Goal: Task Accomplishment & Management: Manage account settings

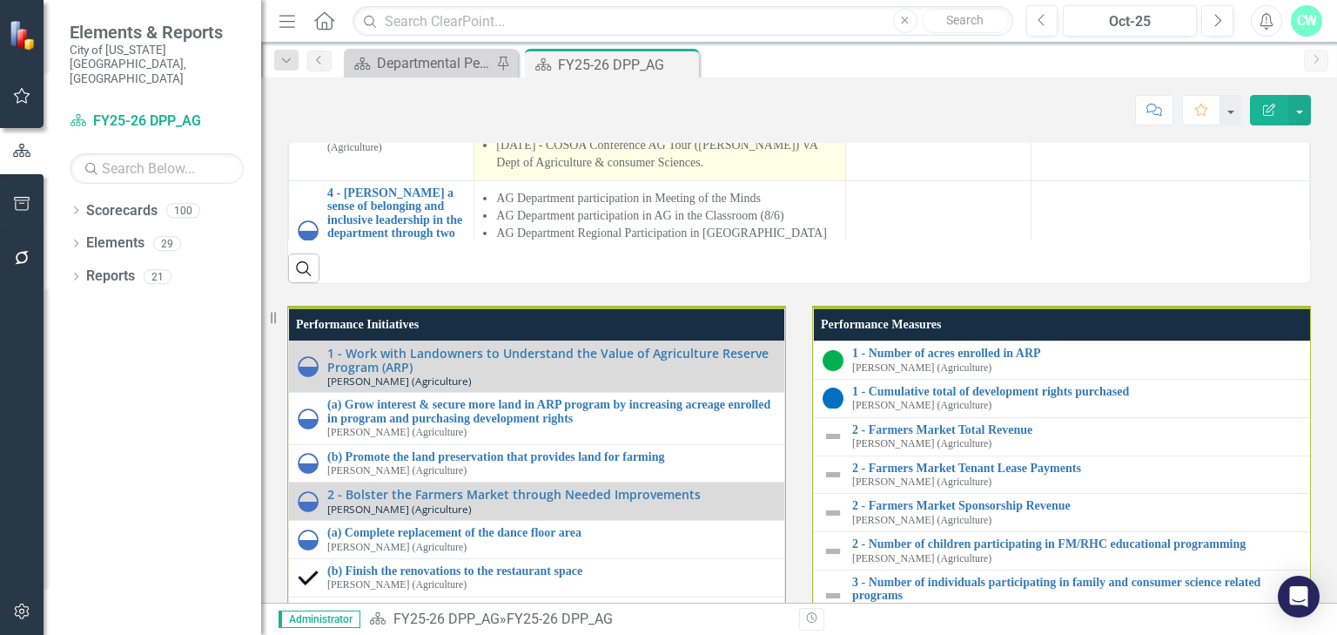
scroll to position [1317, 0]
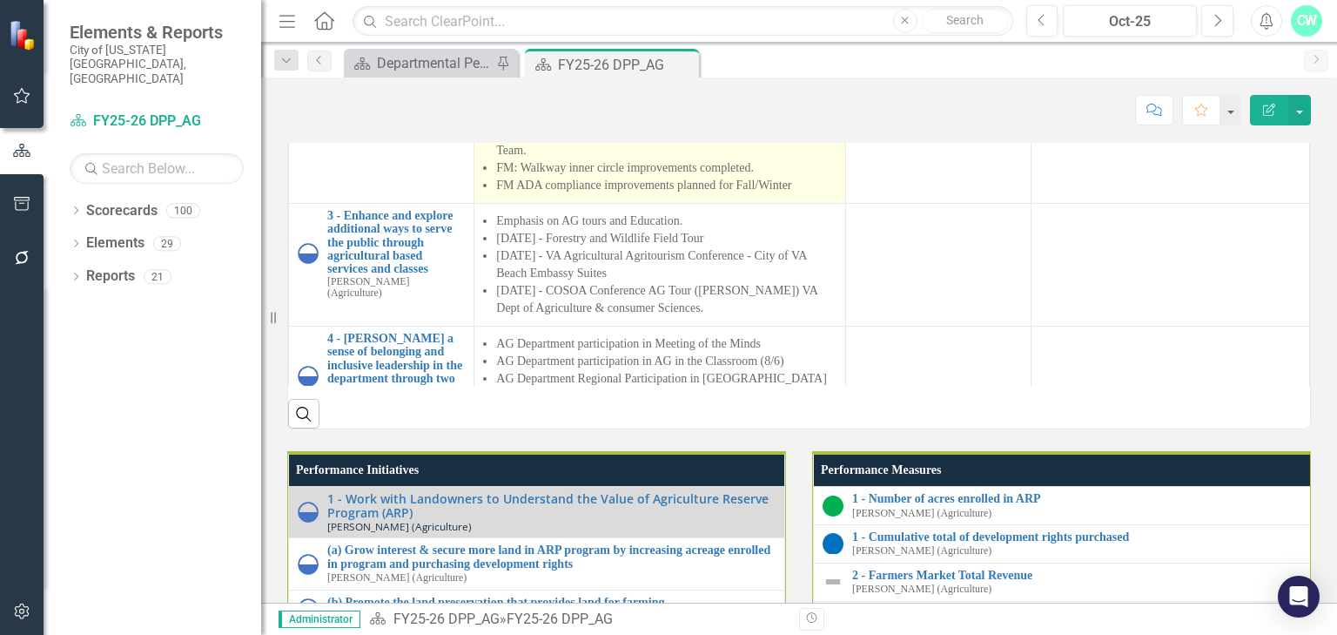
click at [533, 107] on li "Strong FM theme event support: sold out vendor spaces/record sponsorship revenu…" at bounding box center [666, 89] width 340 height 35
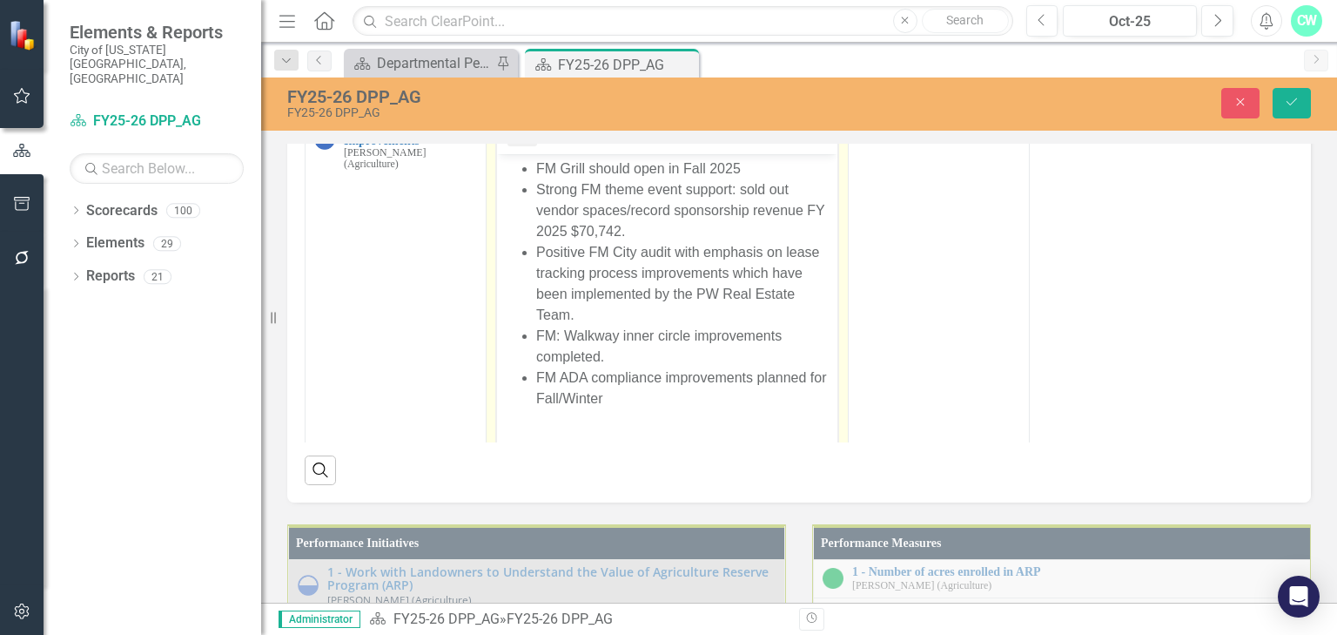
scroll to position [0, 0]
click at [546, 165] on li "FM Grill should open in Fall 2025" at bounding box center [684, 168] width 297 height 21
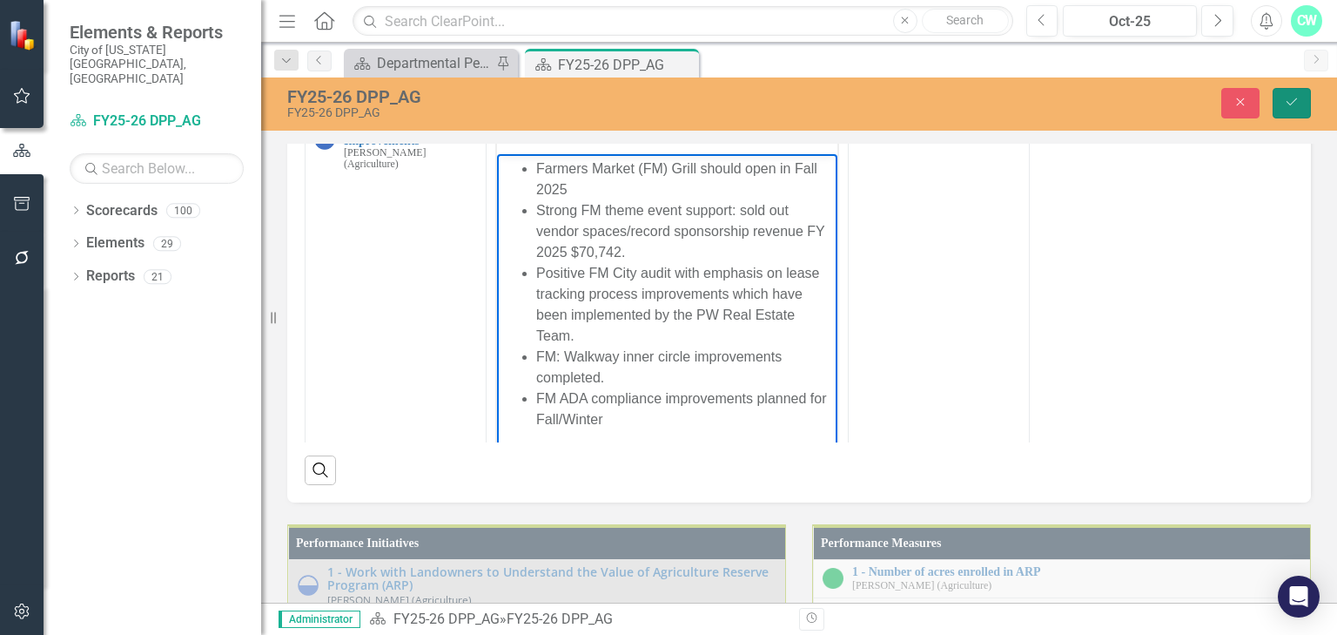
click at [1281, 101] on button "Save" at bounding box center [1292, 103] width 38 height 30
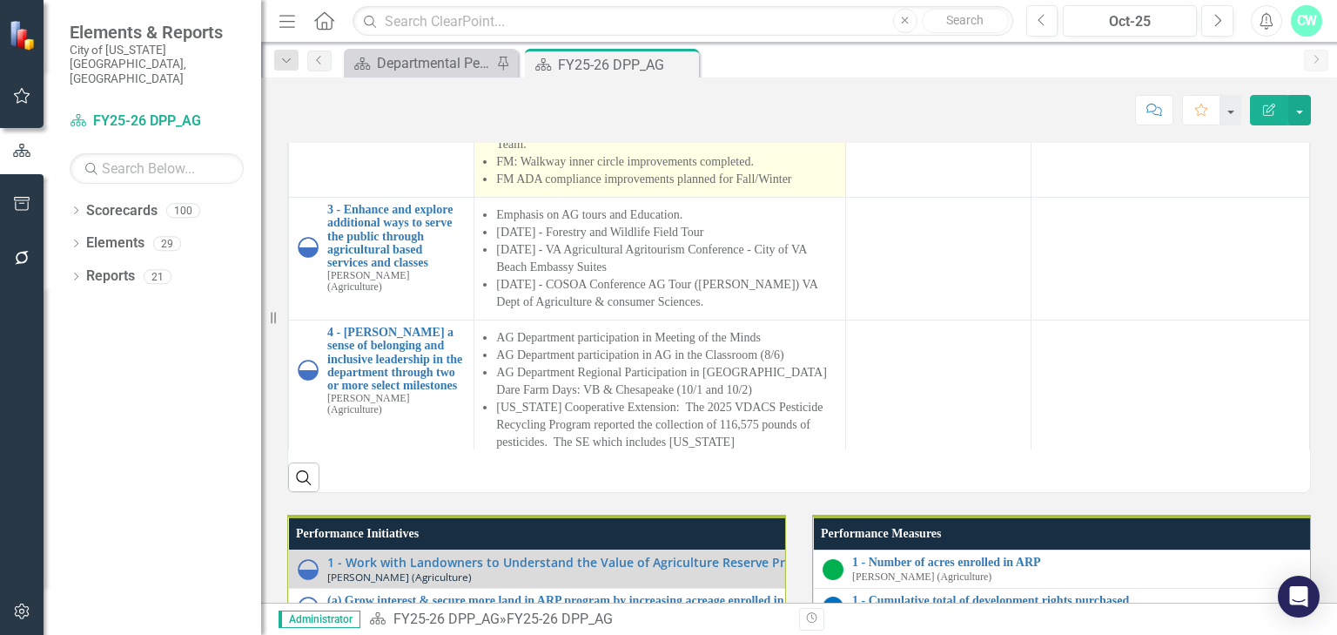
scroll to position [139, 0]
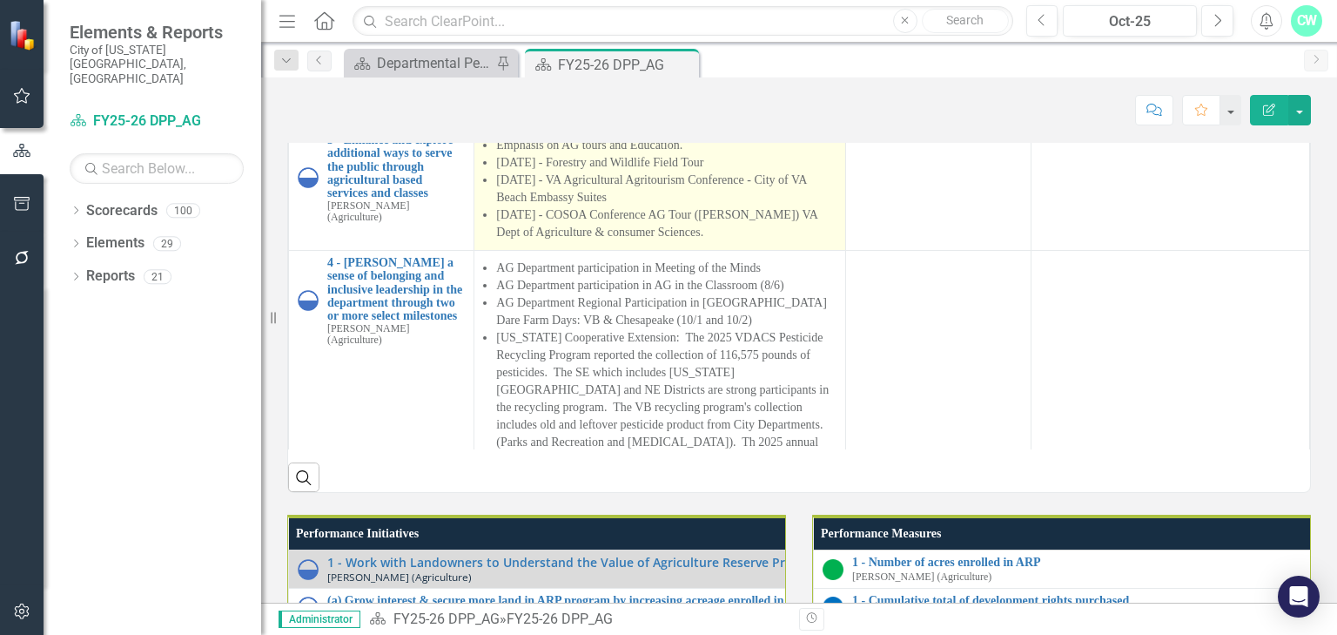
click at [530, 206] on li "[DATE] - VA Agricultural Agritourism Conference - City of VA Beach Embassy Suit…" at bounding box center [666, 188] width 340 height 35
click at [530, 154] on li "Emphasis on AG tours and Education." at bounding box center [666, 145] width 340 height 17
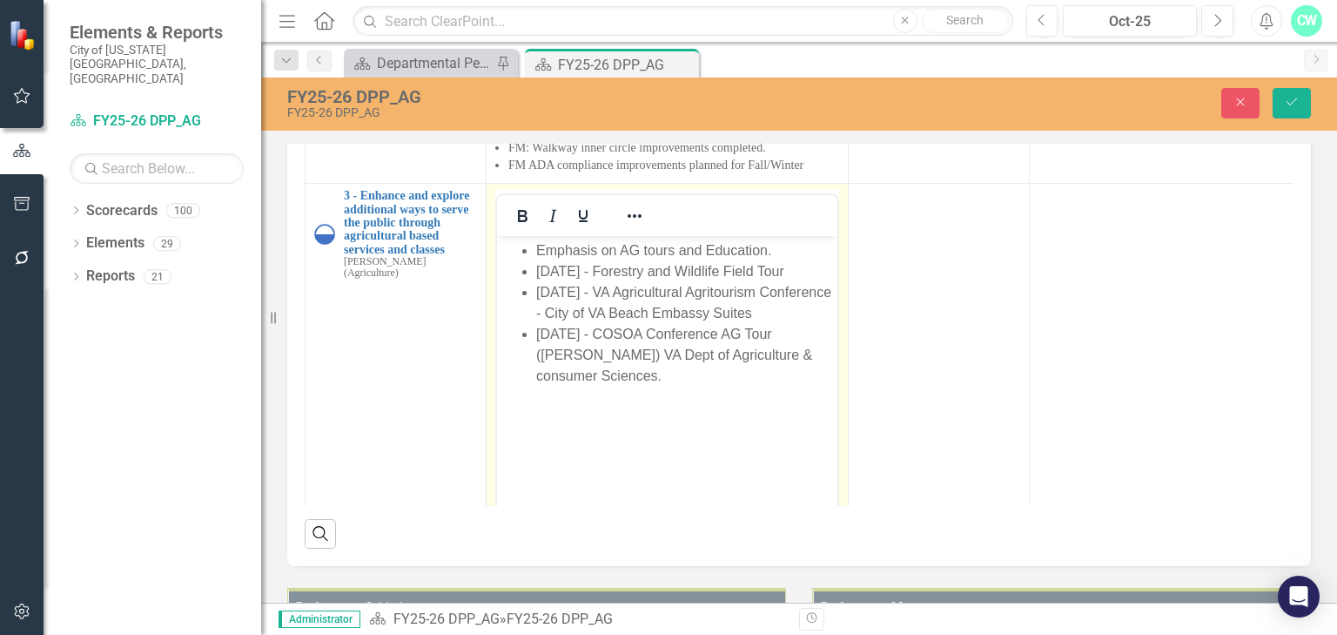
scroll to position [209, 0]
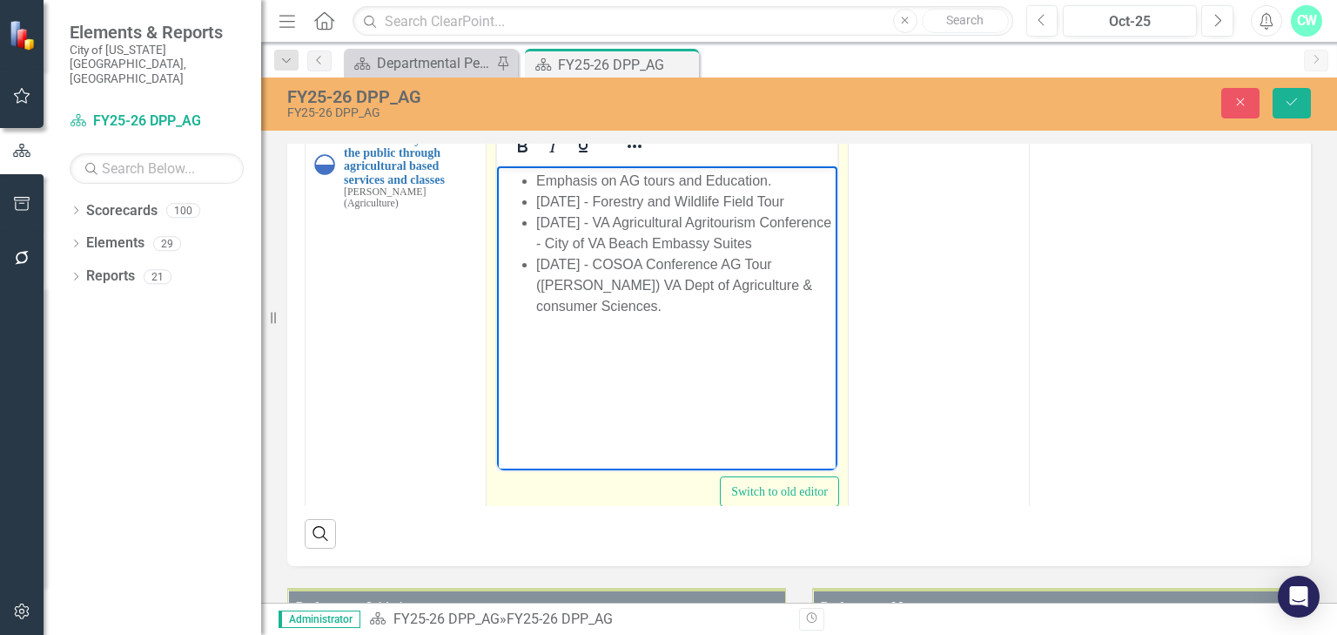
drag, startPoint x: 608, startPoint y: 305, endPoint x: 522, endPoint y: 203, distance: 132.9
click at [522, 203] on ul "Emphasis on AG tours and Education. [DATE] - Forestry and Wildlife Field Tour […" at bounding box center [667, 244] width 332 height 146
copy ul "[DATE] - Forestry and Wildlife Field Tour [DATE] - VA Agricultural Agritourism …"
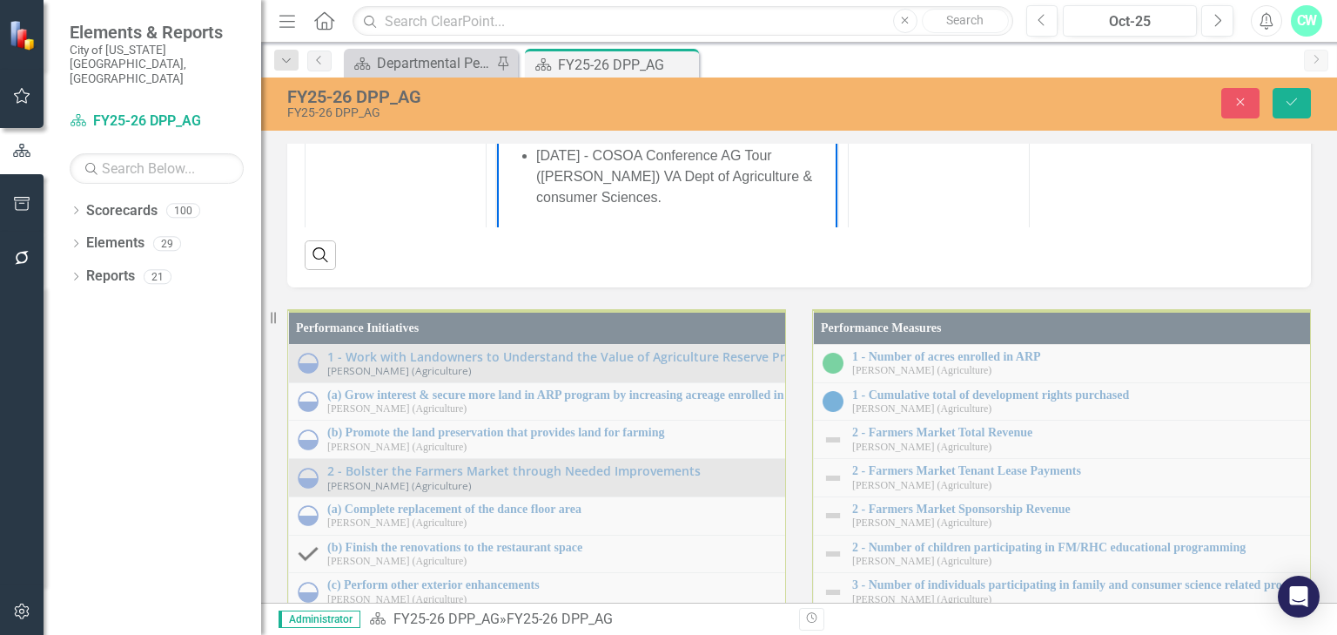
scroll to position [457, 0]
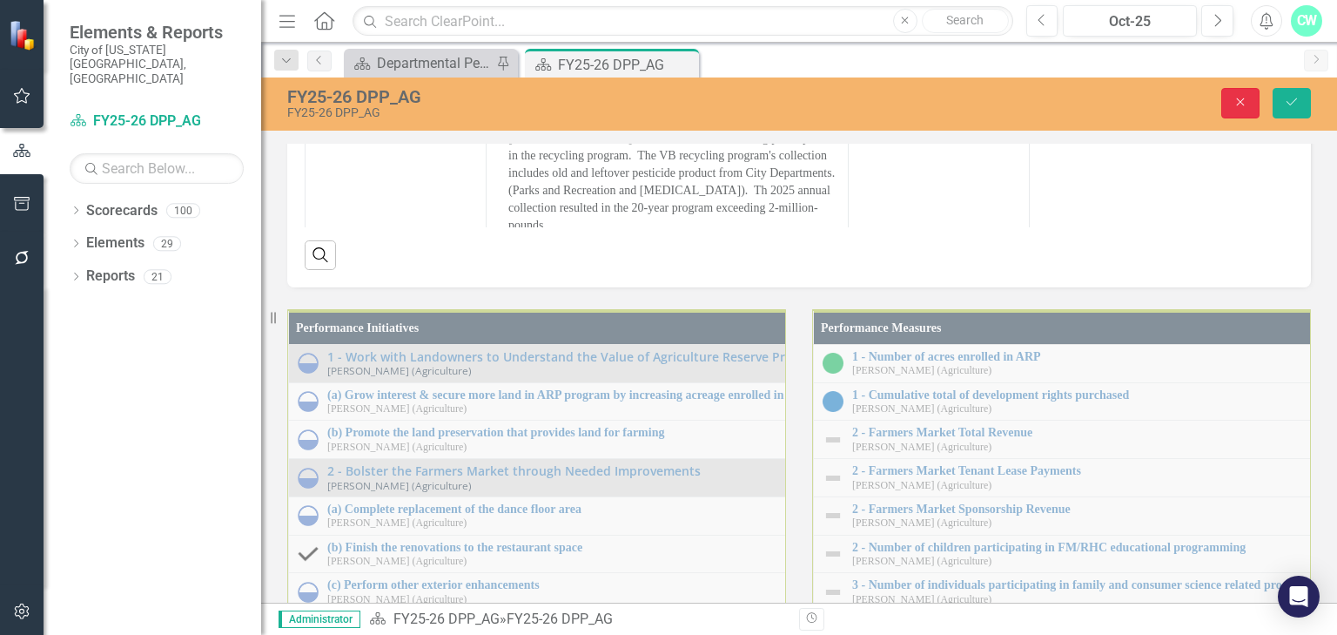
click at [1226, 109] on button "Close" at bounding box center [1240, 103] width 38 height 30
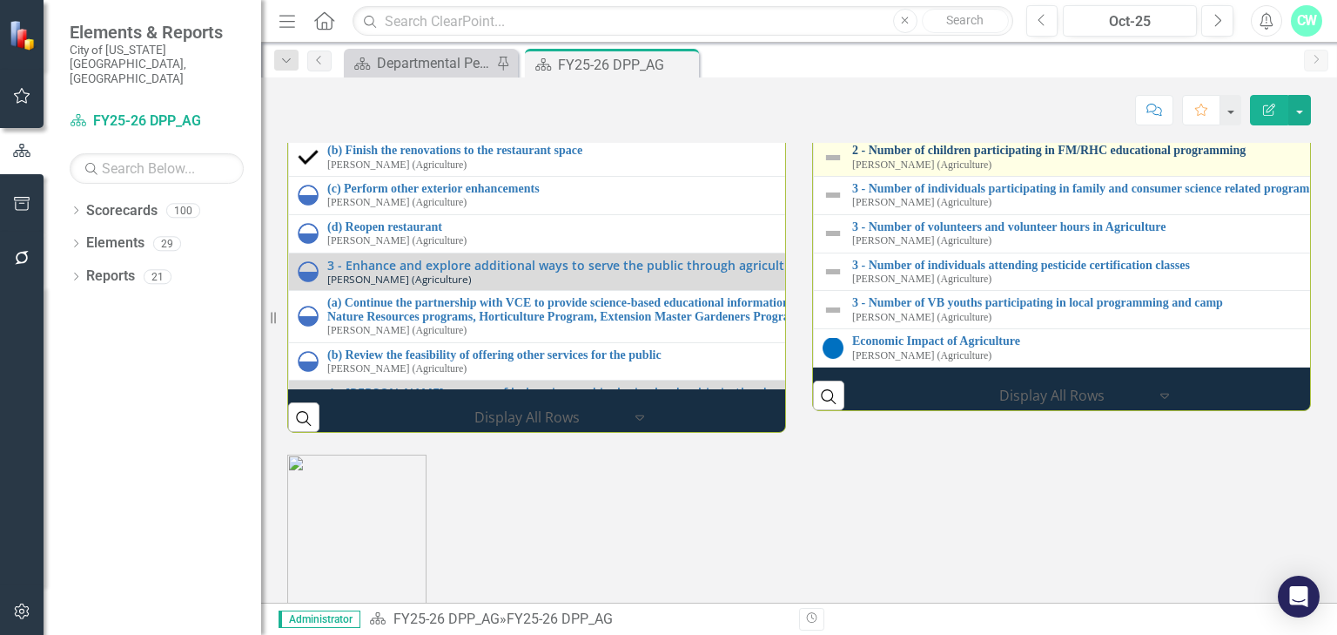
scroll to position [1880, 0]
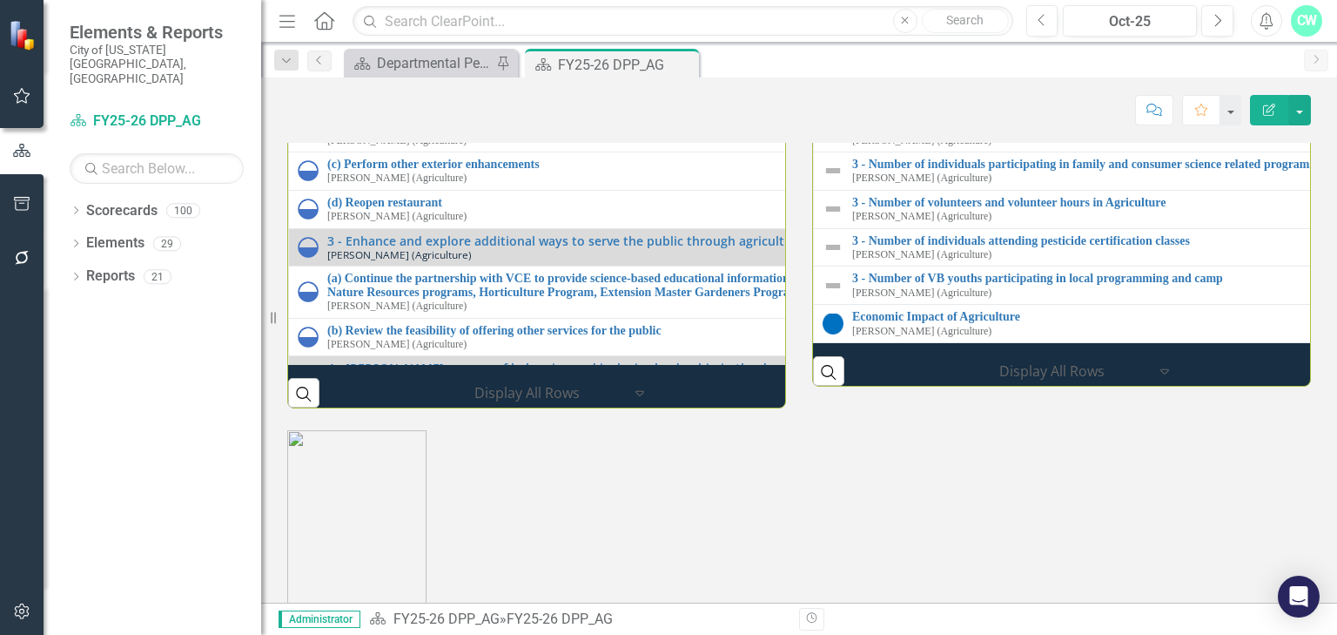
click at [951, 18] on link "2 - Farmers Market Total Revenue" at bounding box center [1346, 11] width 988 height 13
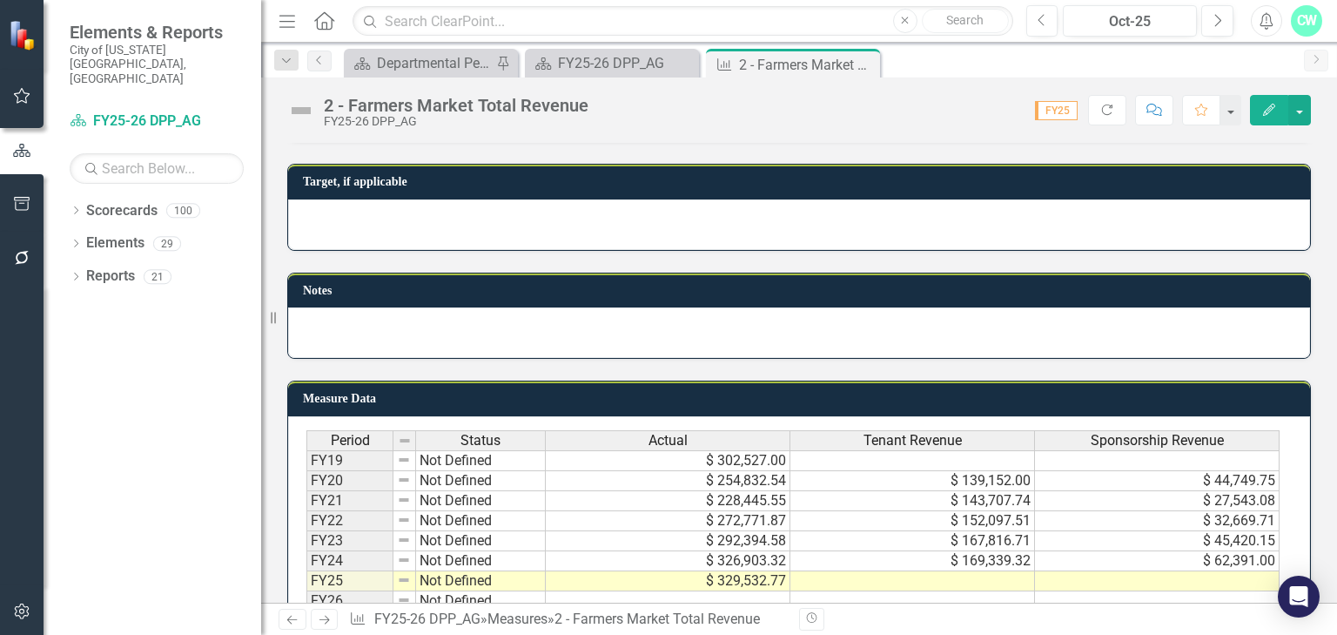
scroll to position [847, 0]
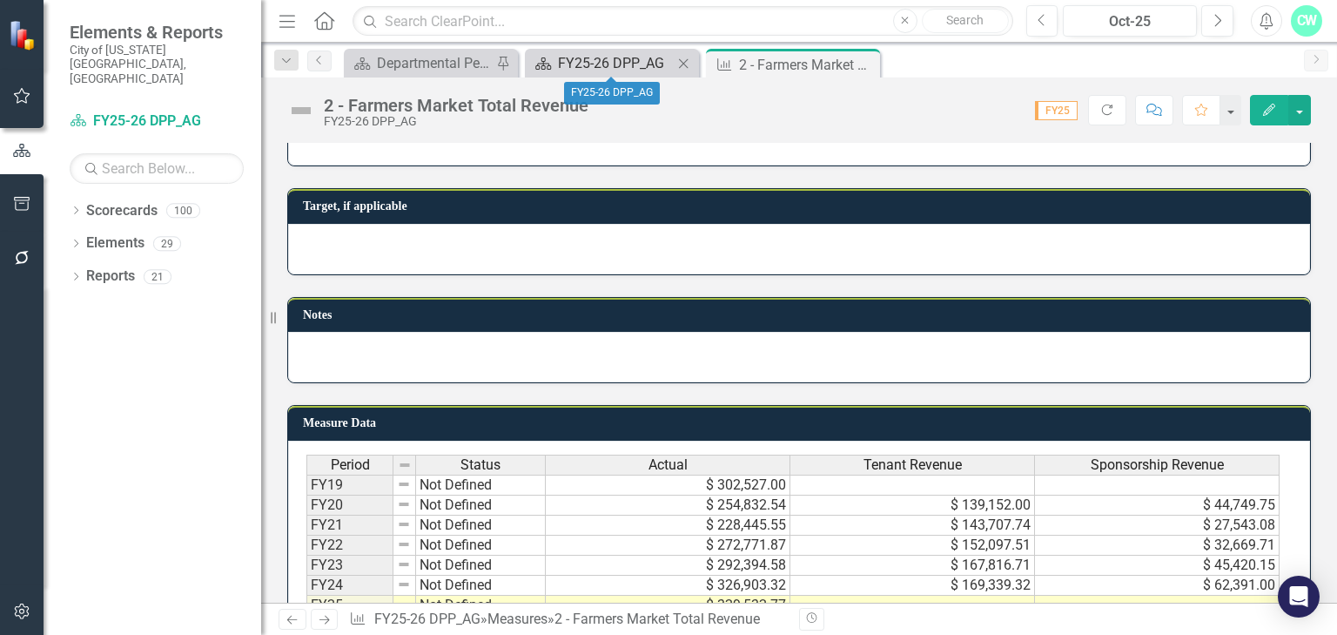
click at [581, 56] on div "FY25-26 DPP_AG" at bounding box center [615, 63] width 115 height 22
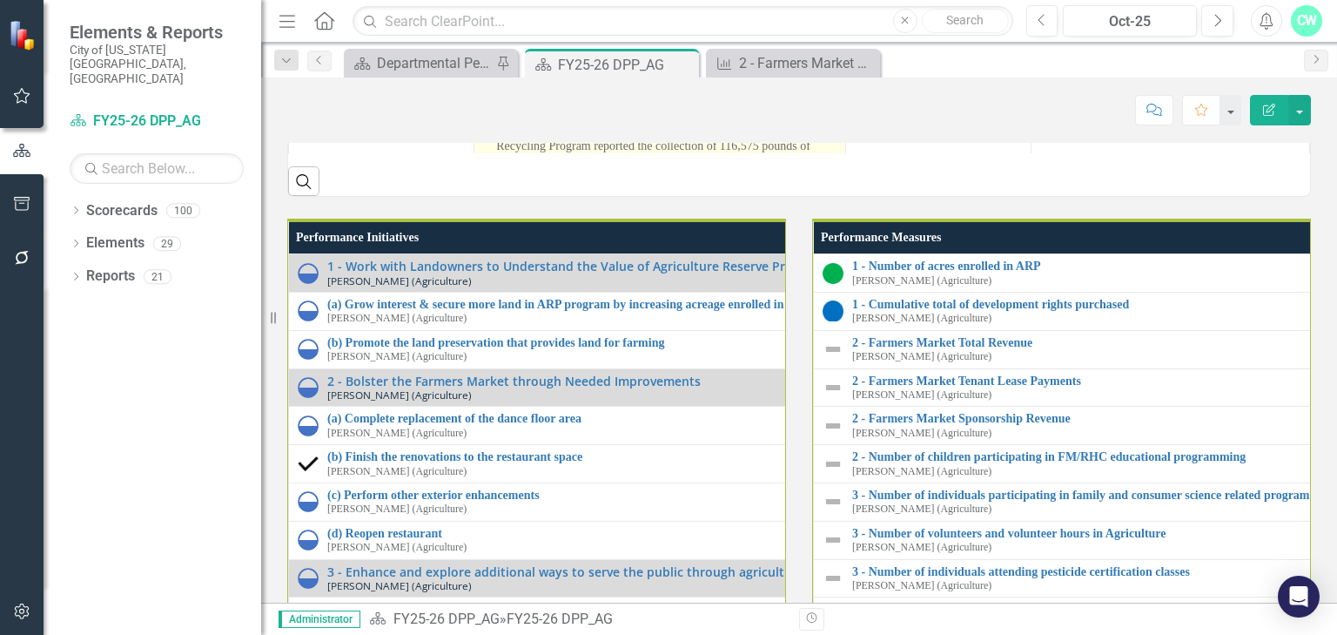
scroll to position [169, 0]
click at [596, 160] on p "[US_STATE] Cooperative Extension: The 2025 VDACS Pesticide Recycling Program re…" at bounding box center [666, 81] width 340 height 157
click at [597, 160] on p "[US_STATE] Cooperative Extension: The 2025 VDACS Pesticide Recycling Program re…" at bounding box center [666, 81] width 340 height 157
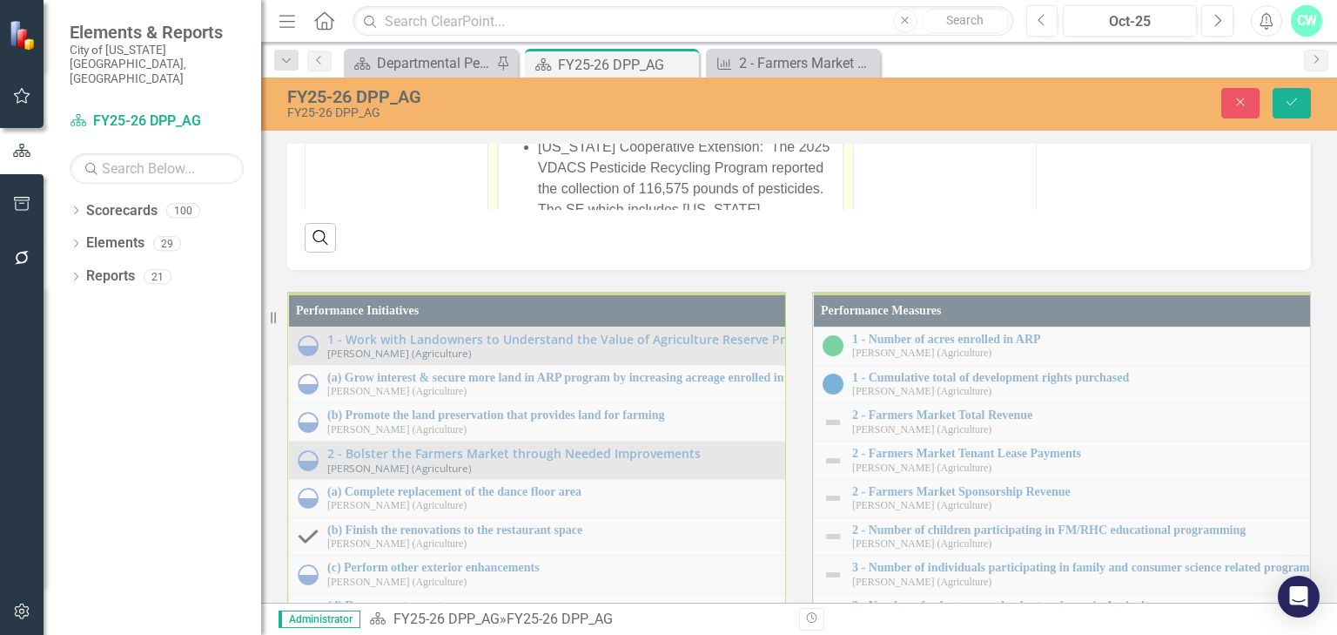
scroll to position [94, 0]
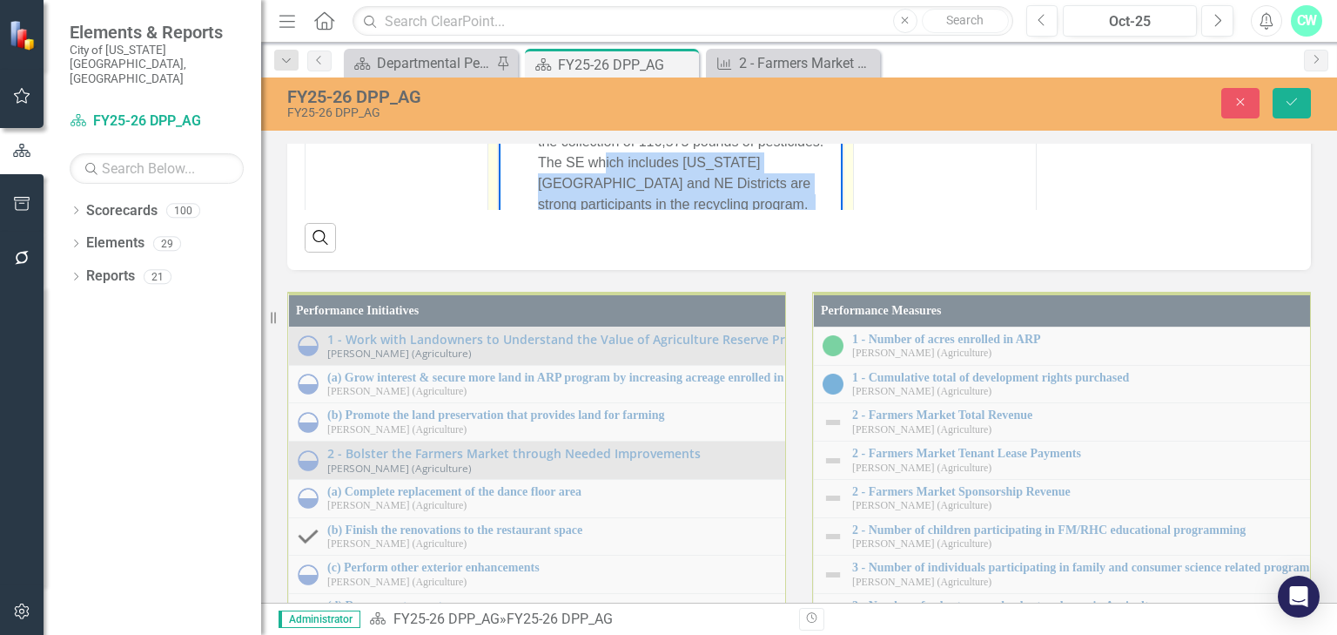
drag, startPoint x: 788, startPoint y: 202, endPoint x: 619, endPoint y: 163, distance: 173.4
click at [619, 163] on p "[US_STATE] Cooperative Extension: The 2025 VDACS Pesticide Recycling Program re…" at bounding box center [688, 215] width 300 height 251
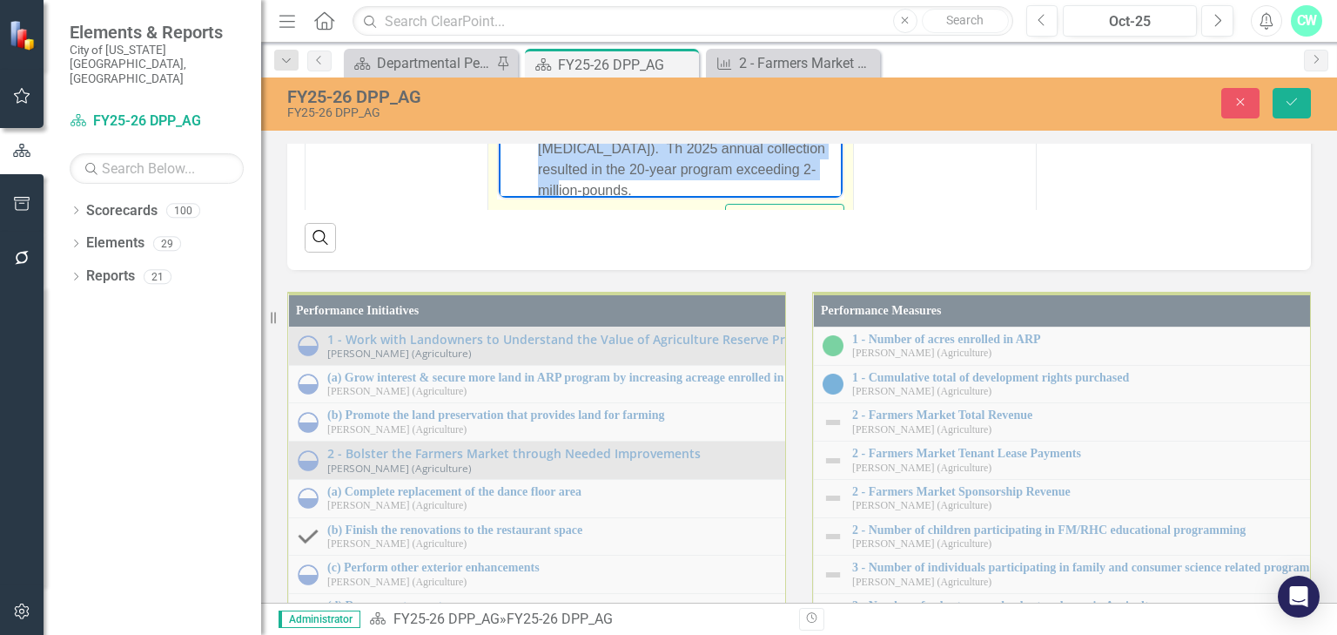
drag, startPoint x: 781, startPoint y: 172, endPoint x: 520, endPoint y: -34, distance: 332.8
click at [520, 0] on ul "AG Department participation in Meeting of the Minds AG Department participation…" at bounding box center [670, 3] width 335 height 397
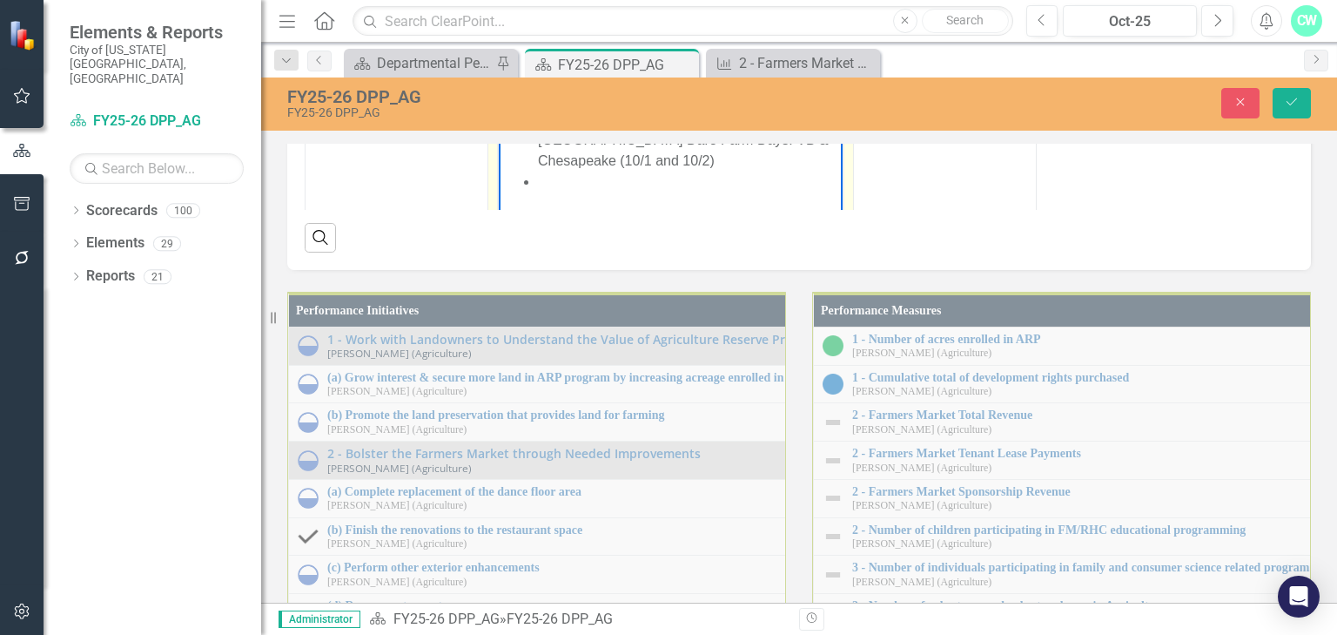
scroll to position [169, 0]
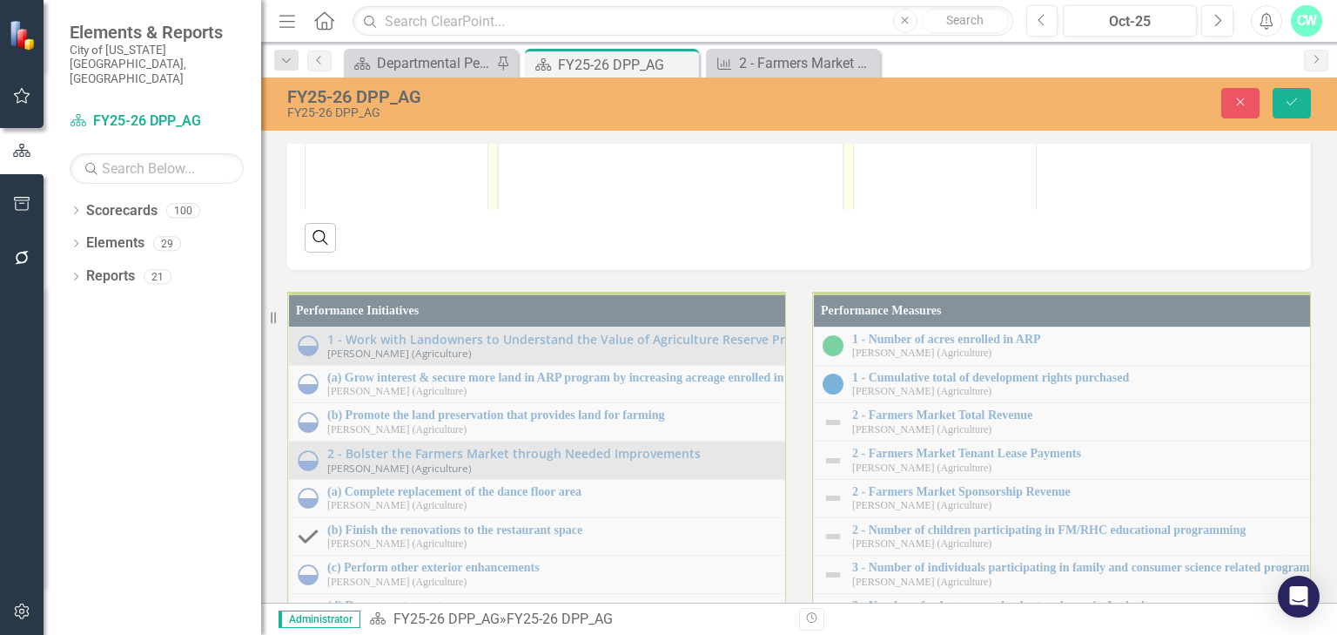
click at [702, 70] on body "Emphasis on AG tours and Education. [DATE] - Forestry and Wildlife Field Tour […" at bounding box center [671, 41] width 344 height 261
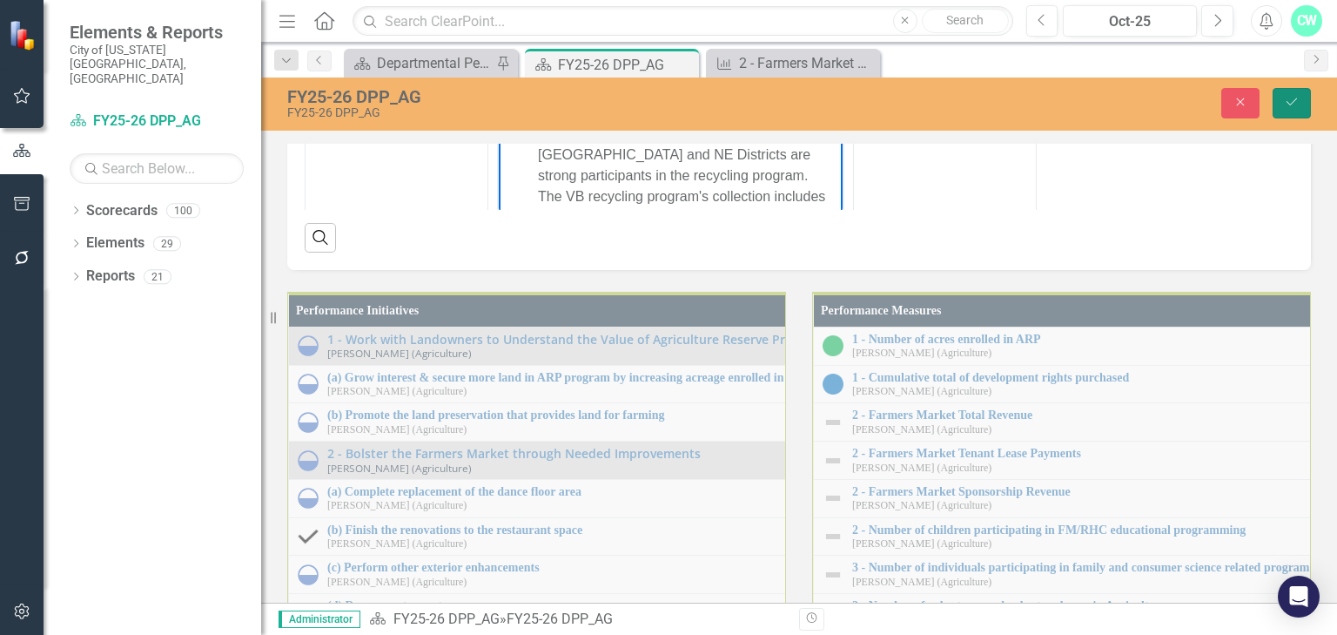
click at [1297, 94] on button "Save" at bounding box center [1292, 103] width 38 height 30
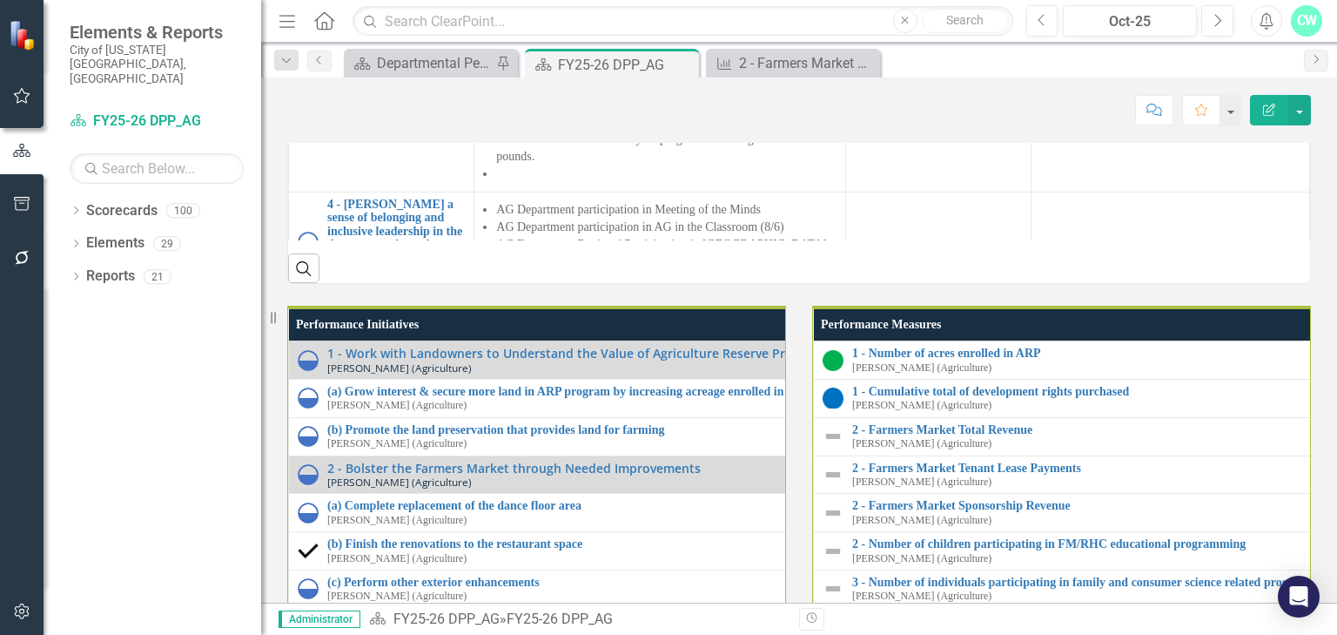
scroll to position [178, 0]
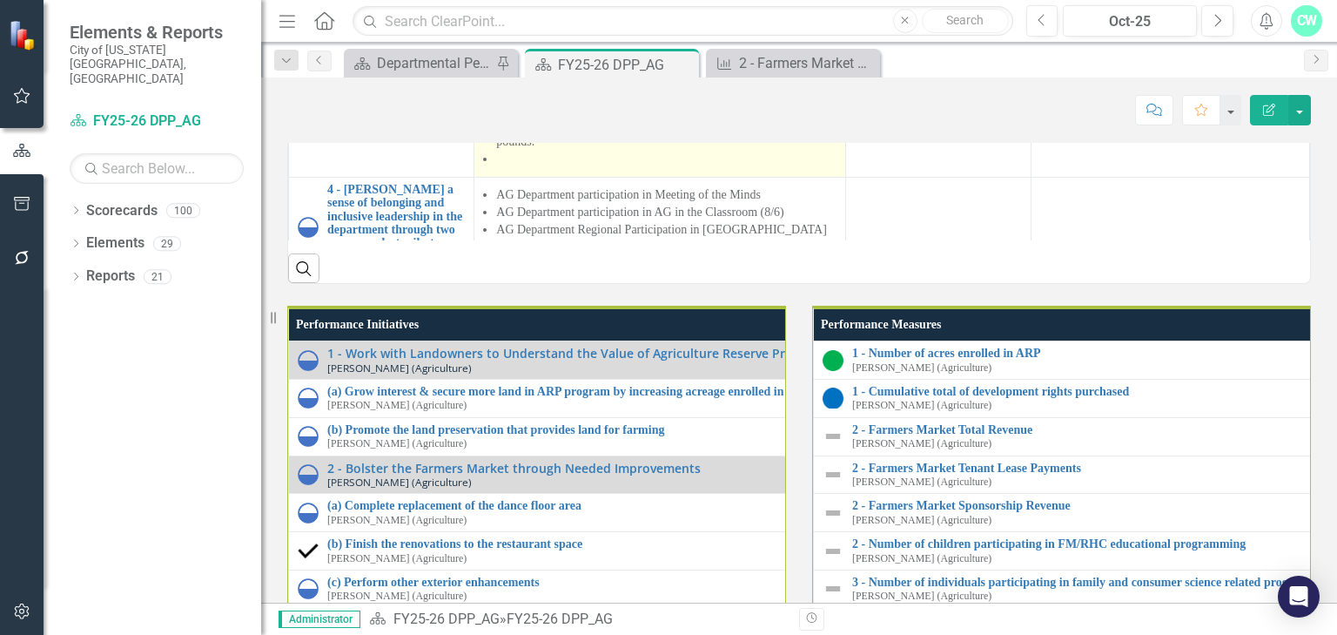
click at [535, 168] on li at bounding box center [666, 159] width 340 height 17
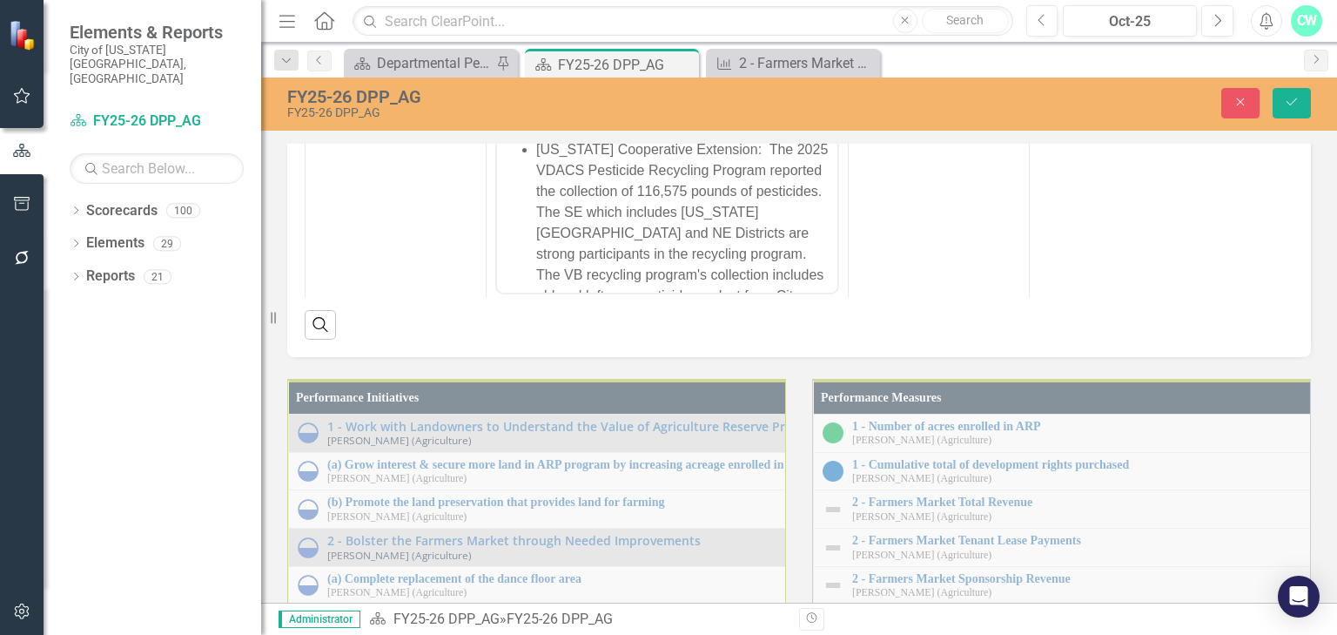
scroll to position [0, 0]
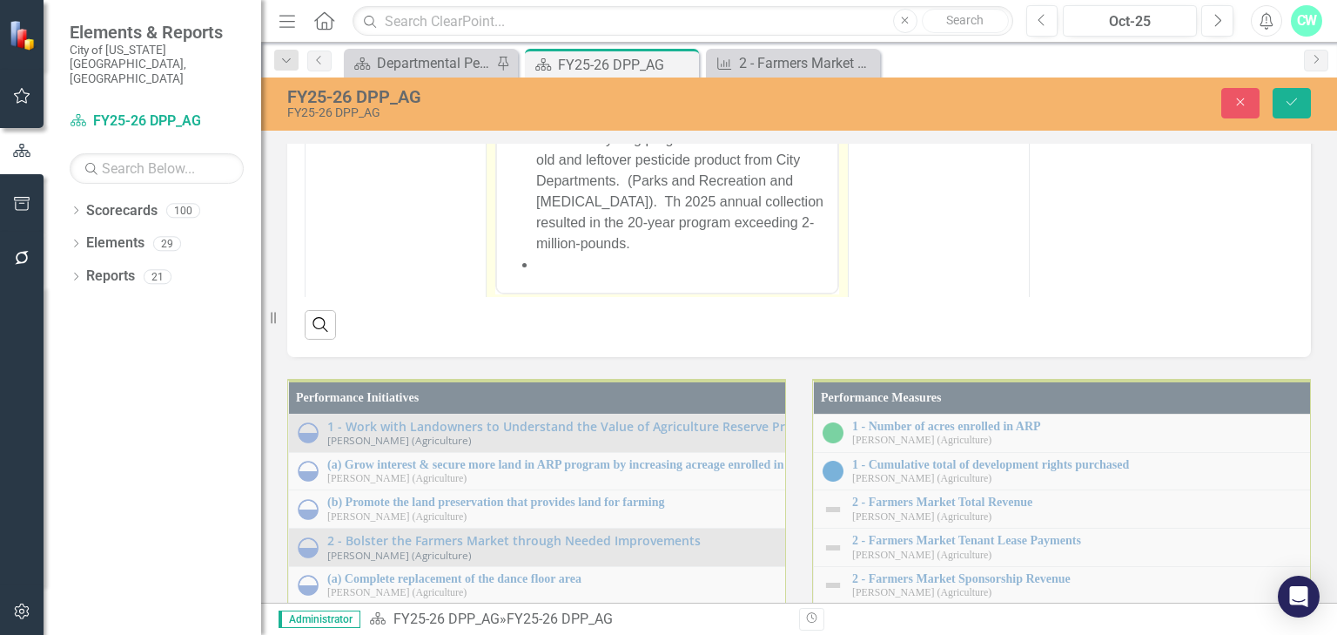
click at [575, 256] on li "Rich Text Area. Press ALT-0 for help." at bounding box center [684, 265] width 297 height 21
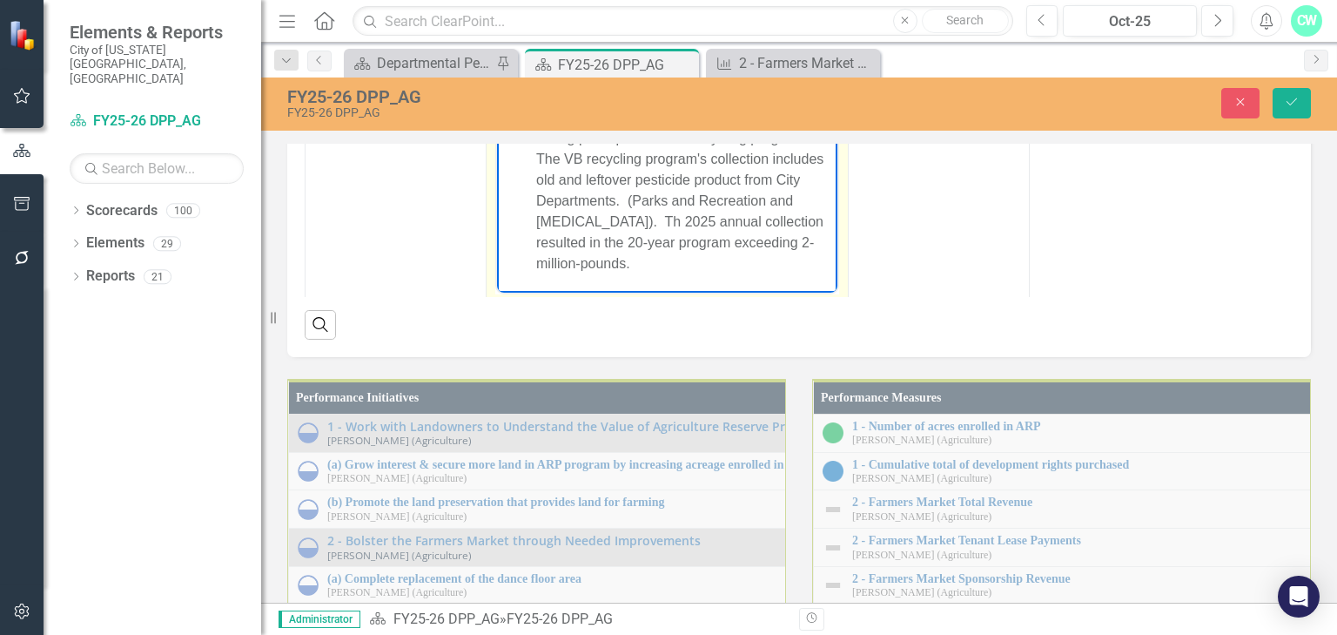
scroll to position [115, 0]
click at [1293, 94] on button "Save" at bounding box center [1292, 103] width 38 height 30
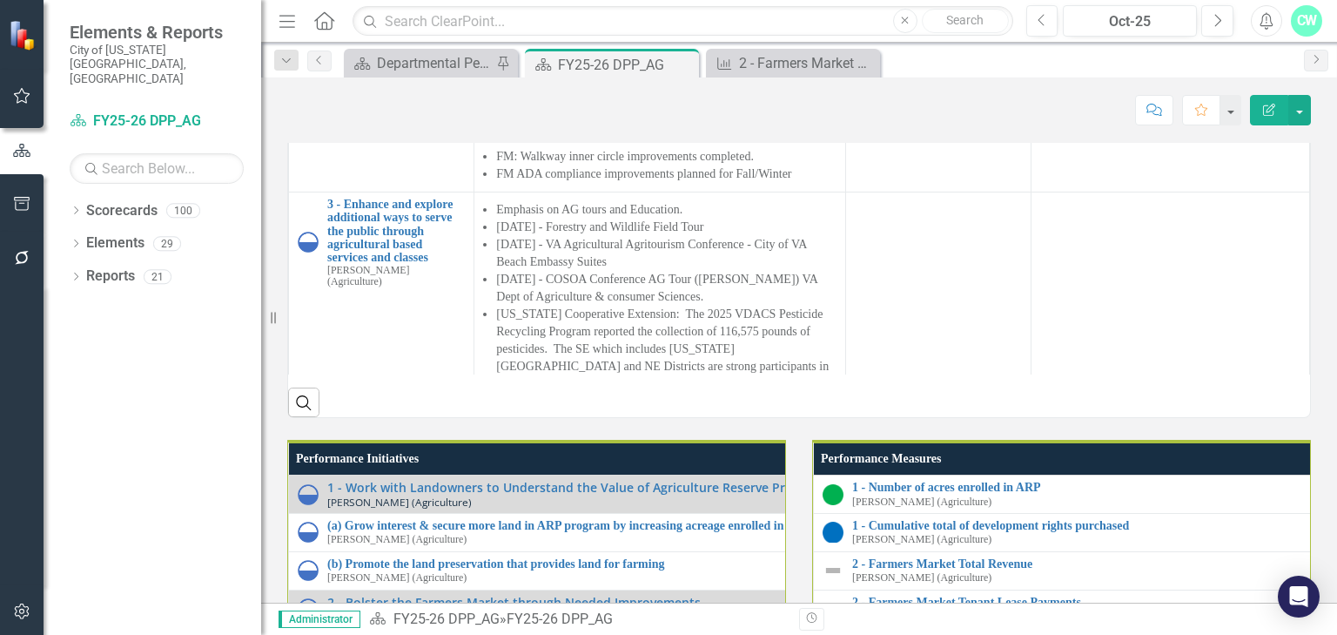
scroll to position [1254, 0]
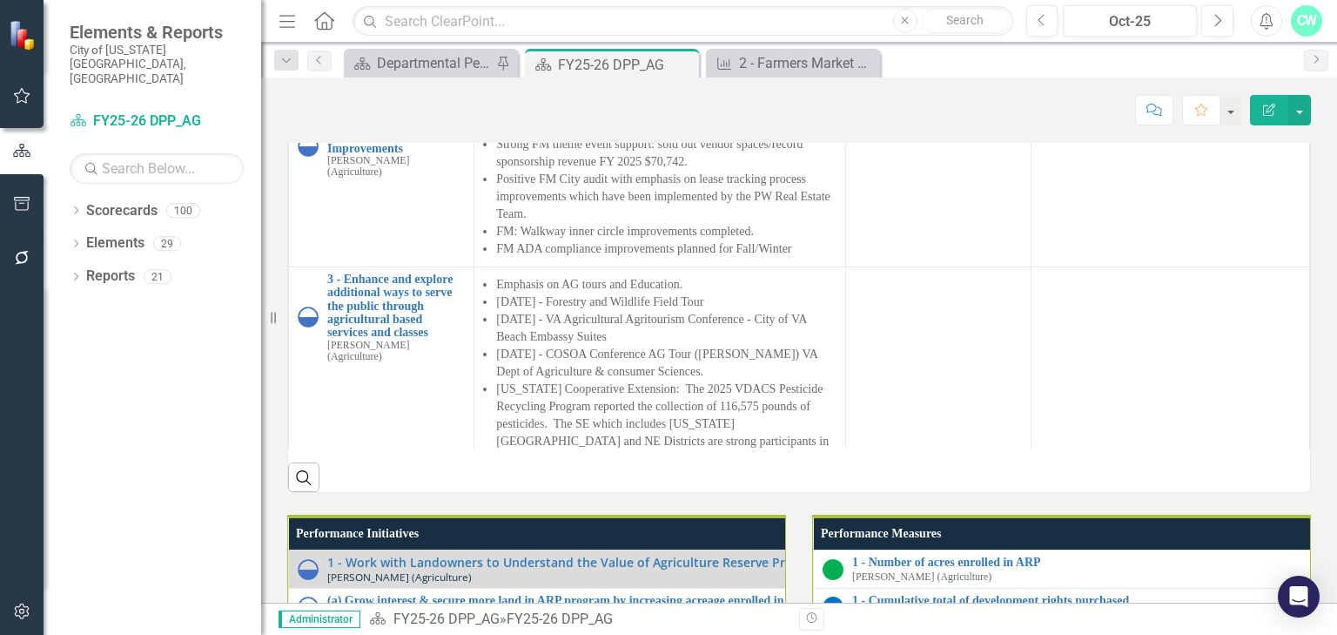
click at [920, 34] on div at bounding box center [938, 23] width 167 height 21
click at [921, 34] on div at bounding box center [938, 23] width 167 height 21
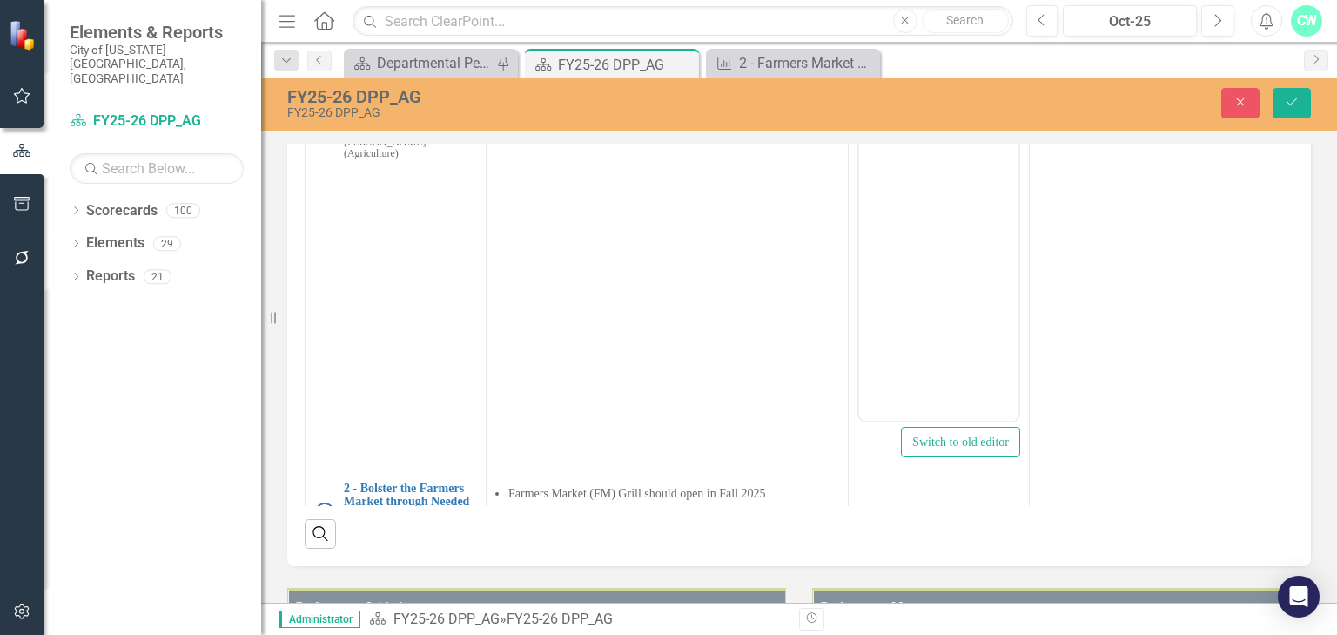
scroll to position [0, 0]
click at [880, 128] on p "Rich Text Area. Press ALT-0 for help." at bounding box center [939, 130] width 151 height 21
click at [877, 107] on icon "Reveal or hide additional toolbar items" at bounding box center [884, 96] width 21 height 21
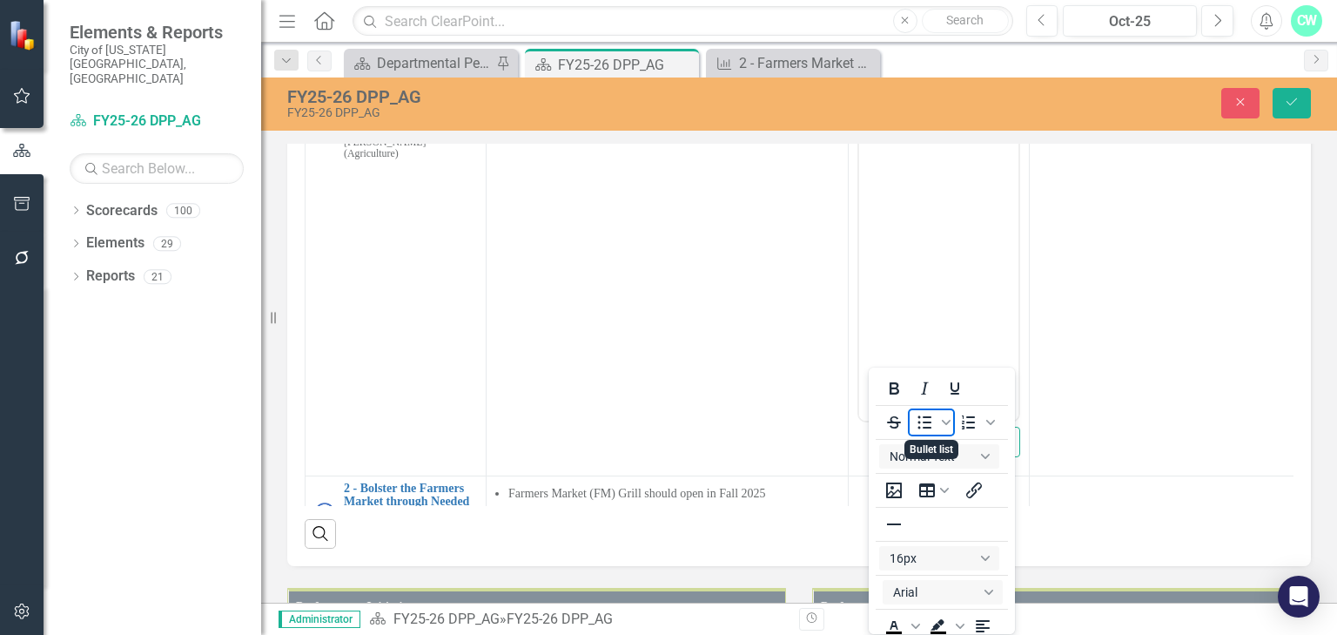
click at [926, 427] on icon "Bullet list" at bounding box center [925, 422] width 14 height 13
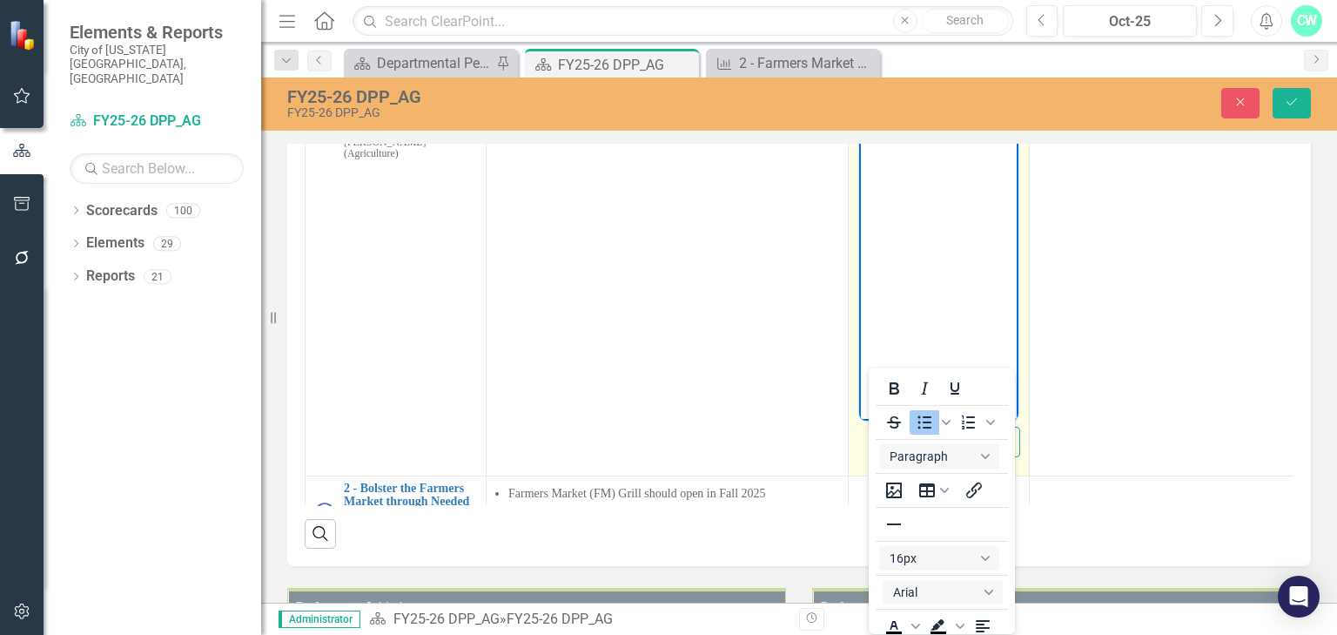
click at [894, 109] on button "Reveal or hide additional toolbar items" at bounding box center [885, 96] width 30 height 24
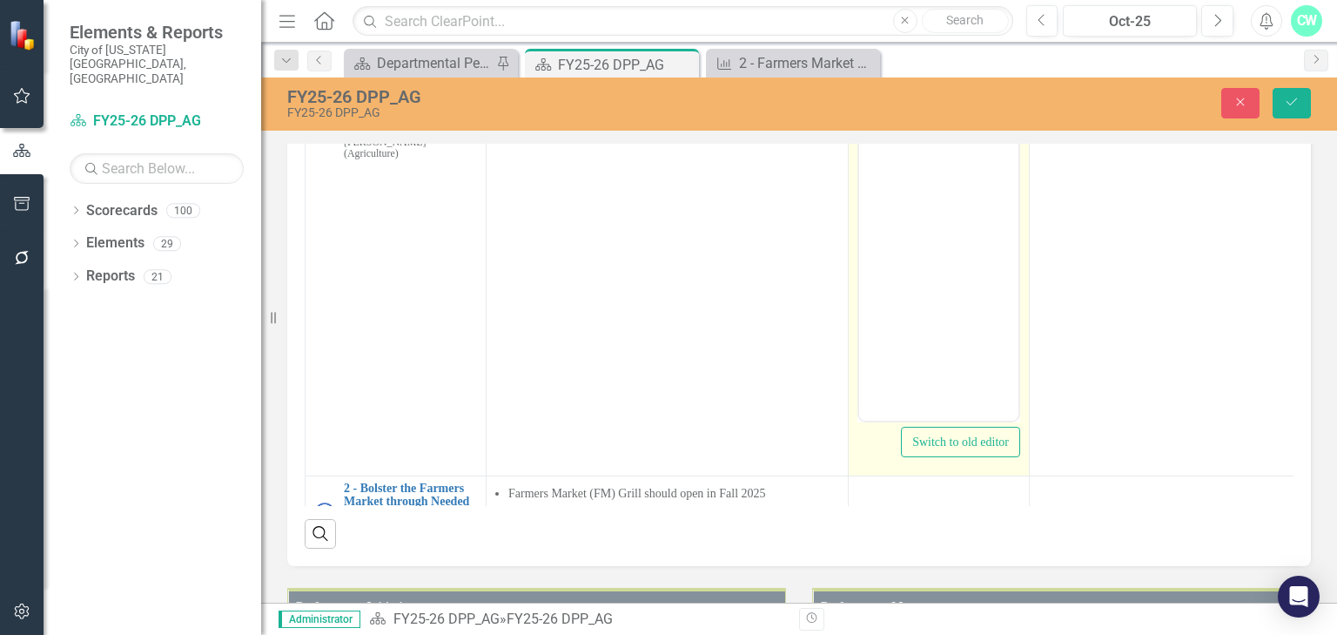
click at [913, 136] on li "Rich Text Area. Press ALT-0 for help." at bounding box center [956, 130] width 116 height 21
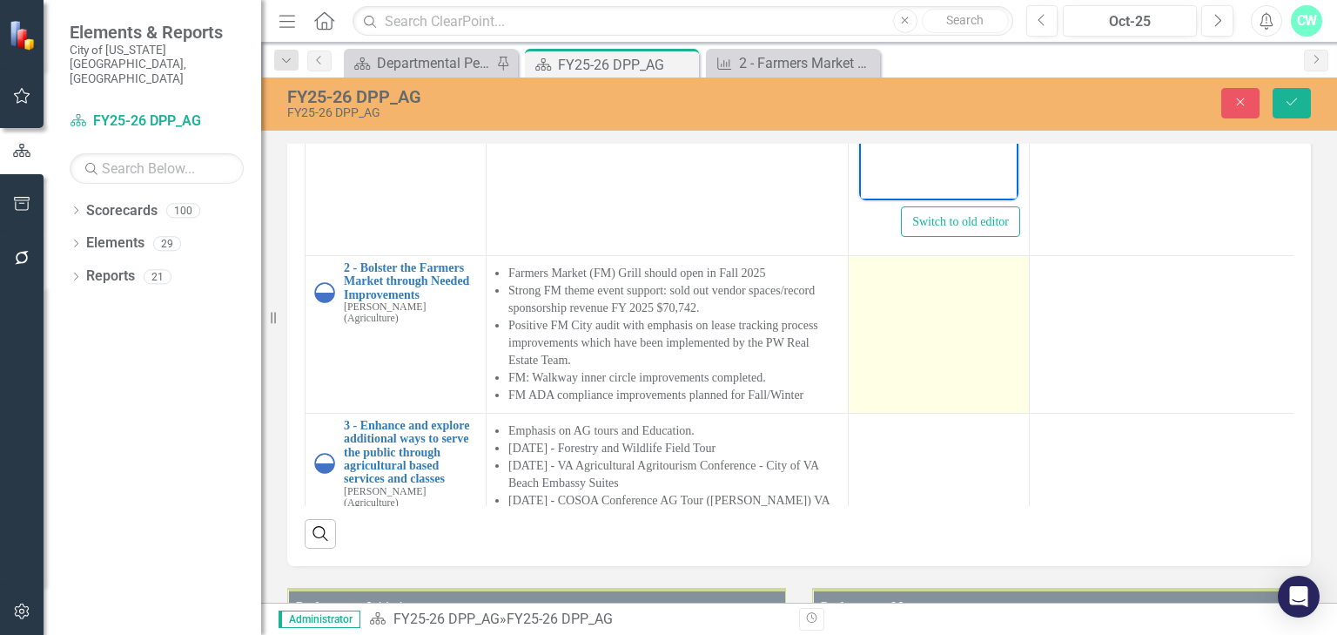
scroll to position [279, 0]
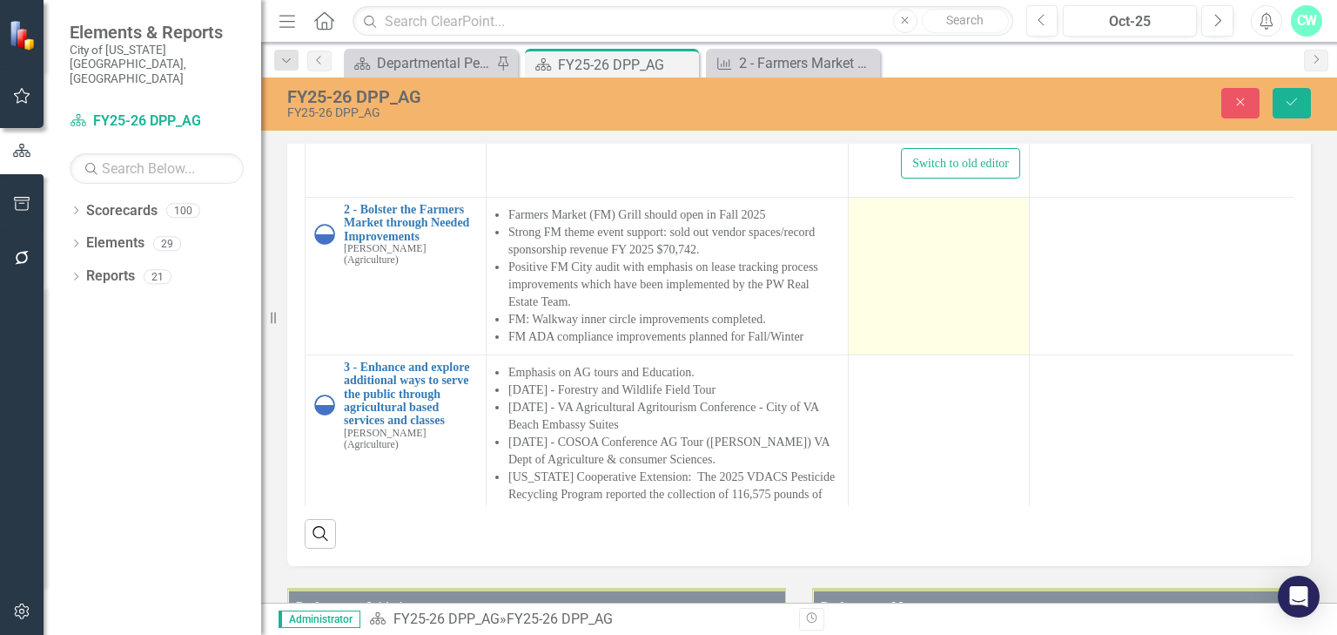
click at [931, 354] on td at bounding box center [939, 276] width 181 height 158
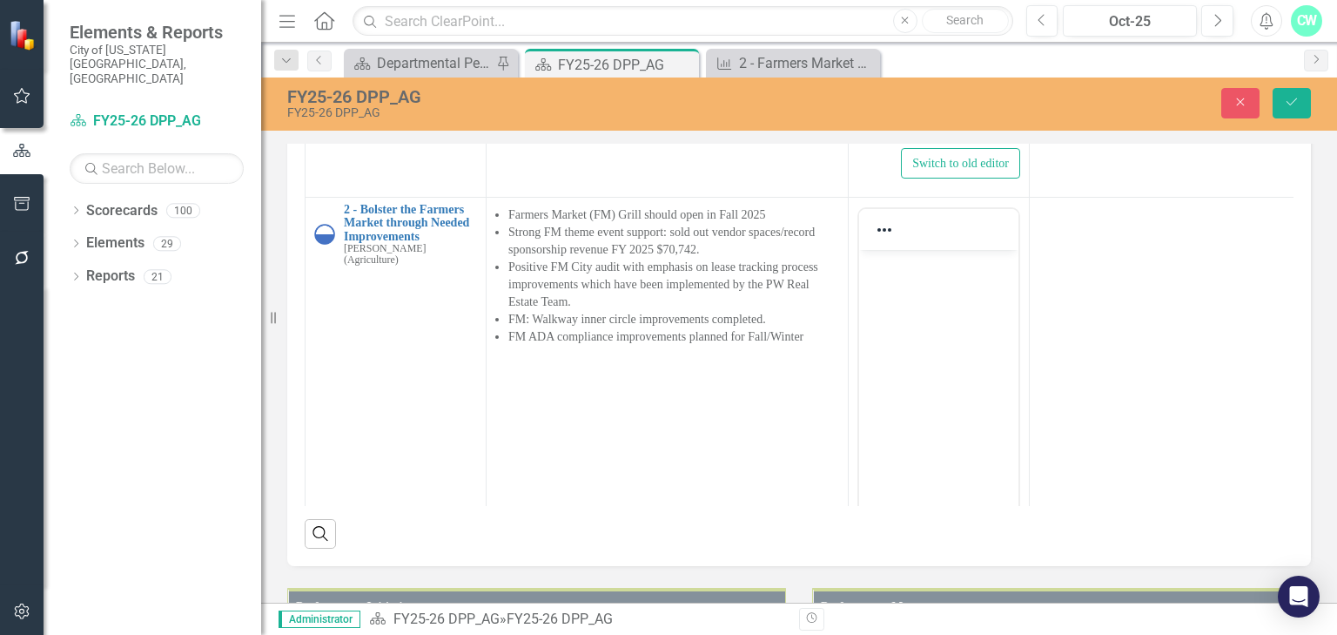
scroll to position [0, 0]
click at [920, 289] on body "Rich Text Area. Press ALT-0 for help." at bounding box center [938, 379] width 159 height 261
click at [880, 240] on icon "Reveal or hide additional toolbar items" at bounding box center [884, 229] width 21 height 21
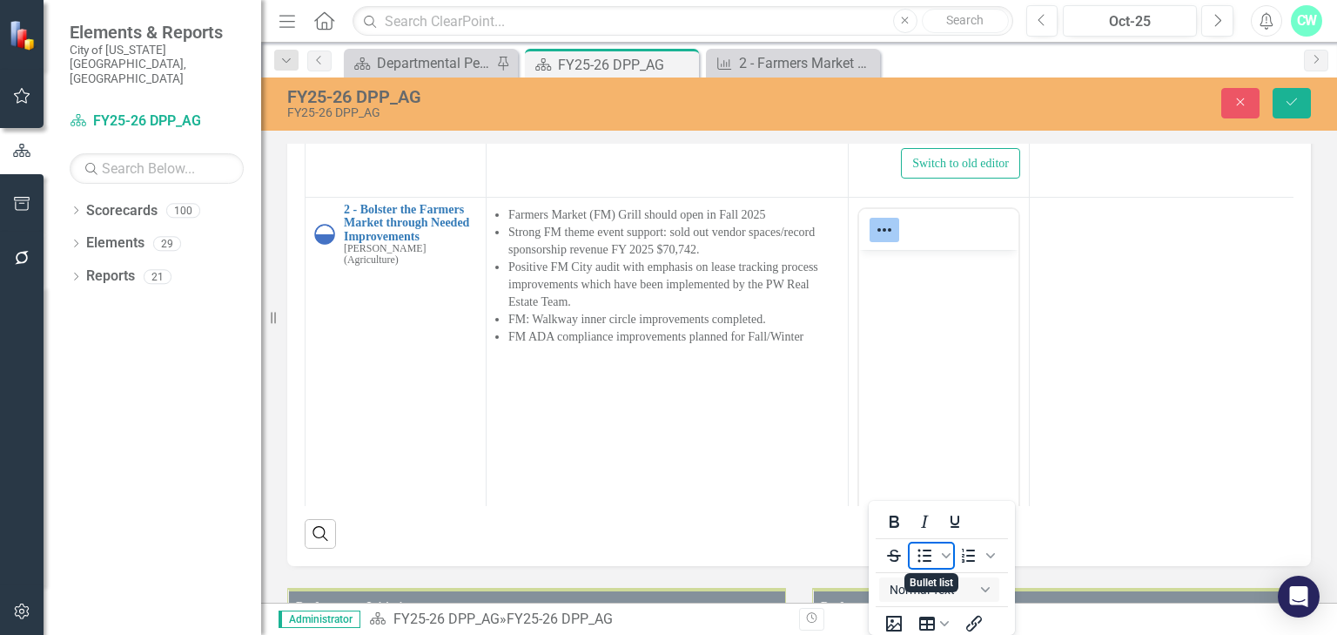
click at [928, 558] on icon "Bullet list" at bounding box center [924, 555] width 21 height 21
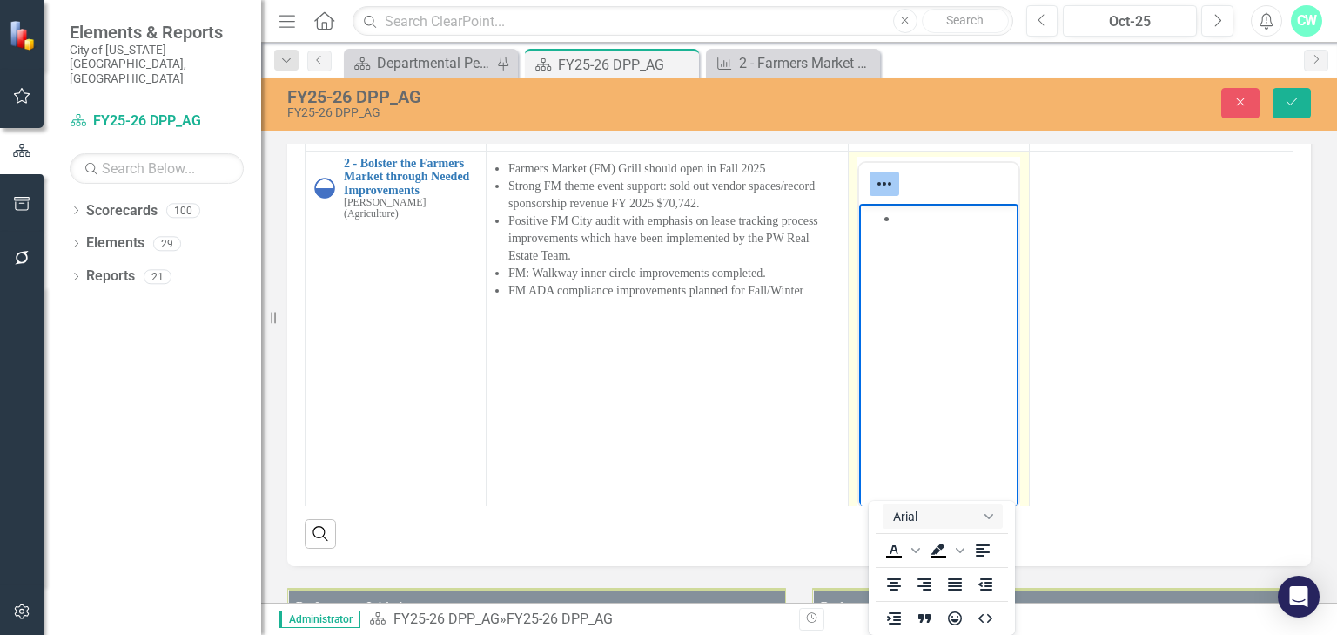
scroll to position [418, 0]
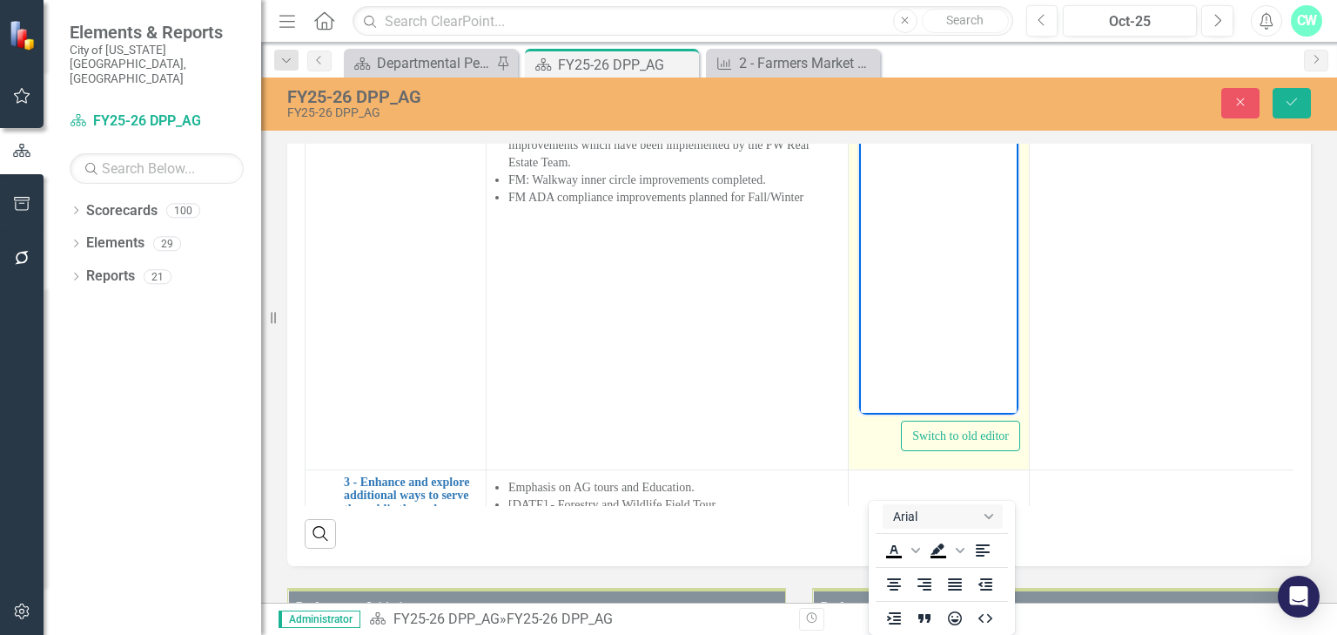
click at [915, 205] on body "Rich Text Area. Press ALT-0 for help." at bounding box center [938, 240] width 159 height 261
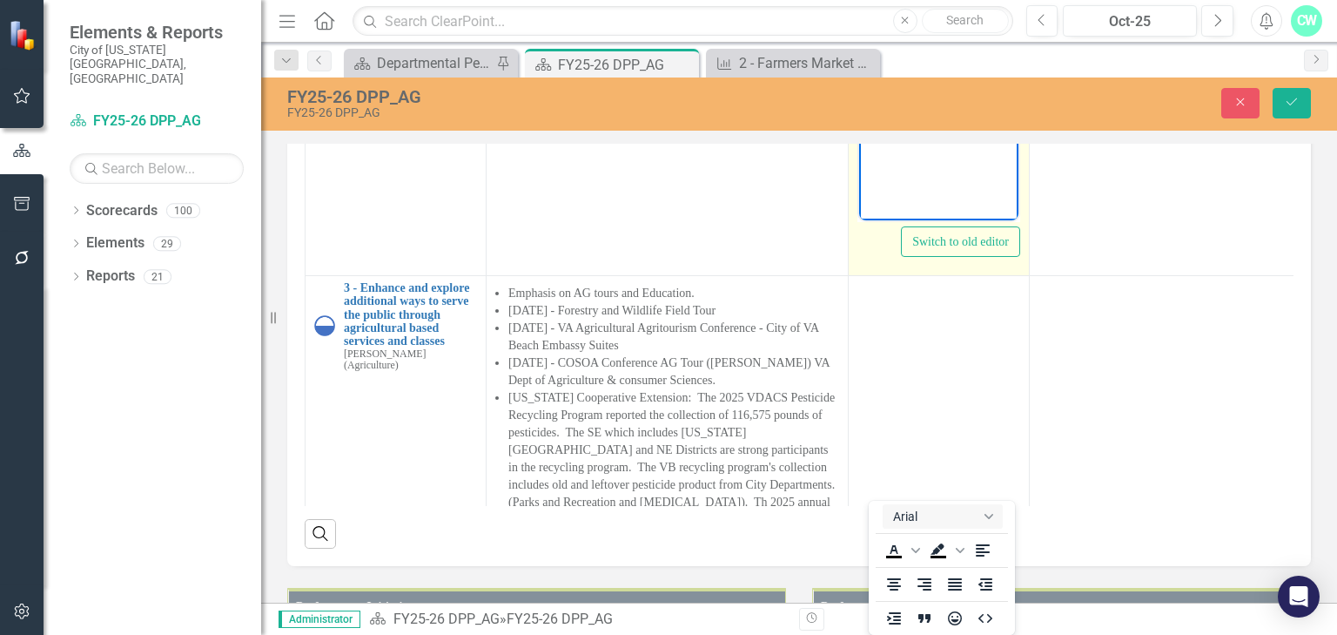
scroll to position [746, 0]
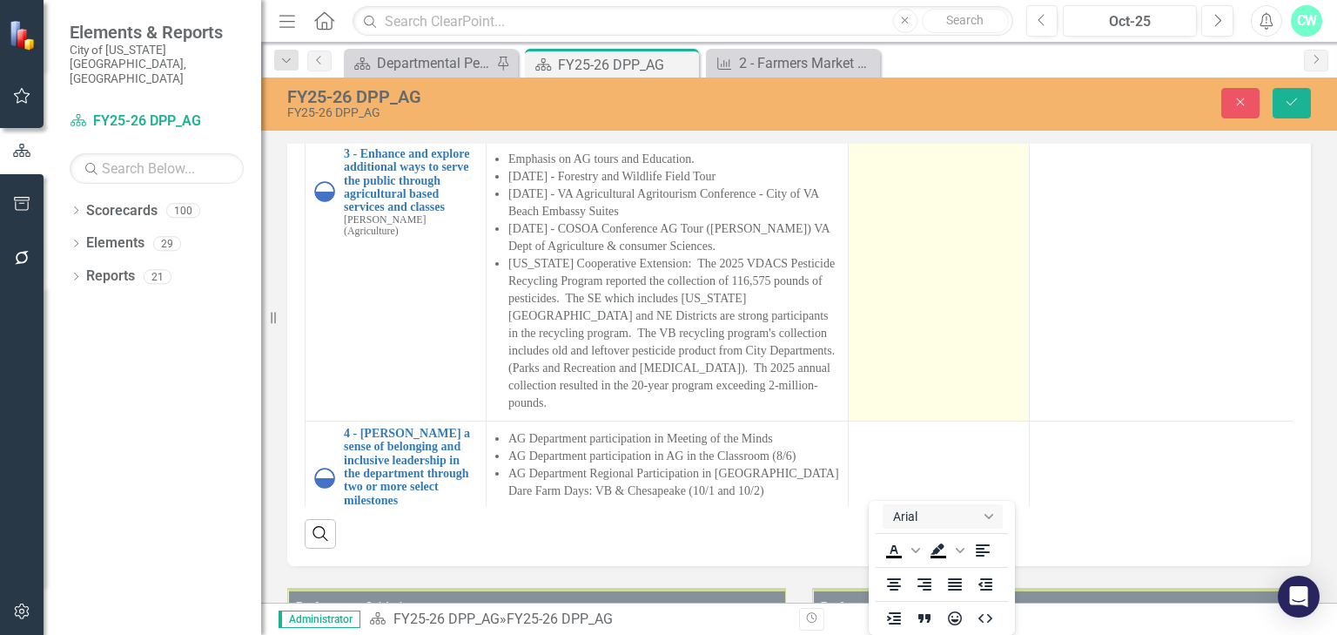
click at [909, 420] on td at bounding box center [939, 280] width 181 height 279
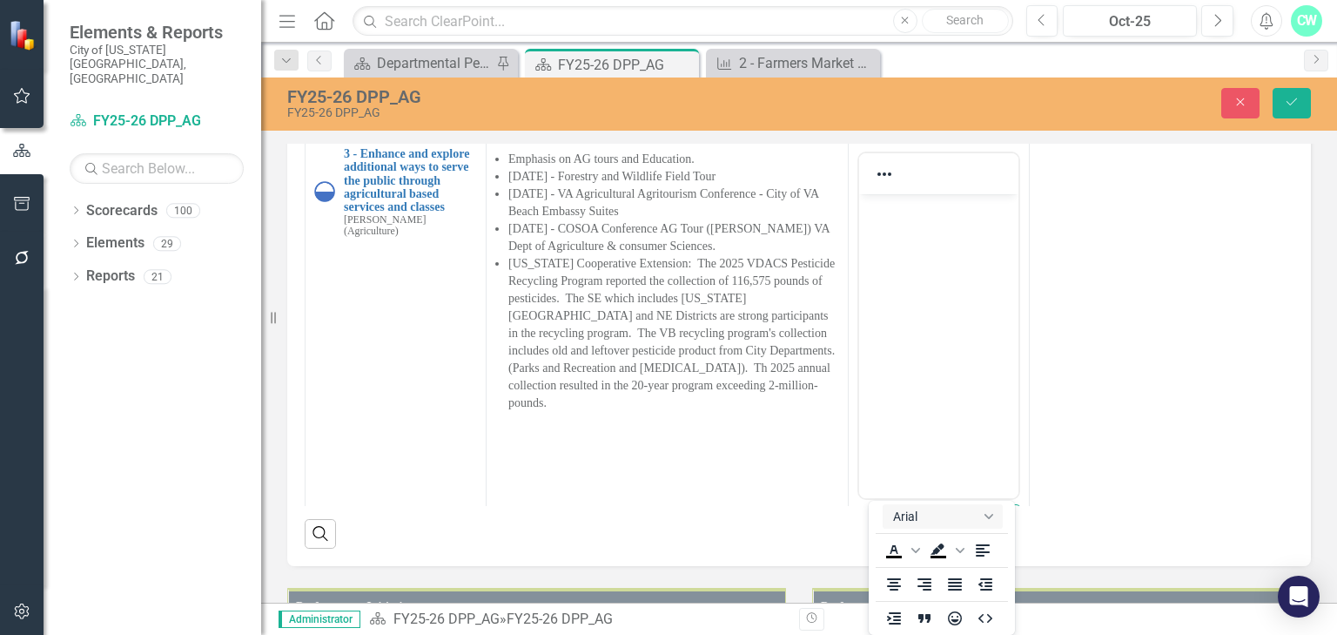
scroll to position [0, 0]
click at [901, 205] on p "Rich Text Area. Press ALT-0 for help." at bounding box center [939, 208] width 151 height 21
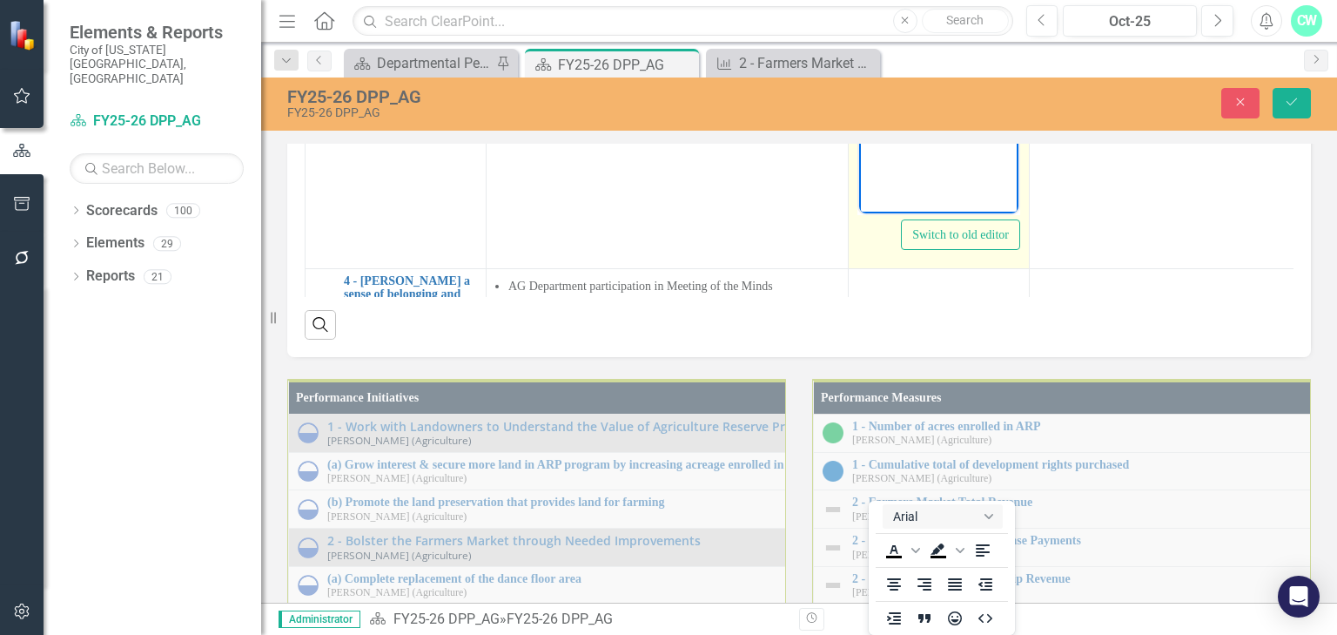
scroll to position [686, 0]
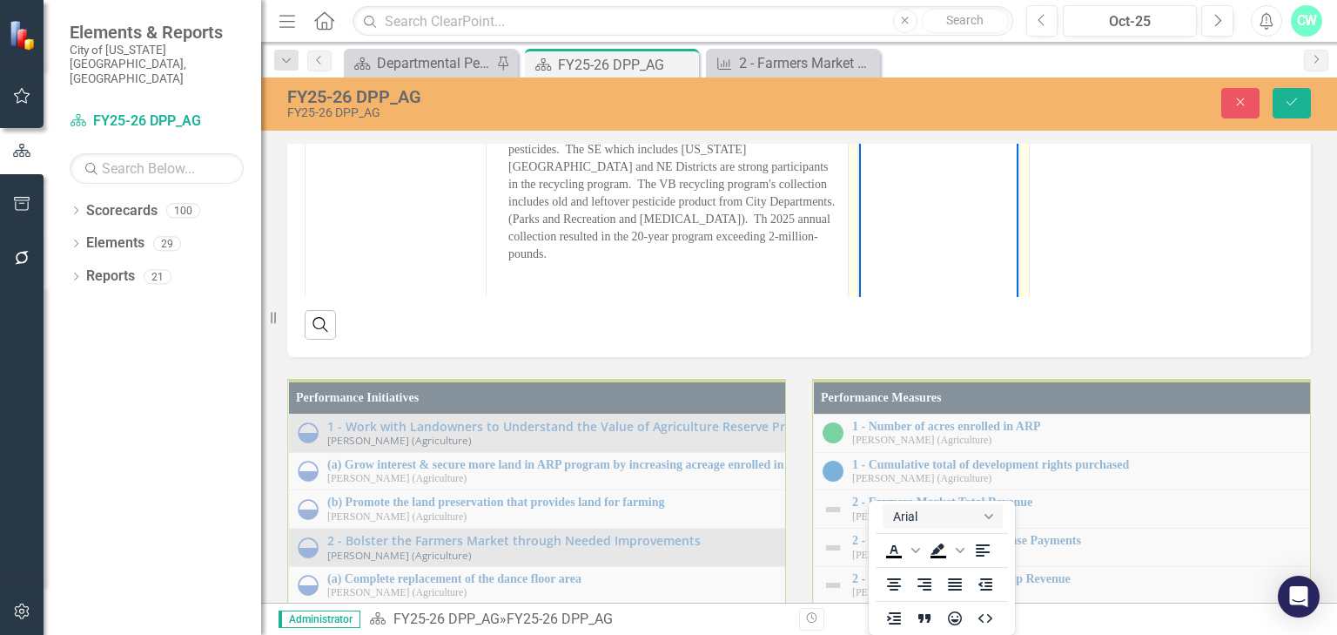
click at [884, 36] on icon "Reveal or hide additional toolbar items" at bounding box center [884, 25] width 21 height 21
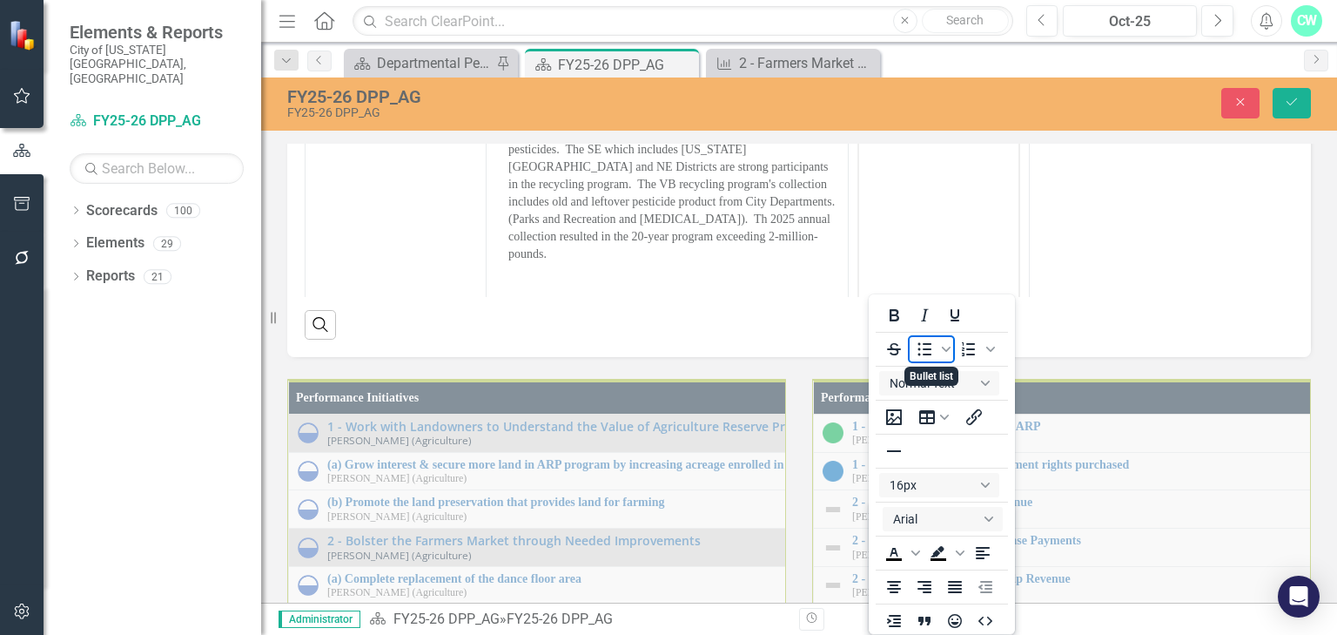
click at [918, 358] on icon "Bullet list" at bounding box center [924, 349] width 21 height 21
click at [889, 36] on icon "Reveal or hide additional toolbar items" at bounding box center [884, 25] width 21 height 21
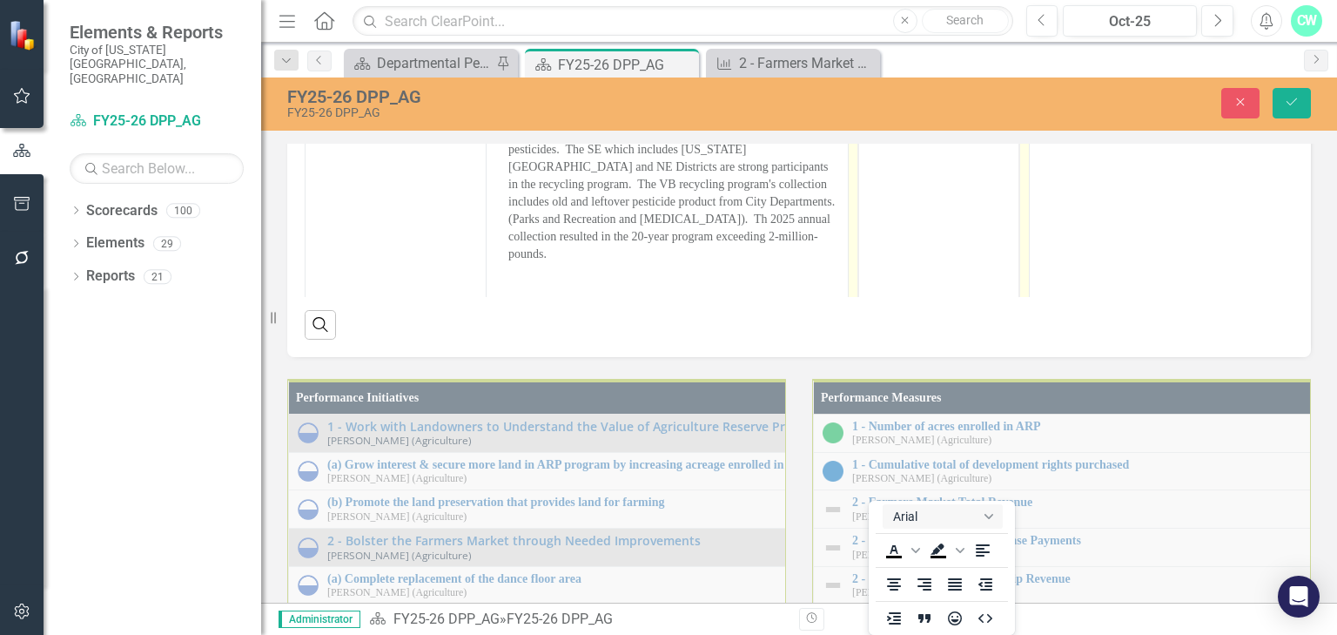
click at [920, 84] on body "Rich Text Area. Press ALT-0 for help." at bounding box center [938, 174] width 159 height 261
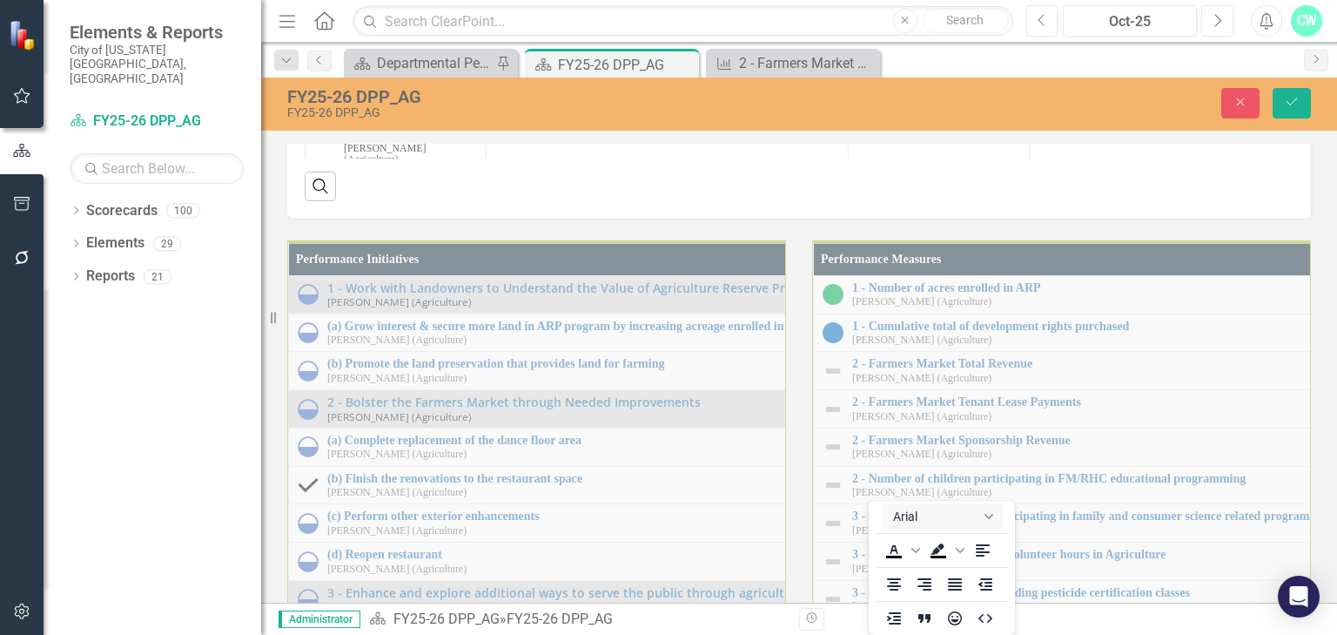
scroll to position [1602, 0]
click at [918, 171] on td at bounding box center [939, 113] width 181 height 115
click at [911, 118] on p "Rich Text Area. Press ALT-0 for help." at bounding box center [939, 122] width 151 height 21
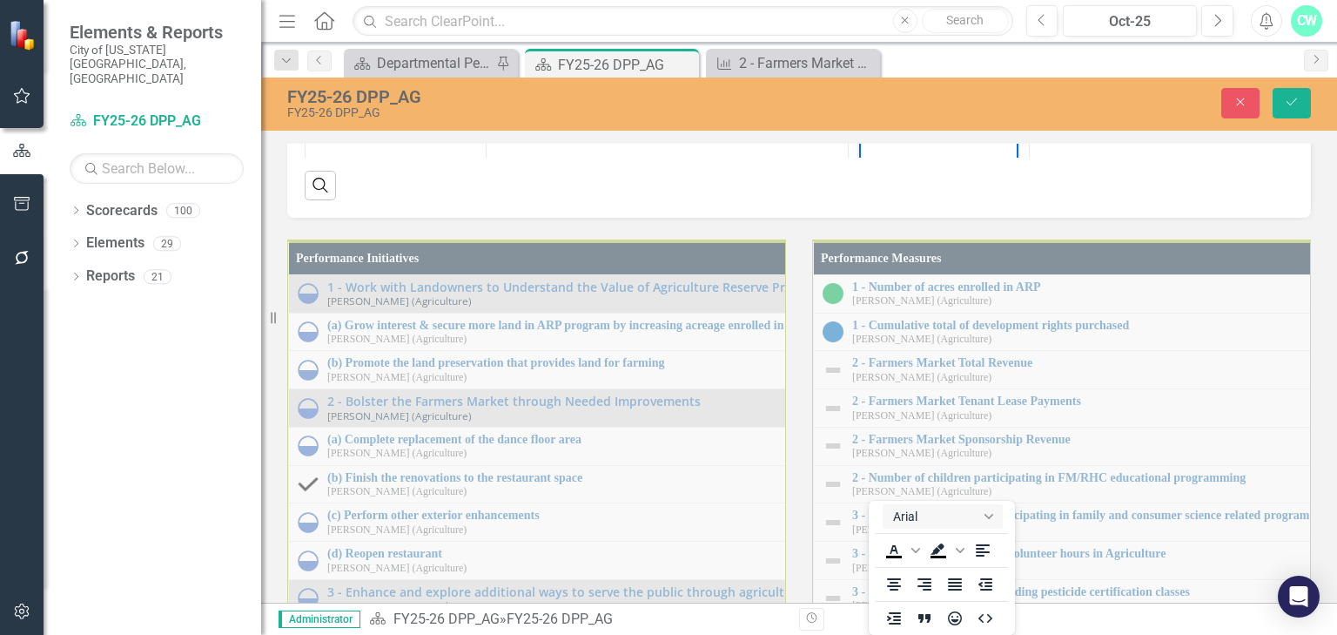
scroll to position [1034, 0]
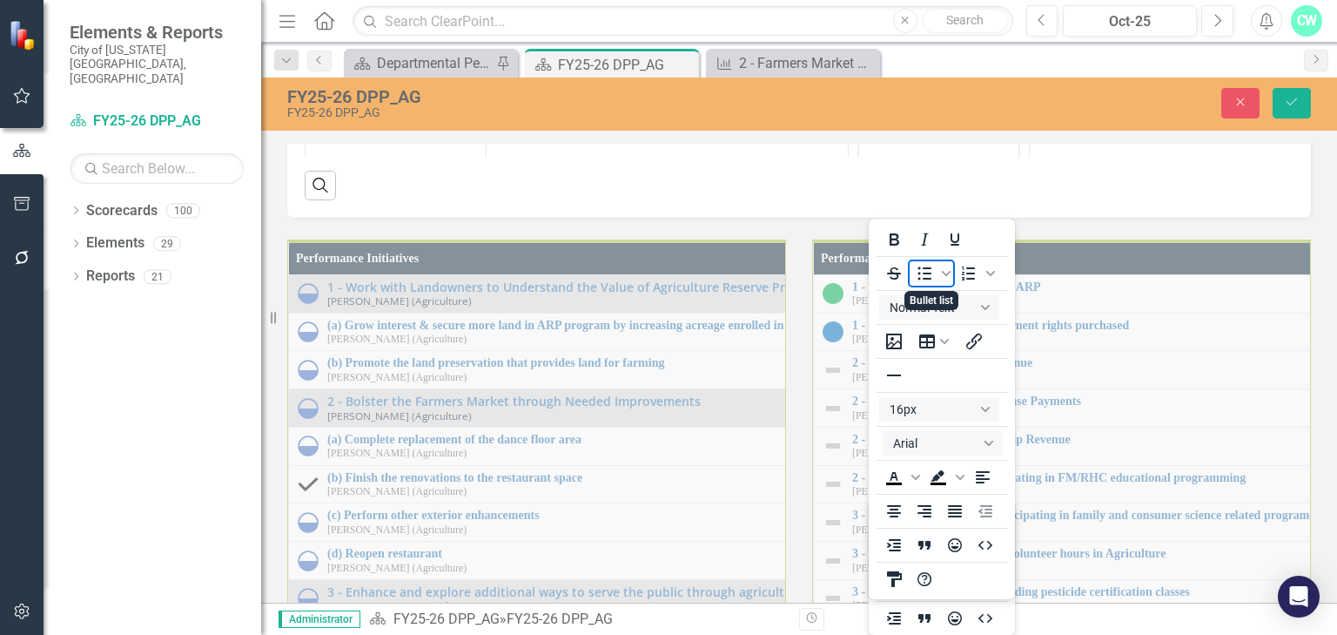
click at [916, 272] on icon "Bullet list" at bounding box center [924, 273] width 21 height 21
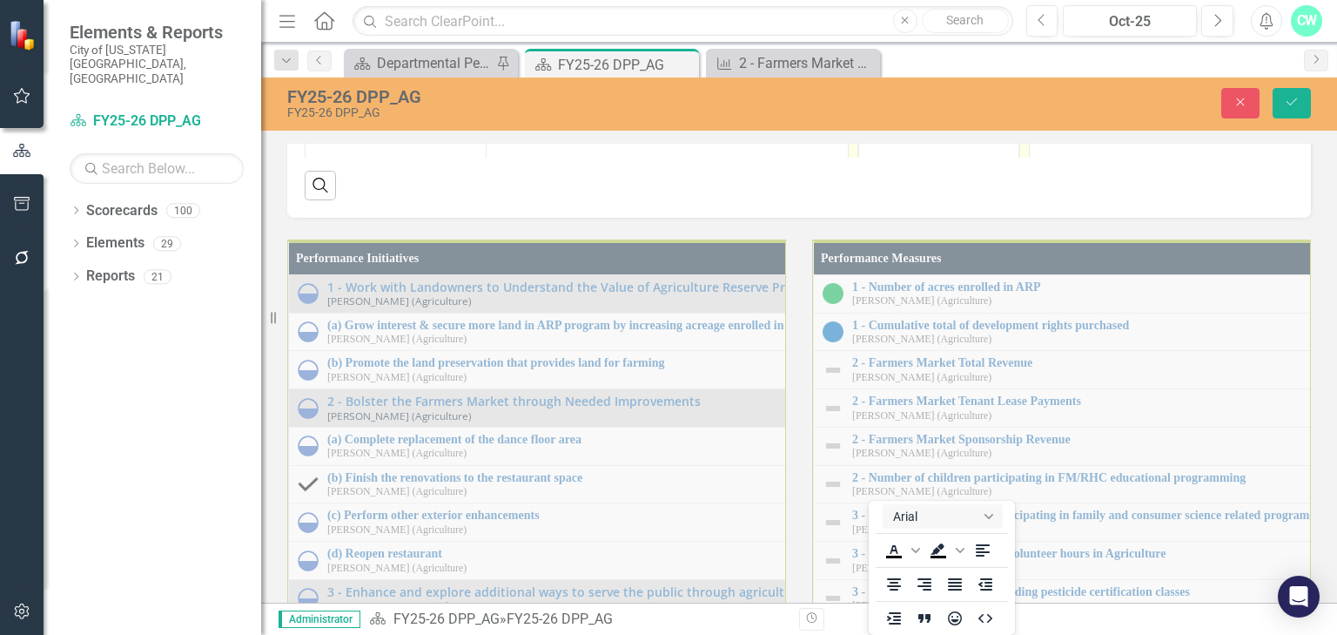
click at [913, 10] on body "Rich Text Area. Press ALT-0 for help." at bounding box center [938, 100] width 159 height 261
click at [1287, 106] on icon "Save" at bounding box center [1292, 102] width 16 height 12
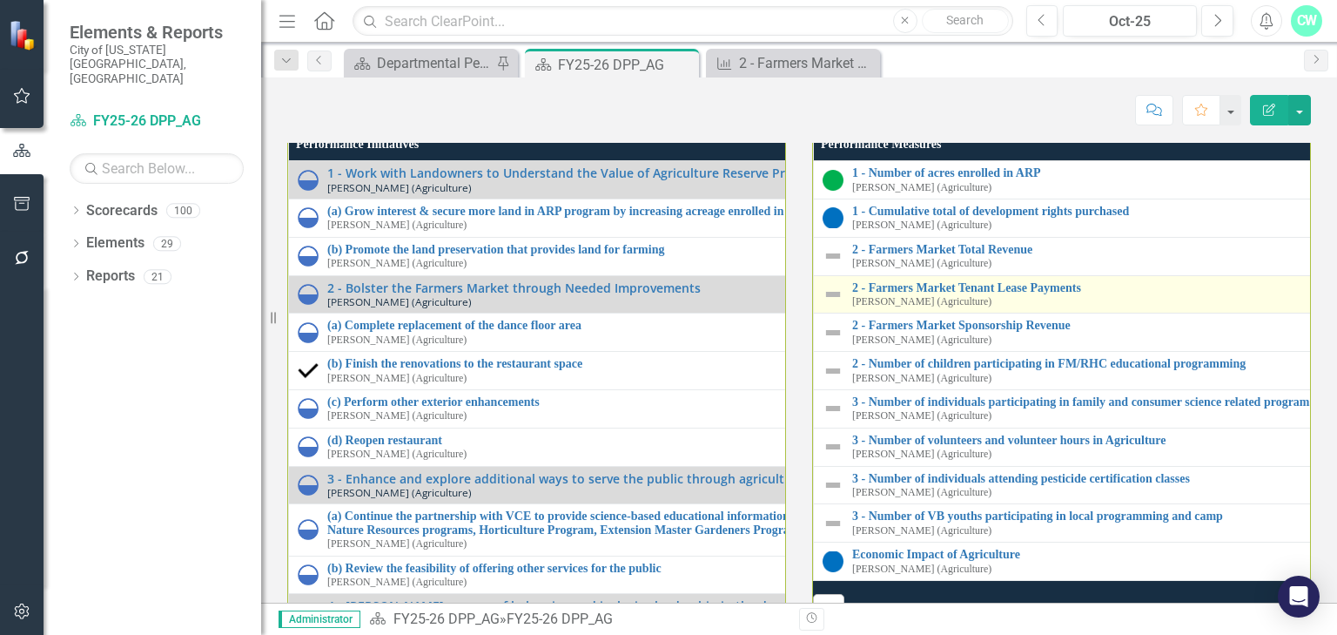
scroll to position [1671, 0]
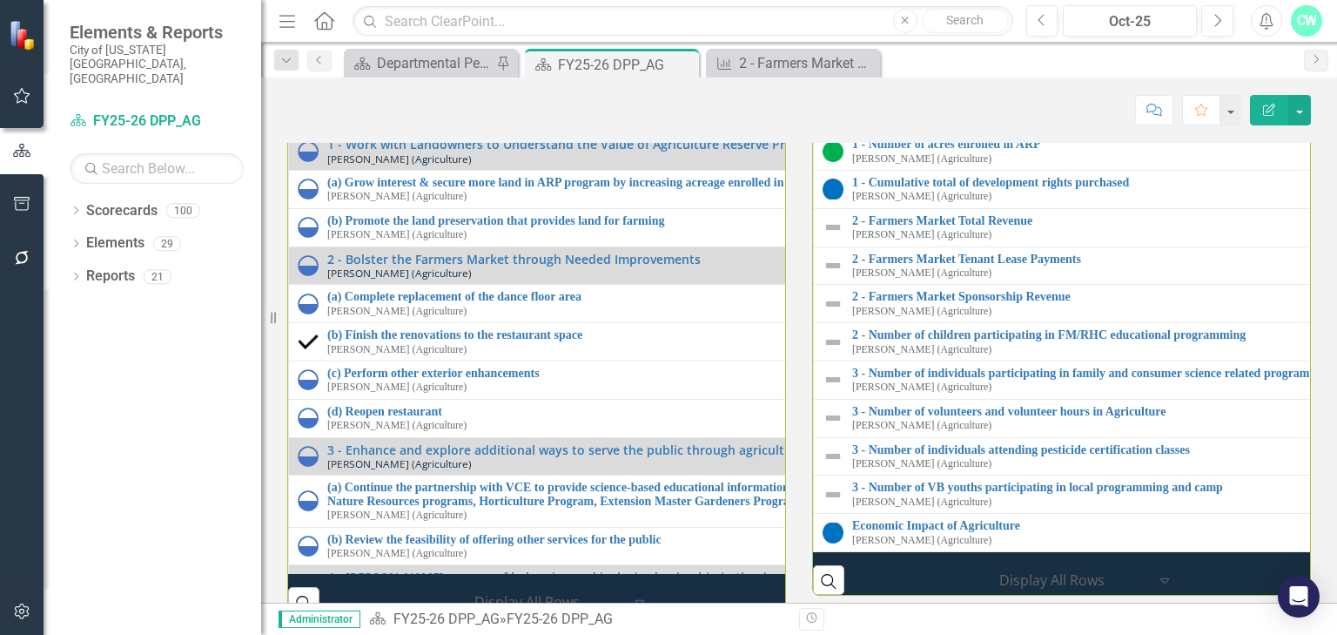
click at [790, 360] on div "Performance Initiatives 1 - Work with Landowners to Understand the Value of Agr…" at bounding box center [536, 346] width 525 height 542
click at [418, 66] on div "Departmental Performance Plans" at bounding box center [434, 63] width 115 height 22
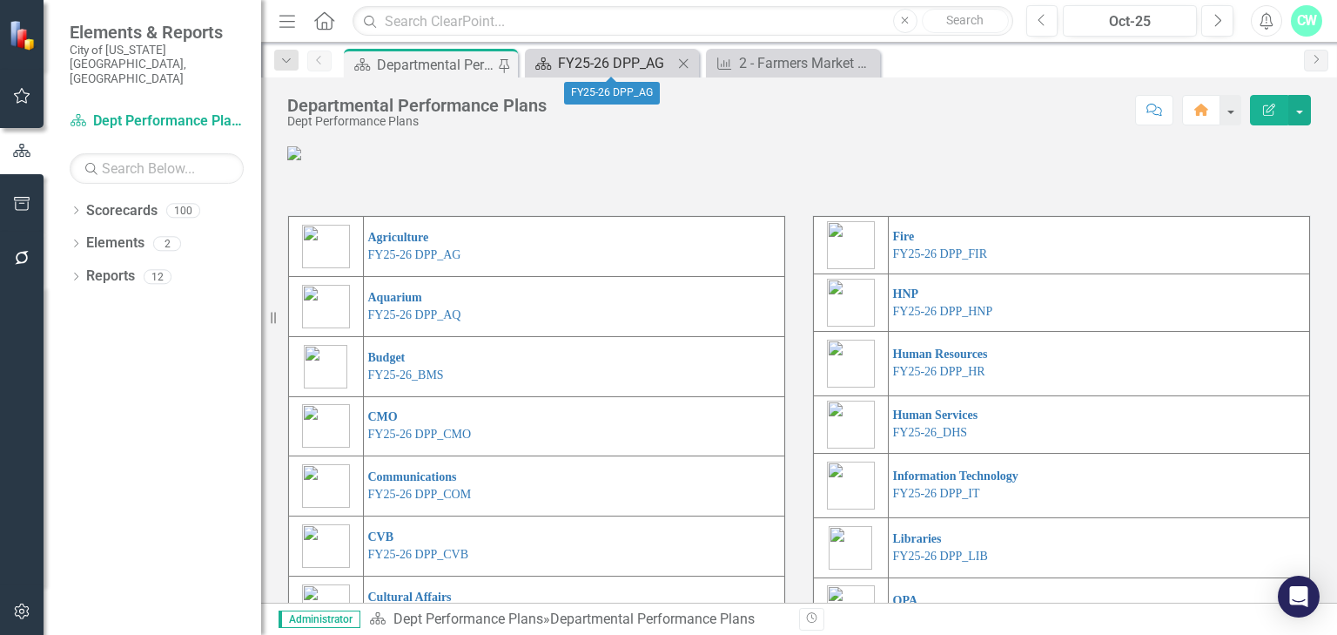
click at [621, 64] on div "FY25-26 DPP_AG" at bounding box center [615, 63] width 115 height 22
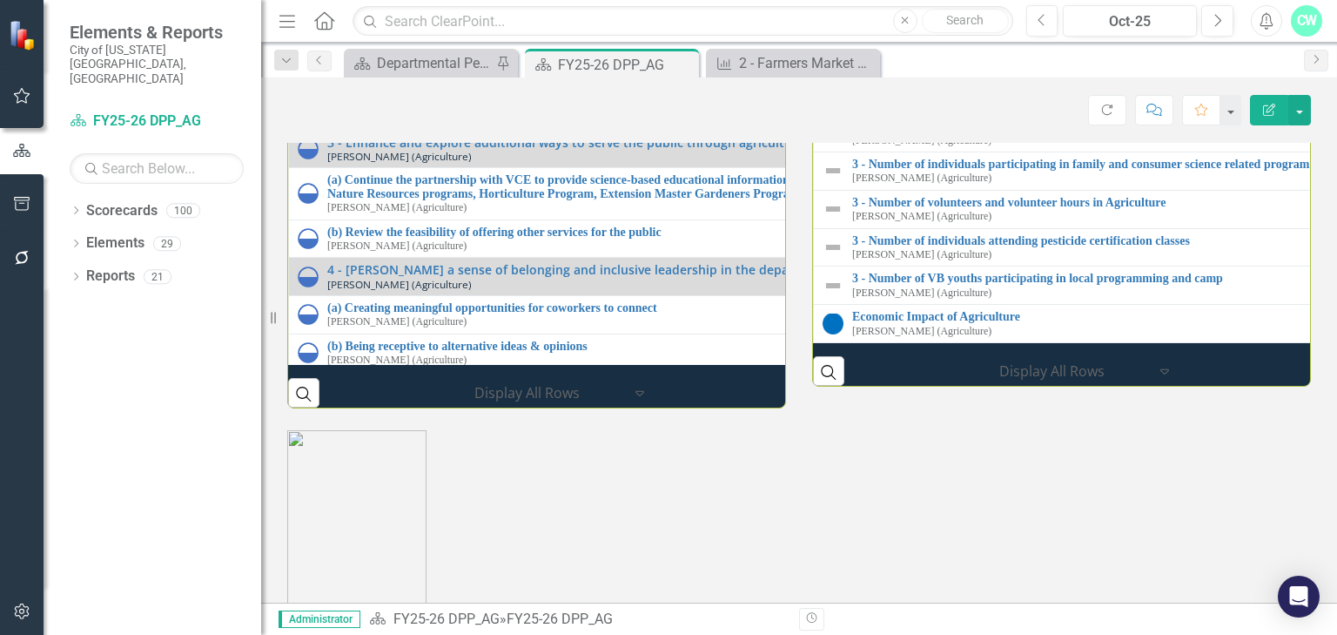
scroll to position [153, 0]
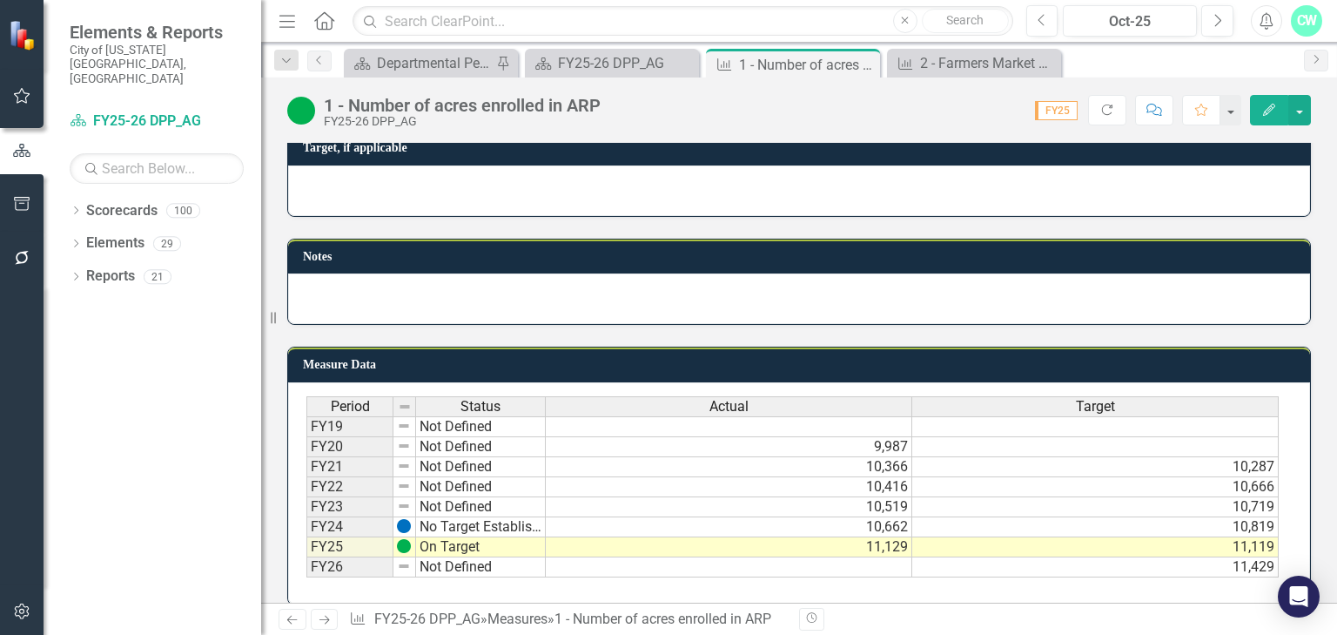
scroll to position [917, 0]
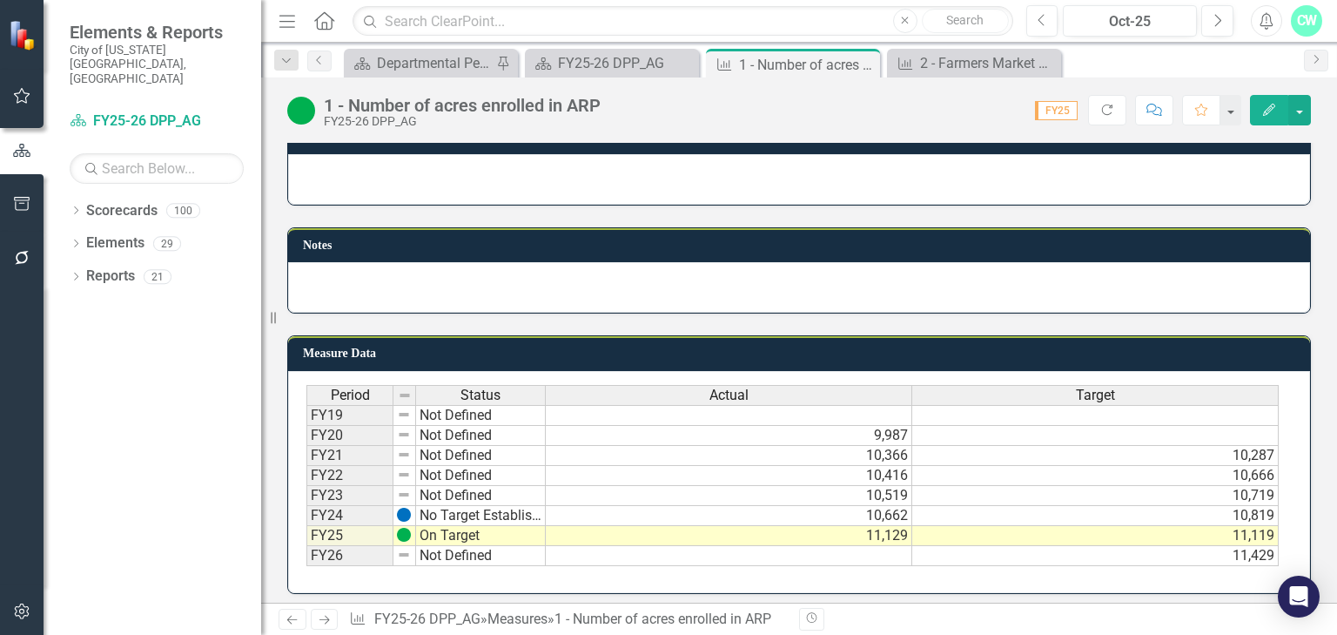
click at [884, 453] on td "10,366" at bounding box center [729, 456] width 366 height 20
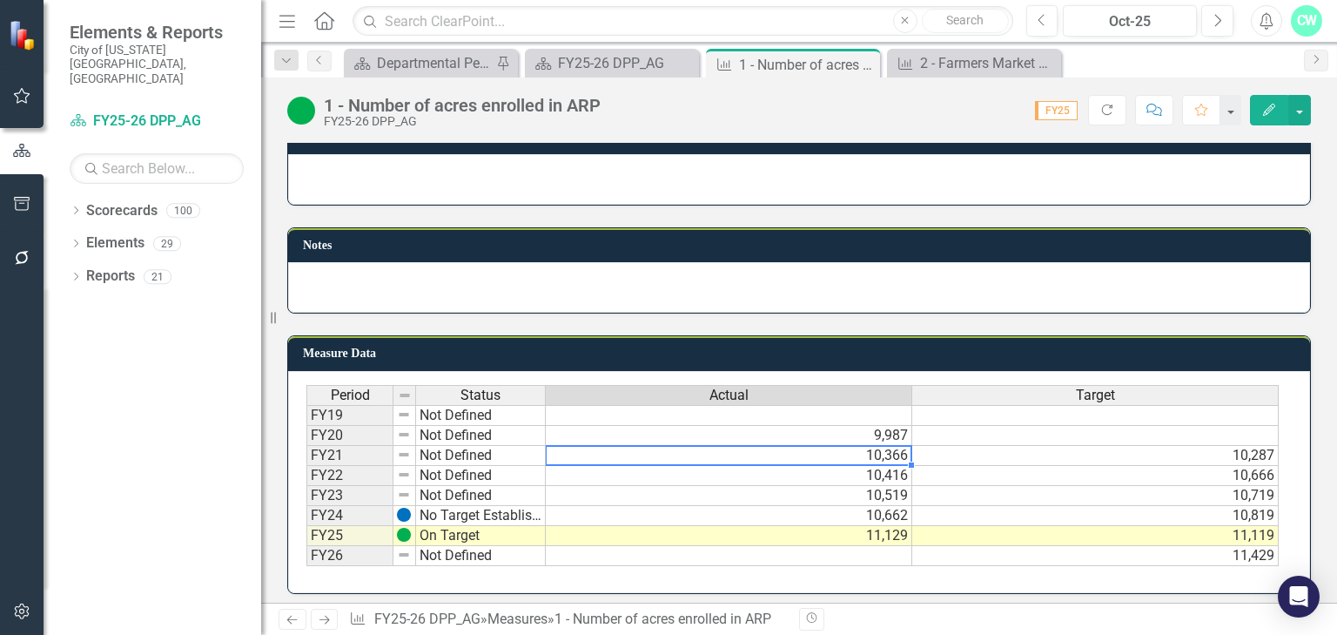
click at [963, 451] on td "10,287" at bounding box center [1095, 456] width 366 height 20
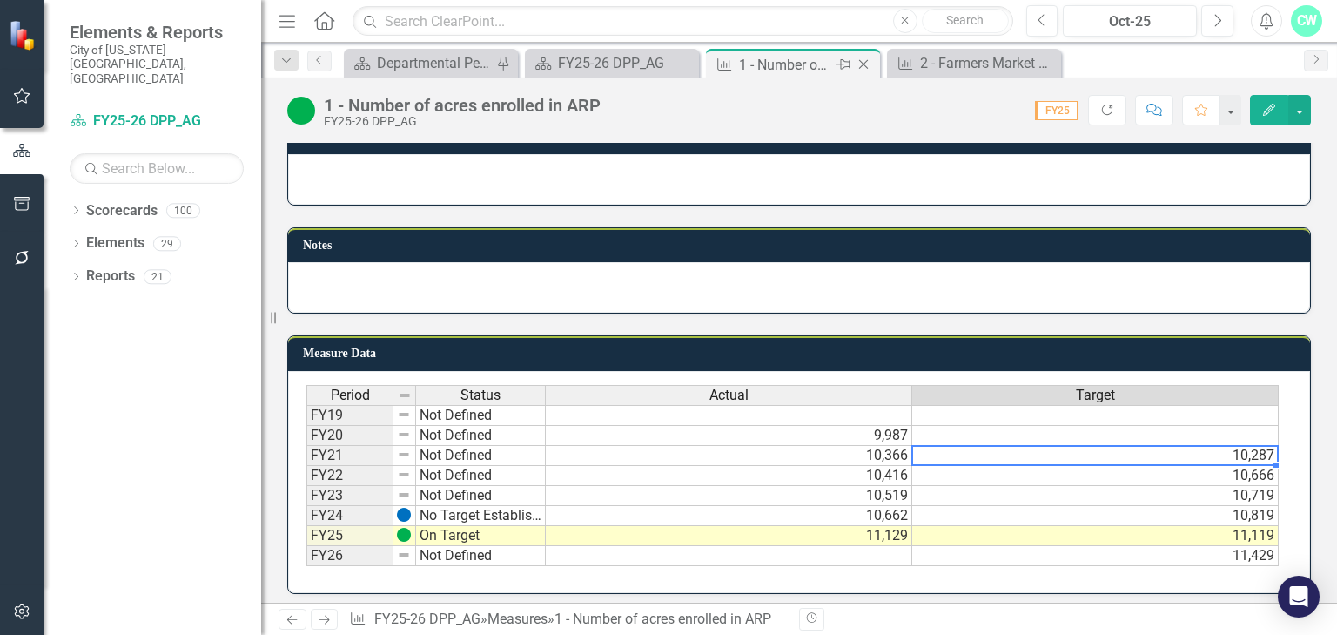
scroll to position [639, 0]
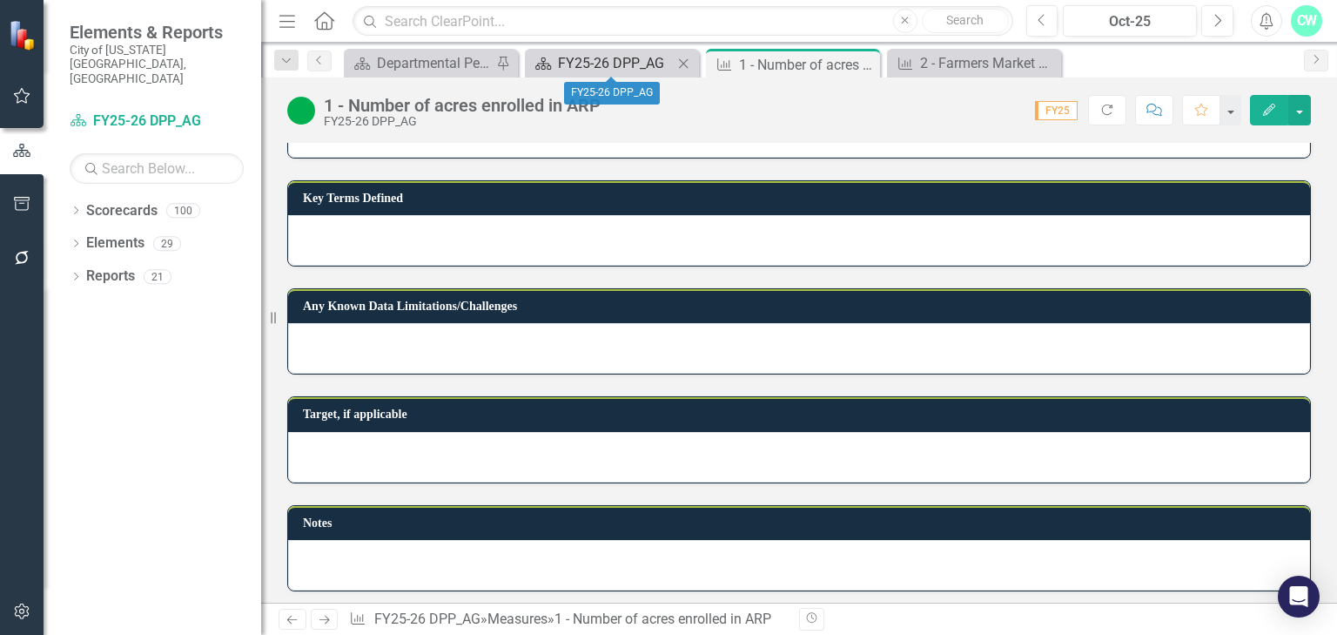
click at [627, 59] on div "FY25-26 DPP_AG" at bounding box center [615, 63] width 115 height 22
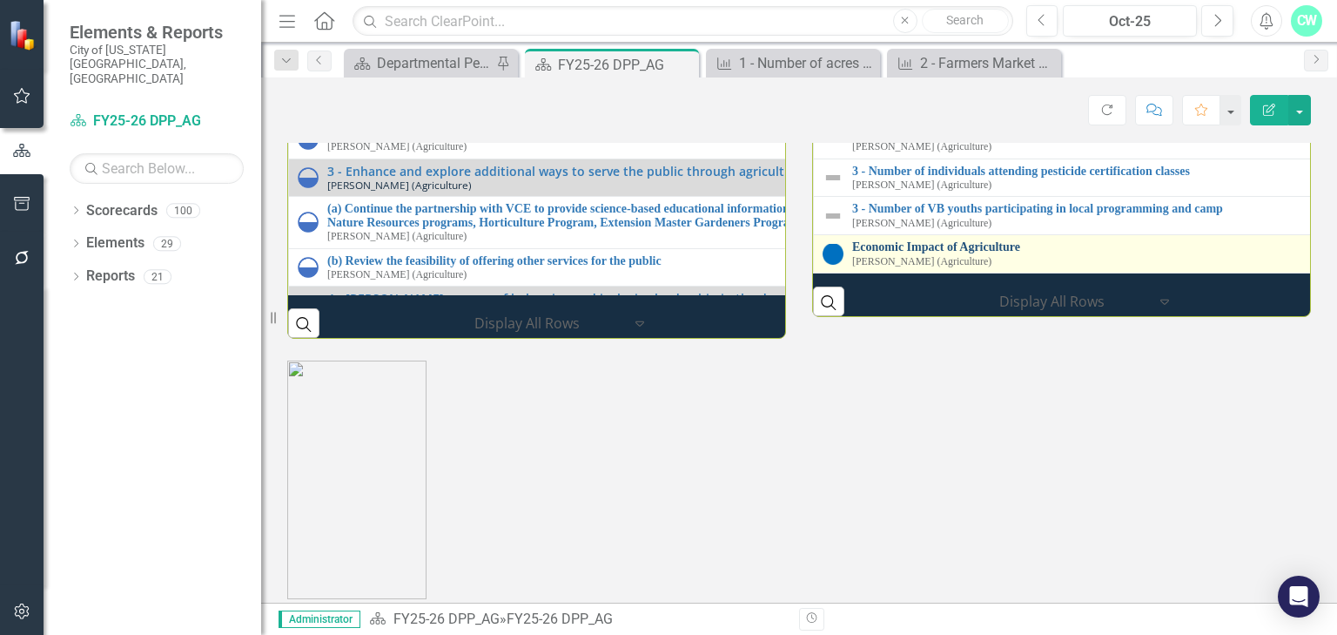
scroll to position [1880, 0]
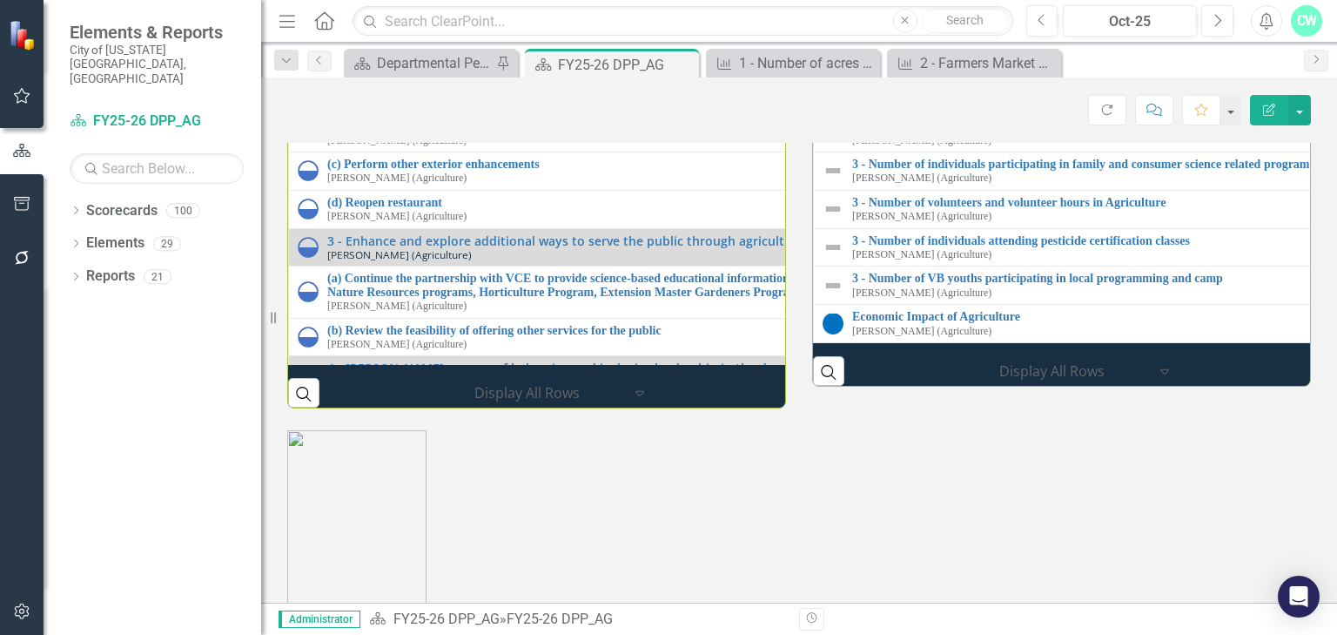
click at [891, 18] on link "2 - Farmers Market Total Revenue" at bounding box center [1336, 11] width 968 height 13
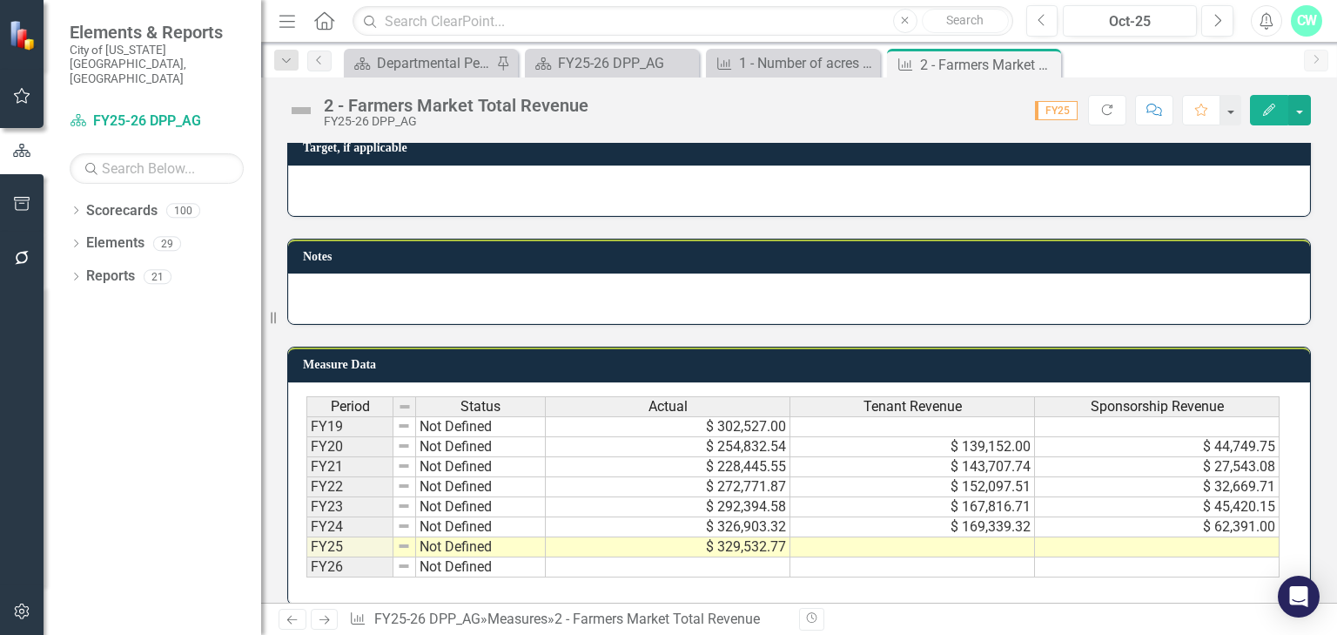
scroll to position [917, 0]
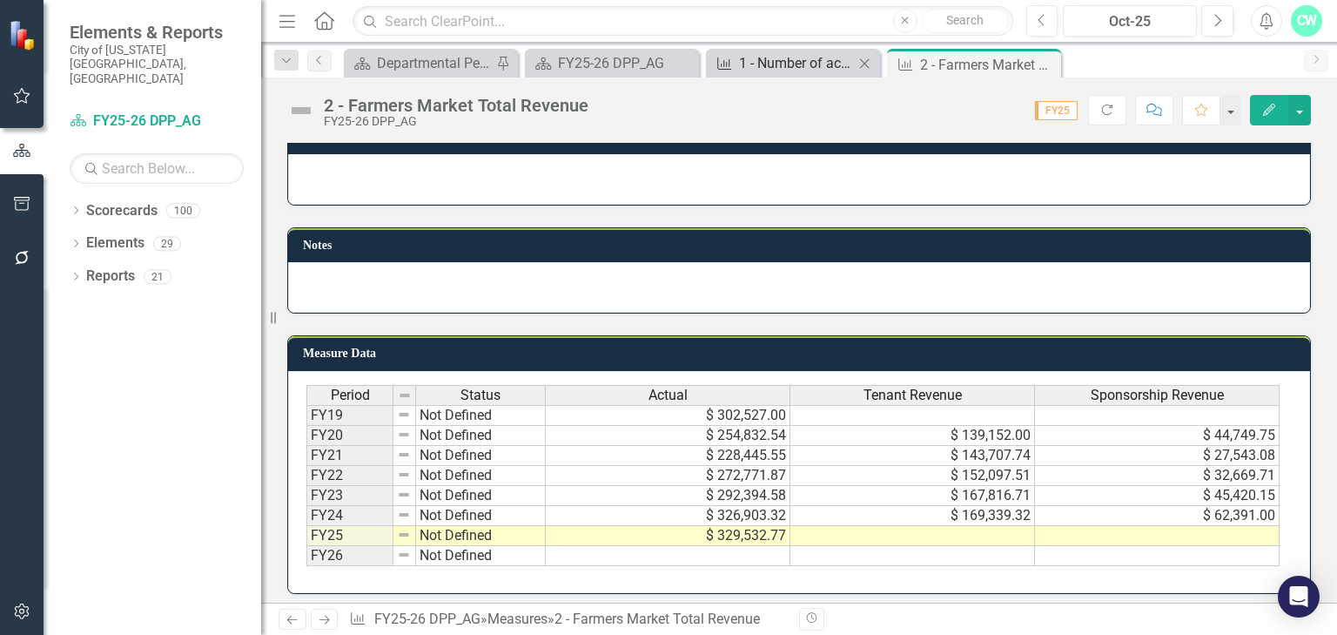
click at [759, 65] on div "1 - Number of acres enrolled in ARP" at bounding box center [796, 63] width 115 height 22
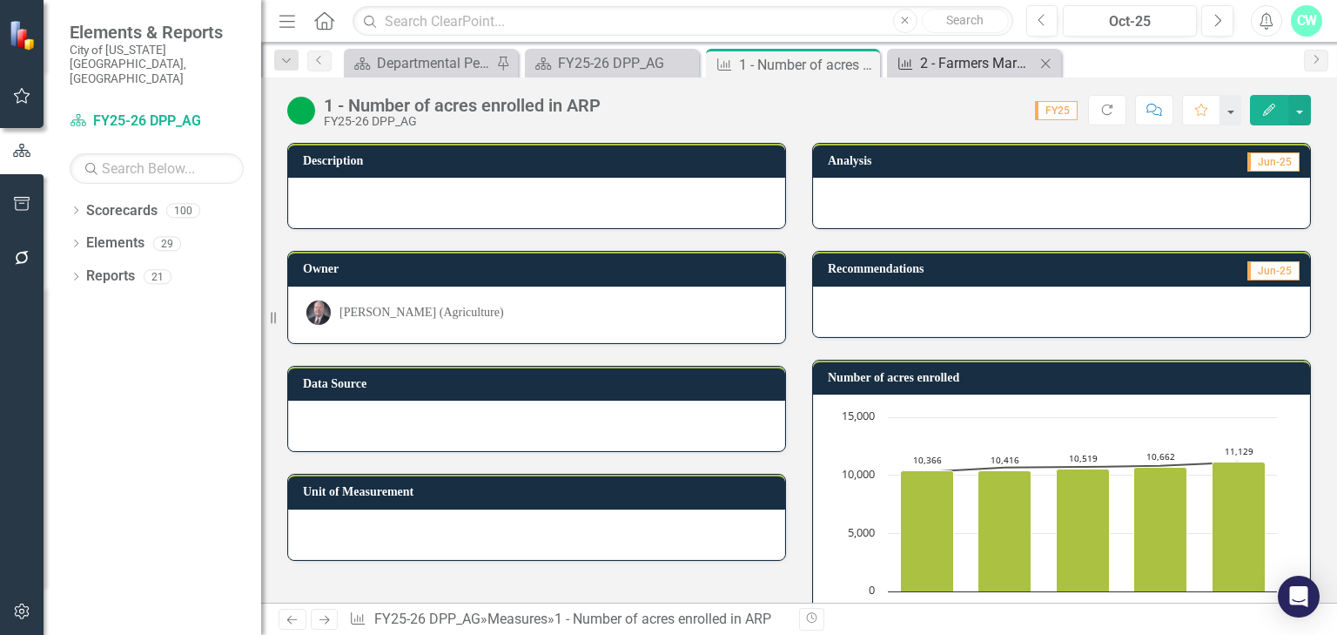
click at [919, 65] on link "Measure 2 - Farmers Market Total Revenue" at bounding box center [963, 63] width 144 height 22
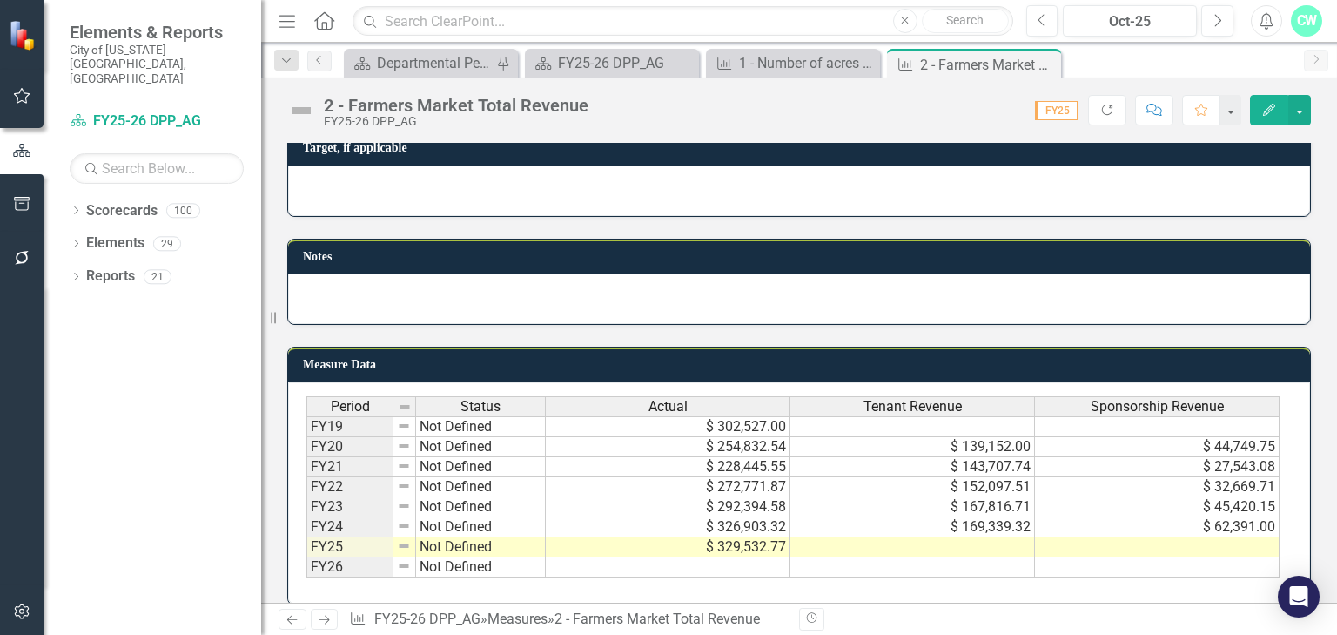
scroll to position [917, 0]
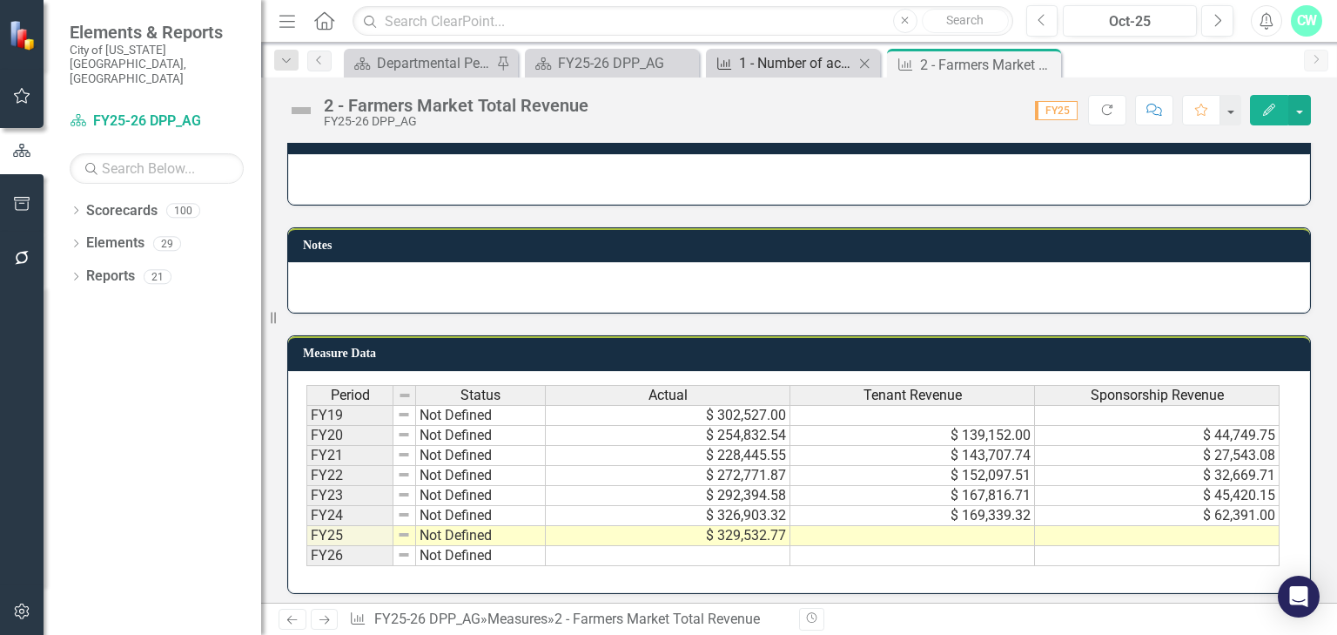
click at [778, 57] on div "1 - Number of acres enrolled in ARP" at bounding box center [796, 63] width 115 height 22
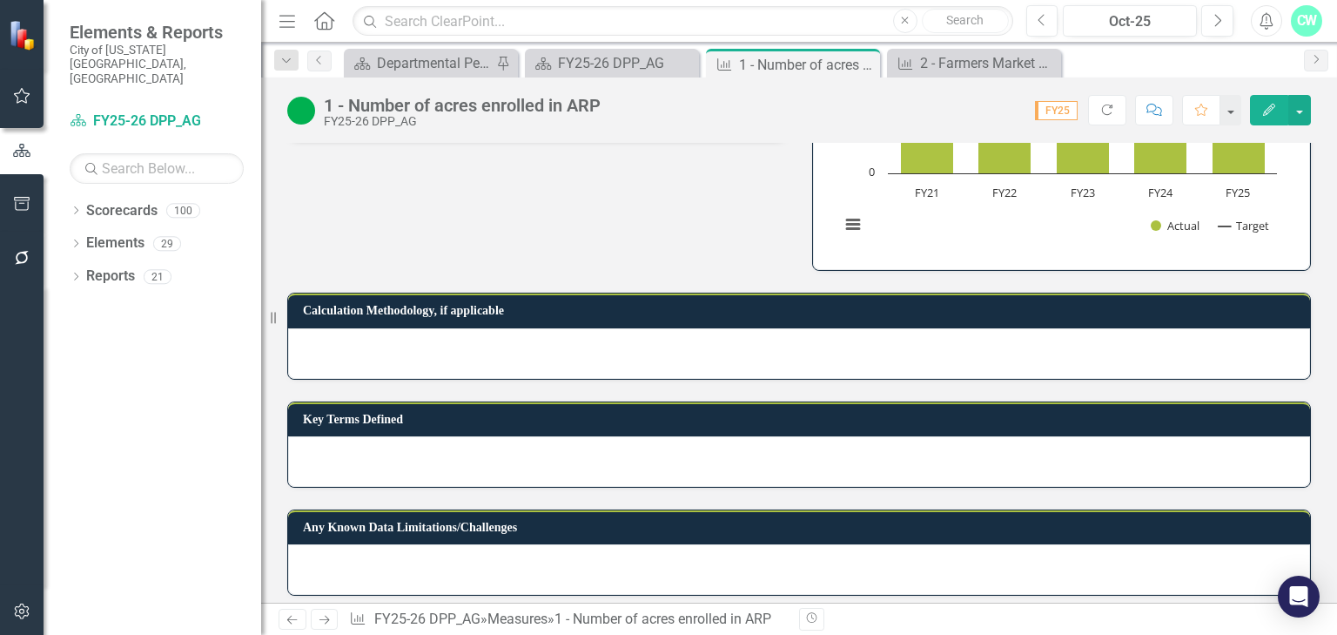
scroll to position [766, 0]
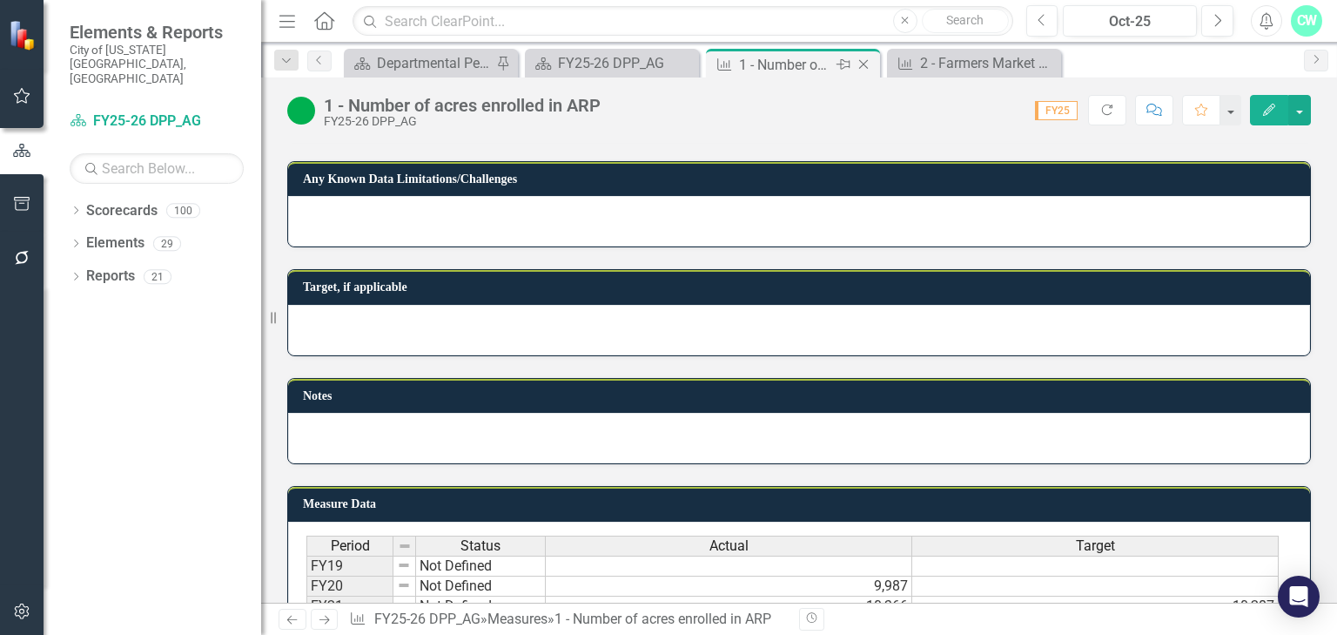
click at [861, 67] on icon "Close" at bounding box center [863, 64] width 17 height 14
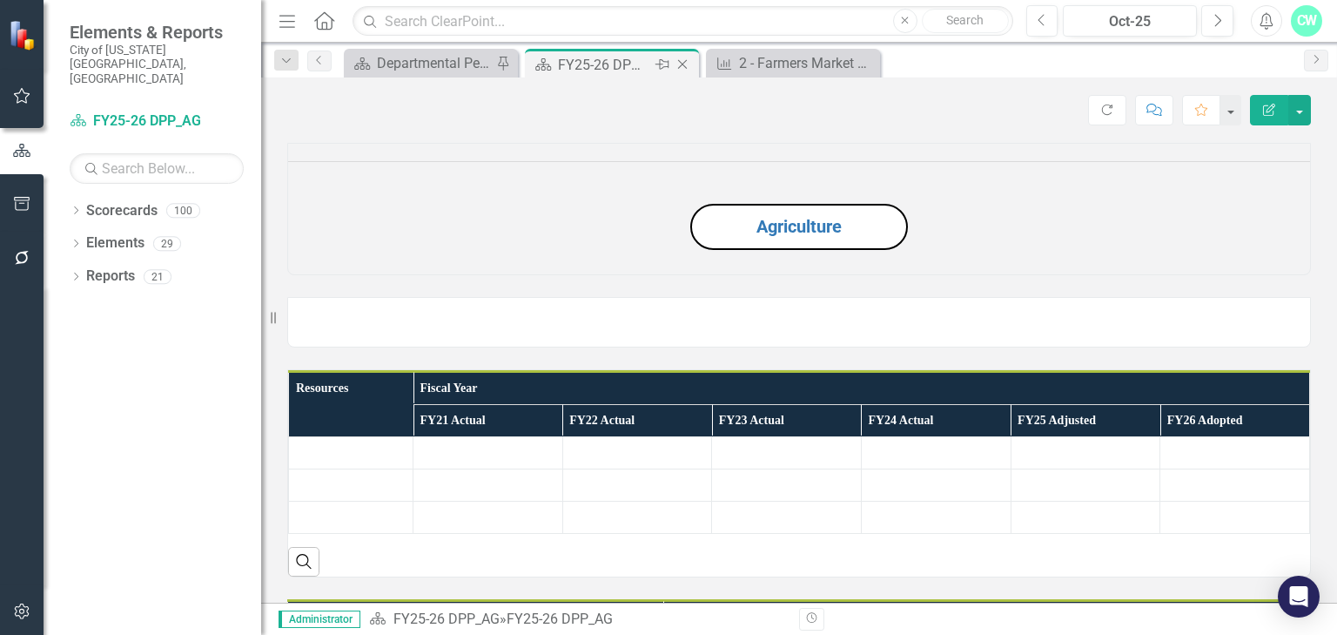
click at [575, 68] on div "FY25-26 DPP_AG" at bounding box center [604, 65] width 93 height 22
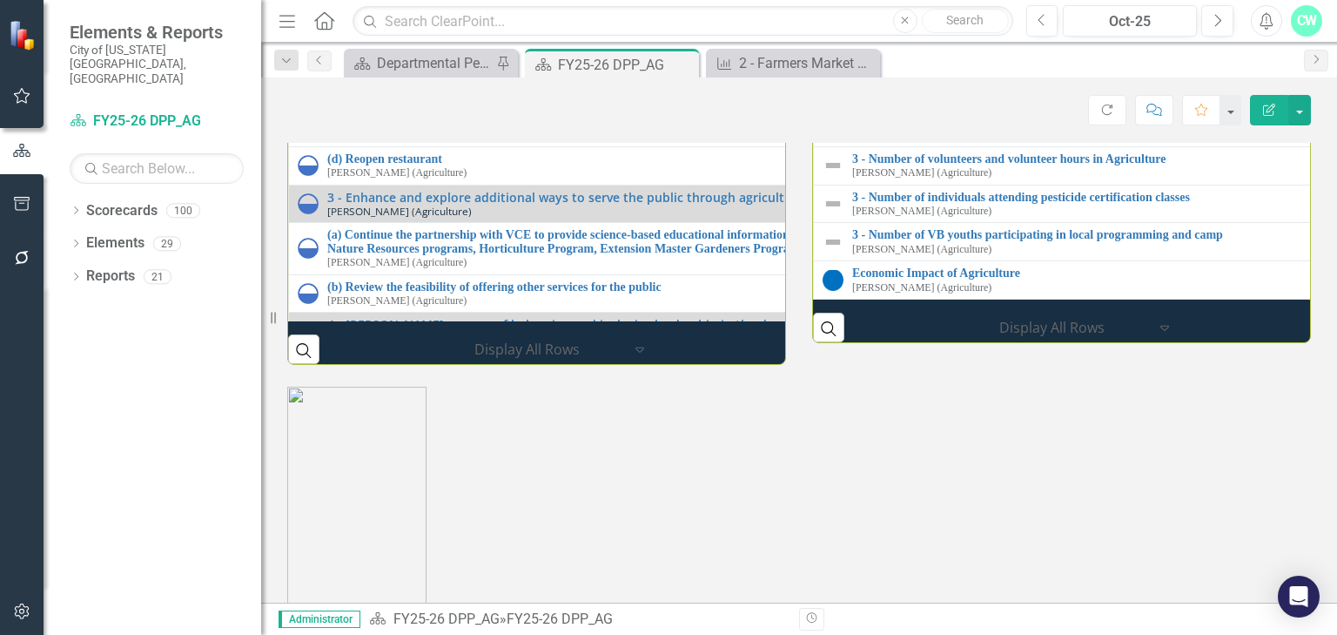
scroll to position [1880, 0]
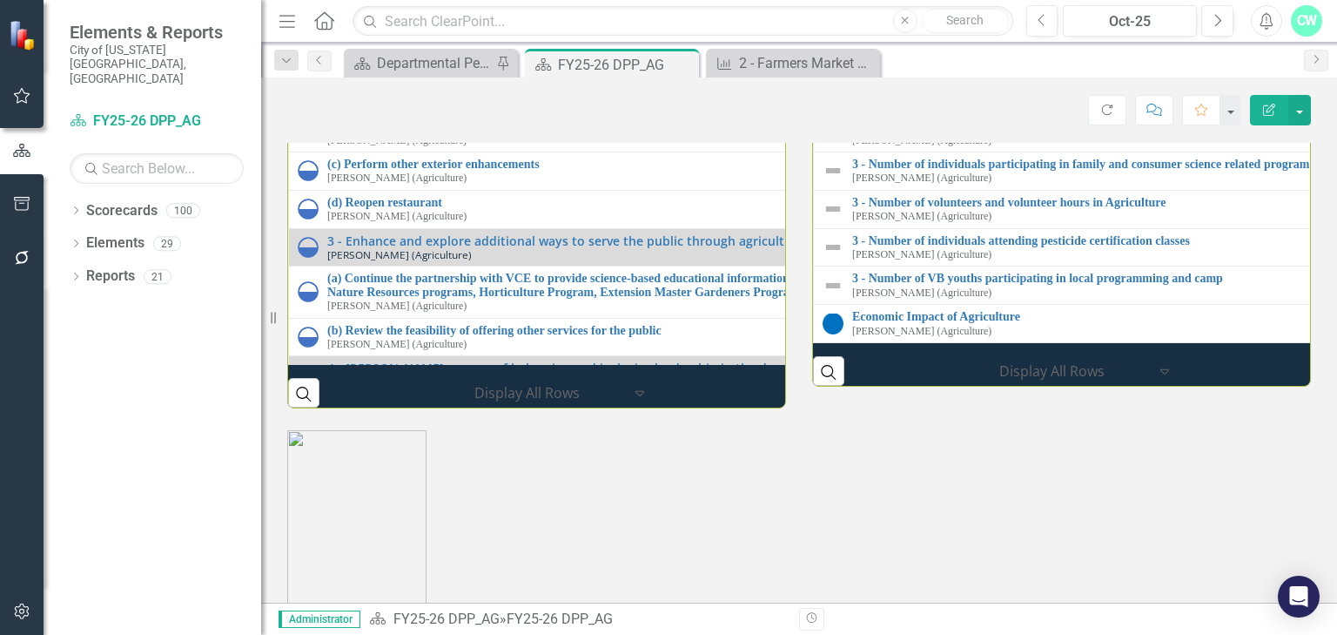
click at [823, 29] on img at bounding box center [833, 18] width 21 height 21
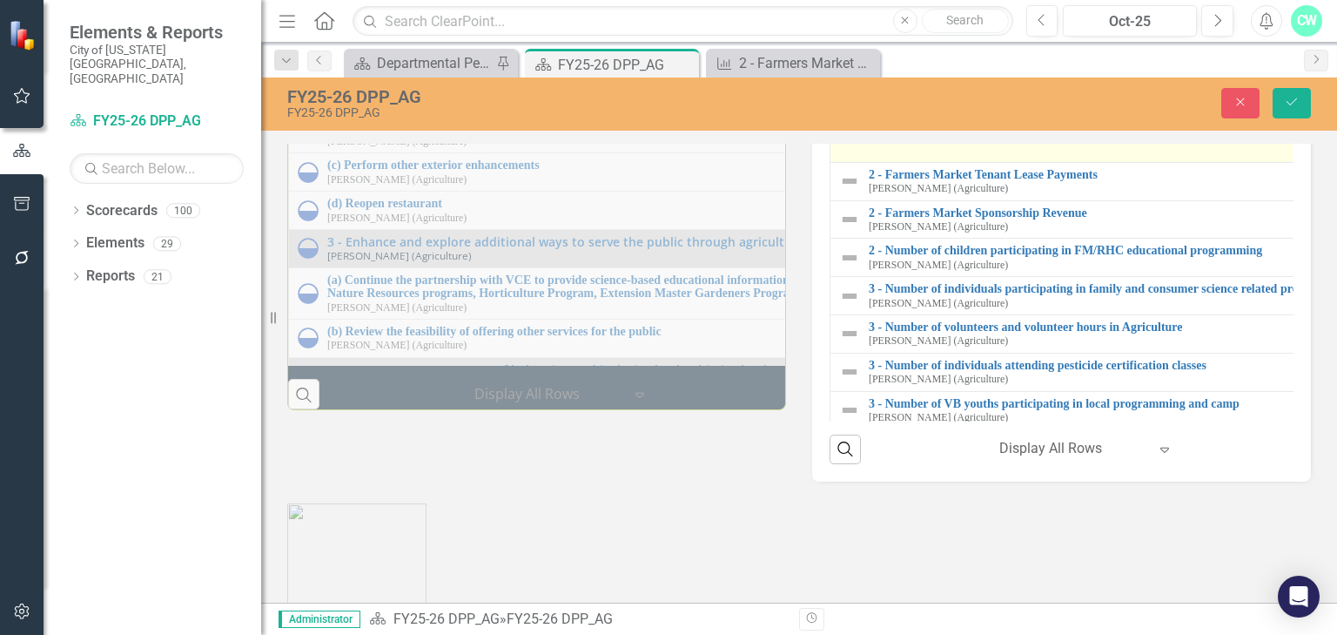
click at [854, 137] on div "Not Defined" at bounding box center [948, 102] width 188 height 69
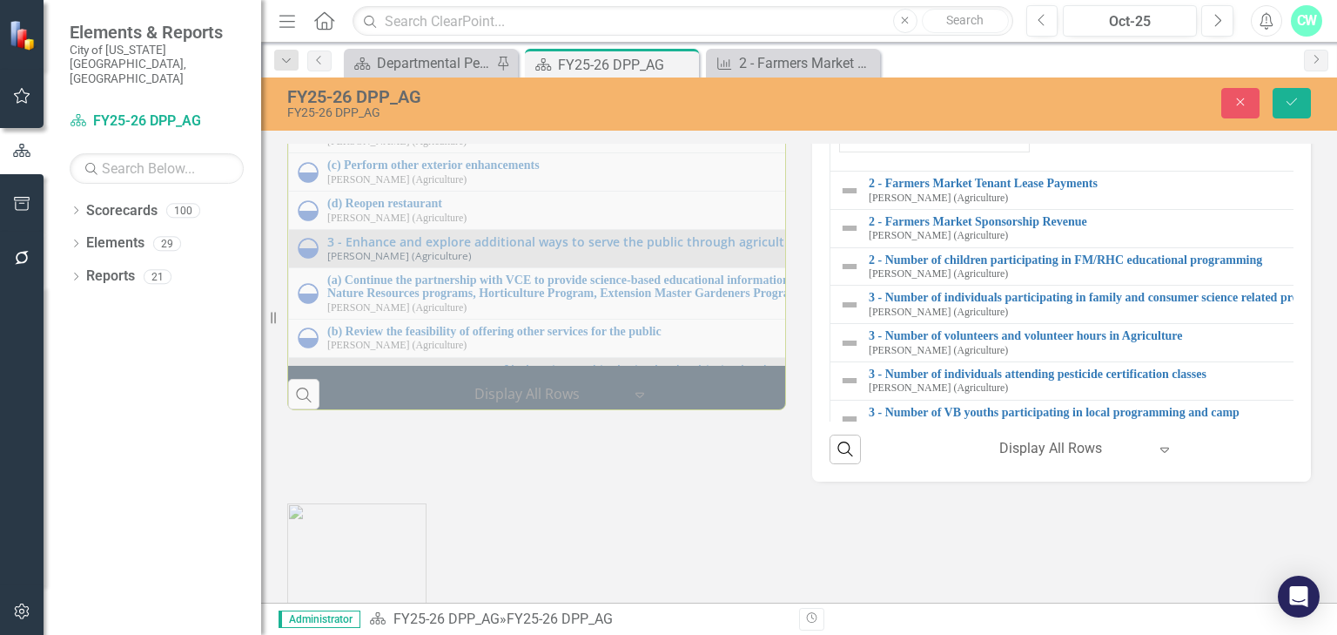
click at [1288, 97] on icon "Save" at bounding box center [1292, 102] width 16 height 12
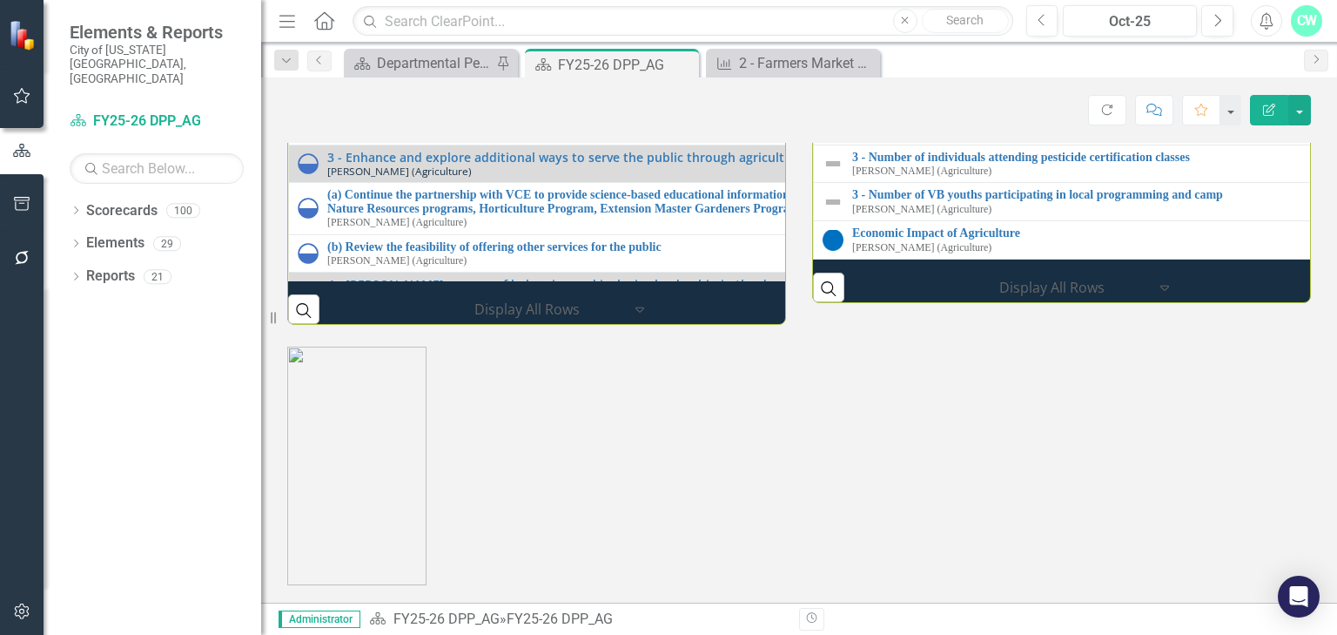
scroll to position [1999, 0]
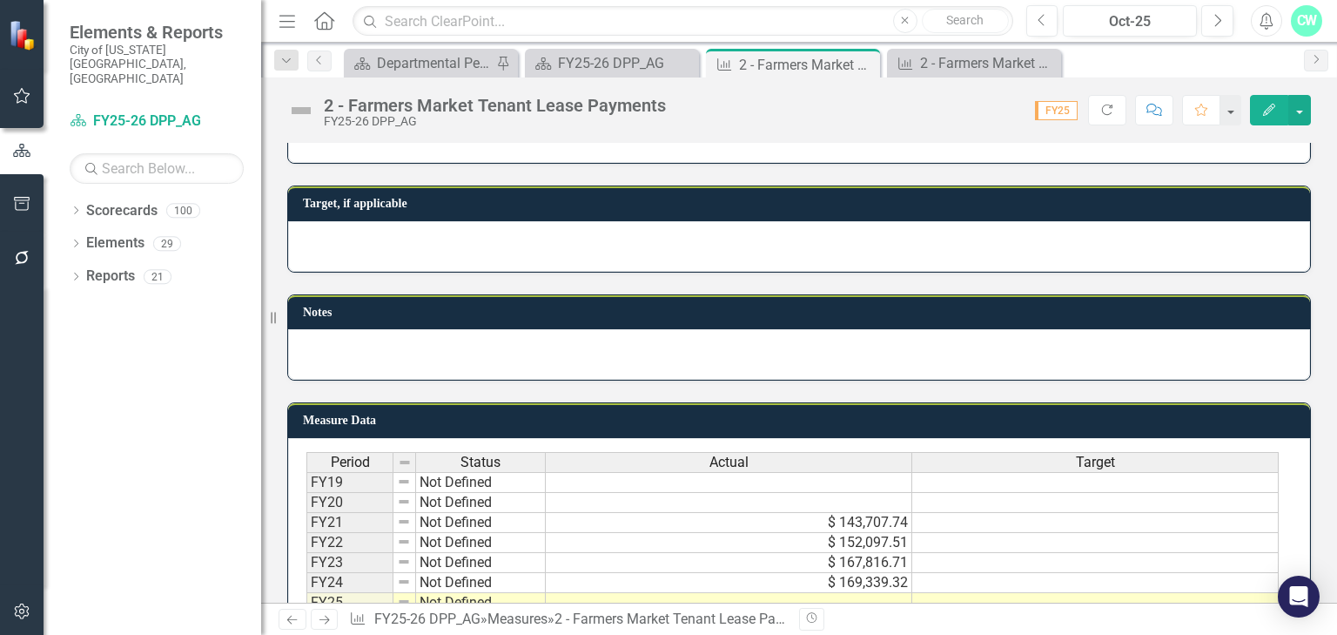
scroll to position [917, 0]
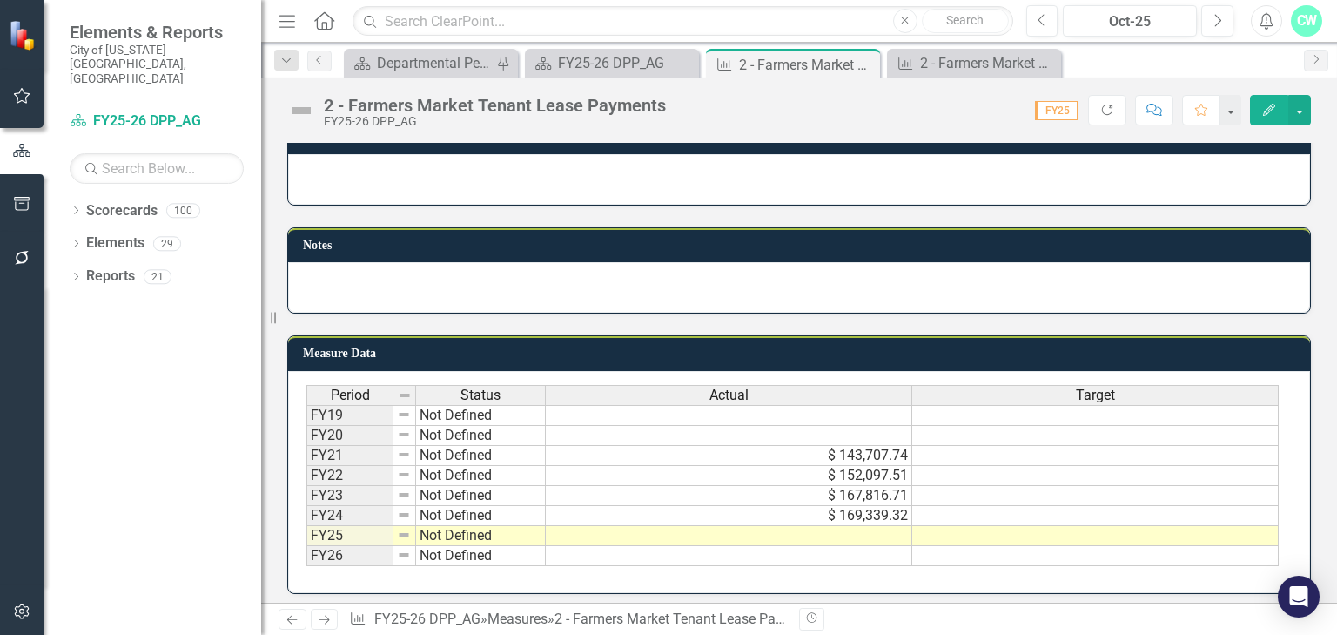
click at [893, 534] on td at bounding box center [729, 536] width 366 height 20
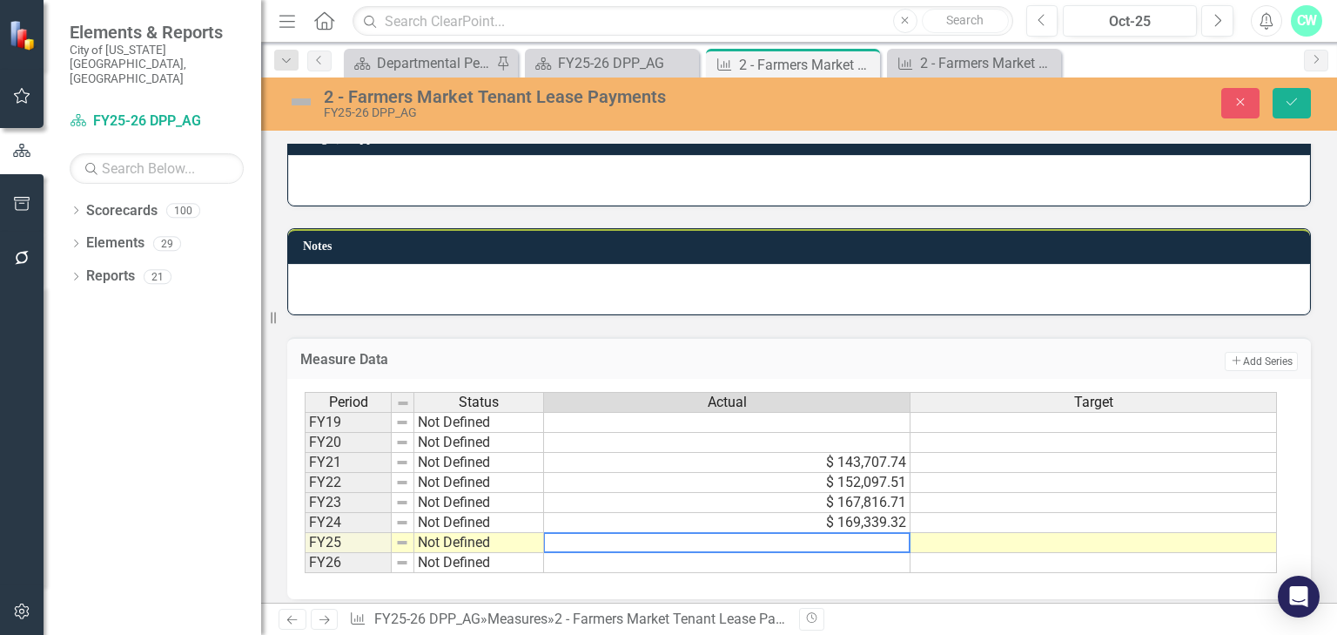
click at [892, 532] on textarea at bounding box center [726, 542] width 367 height 21
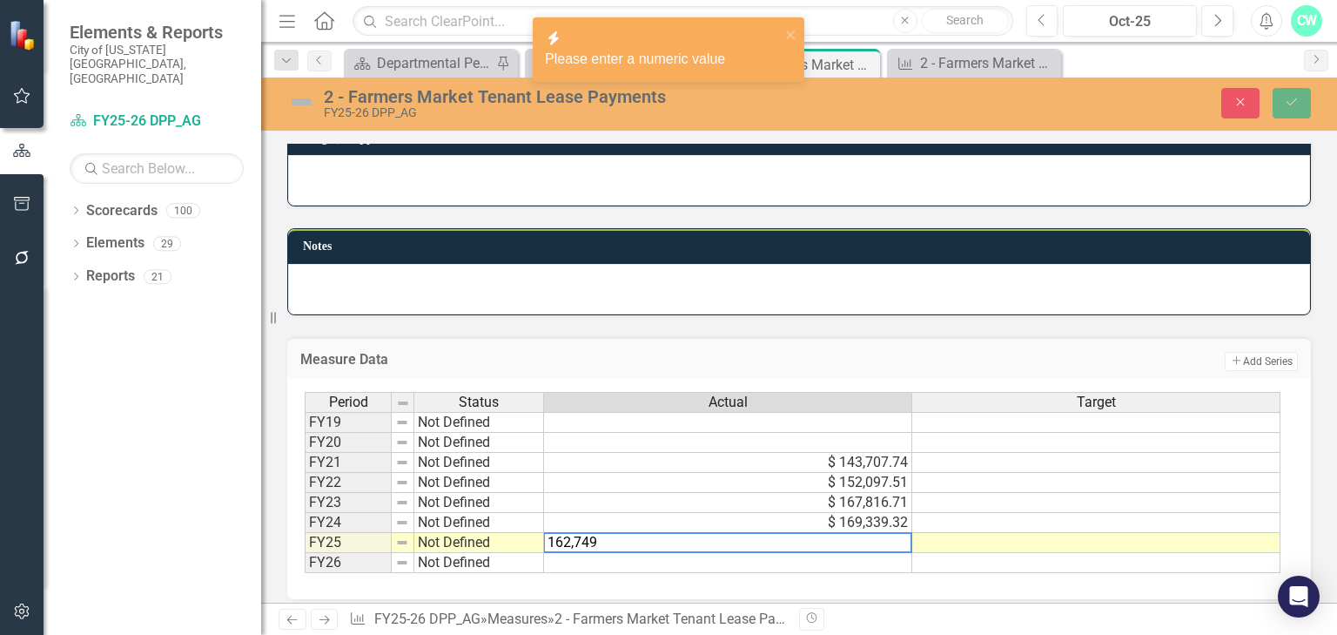
click at [577, 537] on textarea "162,749" at bounding box center [727, 542] width 369 height 21
click at [575, 534] on textarea "162,749" at bounding box center [727, 542] width 369 height 21
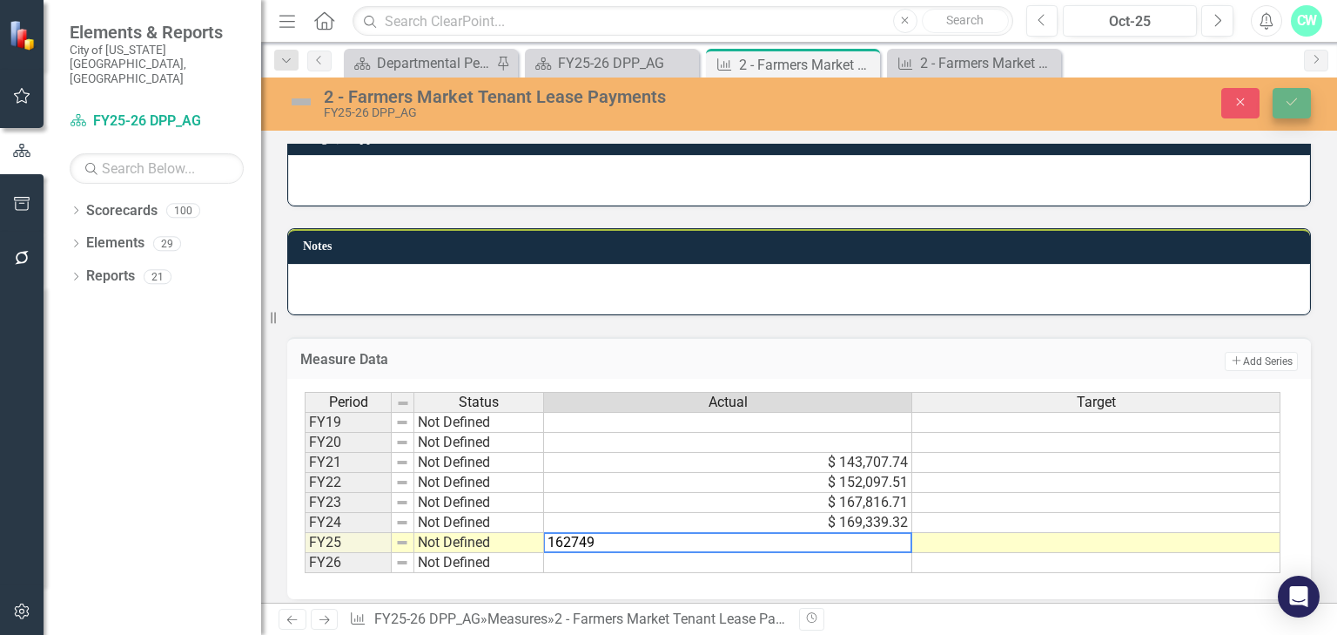
type textarea "162749"
click at [1290, 100] on icon "Save" at bounding box center [1292, 102] width 16 height 12
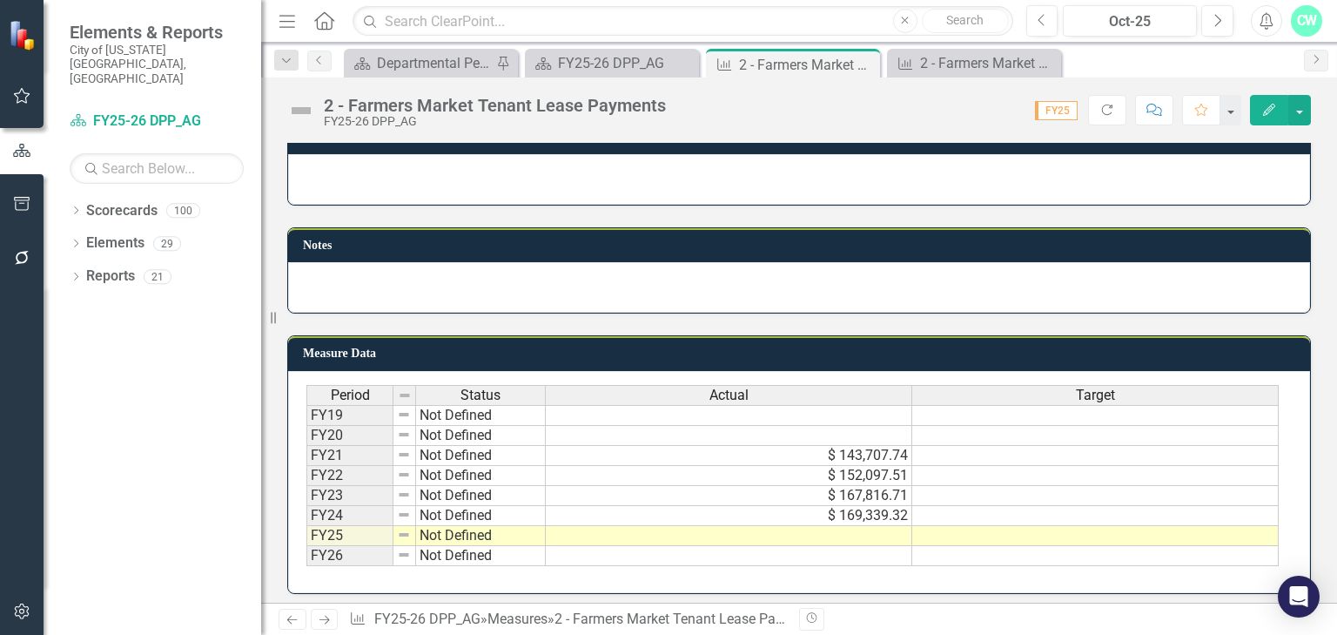
click at [837, 526] on td at bounding box center [729, 536] width 366 height 20
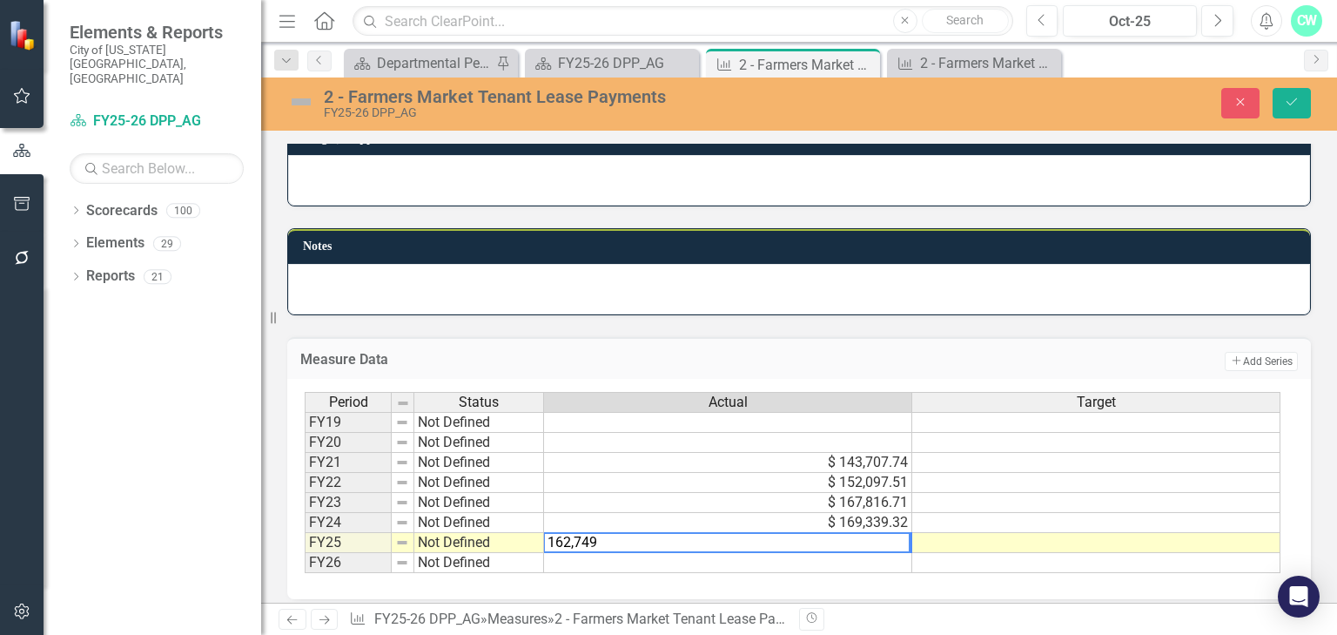
click at [571, 537] on textarea "162,749" at bounding box center [726, 542] width 367 height 21
type textarea "162749"
click at [1294, 111] on button "Save" at bounding box center [1292, 103] width 38 height 30
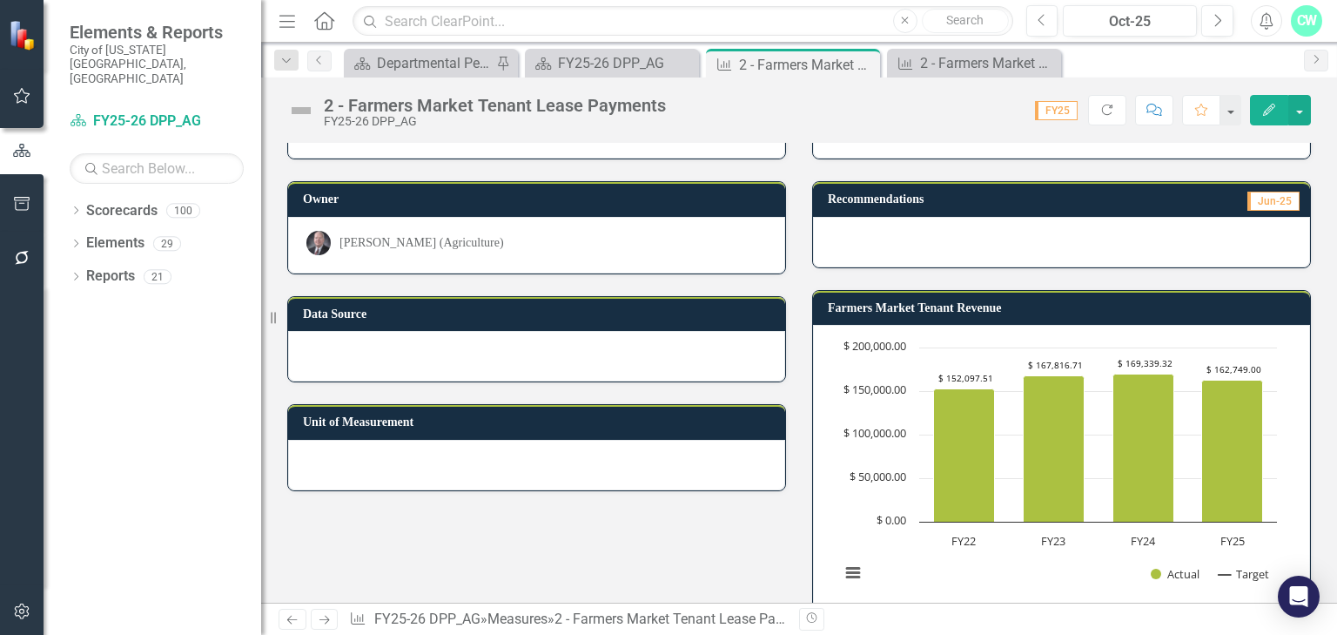
scroll to position [0, 0]
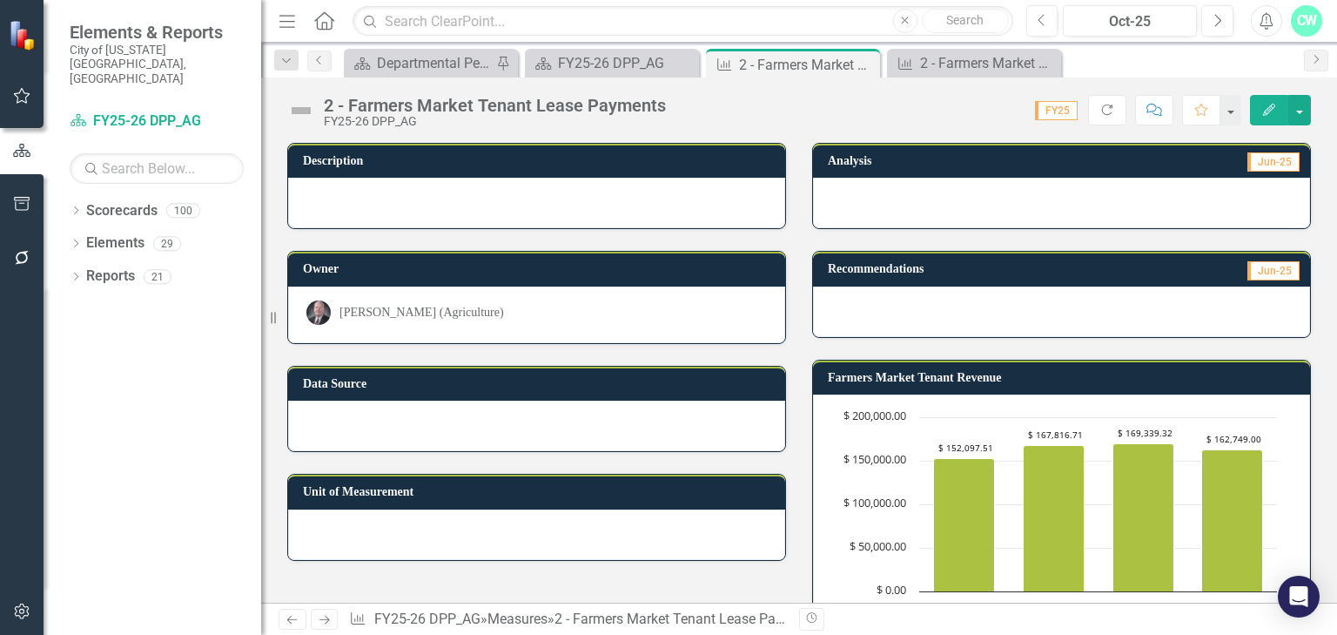
click at [305, 115] on img at bounding box center [301, 111] width 28 height 28
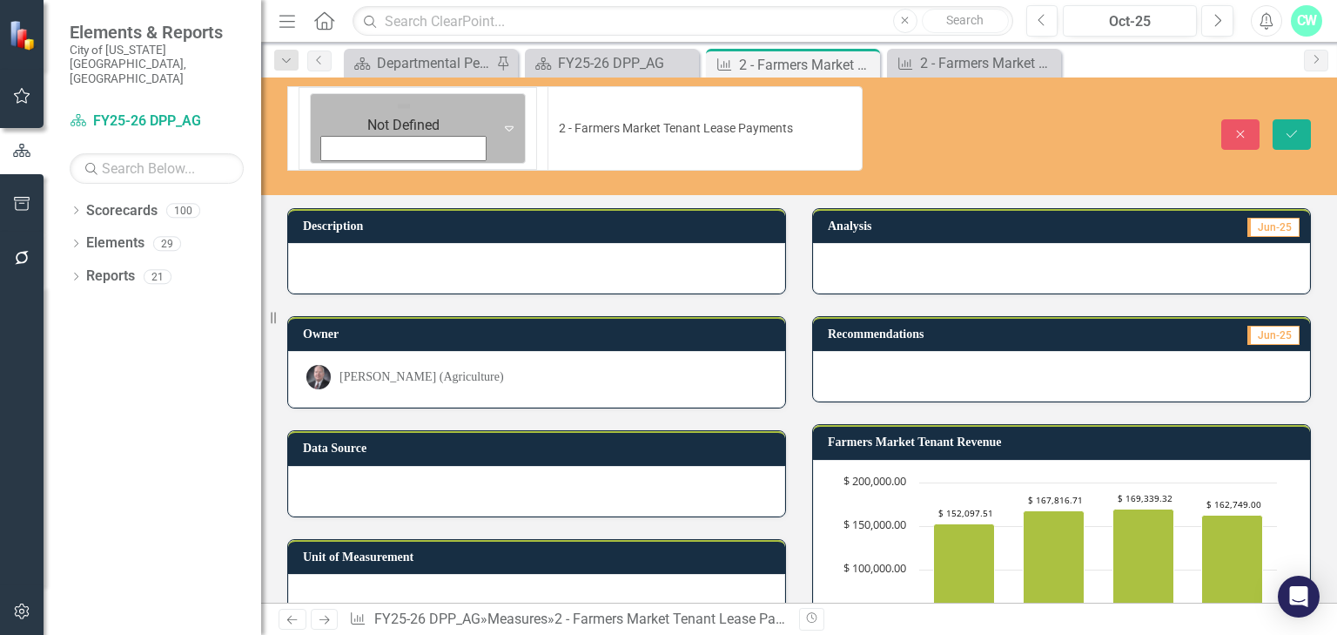
click at [313, 116] on div "Not Defined Expand" at bounding box center [418, 128] width 216 height 71
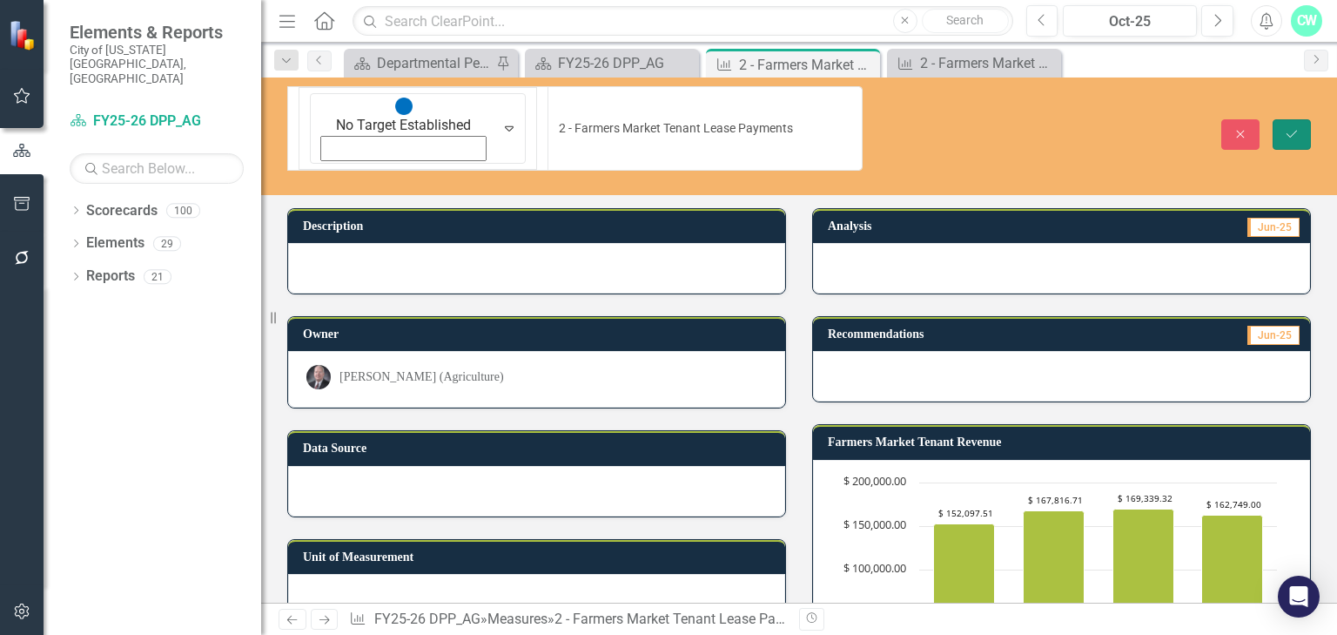
click at [1289, 128] on icon "Save" at bounding box center [1292, 134] width 16 height 12
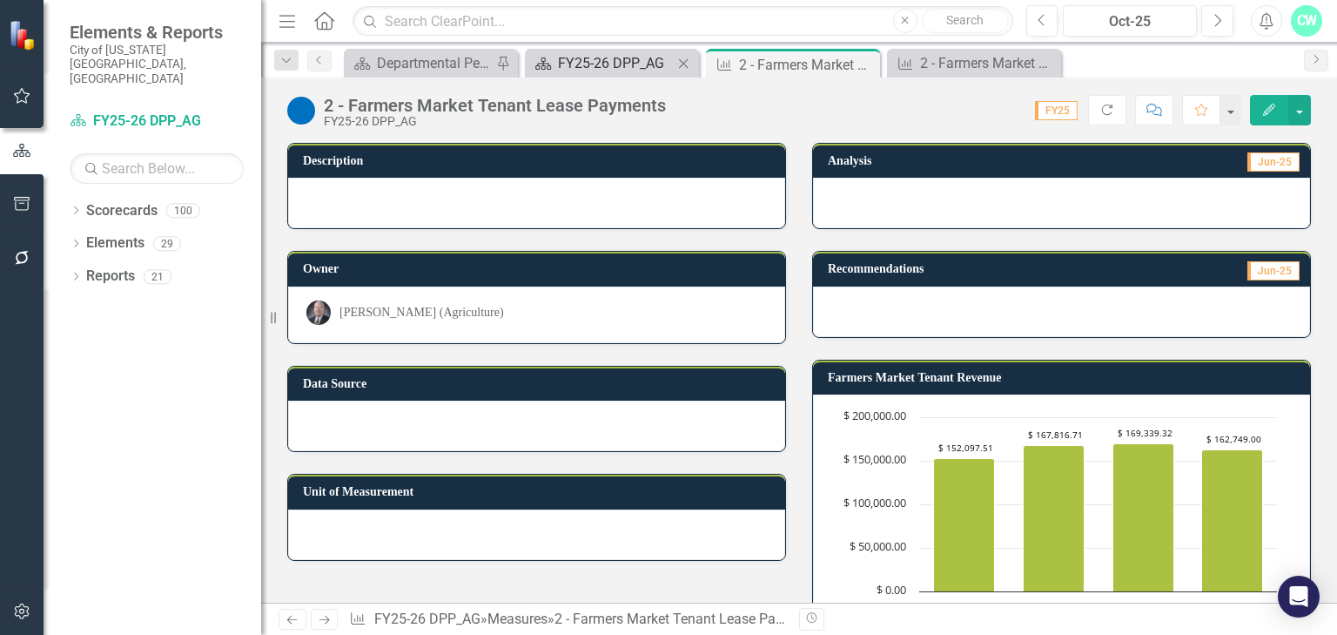
click at [558, 68] on div "FY25-26 DPP_AG" at bounding box center [615, 63] width 115 height 22
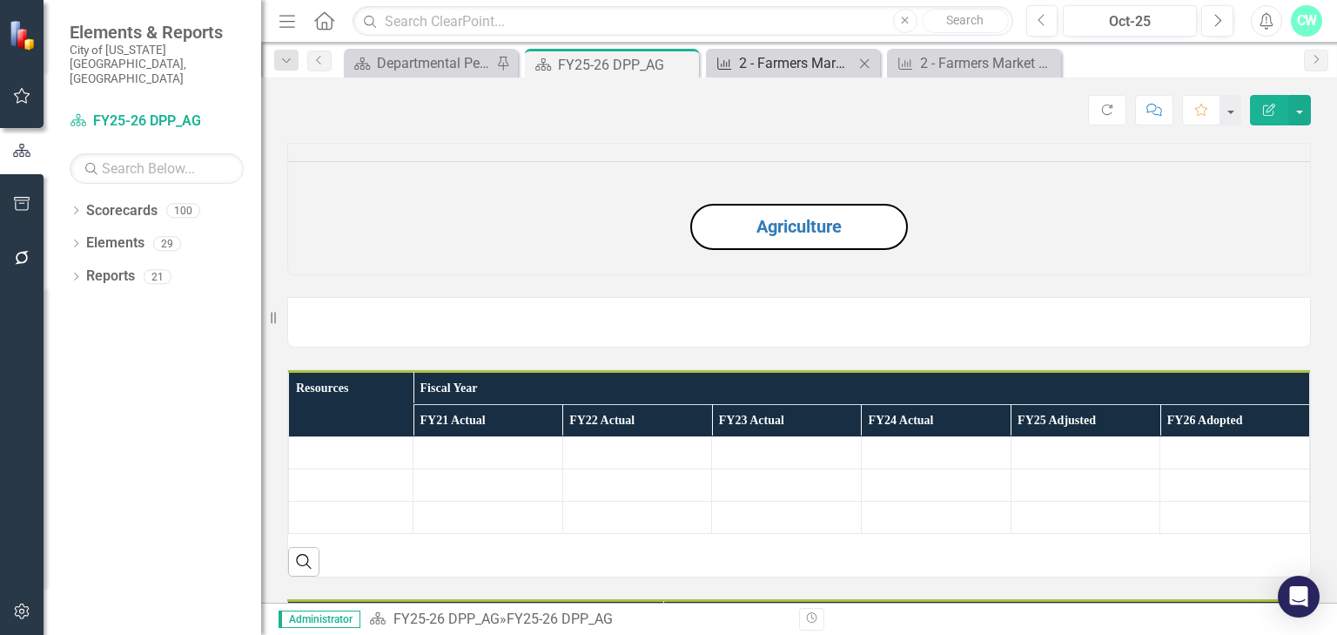
click at [744, 55] on div "2 - Farmers Market Tenant Lease Payments" at bounding box center [796, 63] width 115 height 22
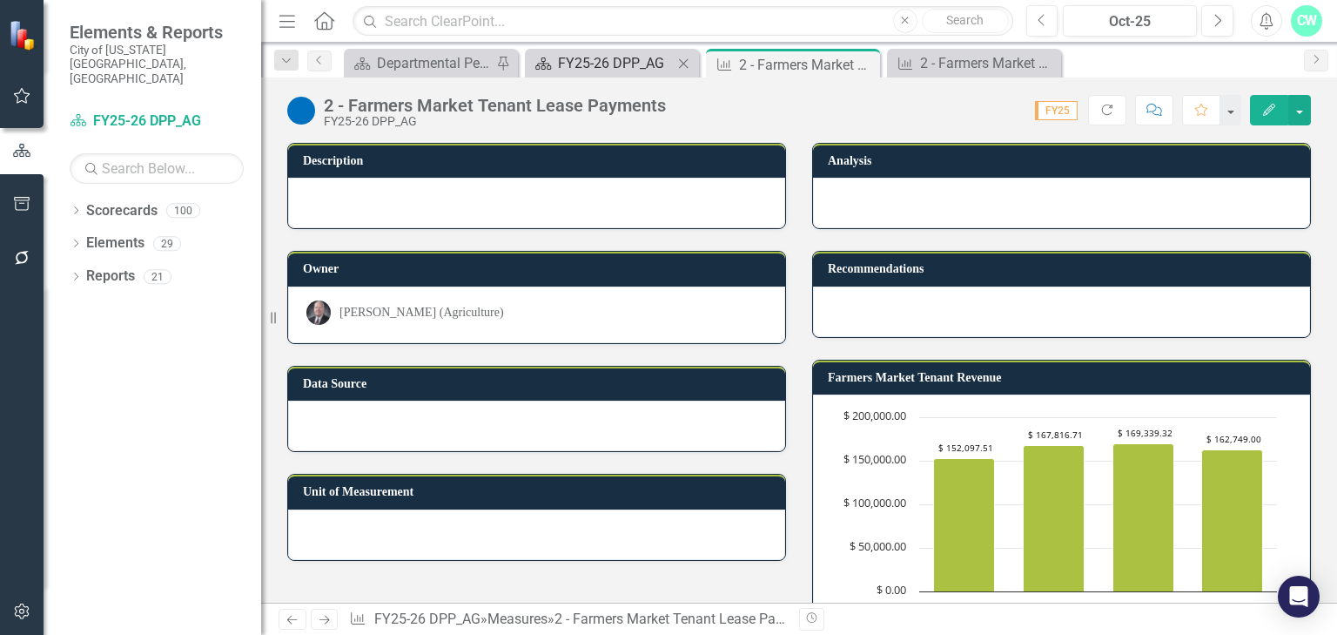
click at [580, 64] on div "FY25-26 DPP_AG" at bounding box center [615, 63] width 115 height 22
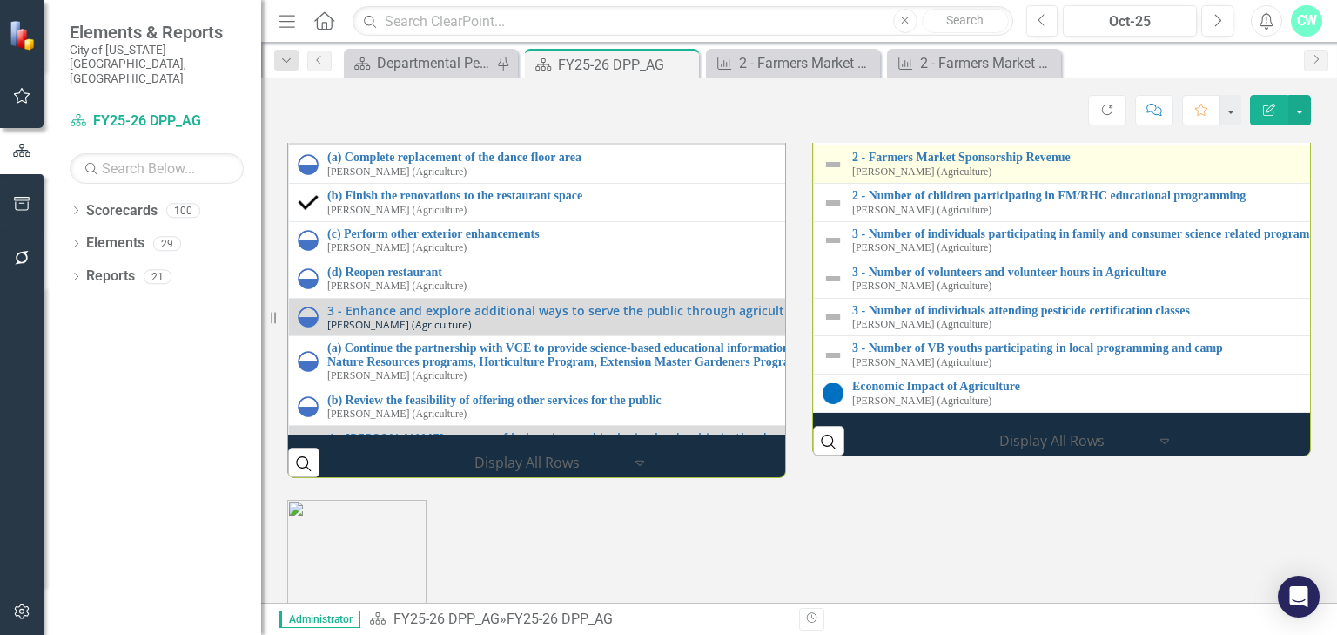
scroll to position [1880, 0]
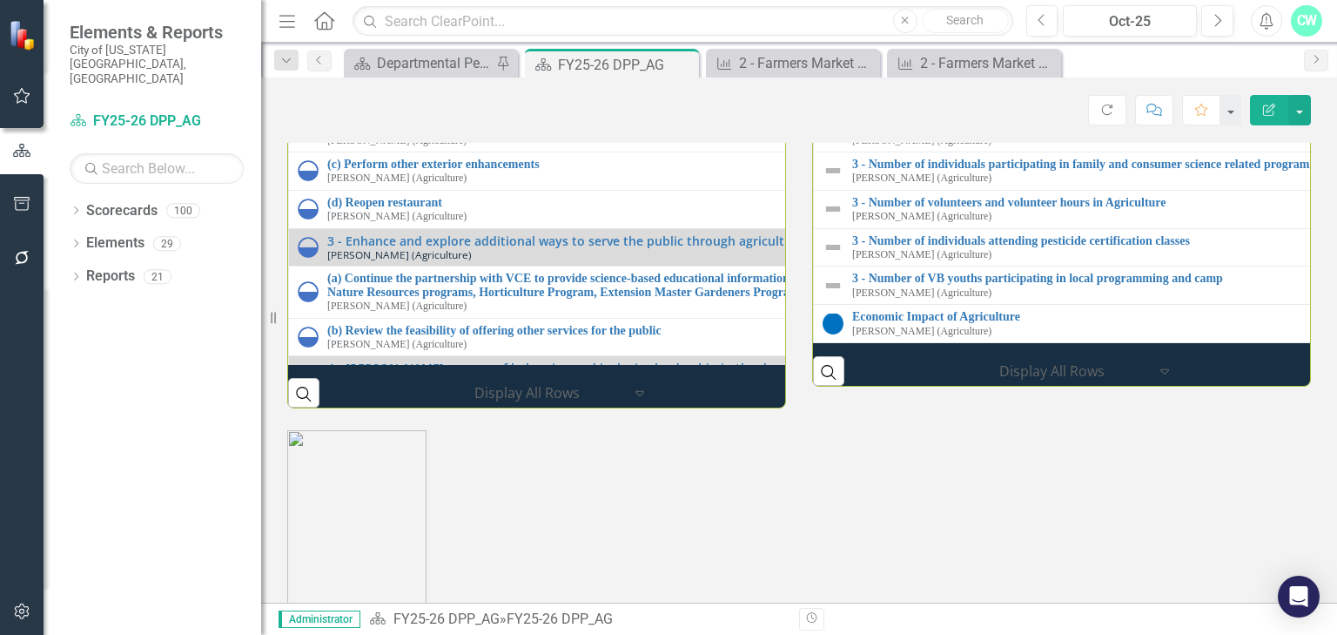
click at [901, 18] on link "2 - Farmers Market Total Revenue" at bounding box center [1339, 11] width 974 height 13
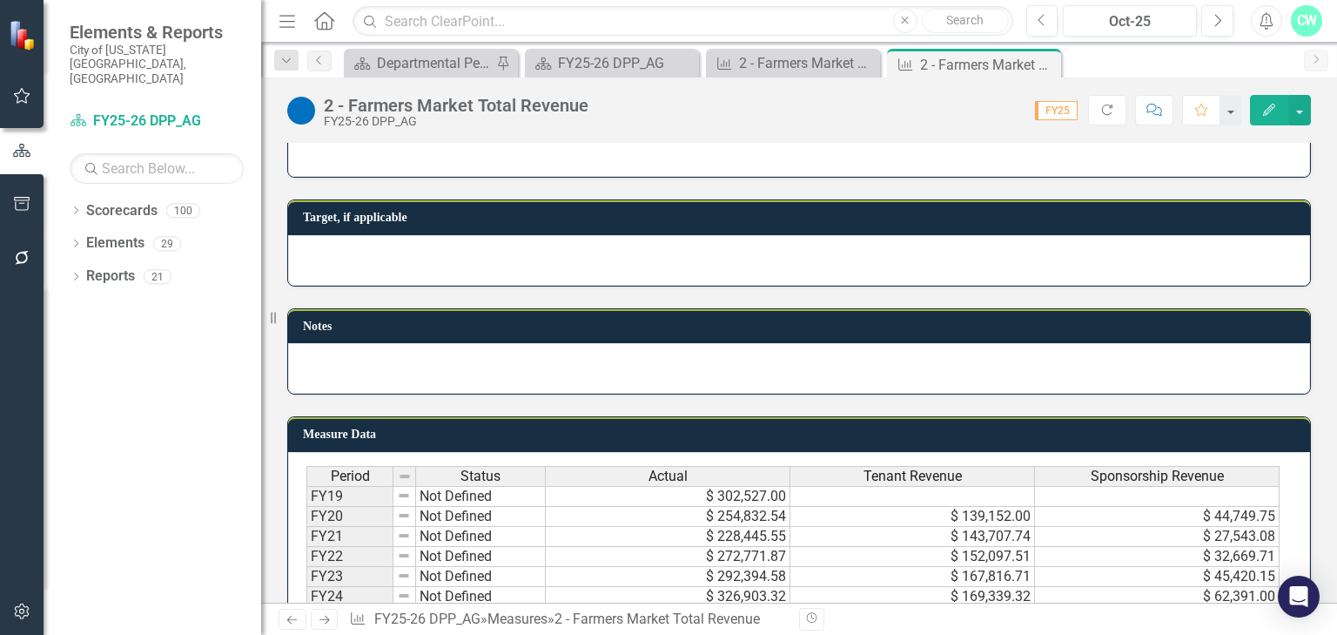
scroll to position [917, 0]
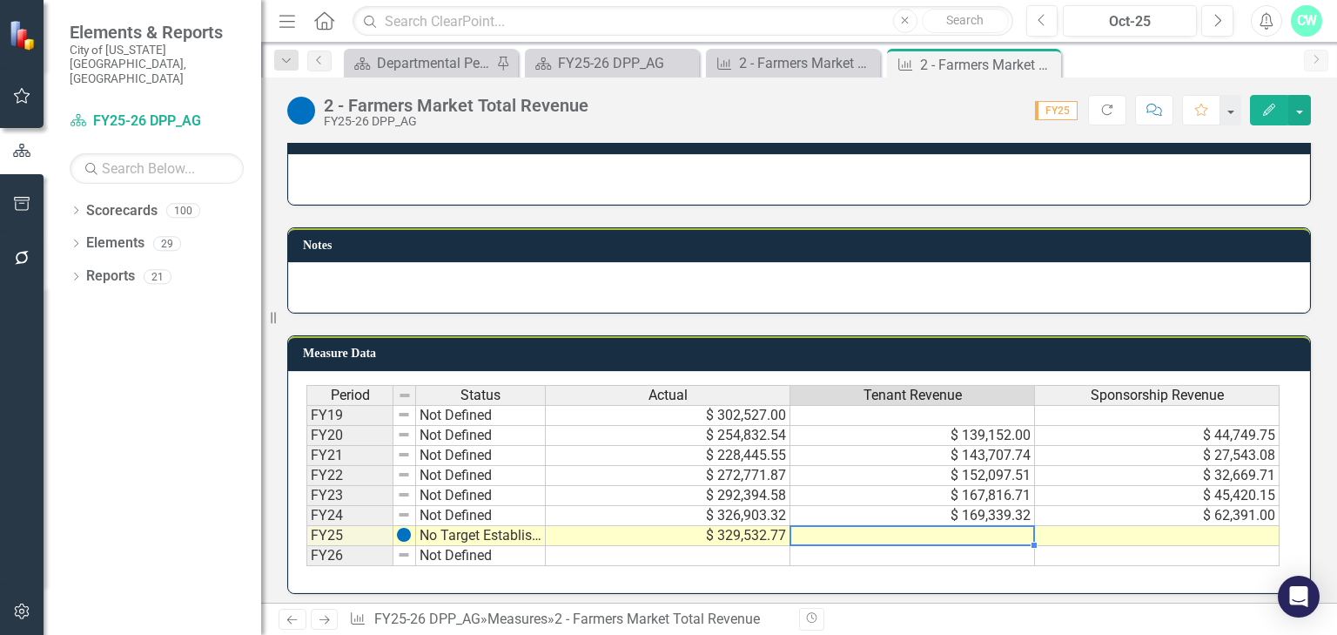
click at [1012, 529] on td at bounding box center [912, 536] width 245 height 20
click at [1012, 529] on textarea at bounding box center [912, 535] width 245 height 21
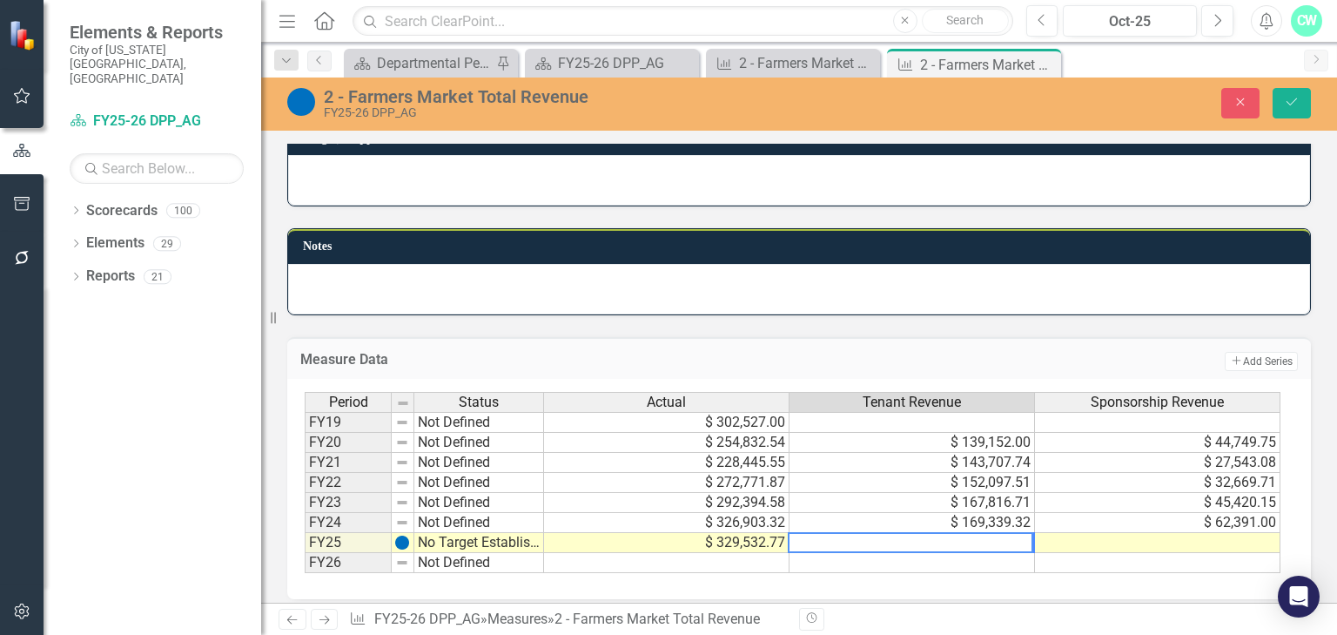
paste textarea "162,749"
click at [814, 533] on textarea "162,749" at bounding box center [910, 542] width 245 height 21
click at [818, 535] on textarea "162,749" at bounding box center [910, 542] width 245 height 21
type textarea "162749"
click at [1102, 315] on div "Measure Data Add Add Series Period Status Actual Tenant Revenue Sponsorship Rev…" at bounding box center [799, 457] width 1050 height 285
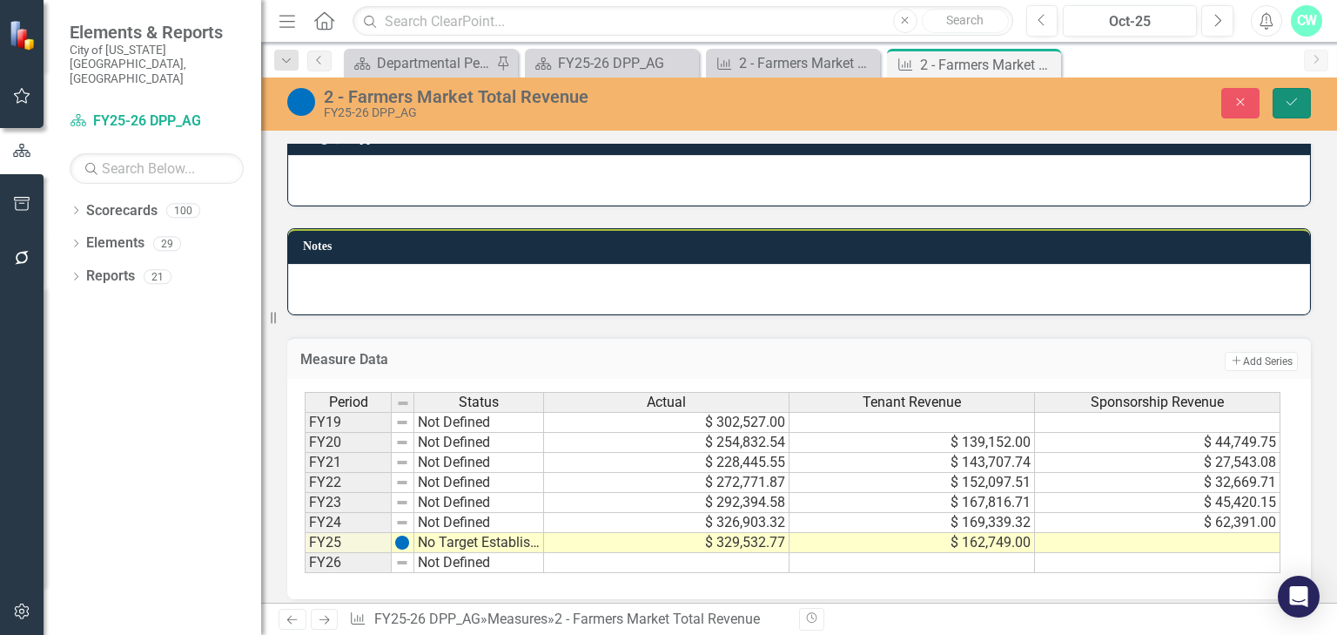
click at [1274, 99] on button "Save" at bounding box center [1292, 103] width 38 height 30
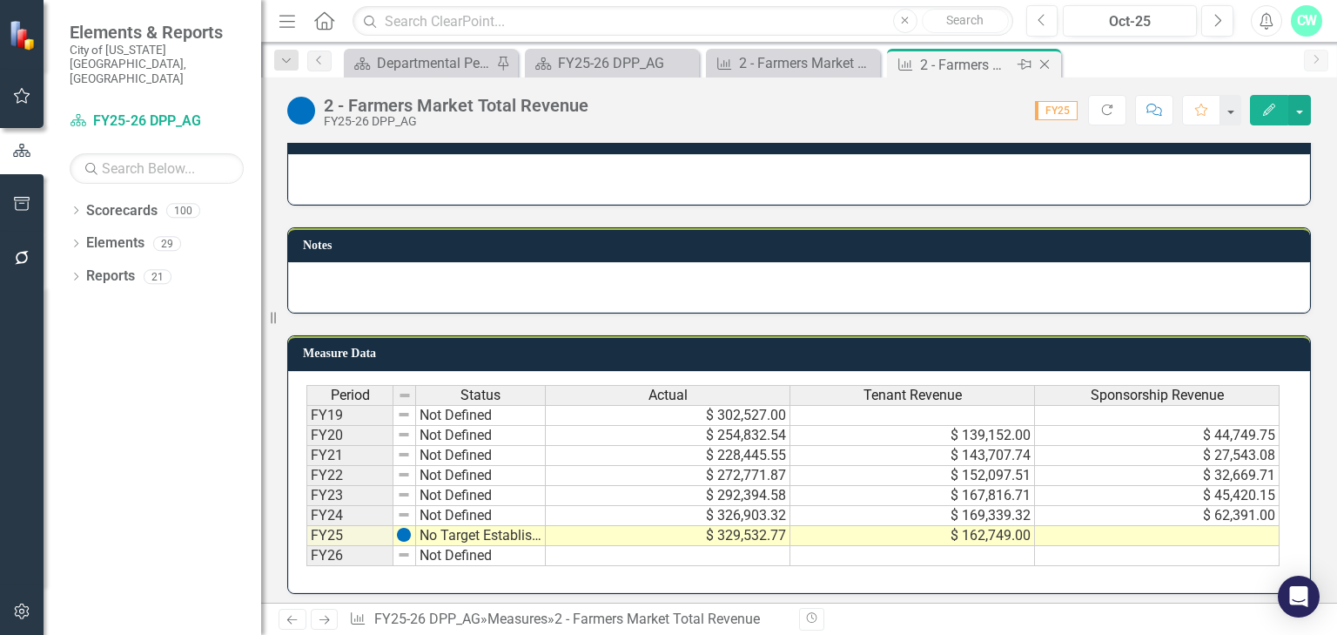
click at [1048, 60] on icon at bounding box center [1045, 65] width 10 height 10
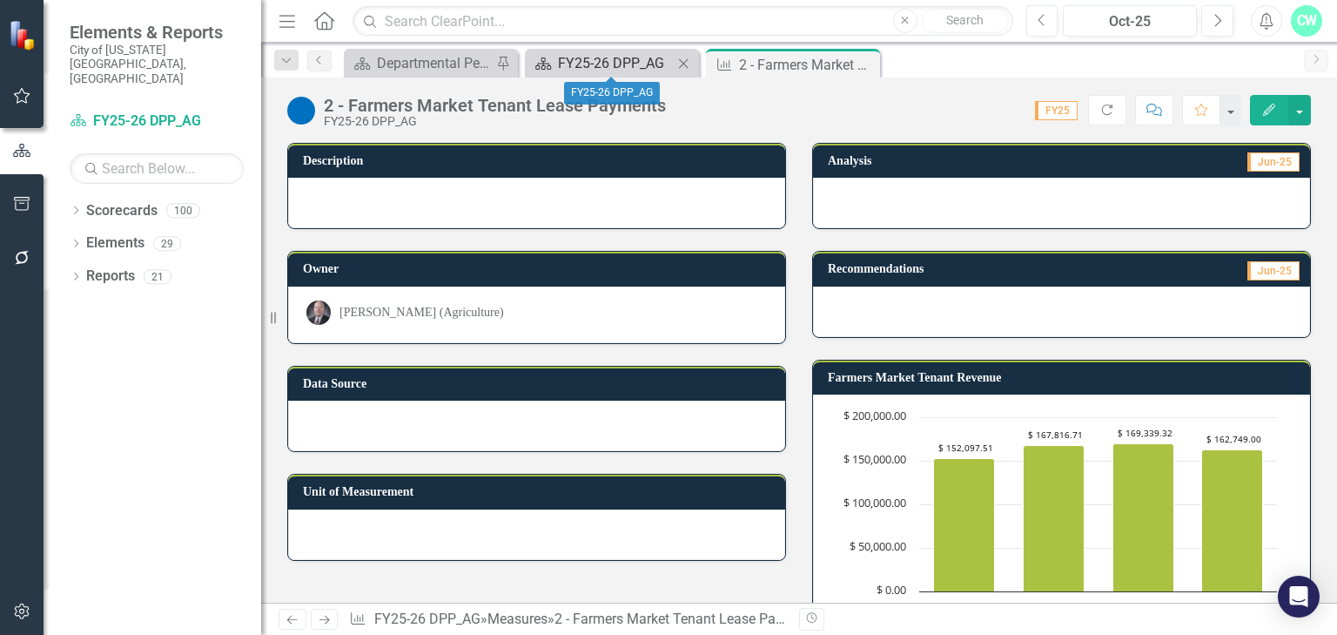
click at [572, 56] on div "FY25-26 DPP_AG" at bounding box center [615, 63] width 115 height 22
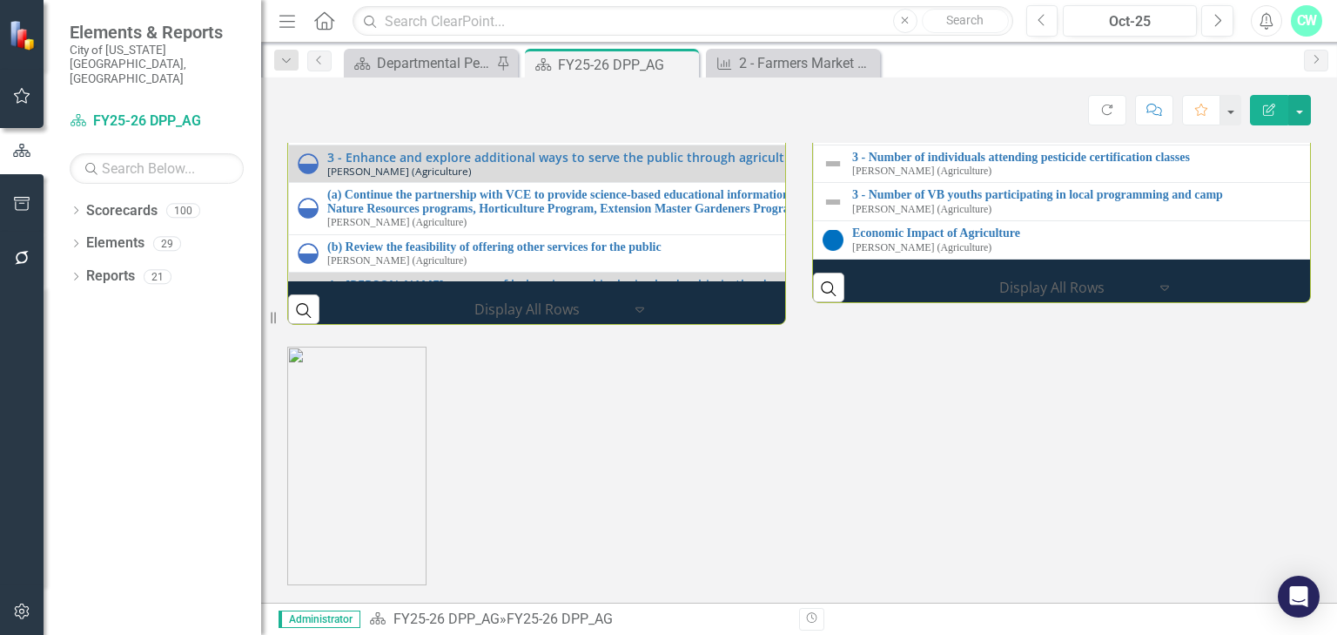
scroll to position [1950, 0]
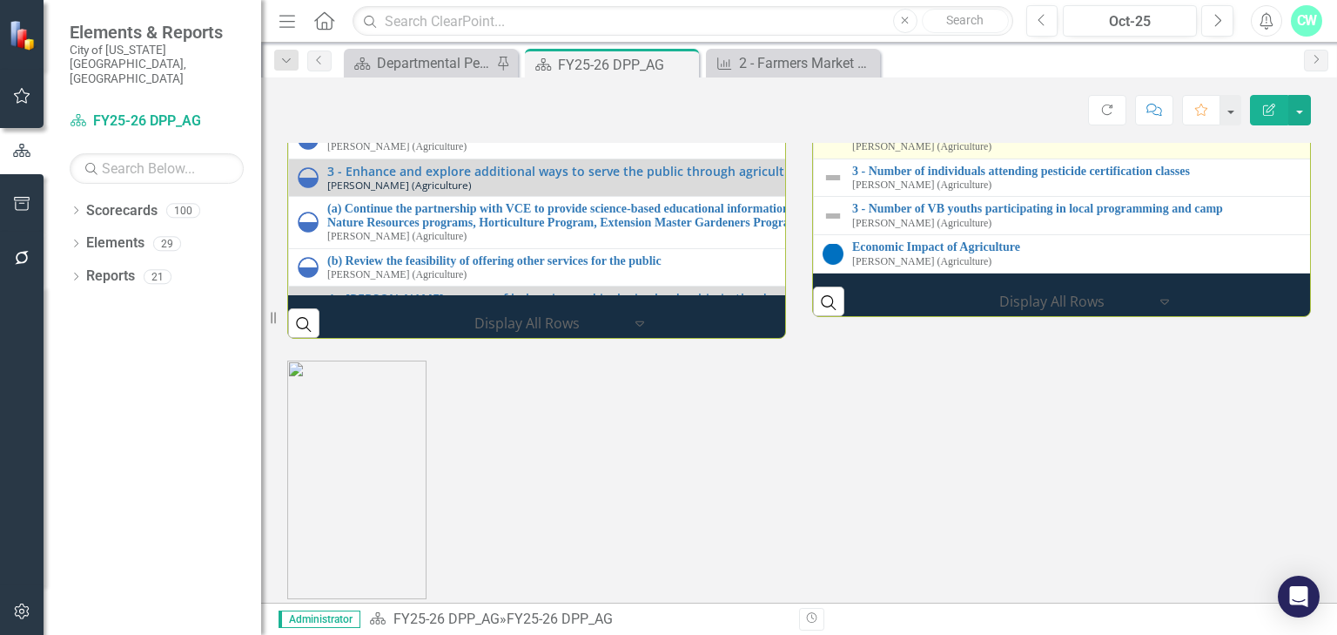
click at [951, 139] on link "3 - Number of volunteers and volunteer hours in Agriculture" at bounding box center [1340, 132] width 976 height 13
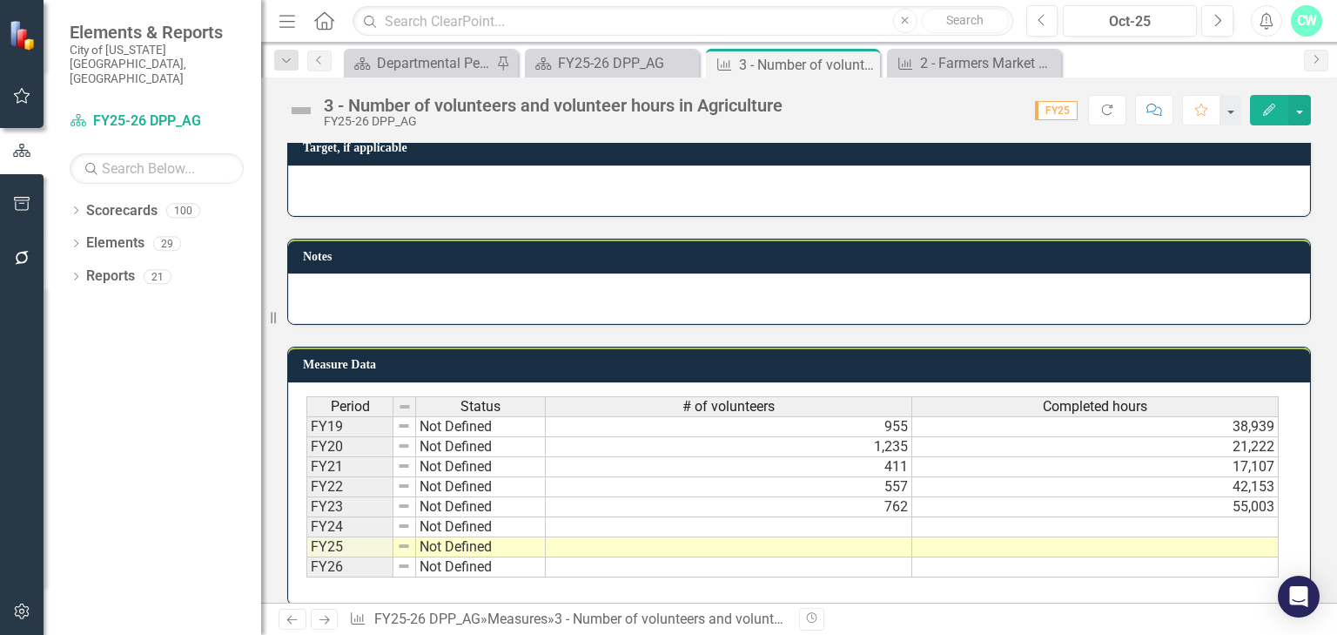
scroll to position [917, 0]
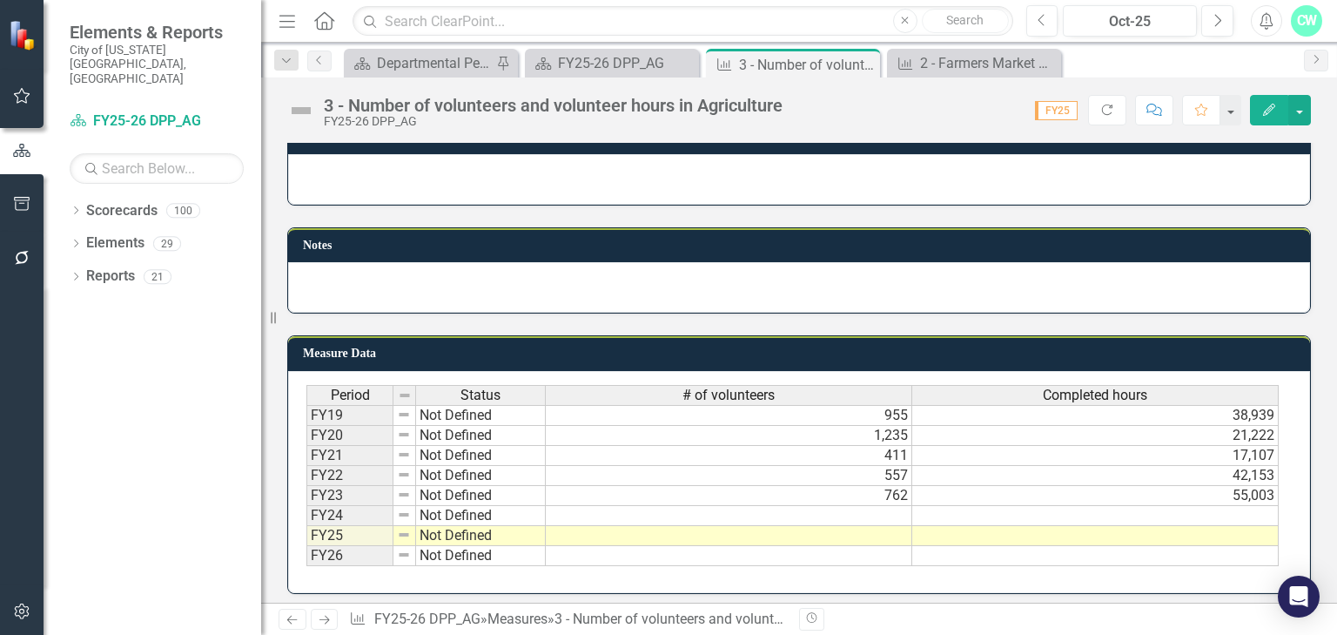
click at [903, 506] on td at bounding box center [729, 516] width 366 height 20
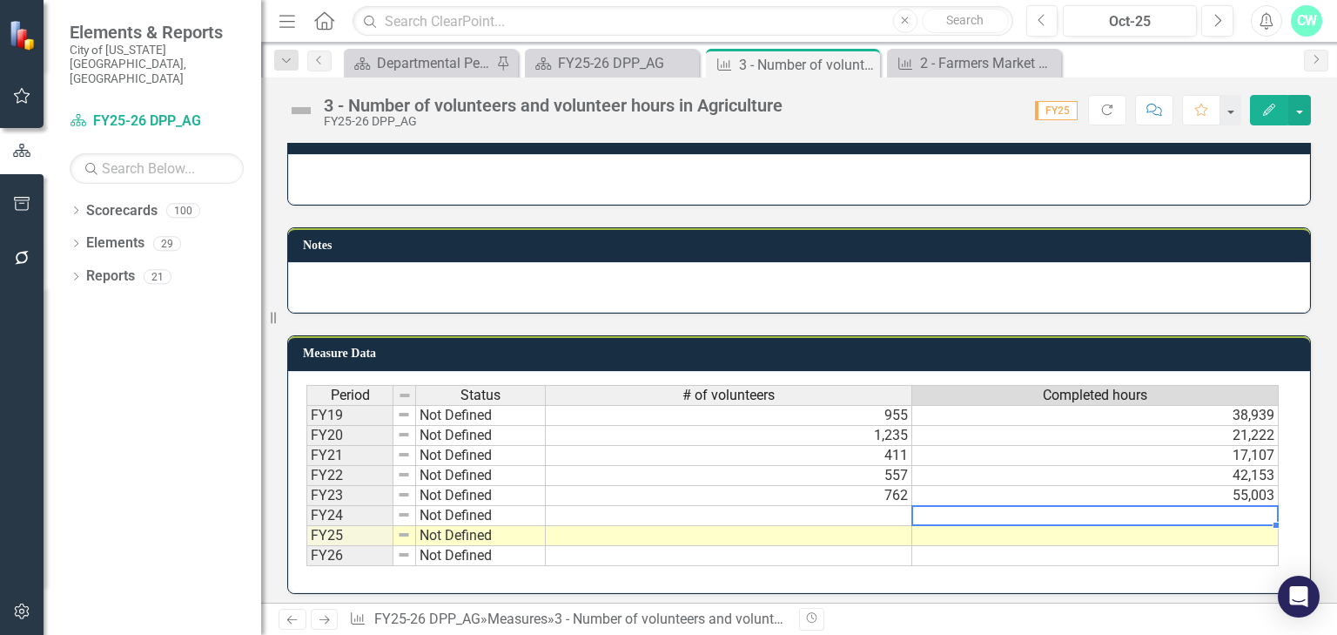
click at [1002, 511] on td at bounding box center [1095, 516] width 366 height 20
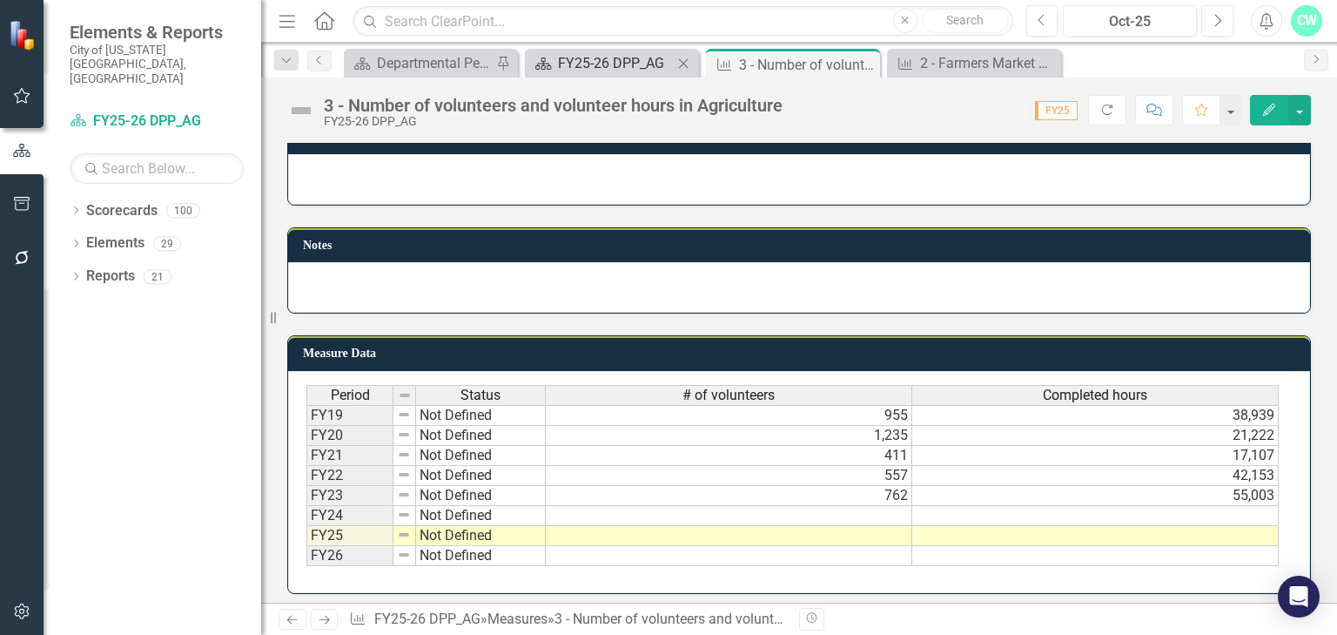
click at [600, 67] on div "FY25-26 DPP_AG" at bounding box center [615, 63] width 115 height 22
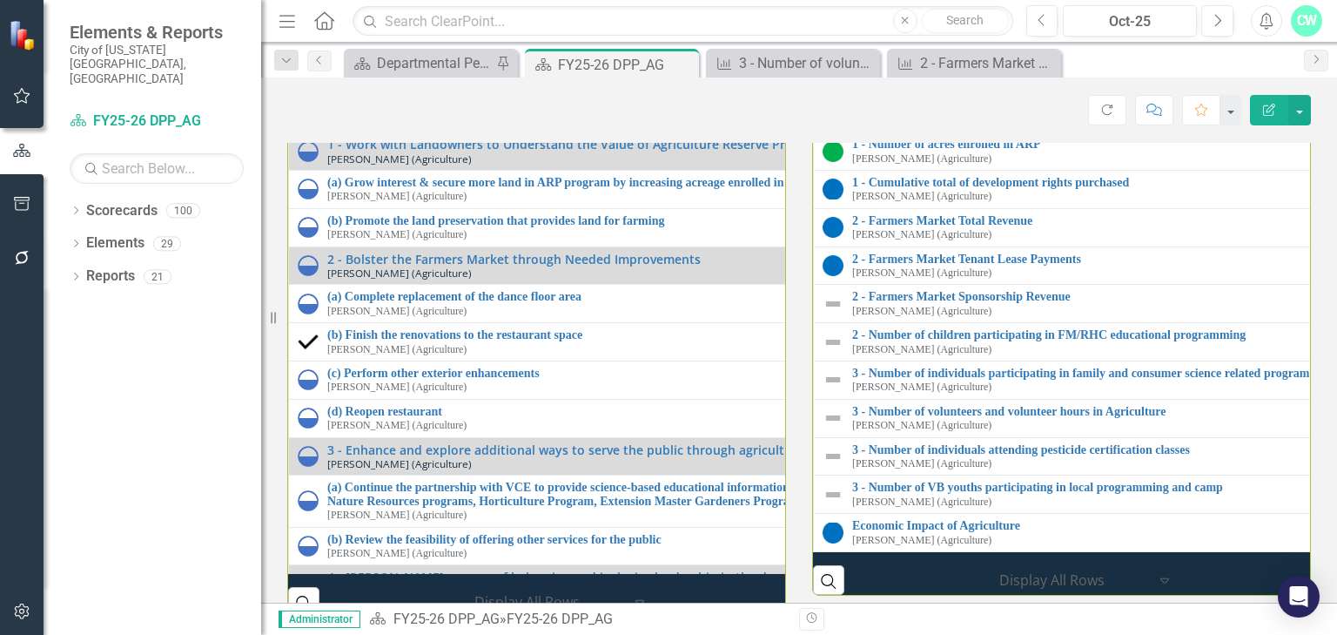
scroll to position [1950, 0]
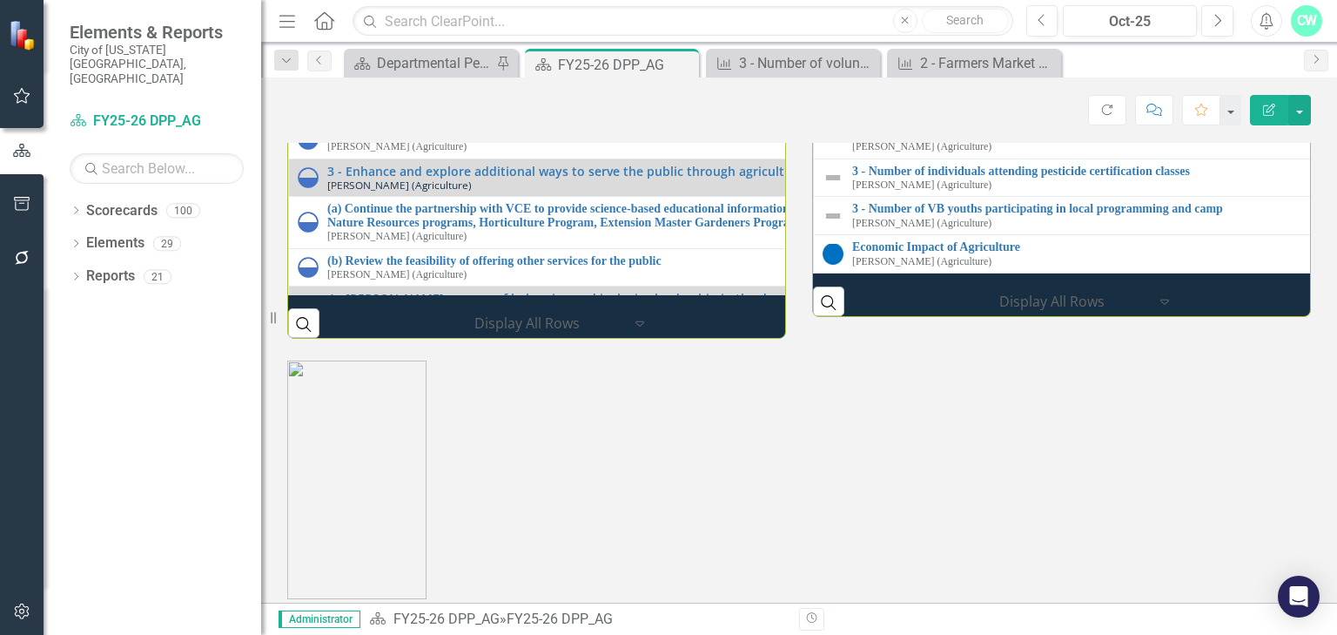
click at [910, 24] on link "2 - Farmers Market Sponsorship Revenue" at bounding box center [1336, 17] width 968 height 13
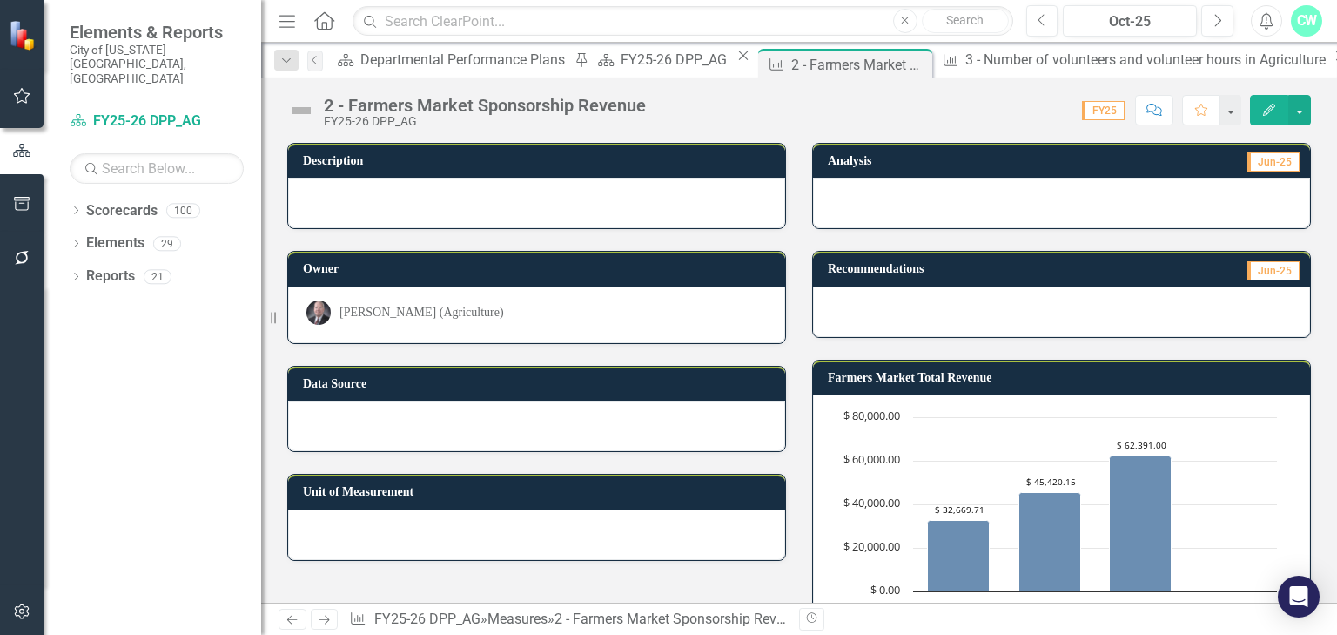
click at [514, 44] on div "Dropdown Search Scorecard Departmental Performance Plans Pin Scorecard FY25-26 …" at bounding box center [799, 60] width 1076 height 35
click at [592, 55] on div "Scorecard" at bounding box center [603, 60] width 22 height 22
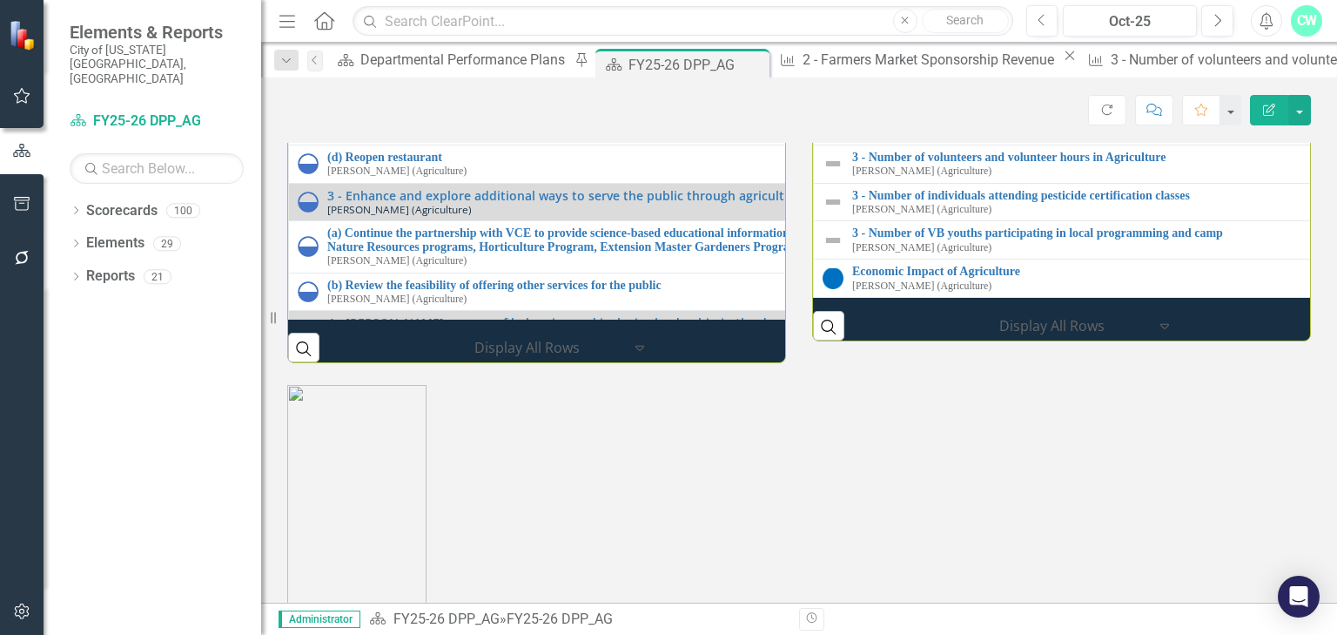
scroll to position [1950, 0]
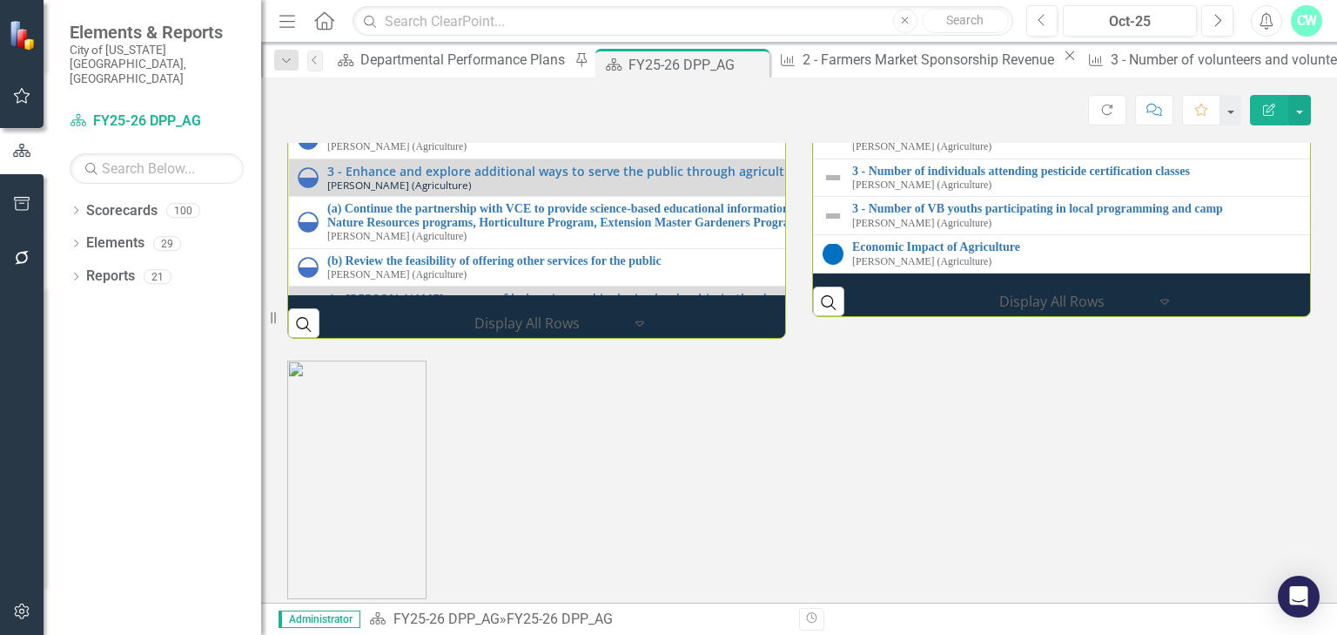
click at [871, 24] on link "2 - Farmers Market Sponsorship Revenue" at bounding box center [1336, 17] width 968 height 13
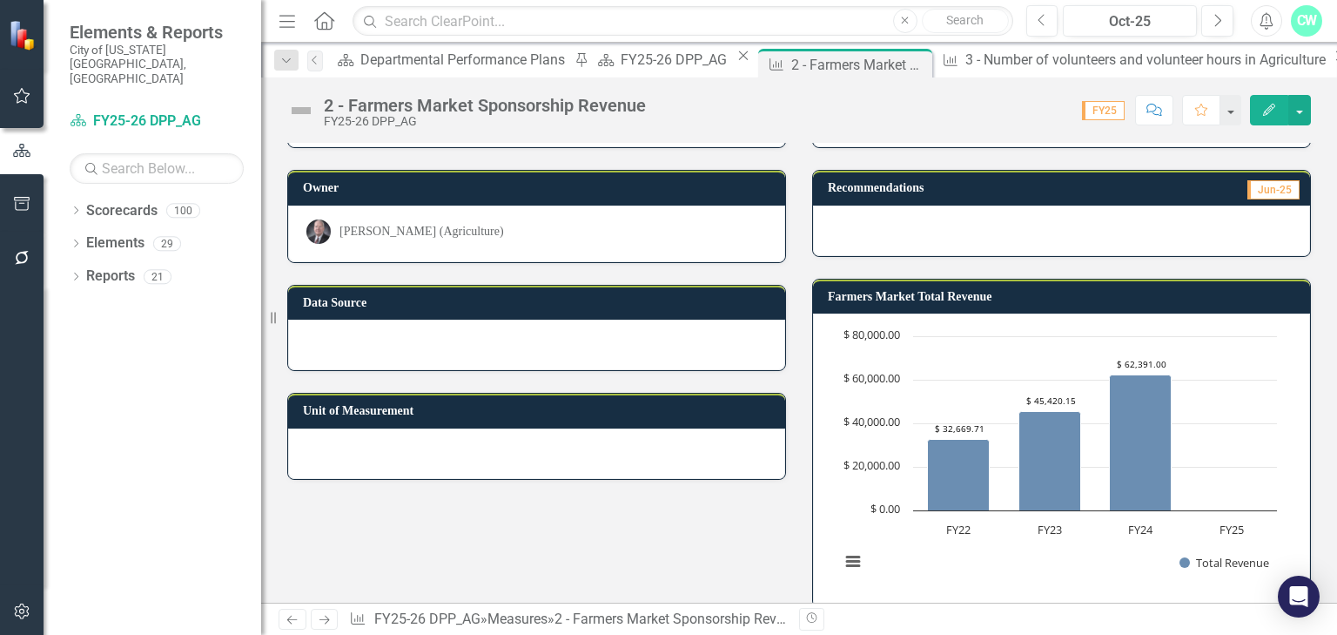
scroll to position [70, 0]
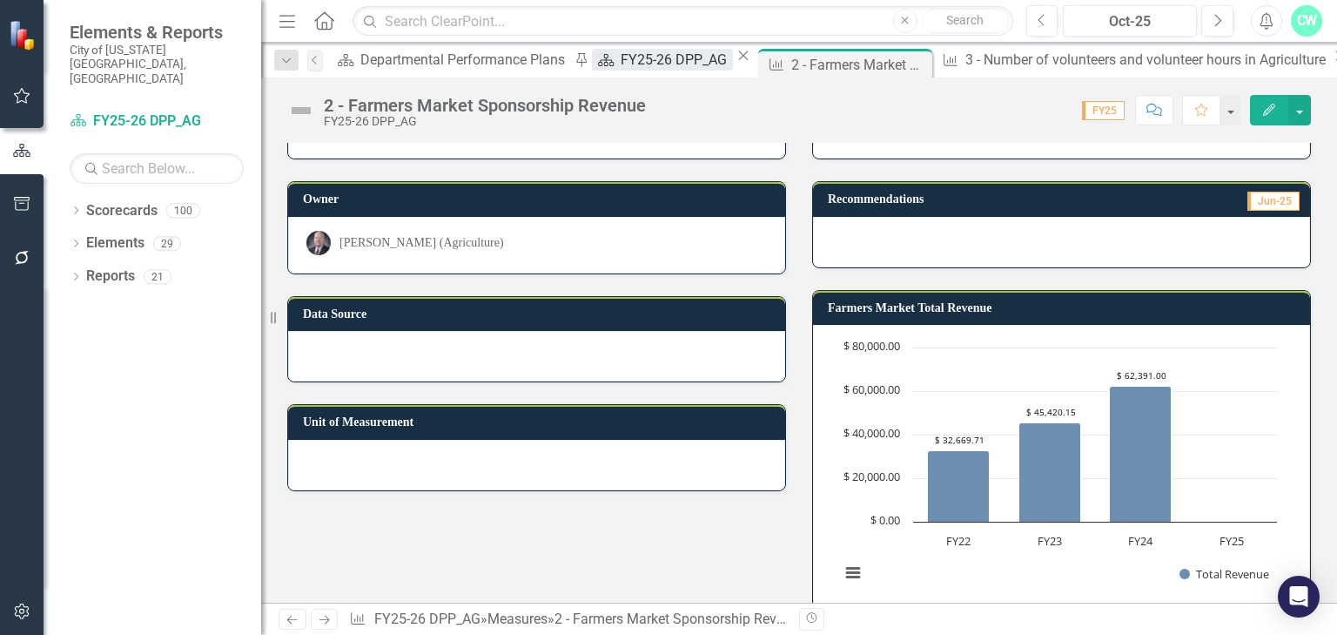
click at [621, 69] on div "FY25-26 DPP_AG" at bounding box center [676, 60] width 111 height 22
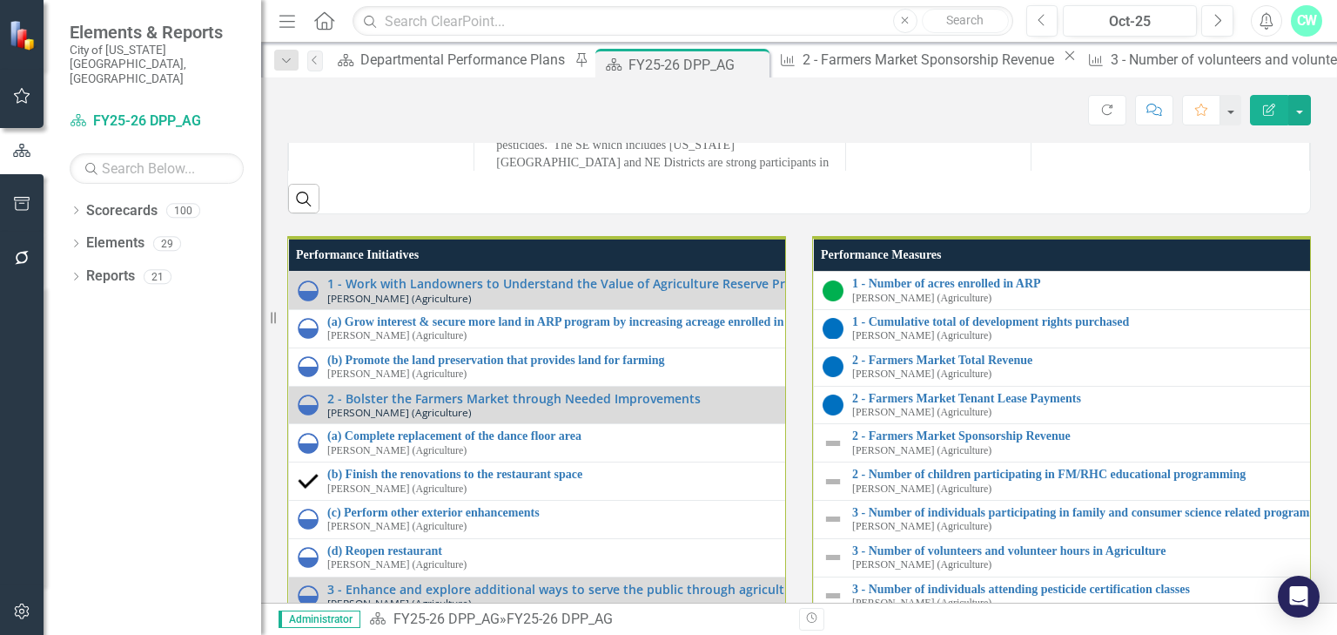
scroll to position [1950, 0]
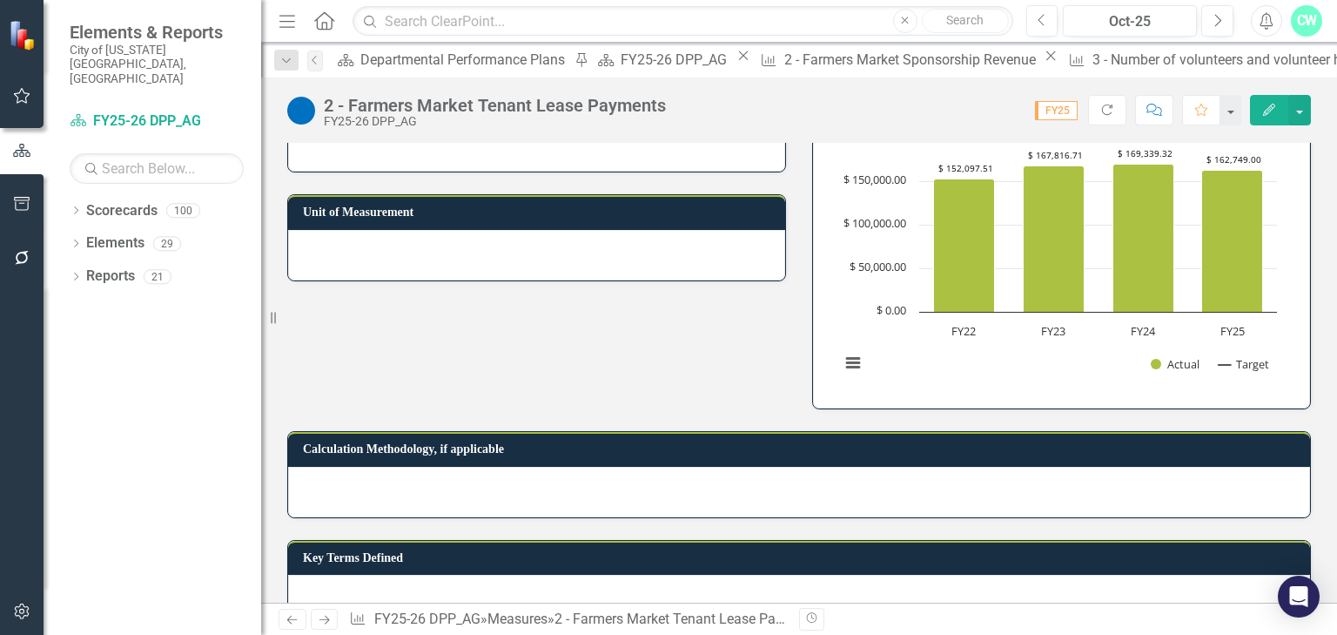
scroll to position [418, 0]
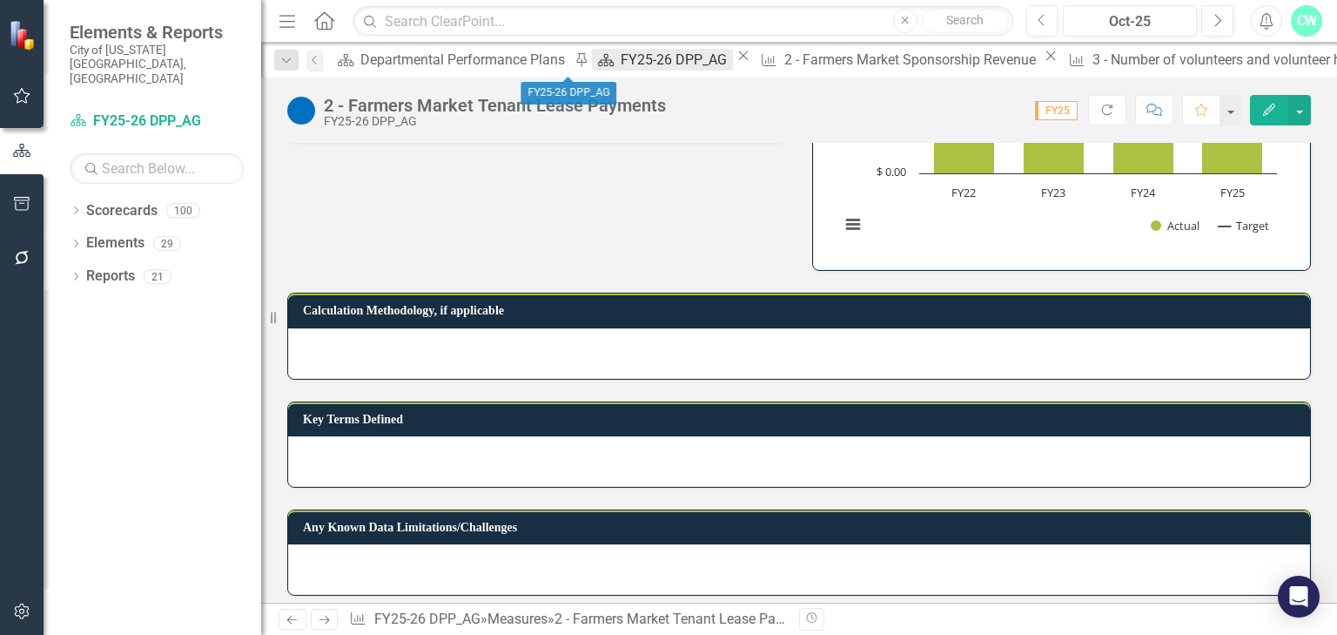
click at [621, 63] on div "FY25-26 DPP_AG" at bounding box center [676, 60] width 111 height 22
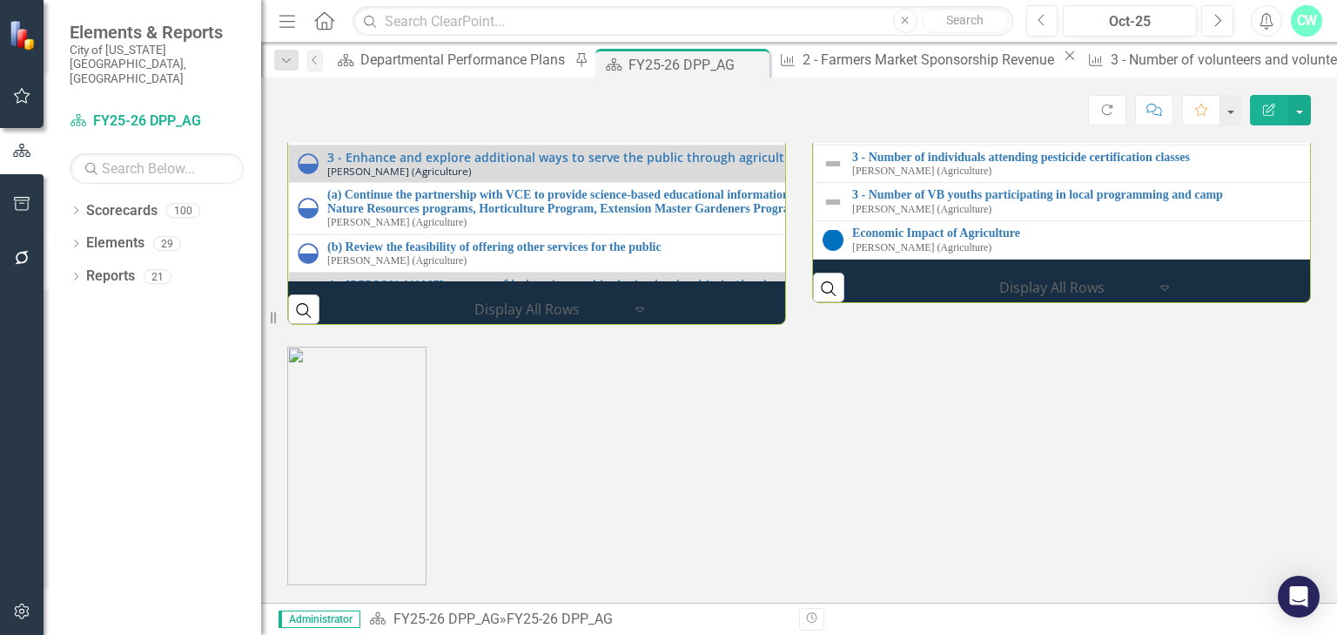
scroll to position [1880, 0]
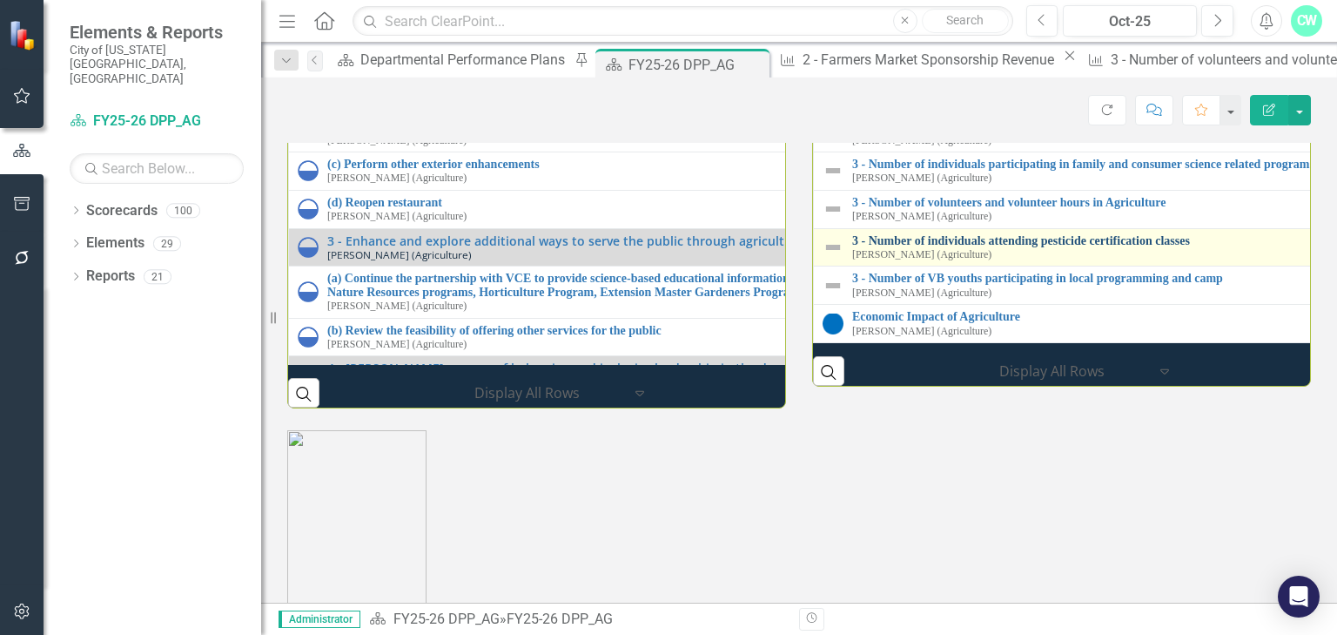
click at [984, 247] on link "3 - Number of individuals attending pesticide certification classes" at bounding box center [1336, 240] width 968 height 13
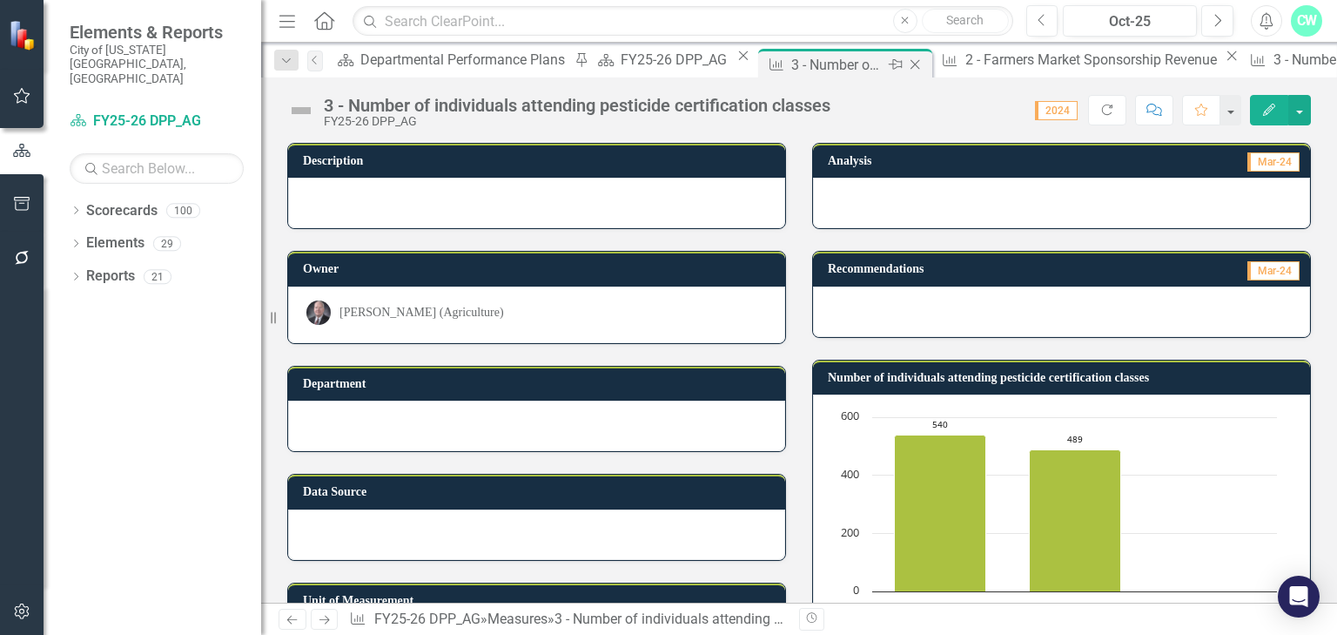
click at [911, 64] on icon at bounding box center [916, 65] width 10 height 10
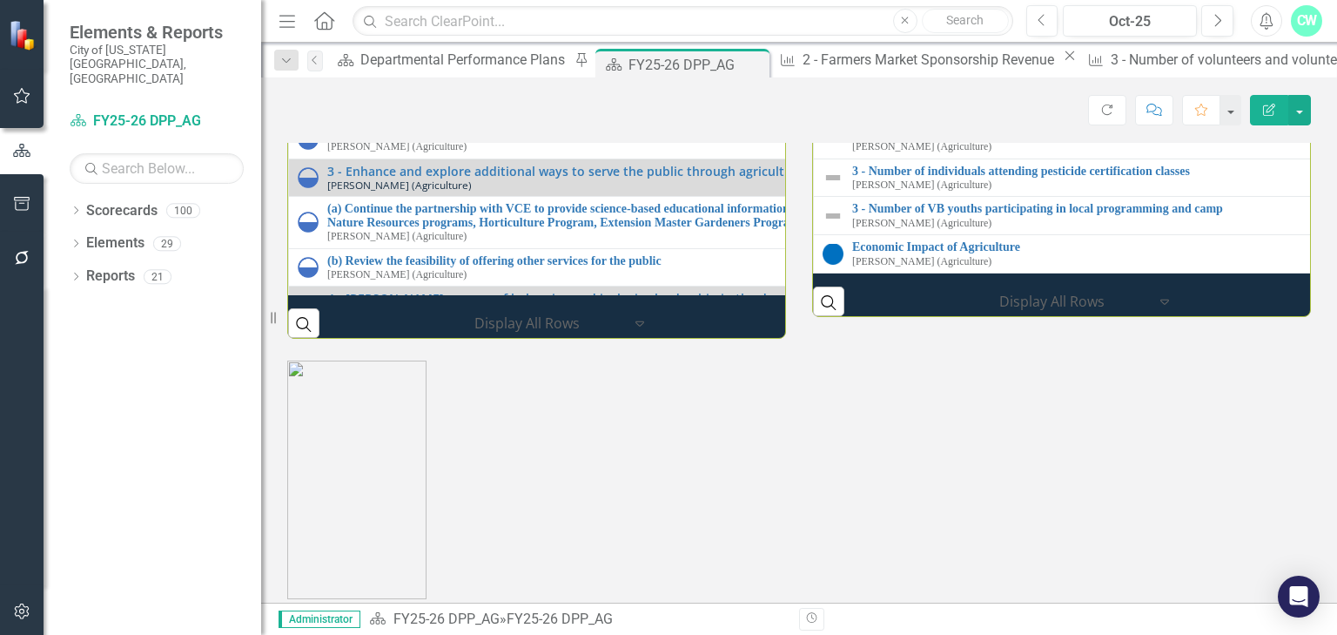
scroll to position [1880, 0]
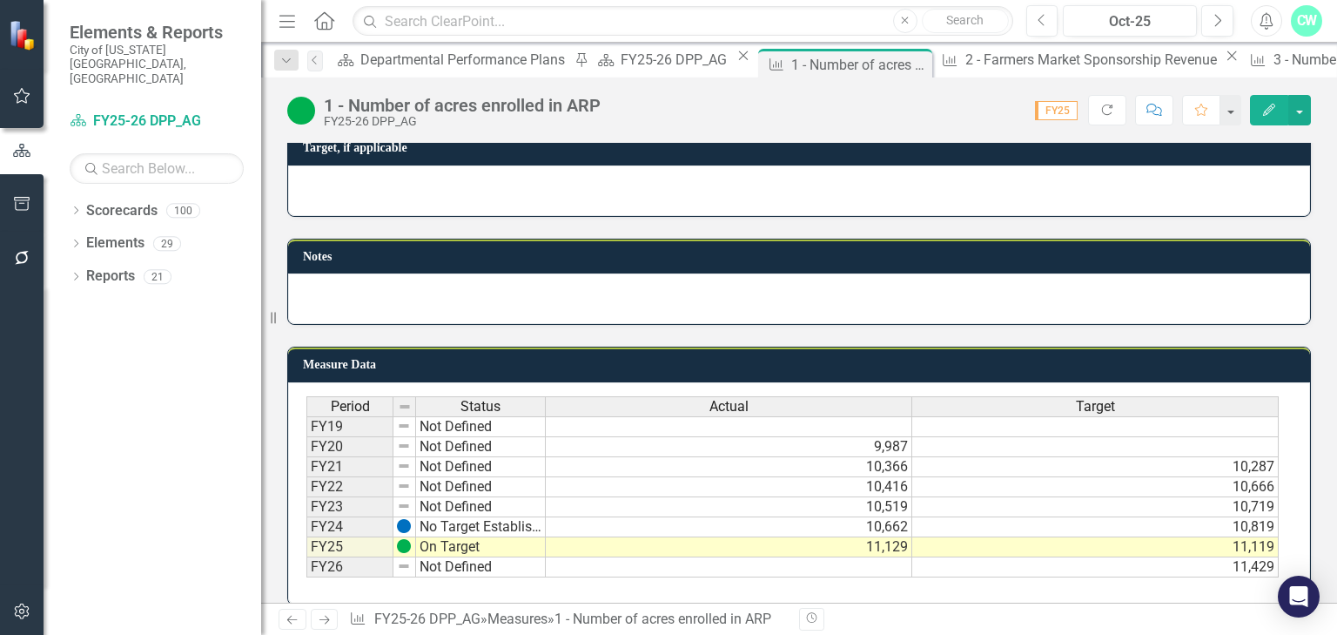
scroll to position [917, 0]
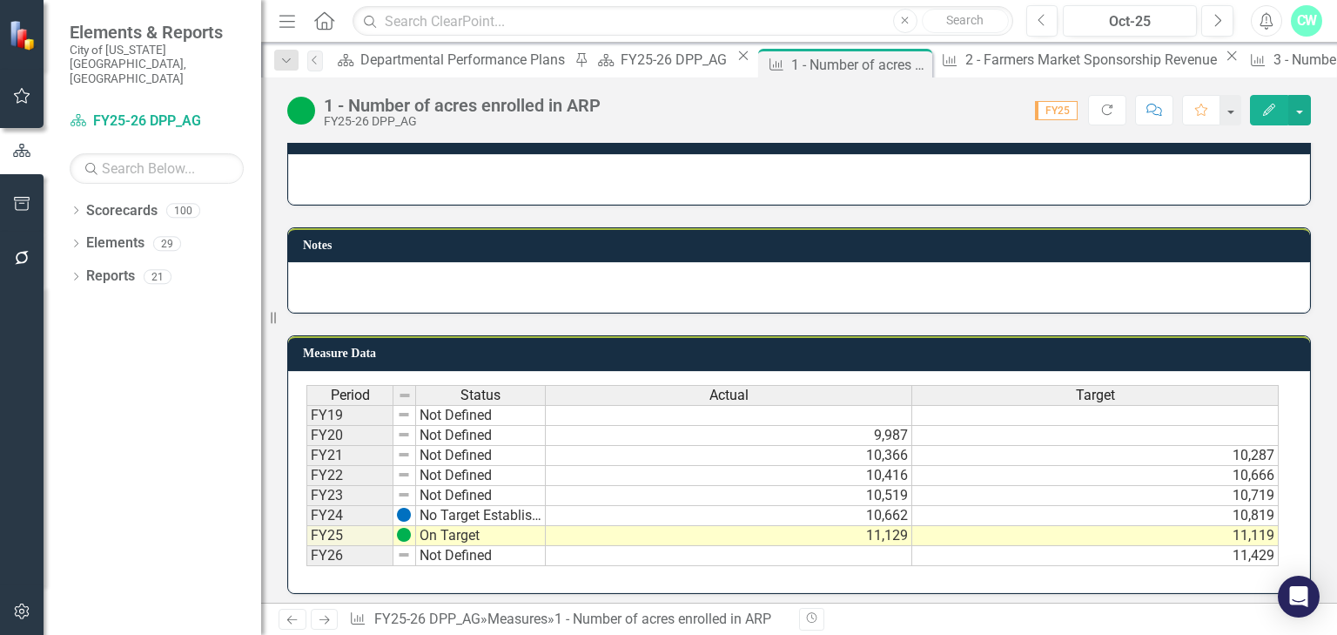
click at [844, 608] on div "Revision History" at bounding box center [1319, 619] width 1041 height 23
click at [1245, 487] on td "10,719" at bounding box center [1095, 496] width 366 height 20
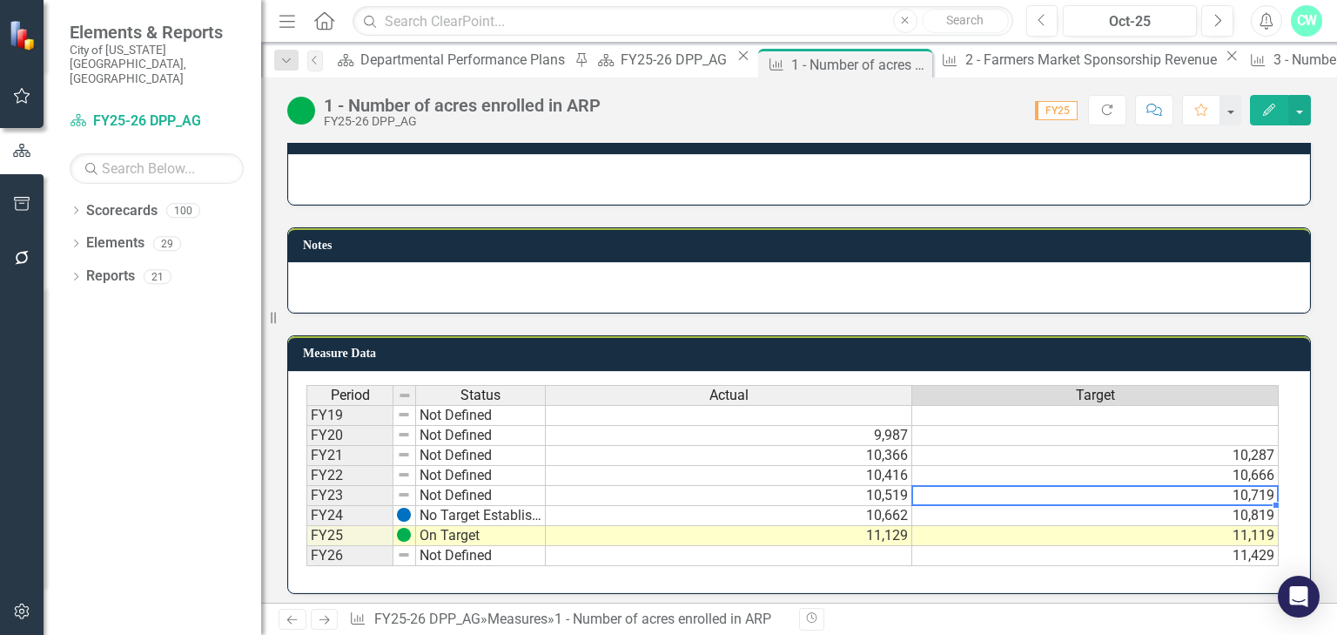
click at [1245, 487] on td "10,719" at bounding box center [1095, 496] width 366 height 20
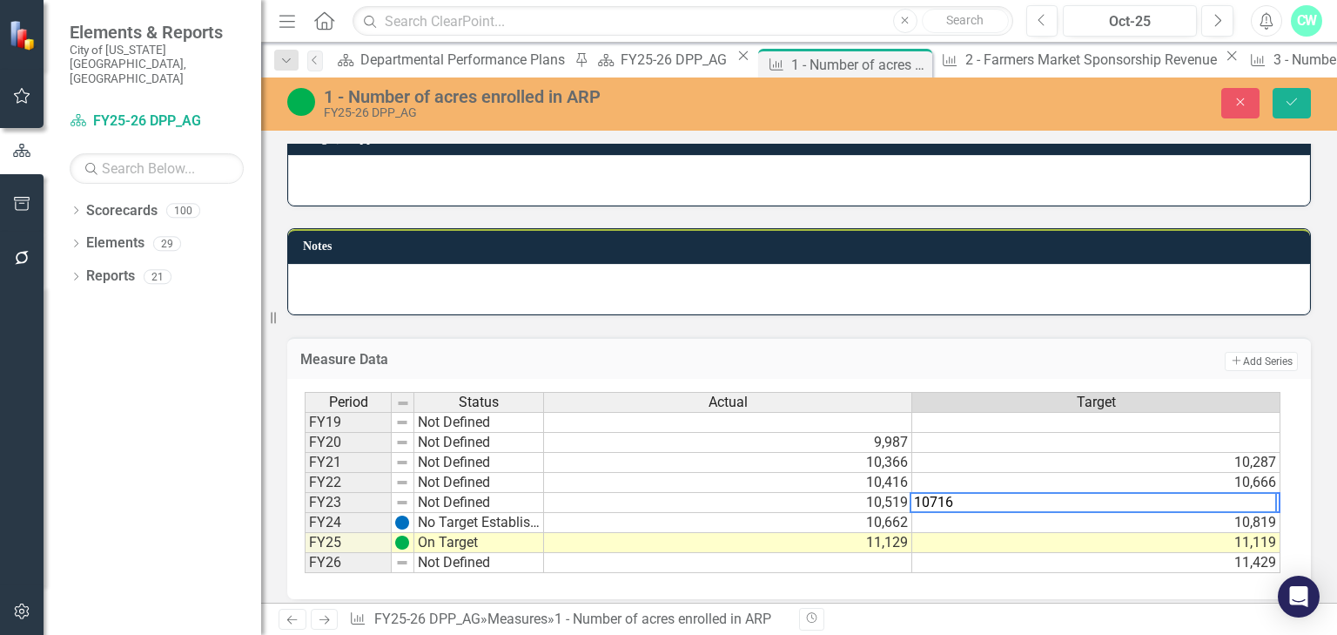
type textarea "10716"
click at [1062, 341] on div "Measure Data Add Add Series" at bounding box center [799, 358] width 1024 height 43
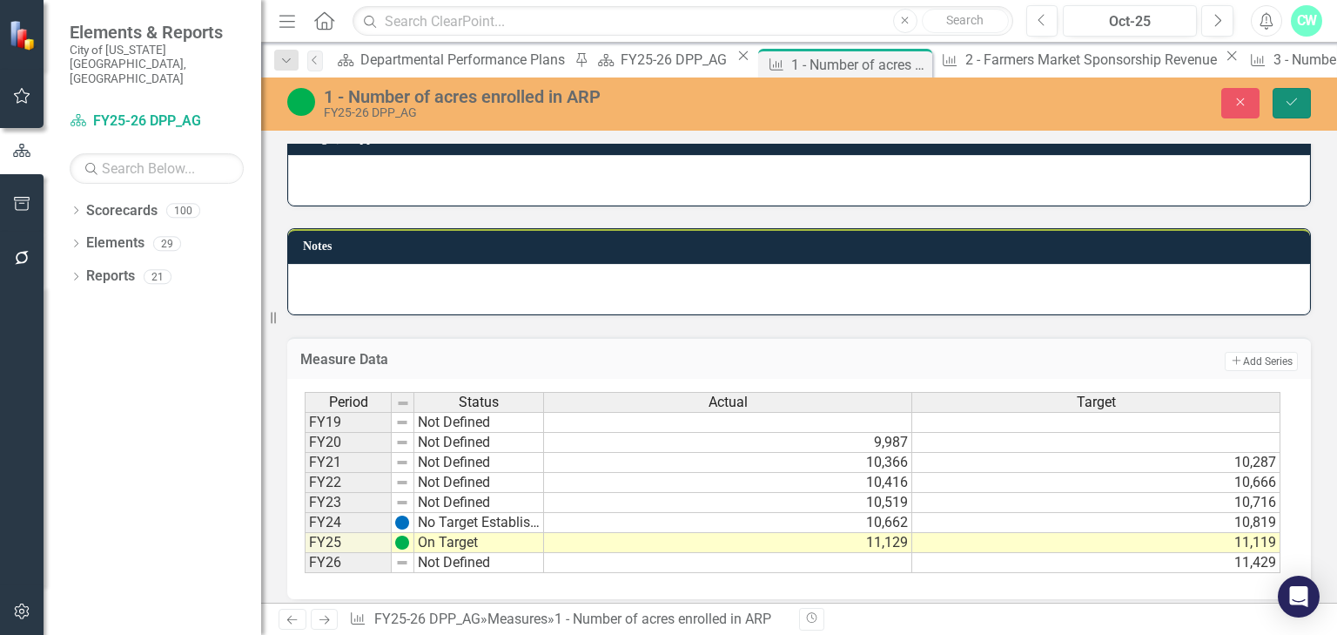
click at [1287, 94] on button "Save" at bounding box center [1292, 103] width 38 height 30
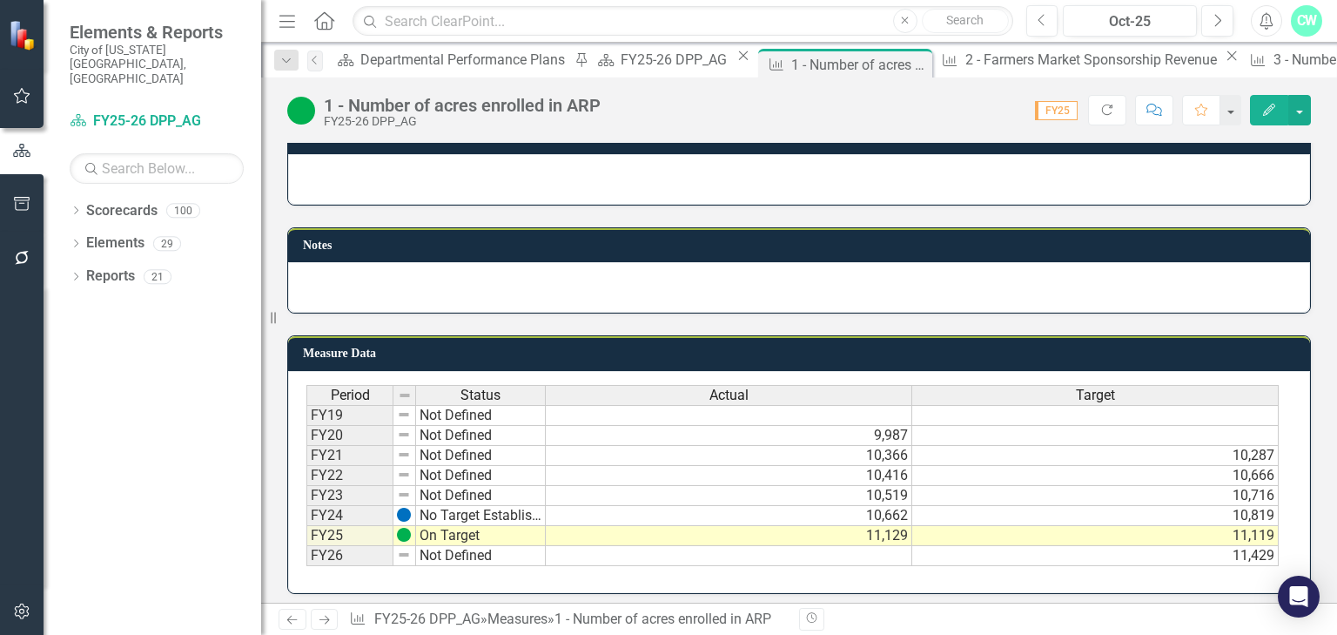
click at [1253, 534] on td "11,119" at bounding box center [1095, 536] width 366 height 20
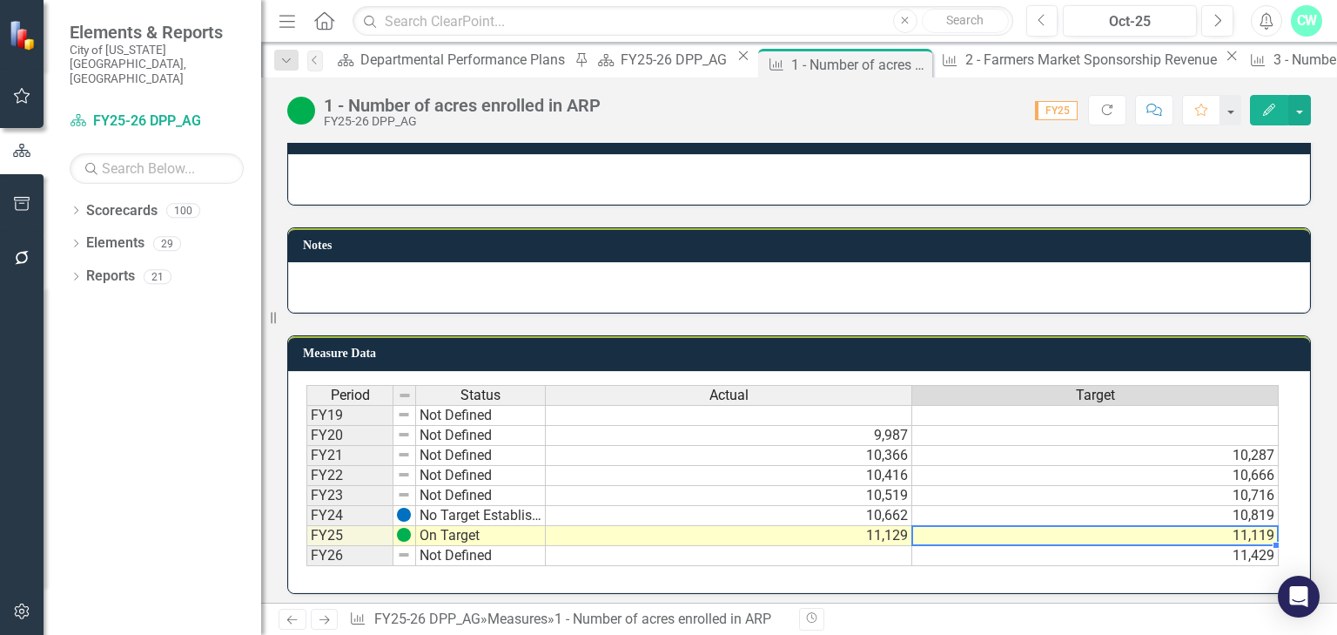
click at [1253, 534] on td "11,119" at bounding box center [1095, 536] width 366 height 20
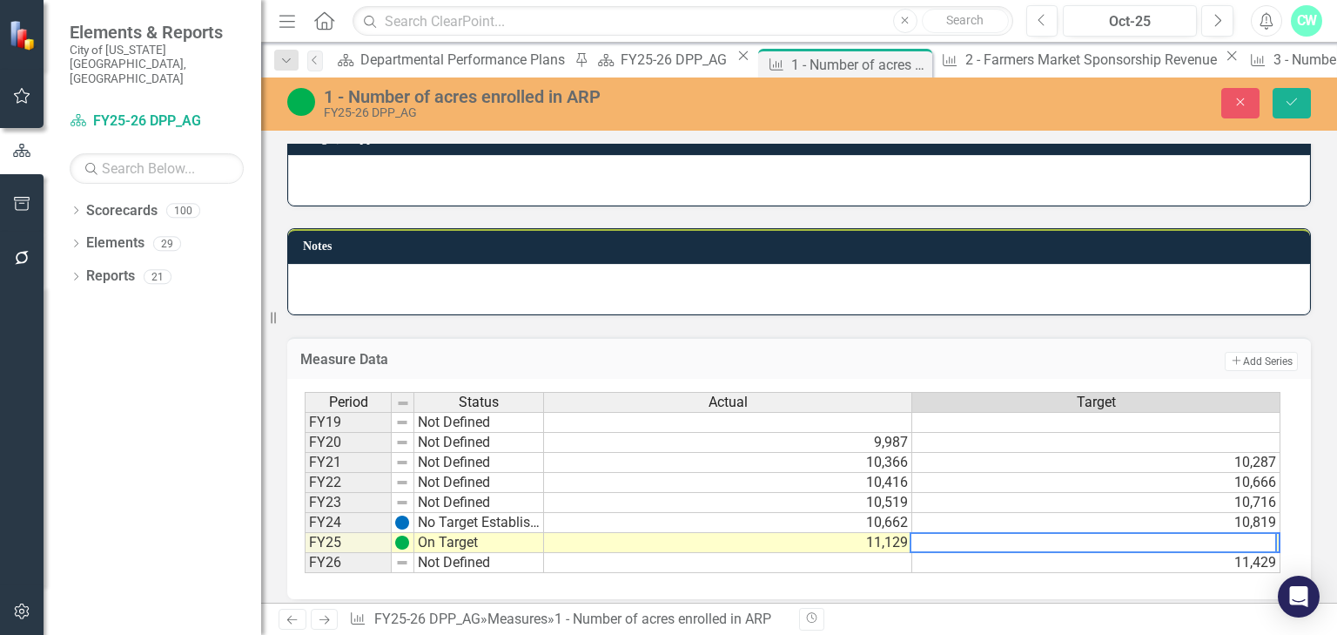
click at [935, 535] on textarea at bounding box center [1093, 542] width 367 height 21
click at [946, 533] on textarea at bounding box center [1093, 542] width 367 height 21
type textarea "10962"
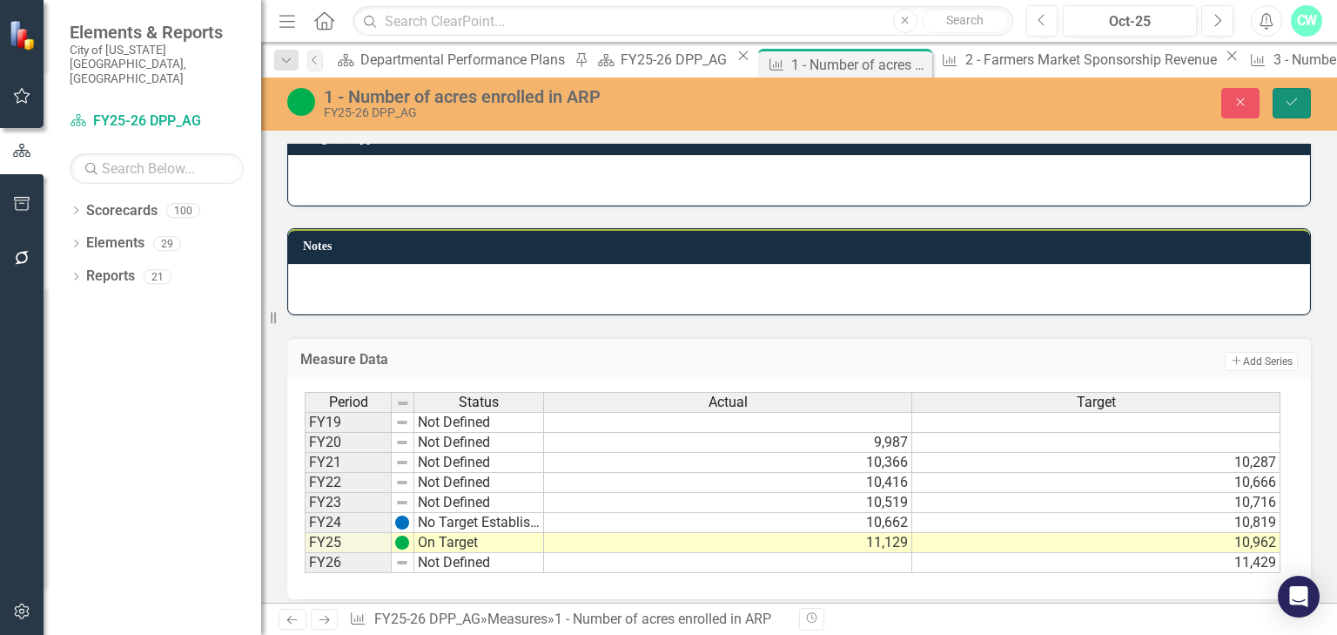
click at [1301, 97] on button "Save" at bounding box center [1292, 103] width 38 height 30
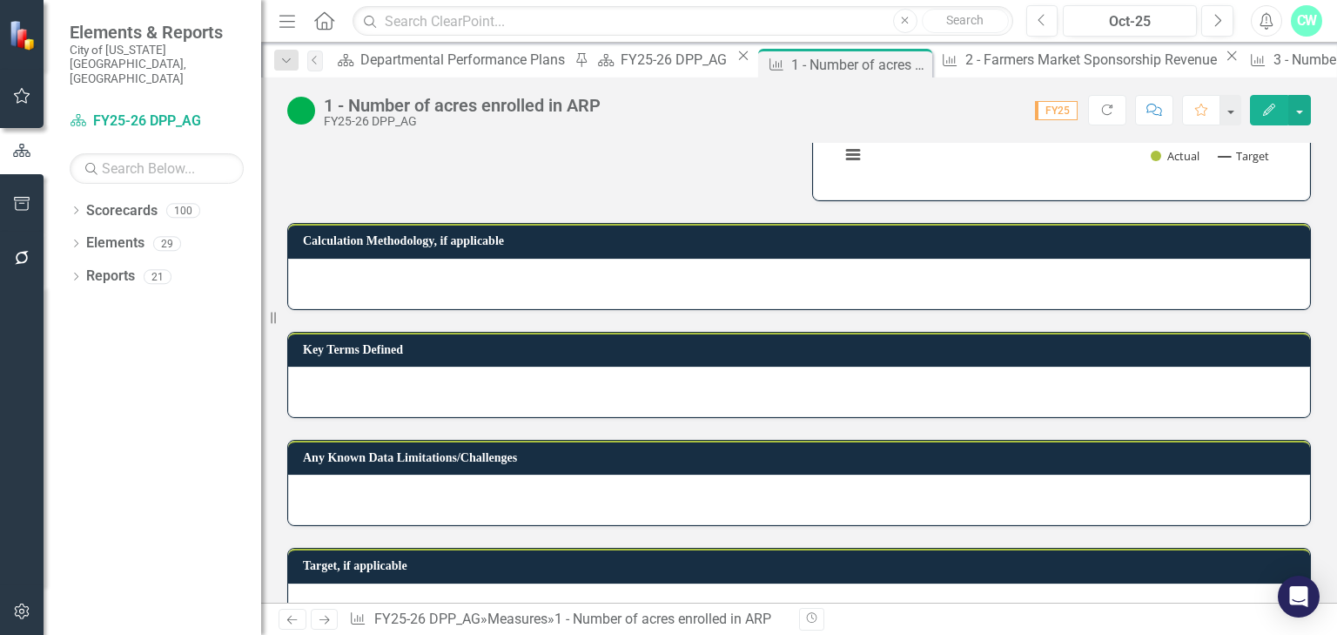
scroll to position [360, 0]
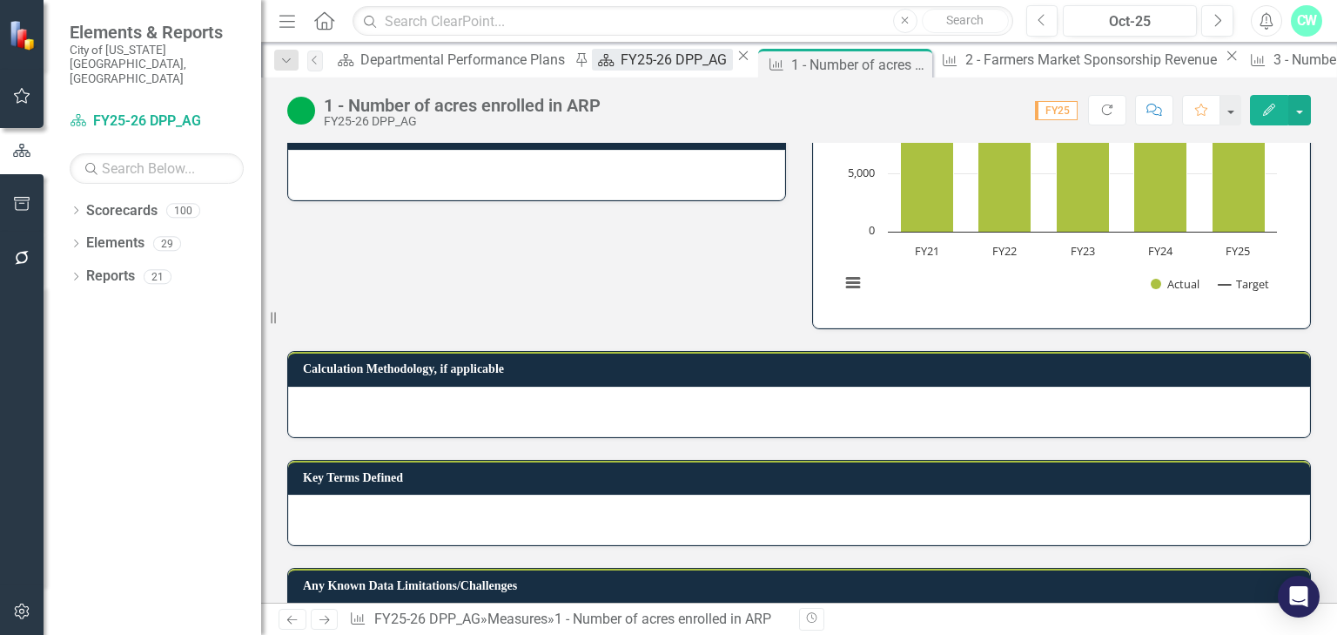
click at [621, 56] on div "FY25-26 DPP_AG" at bounding box center [676, 60] width 111 height 22
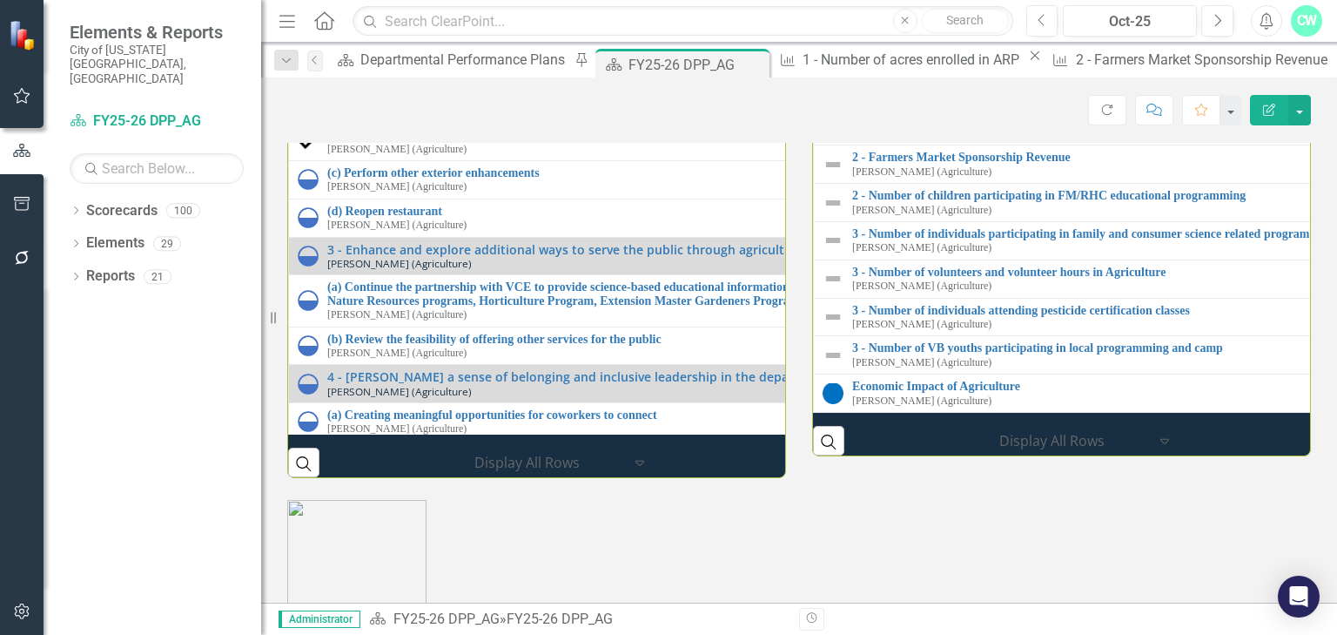
scroll to position [139, 0]
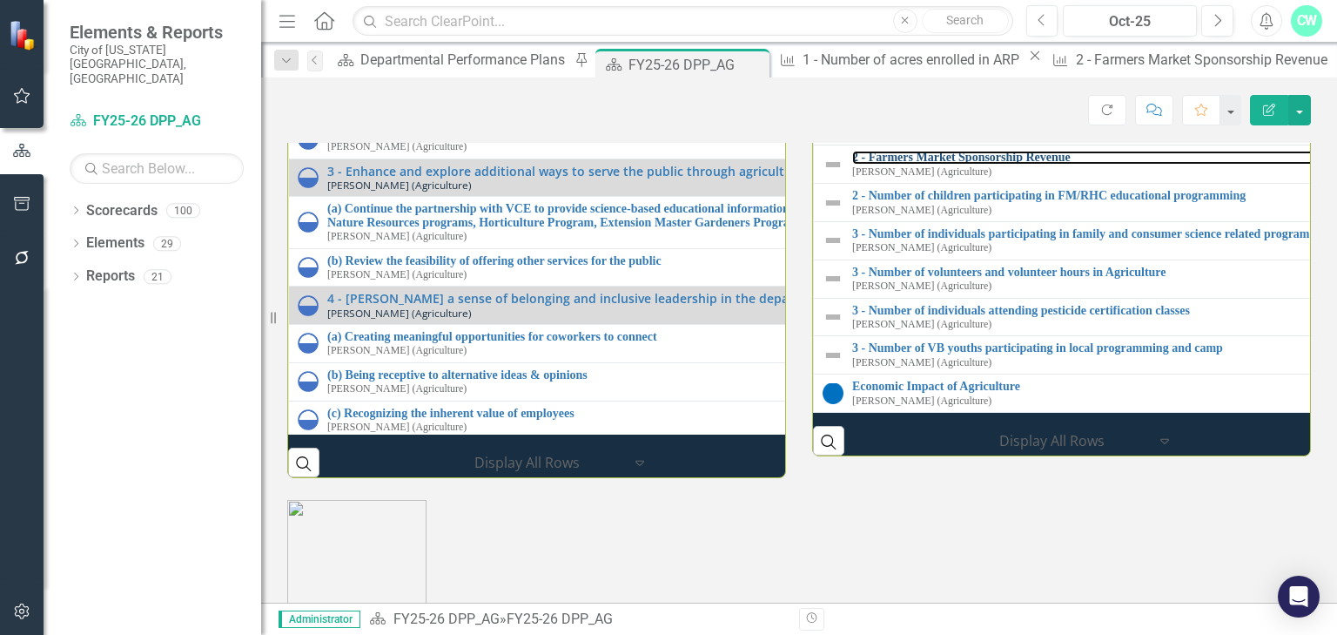
drag, startPoint x: 958, startPoint y: 415, endPoint x: 45, endPoint y: 487, distance: 915.9
click at [958, 164] on link "2 - Farmers Market Sponsorship Revenue" at bounding box center [1344, 157] width 985 height 13
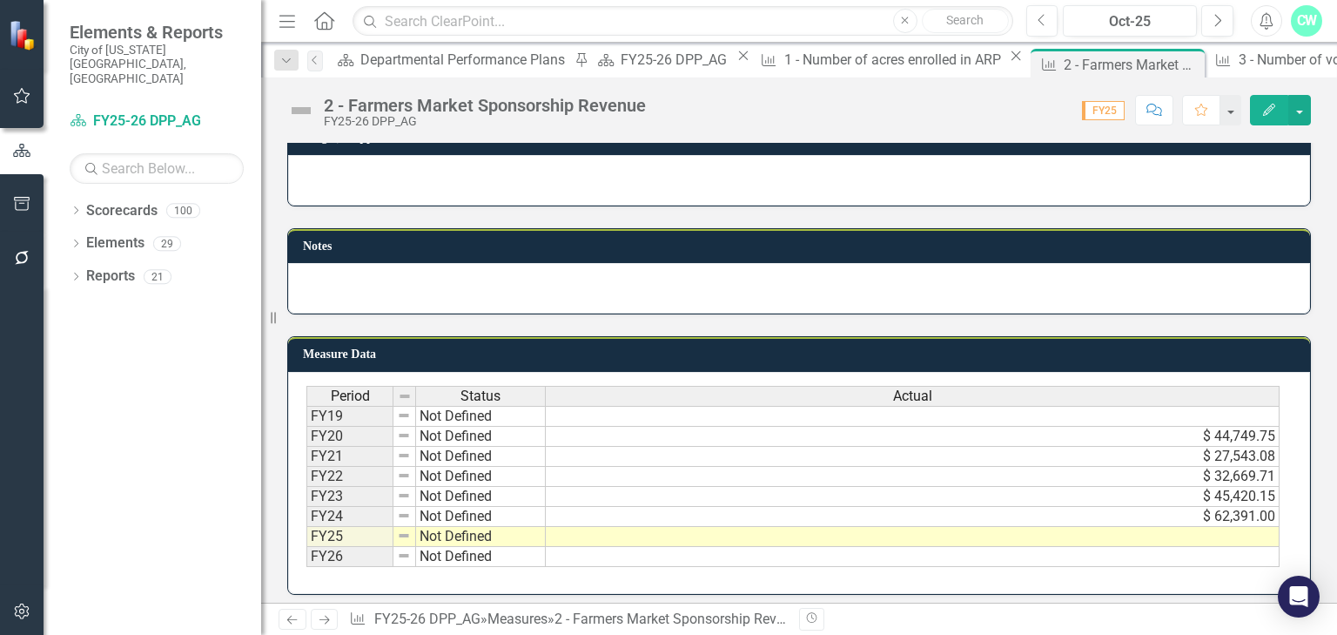
scroll to position [917, 0]
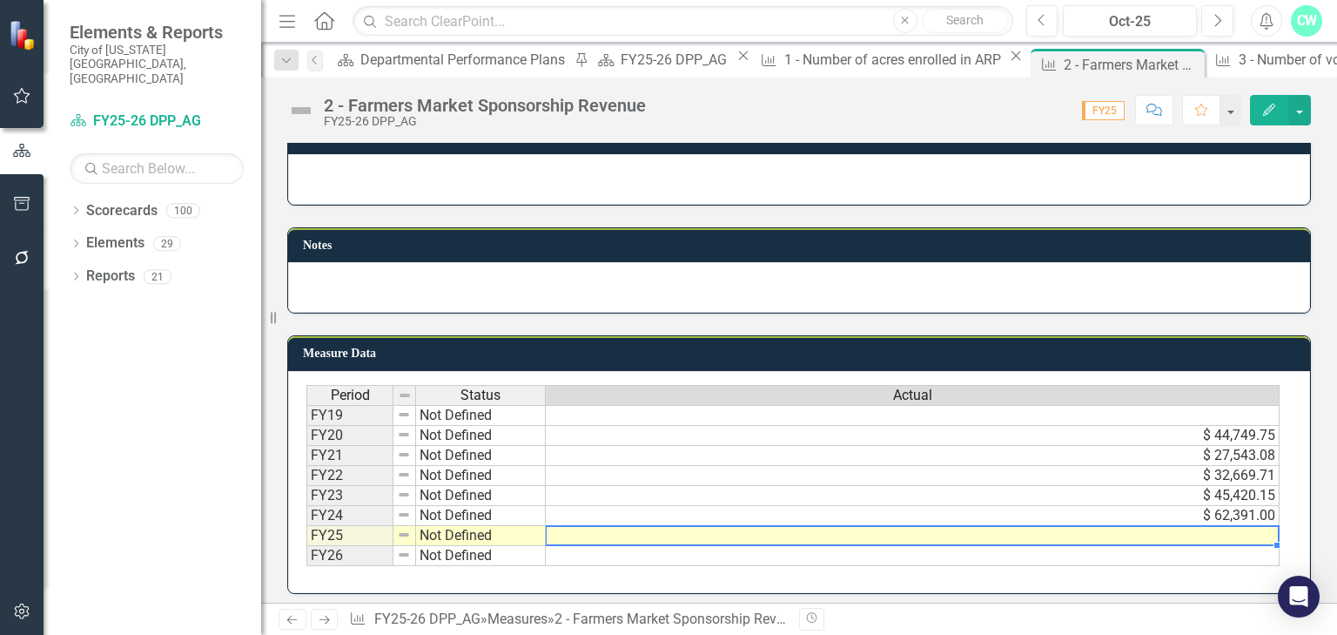
click at [989, 534] on td at bounding box center [913, 536] width 734 height 20
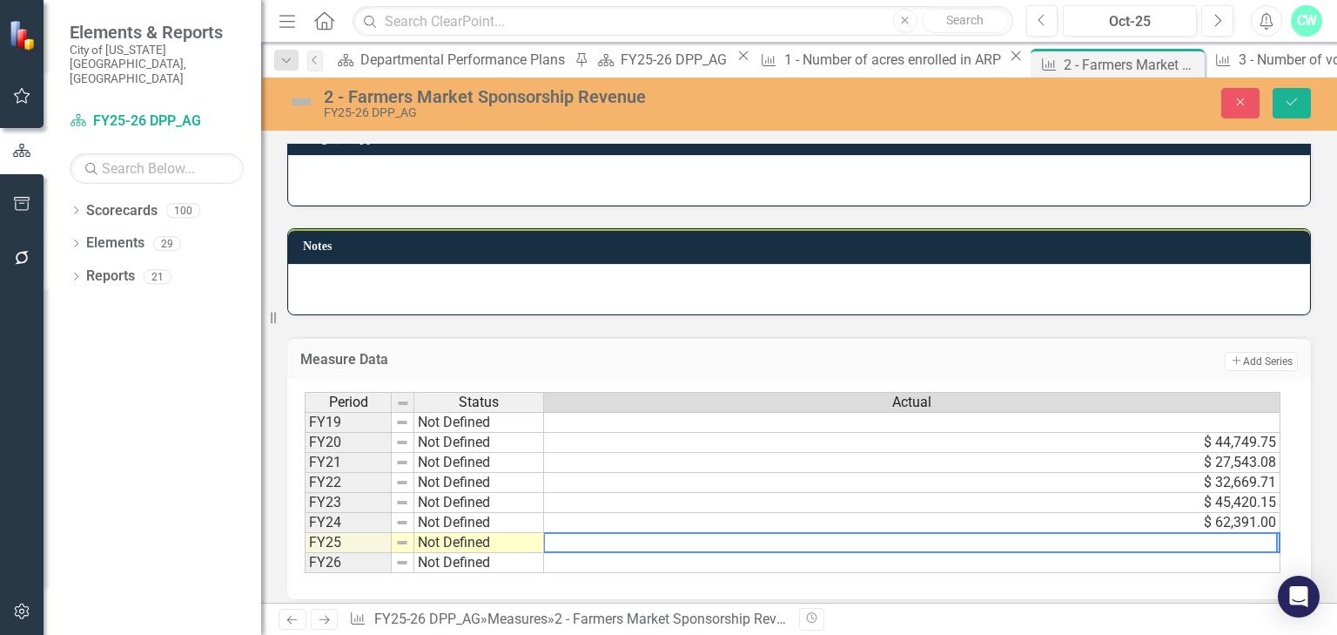
paste textarea "$70,742"
click at [572, 532] on textarea "$70,742" at bounding box center [910, 542] width 735 height 21
click at [555, 535] on textarea "$70742" at bounding box center [910, 542] width 735 height 21
type textarea "70742"
click at [1291, 115] on button "Save" at bounding box center [1292, 103] width 38 height 30
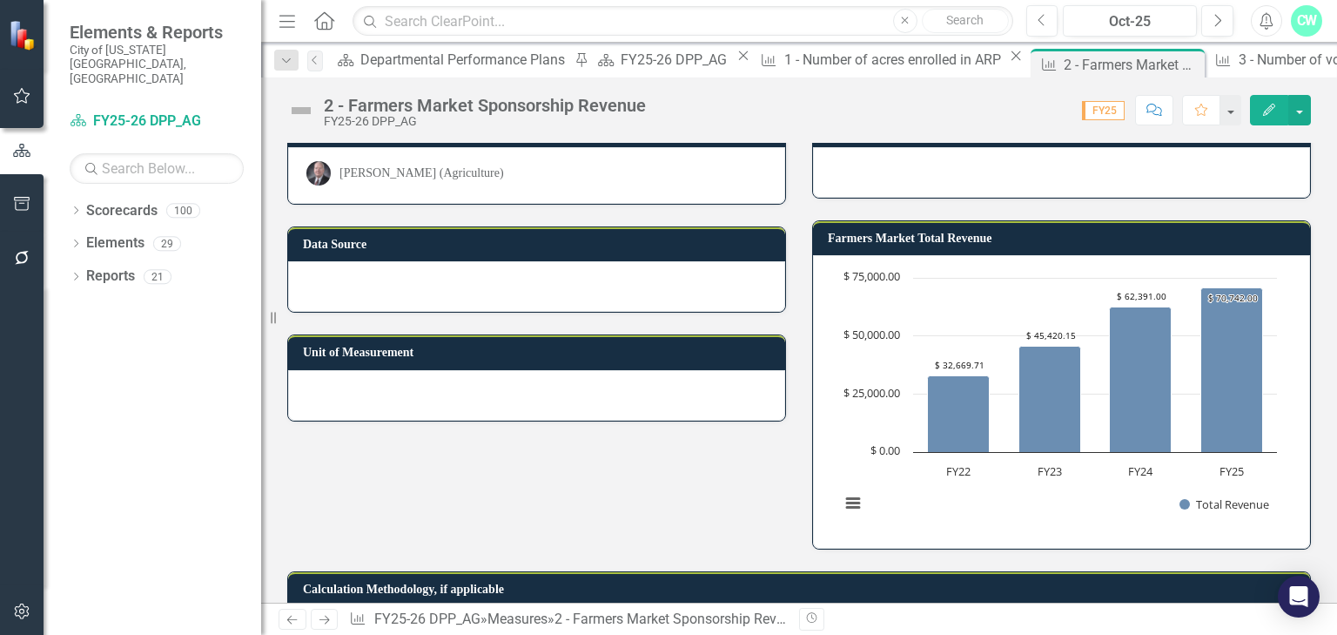
scroll to position [0, 0]
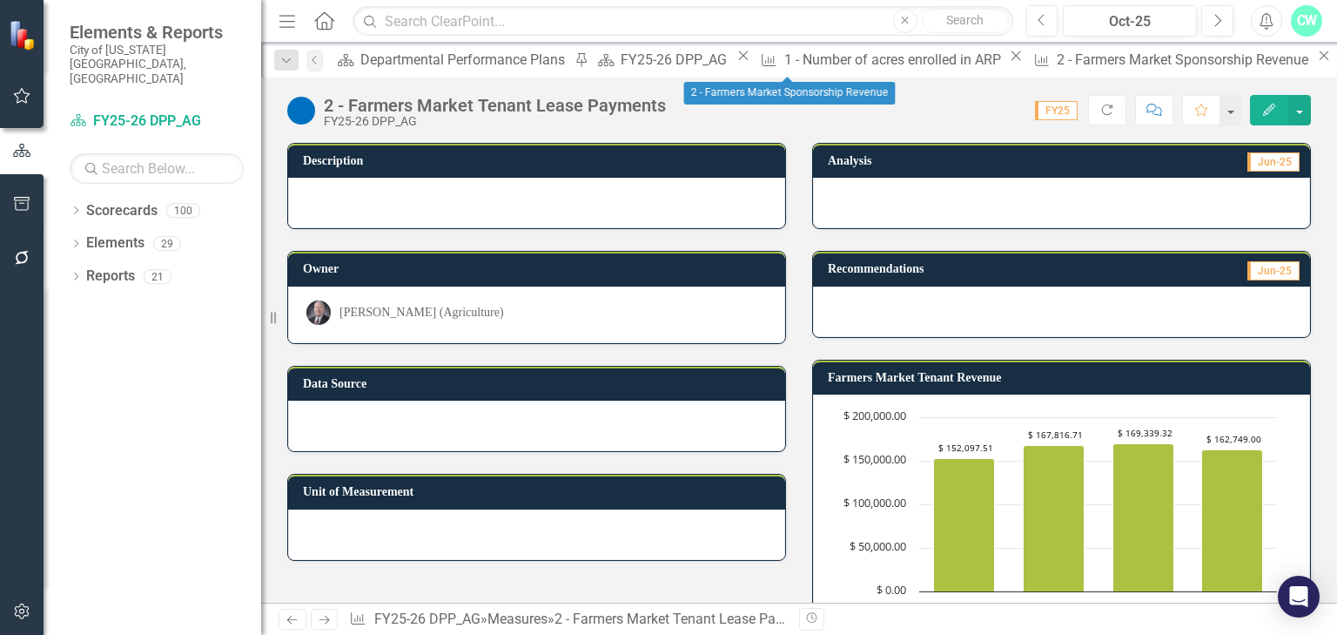
click at [1315, 63] on icon "Close" at bounding box center [1323, 56] width 17 height 14
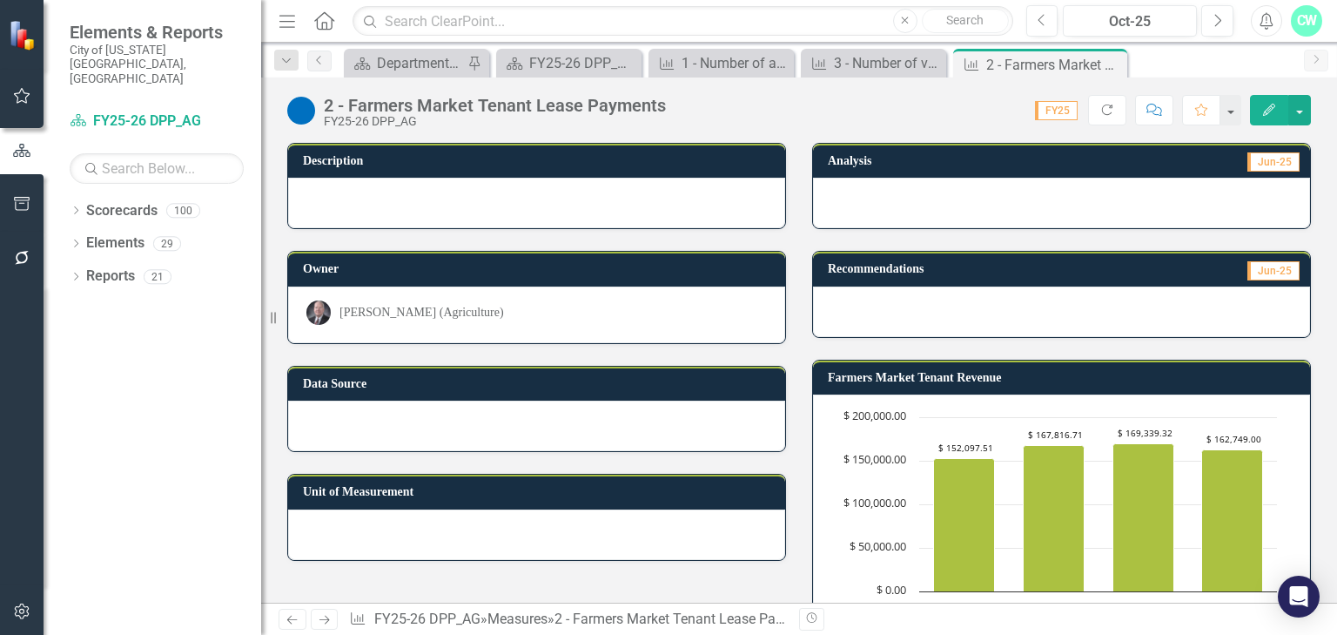
click at [0, 0] on icon "Close" at bounding box center [0, 0] width 0 height 0
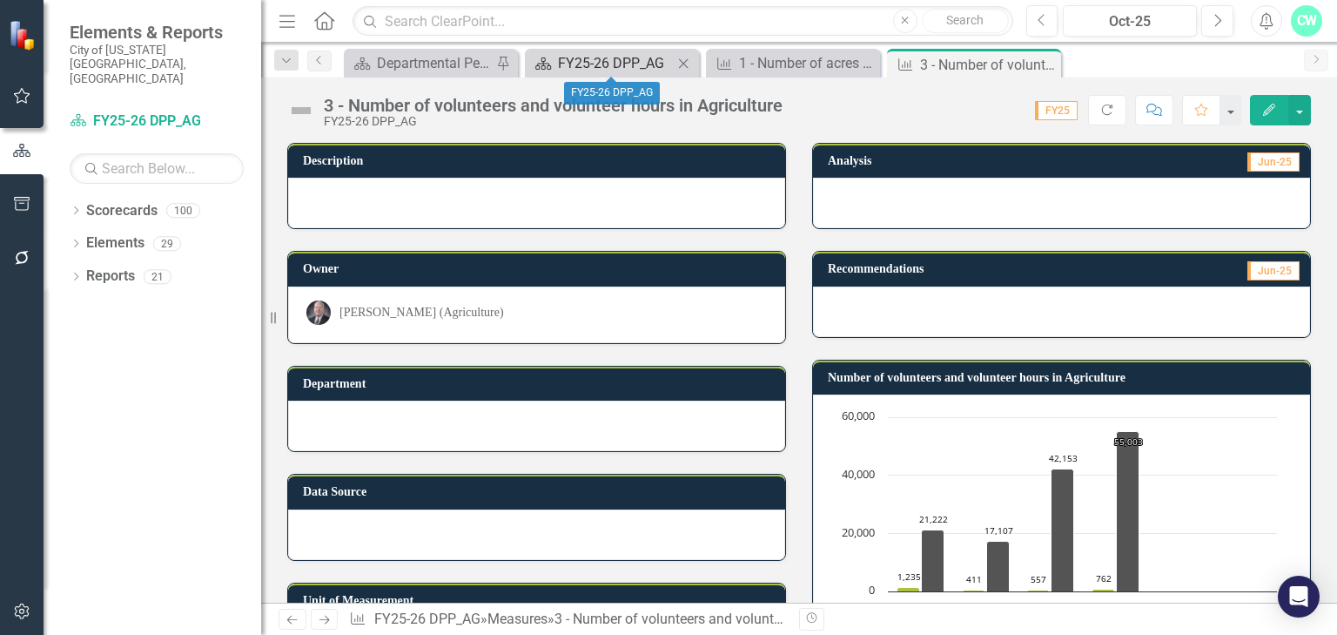
click at [618, 65] on div "FY25-26 DPP_AG" at bounding box center [615, 63] width 115 height 22
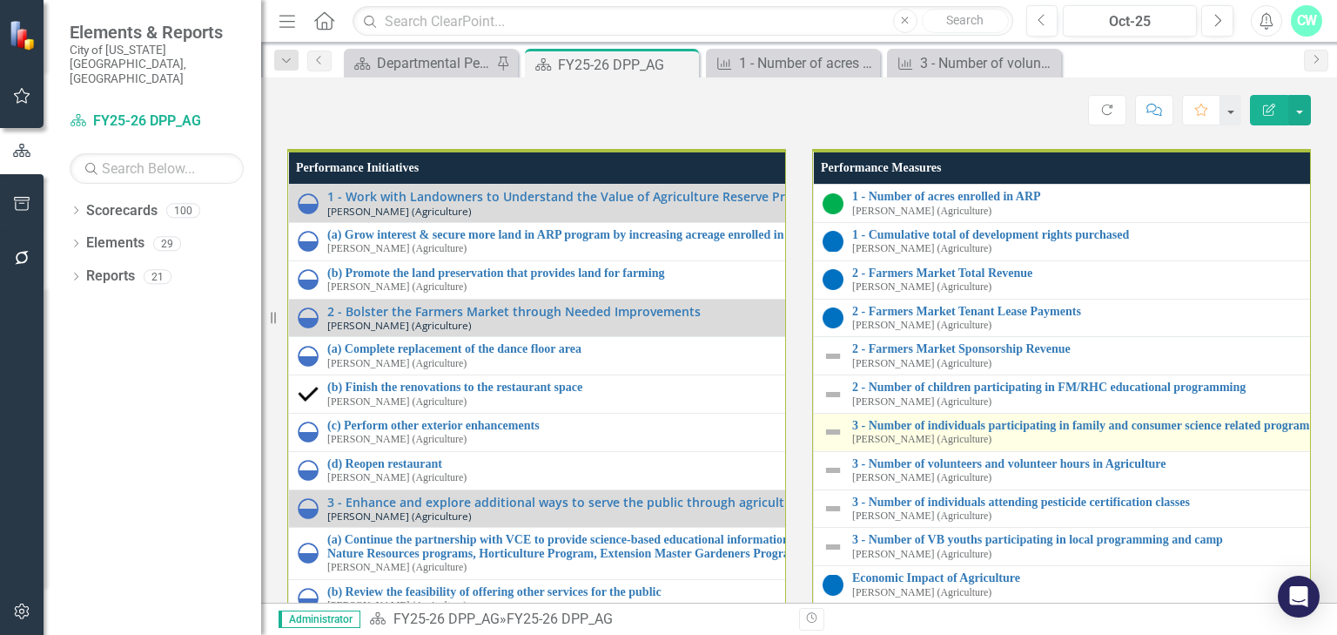
scroll to position [1898, 0]
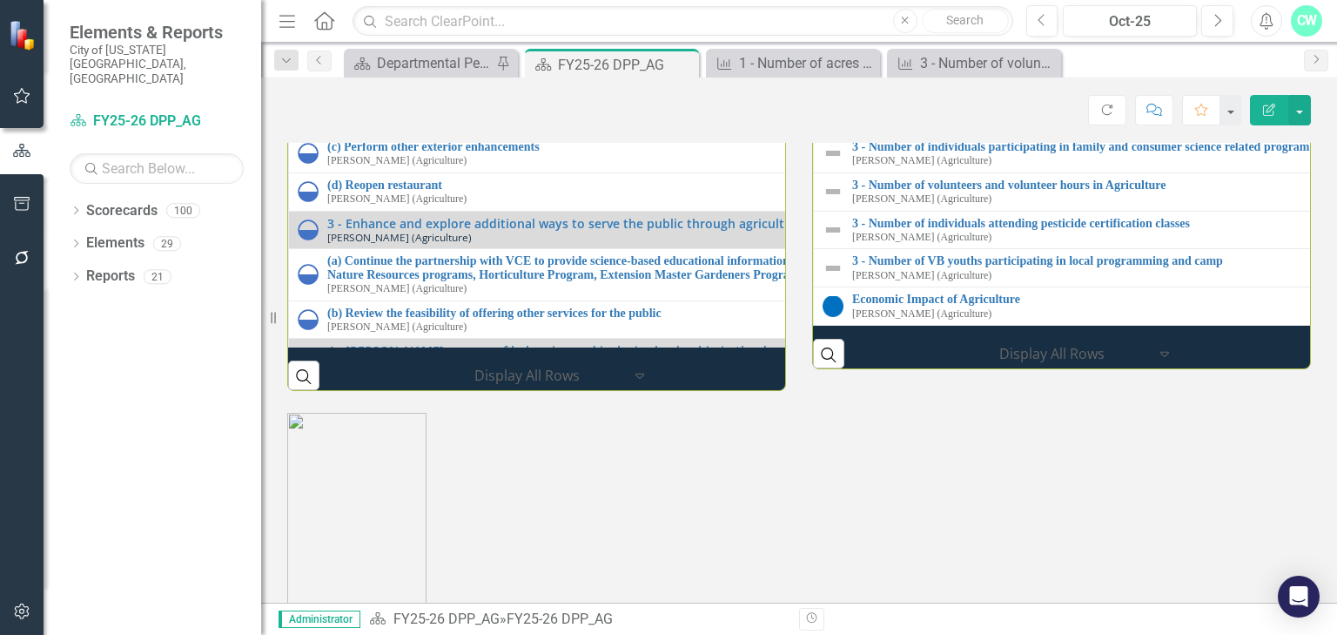
click at [884, 77] on link "2 - Farmers Market Sponsorship Revenue" at bounding box center [1338, 70] width 973 height 13
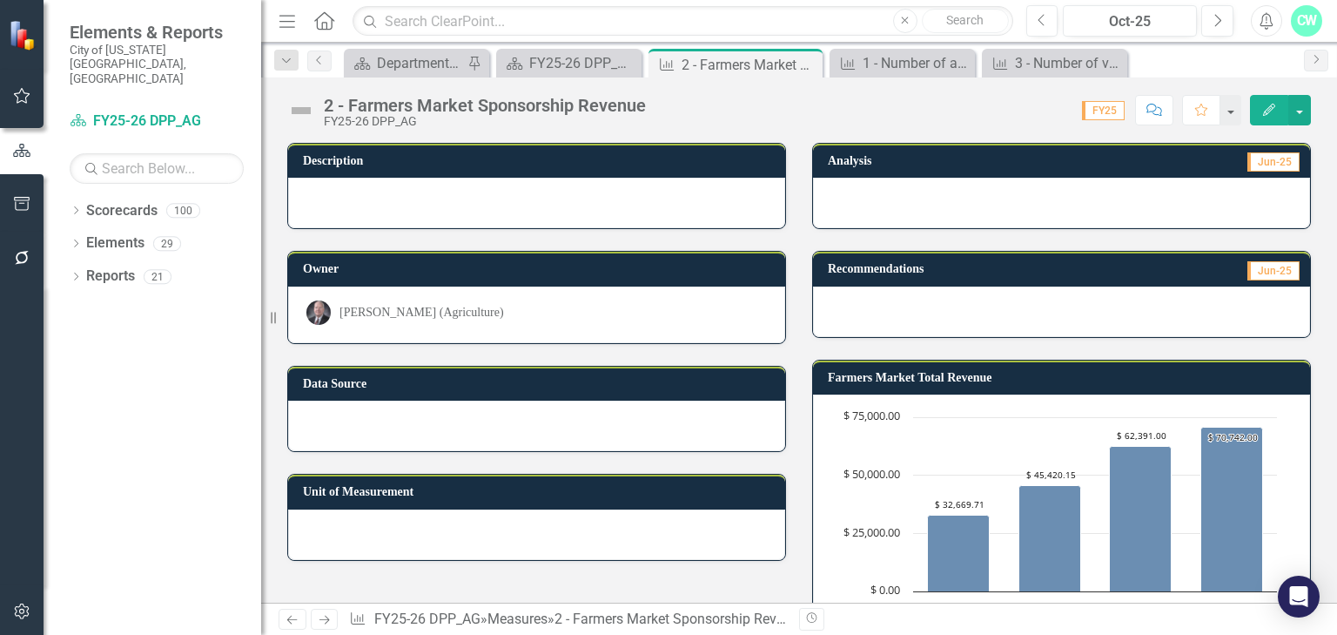
click at [292, 106] on img at bounding box center [301, 111] width 28 height 28
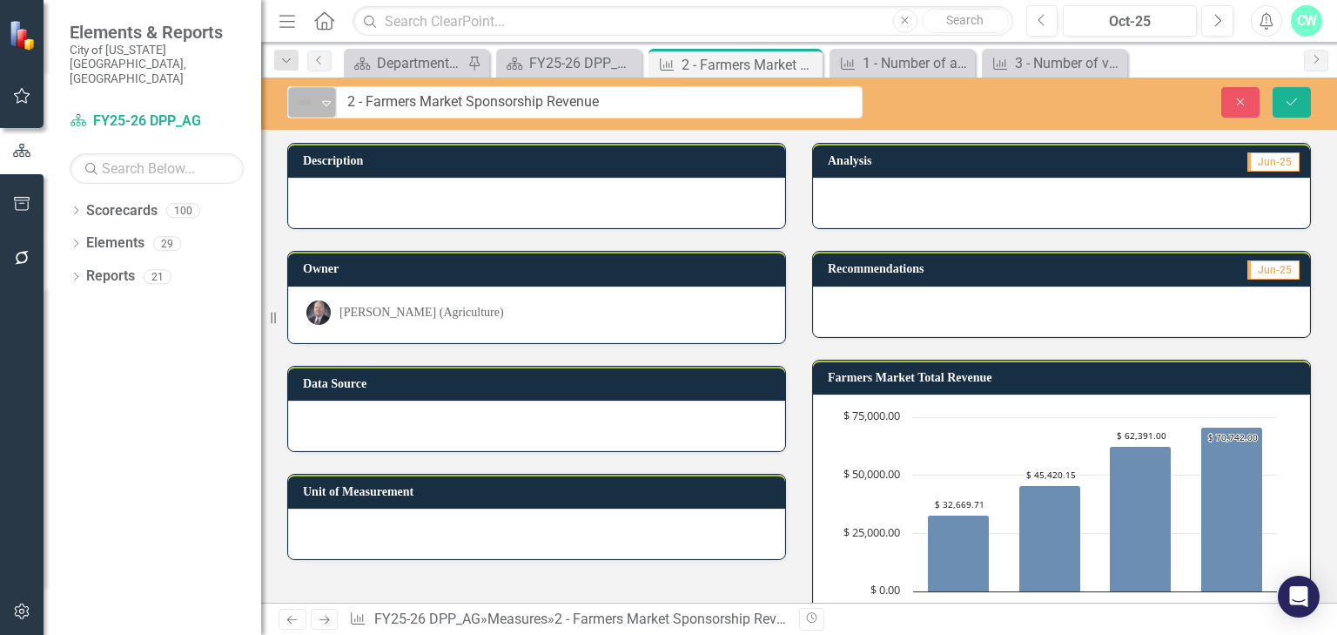
click at [296, 115] on div "Not Defined Expand" at bounding box center [312, 102] width 48 height 30
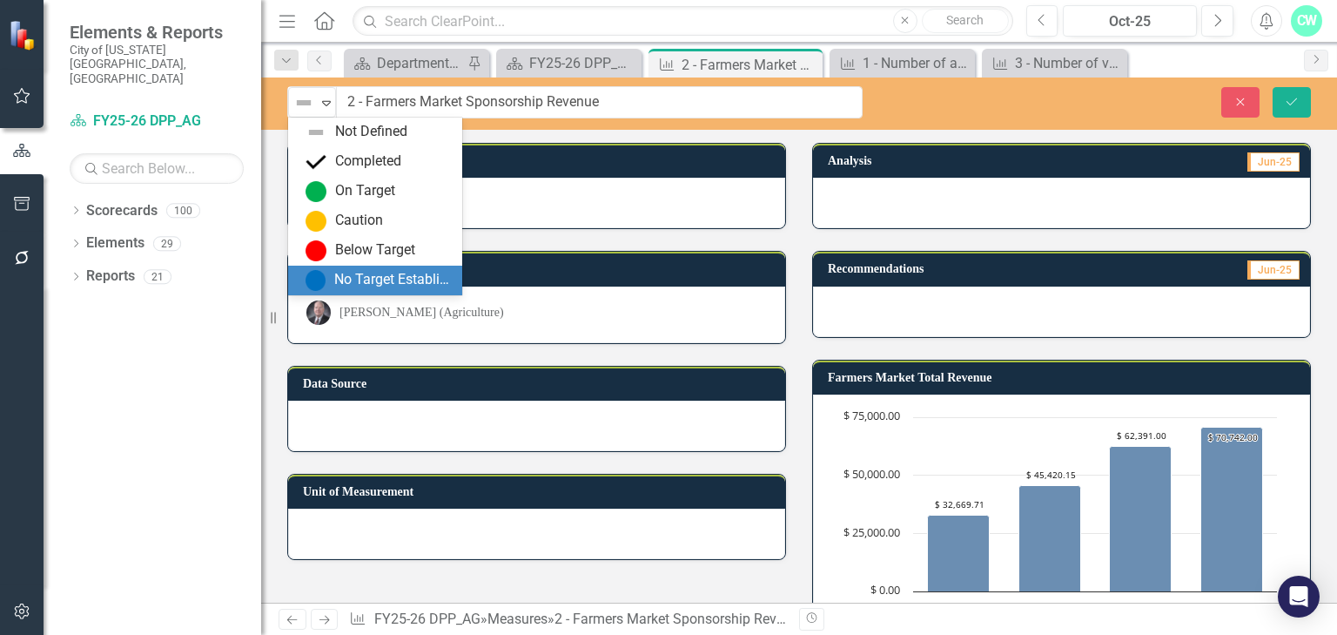
click at [362, 279] on div "No Target Established" at bounding box center [392, 280] width 117 height 20
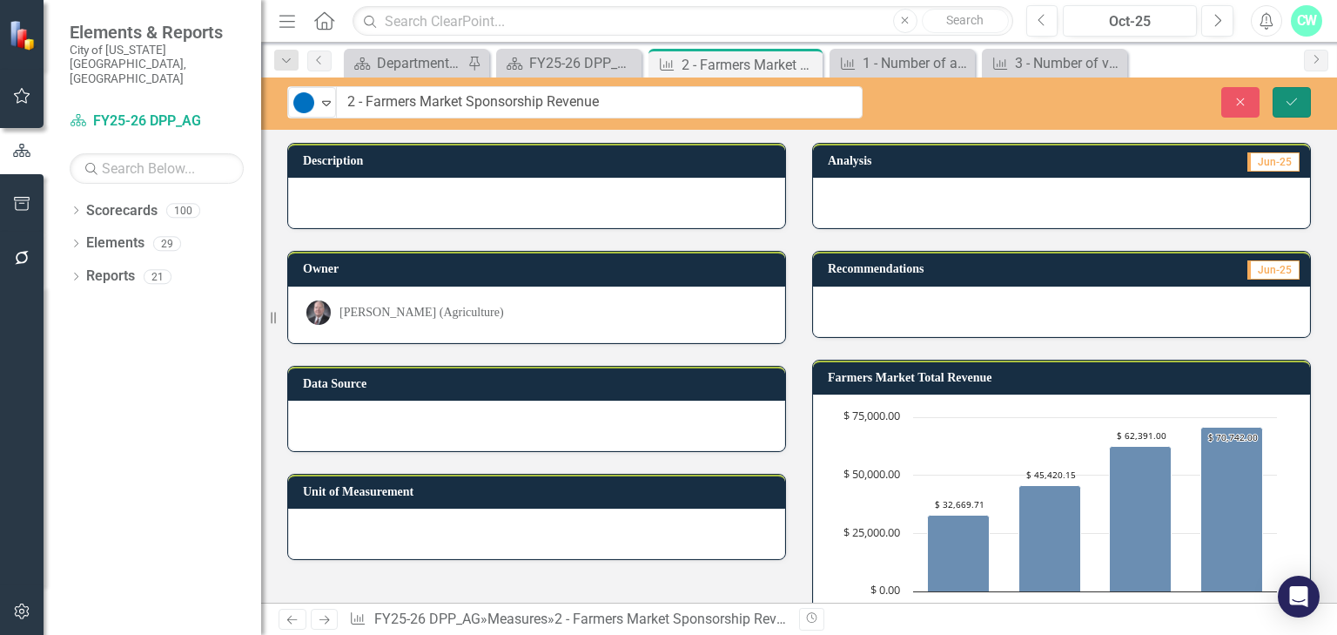
click at [1292, 104] on icon "Save" at bounding box center [1292, 102] width 16 height 12
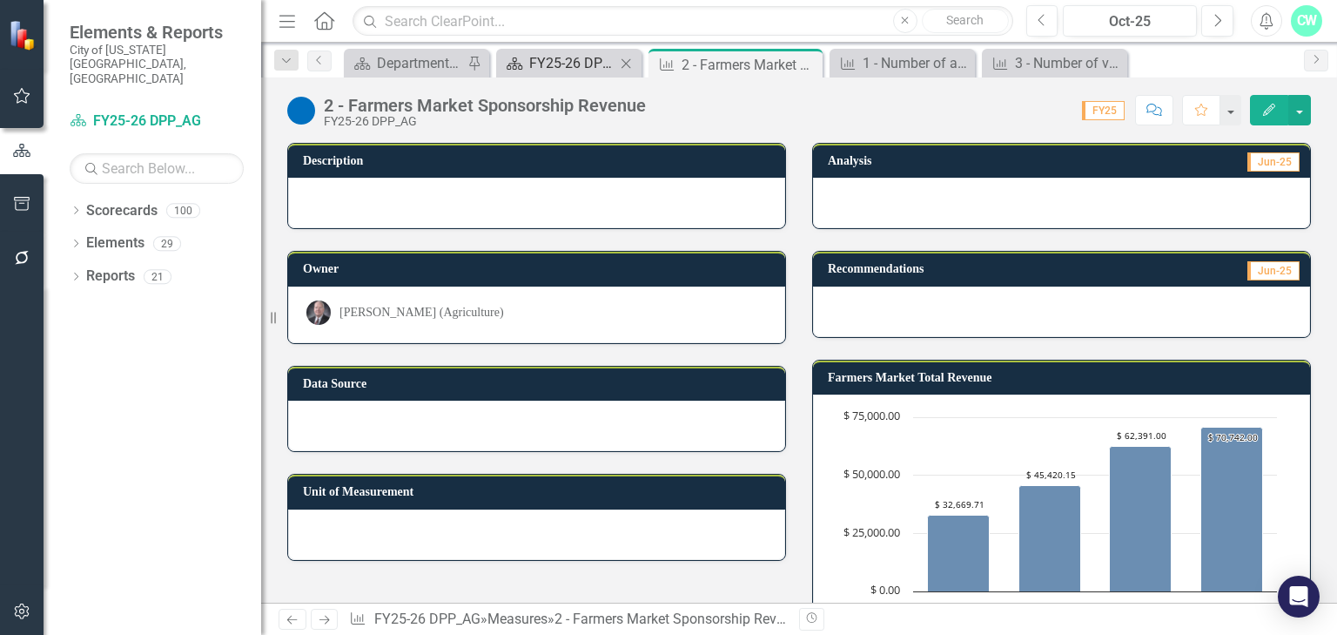
click at [534, 63] on div "FY25-26 DPP_AG" at bounding box center [572, 63] width 86 height 22
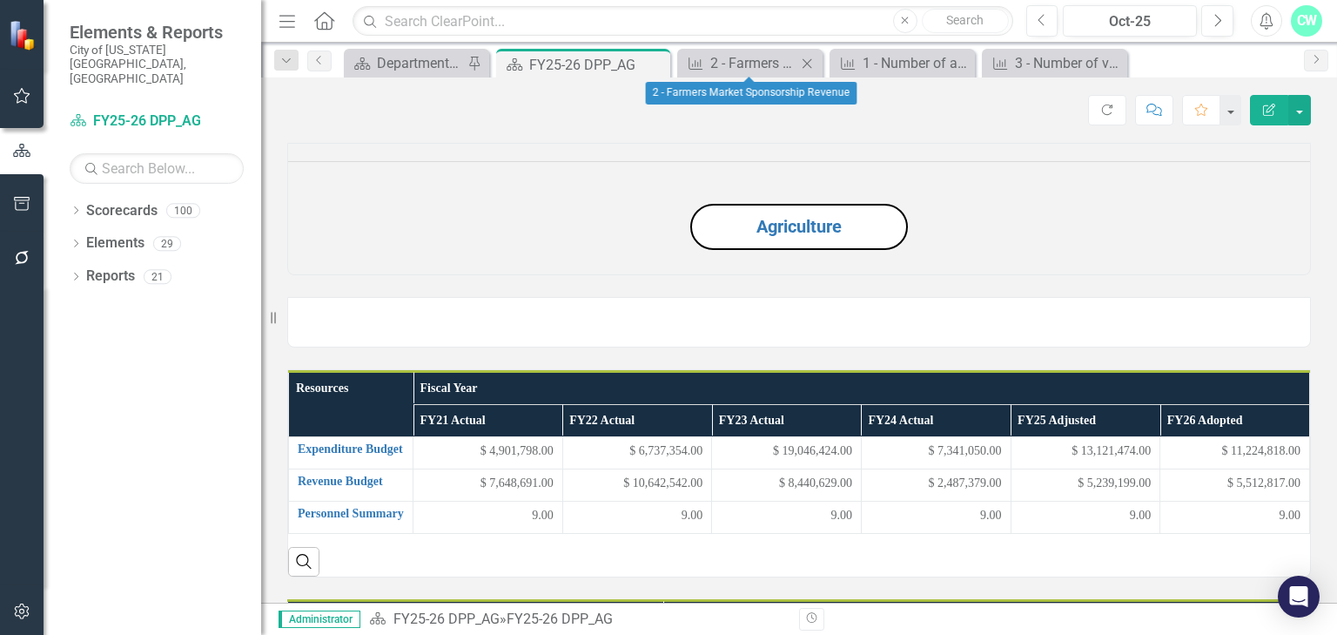
click at [808, 64] on icon "Close" at bounding box center [806, 64] width 17 height 14
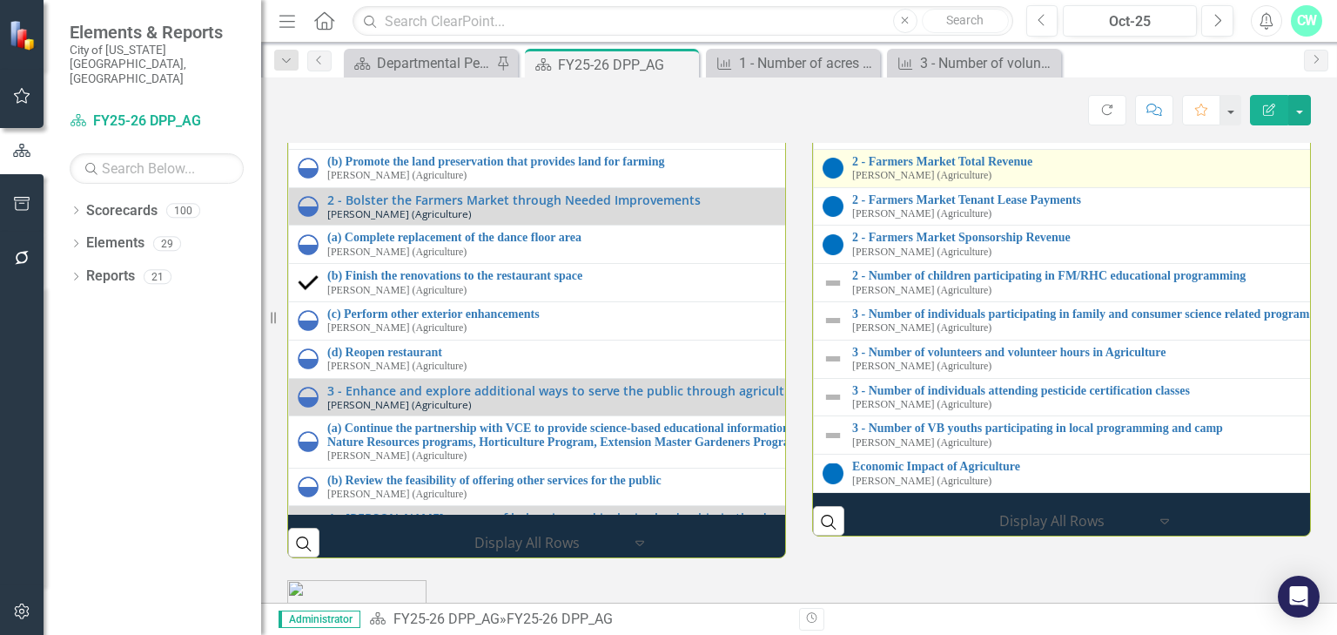
scroll to position [1811, 0]
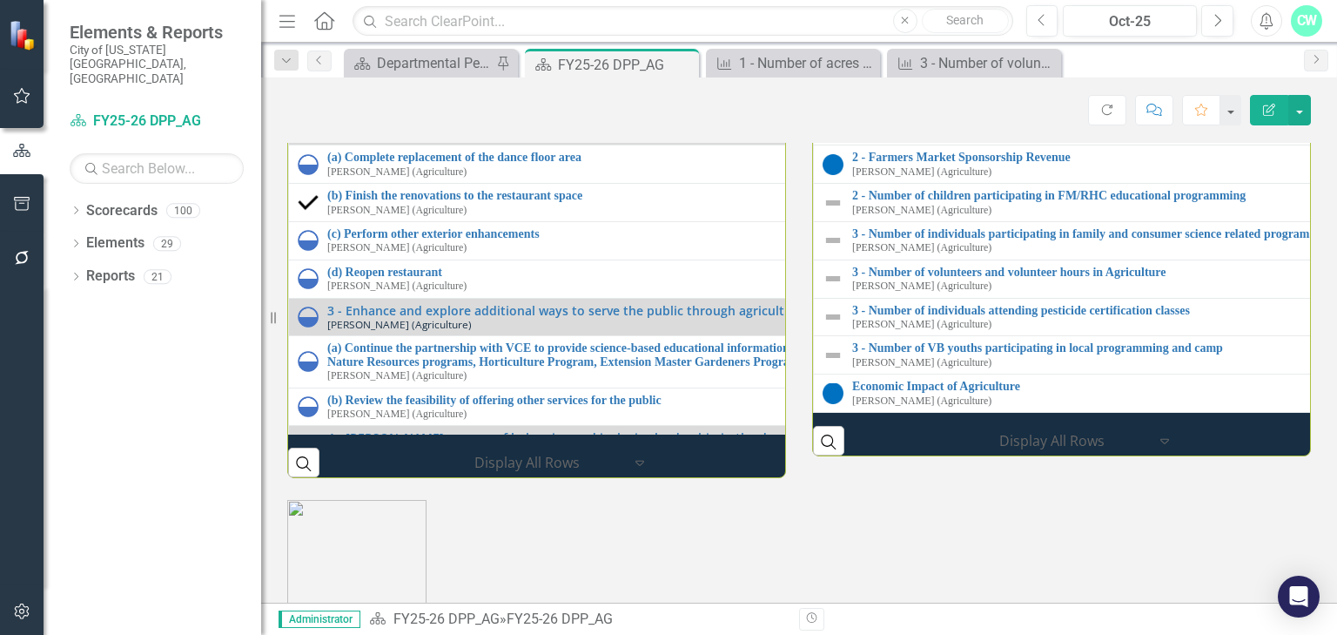
click at [912, 88] on link "2 - Farmers Market Total Revenue" at bounding box center [1341, 81] width 979 height 13
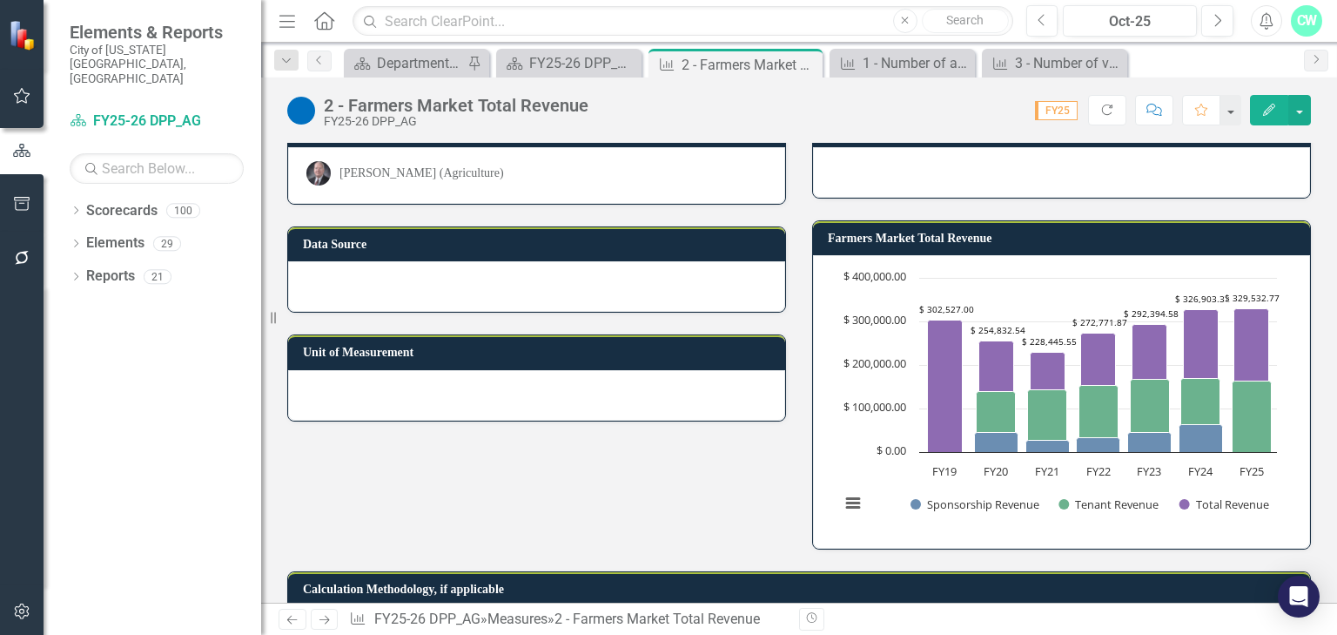
scroll to position [139, 0]
click at [1039, 227] on td "Farmers Market Total Revenue" at bounding box center [1065, 240] width 474 height 26
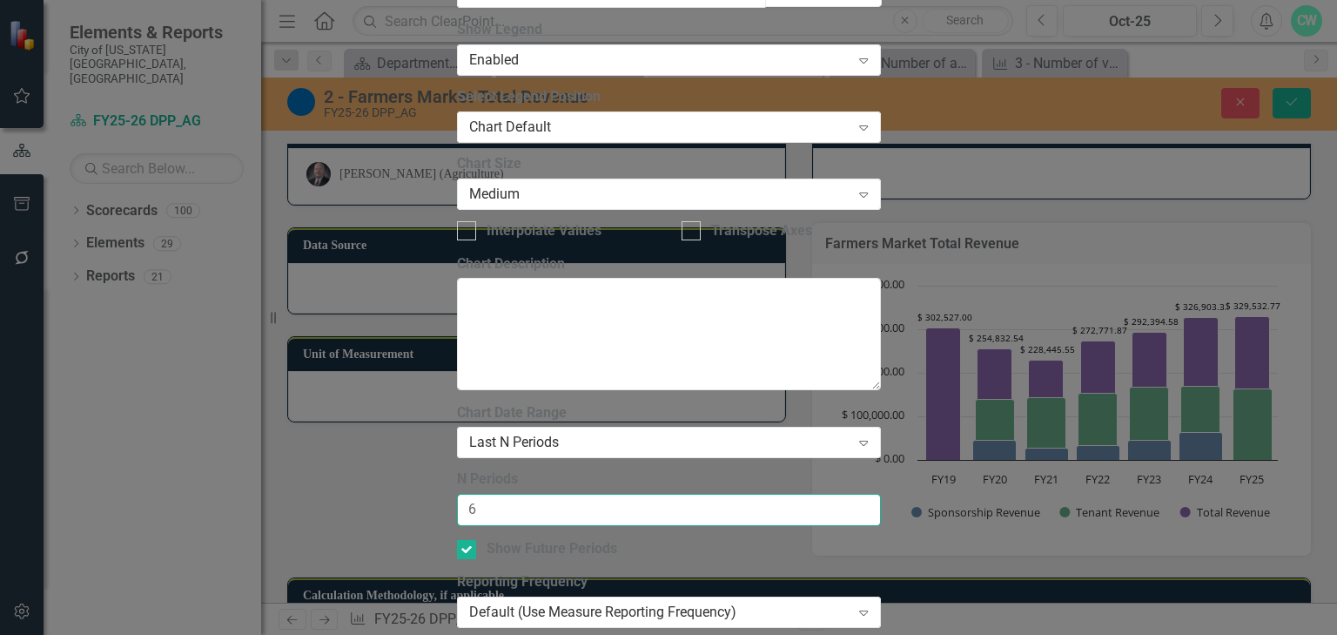
type input "6"
click at [876, 494] on input "6" at bounding box center [669, 510] width 424 height 32
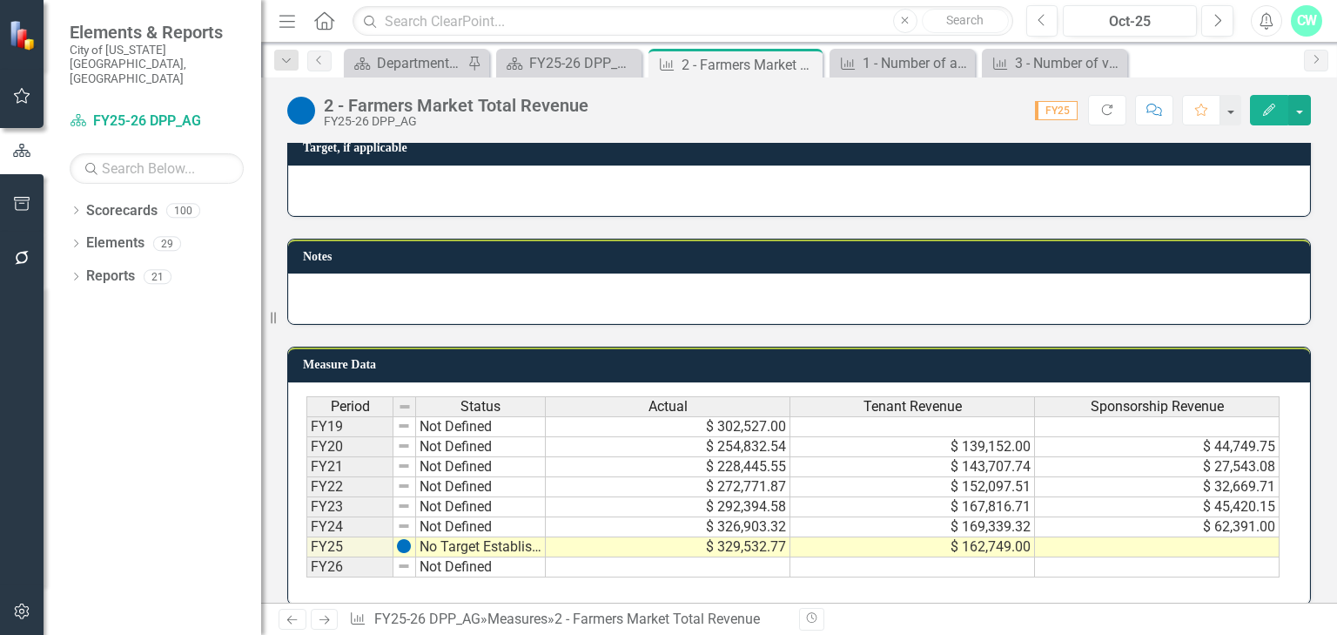
scroll to position [917, 0]
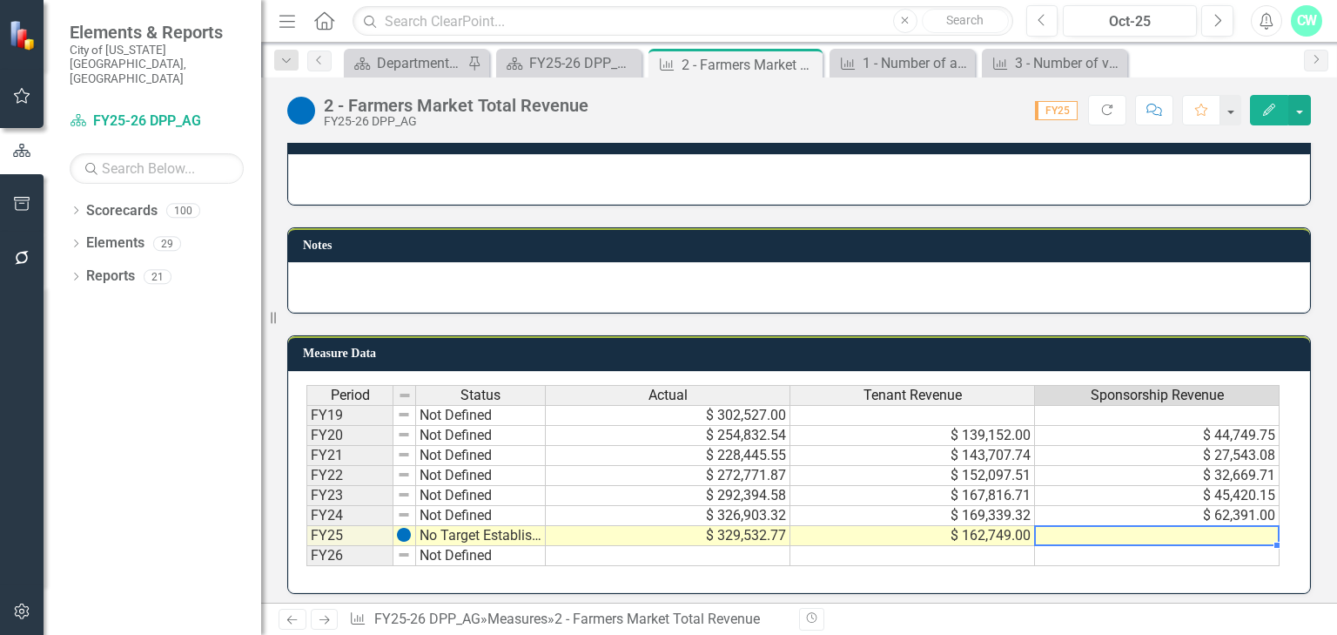
click at [1086, 530] on td at bounding box center [1157, 536] width 245 height 20
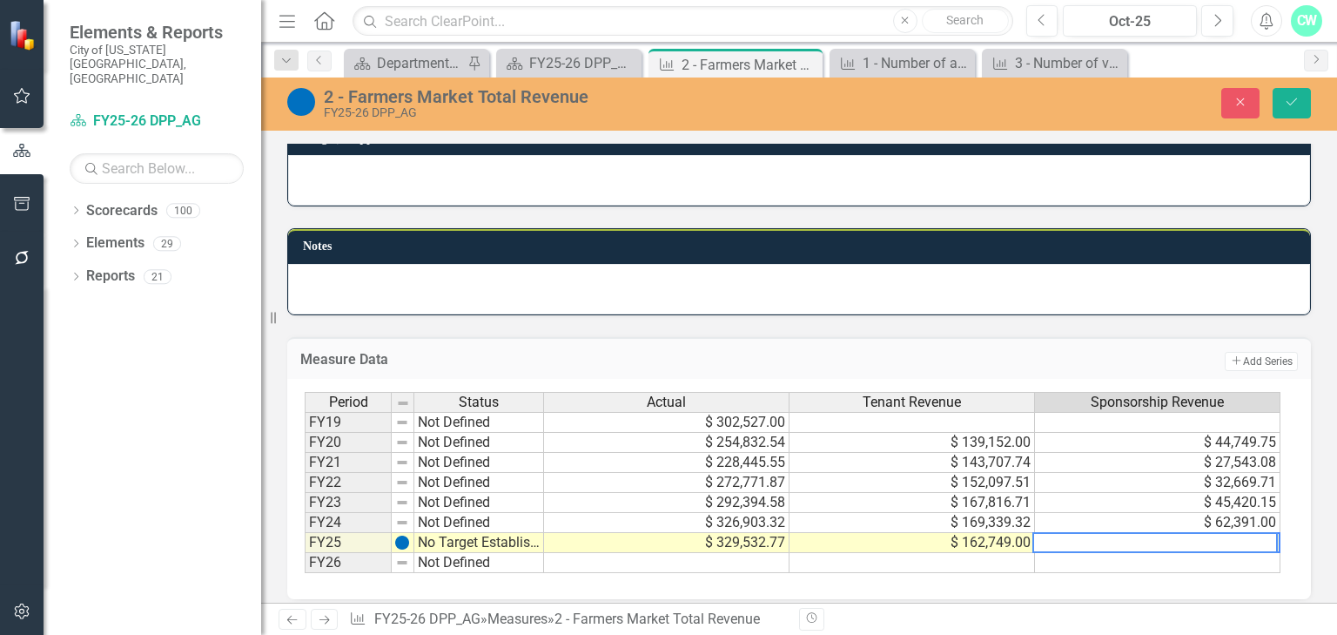
paste textarea "$70,742"
click at [1064, 537] on textarea "$70,742" at bounding box center [1154, 542] width 245 height 21
click at [1045, 534] on textarea "$70742" at bounding box center [1154, 542] width 245 height 21
type textarea "70742"
click at [1279, 105] on button "Save" at bounding box center [1292, 103] width 38 height 30
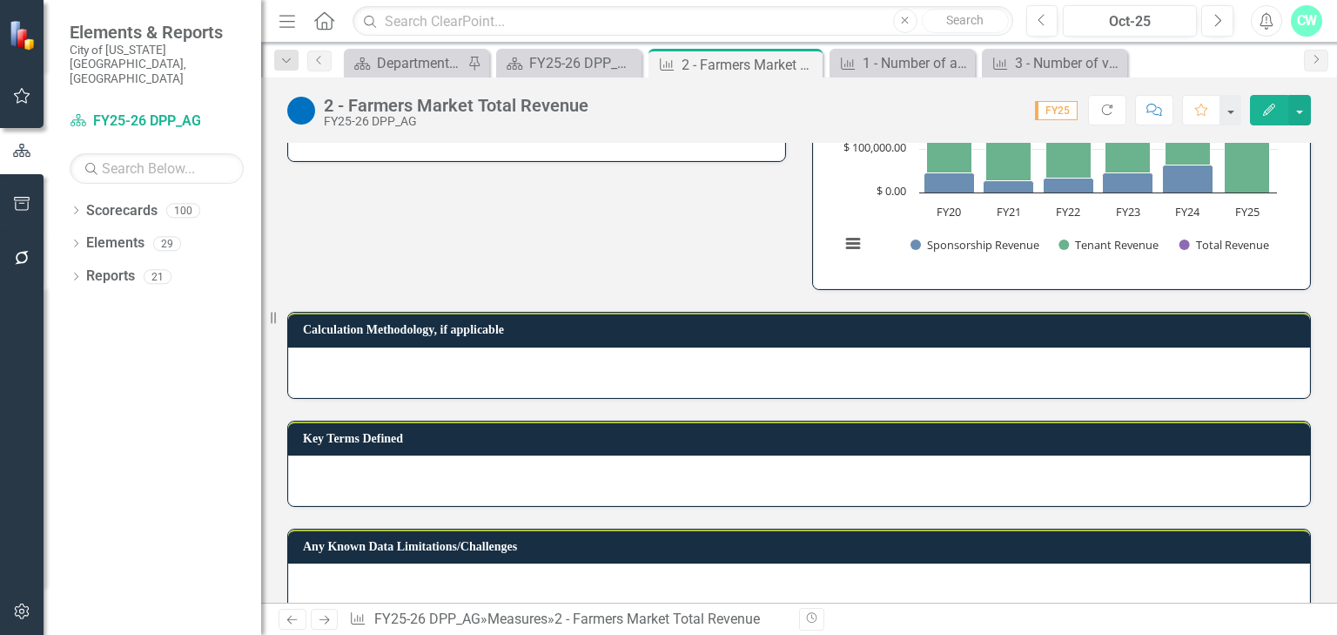
scroll to position [487, 0]
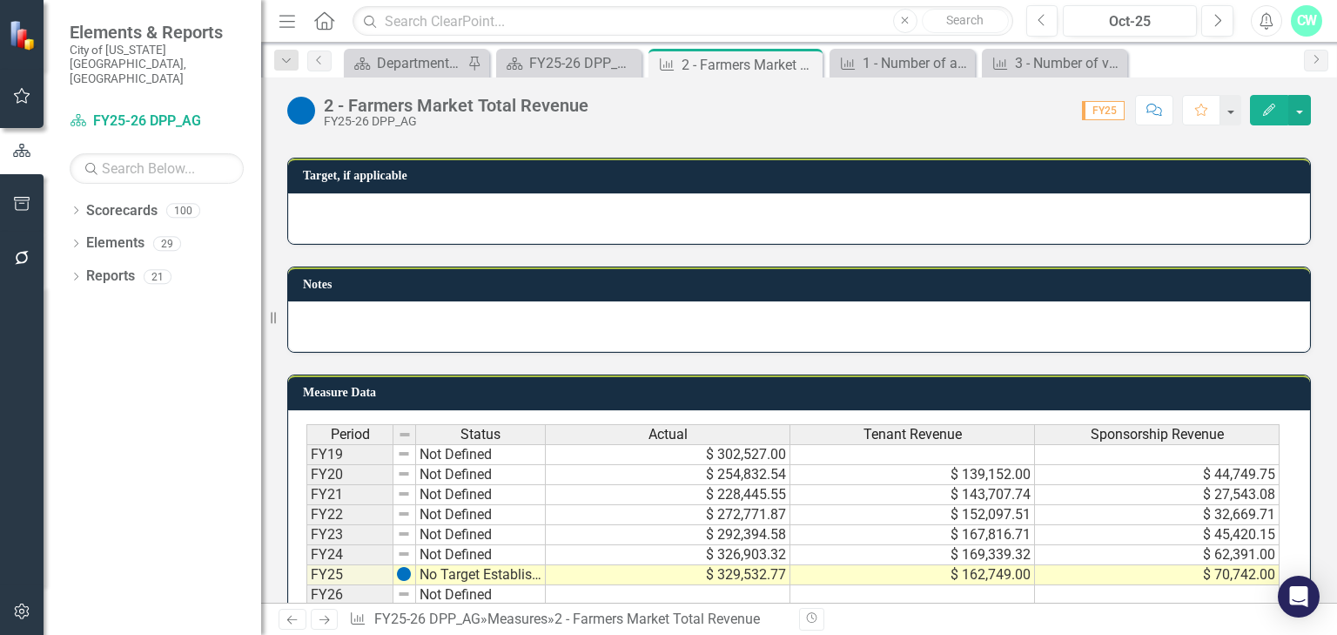
scroll to position [917, 0]
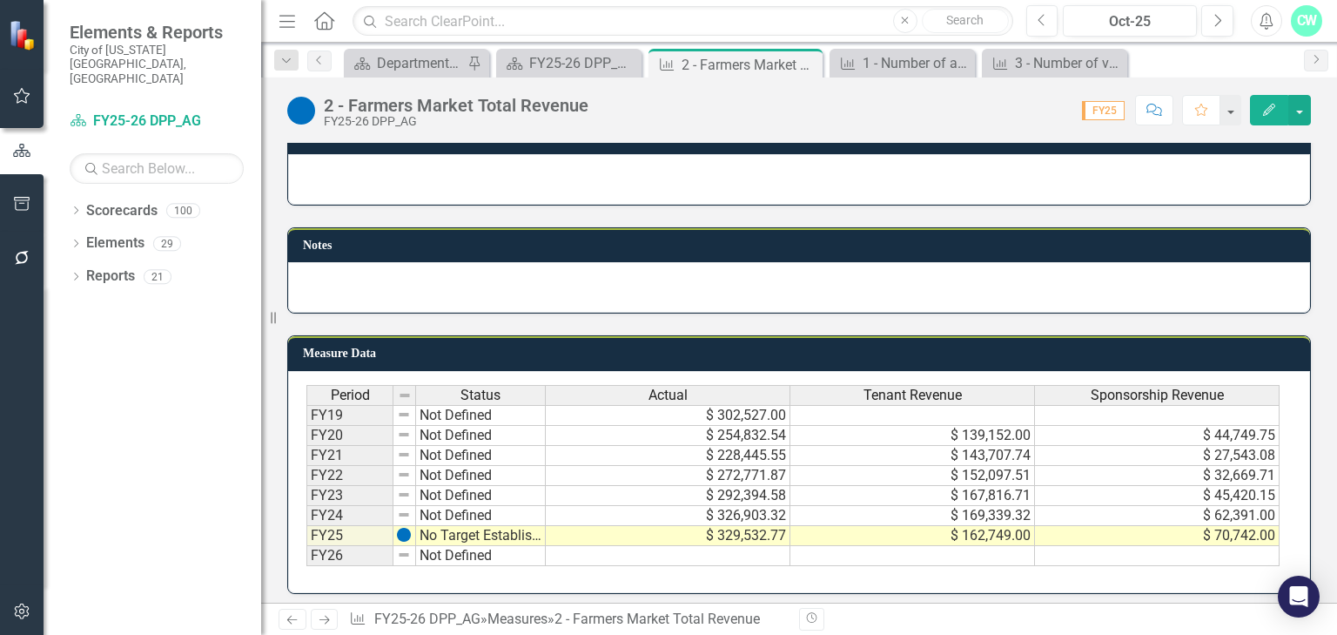
click at [685, 355] on td "Measure Data" at bounding box center [802, 355] width 998 height 26
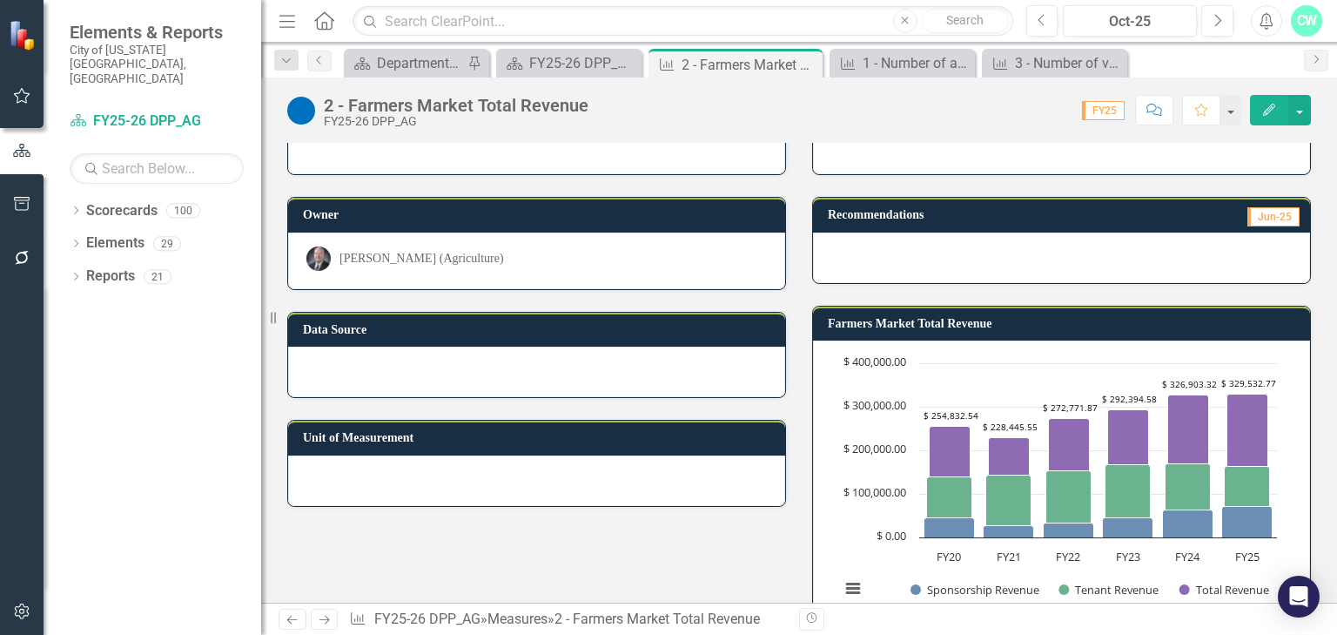
scroll to position [139, 0]
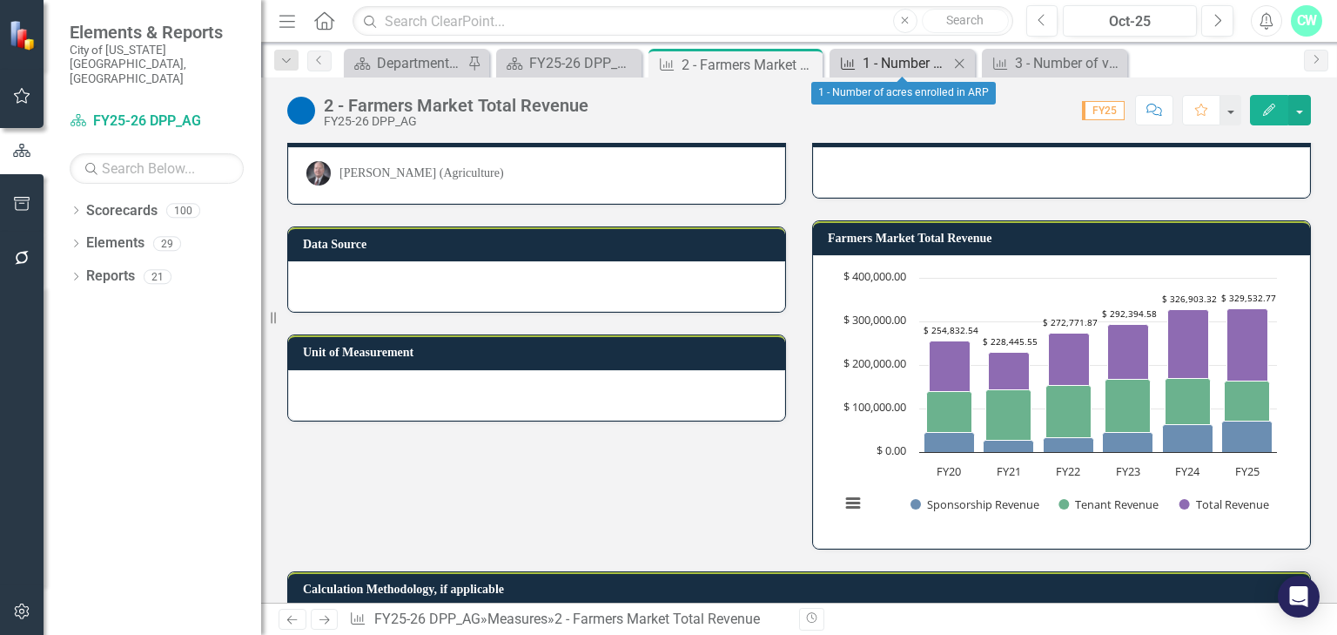
click at [874, 56] on div "1 - Number of acres enrolled in ARP" at bounding box center [906, 63] width 86 height 22
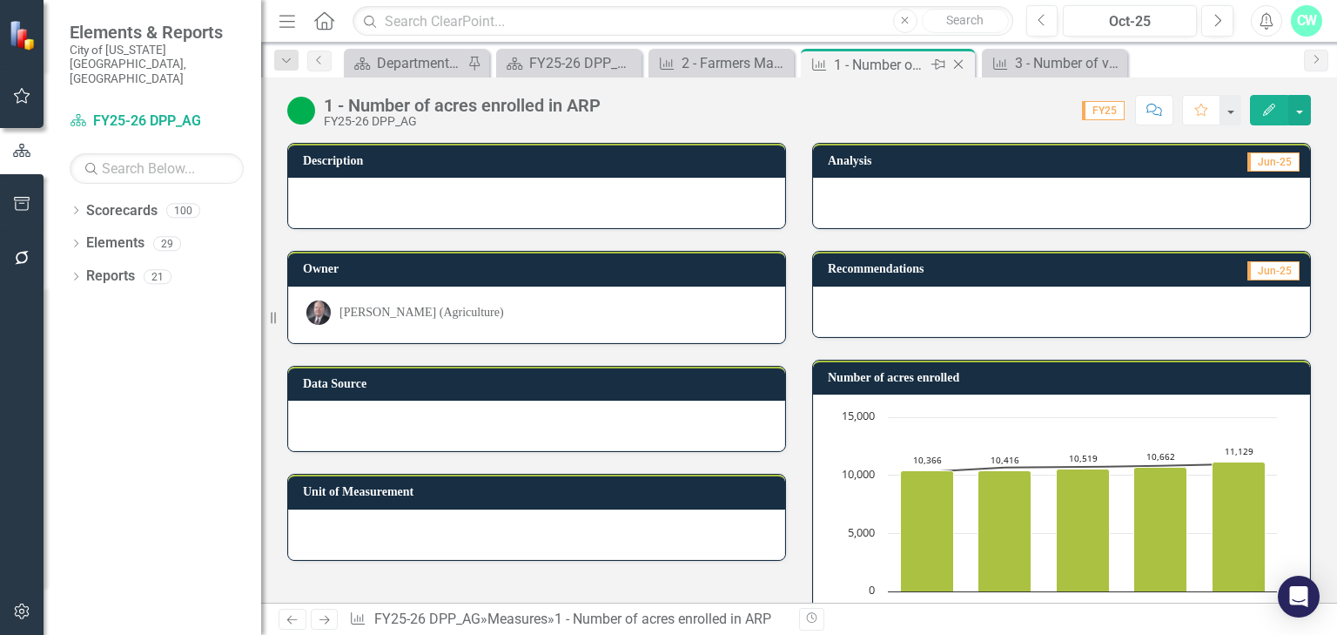
click at [960, 63] on icon "Close" at bounding box center [958, 64] width 17 height 14
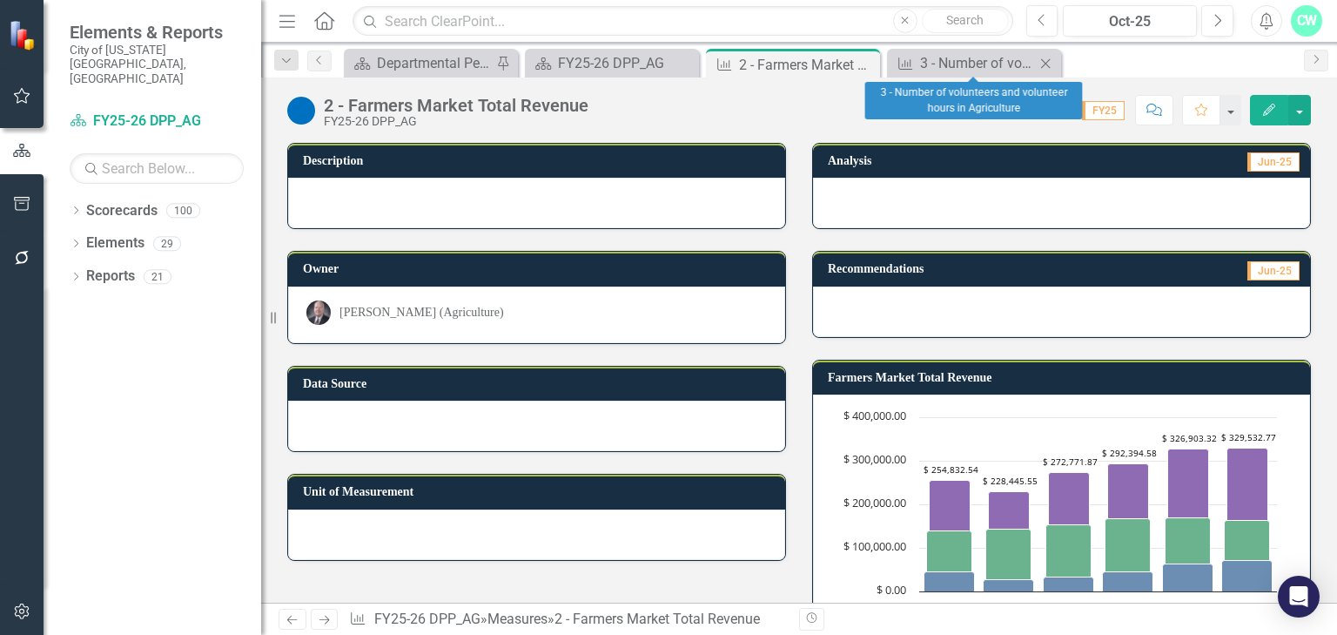
click at [1048, 59] on icon "Close" at bounding box center [1045, 64] width 17 height 14
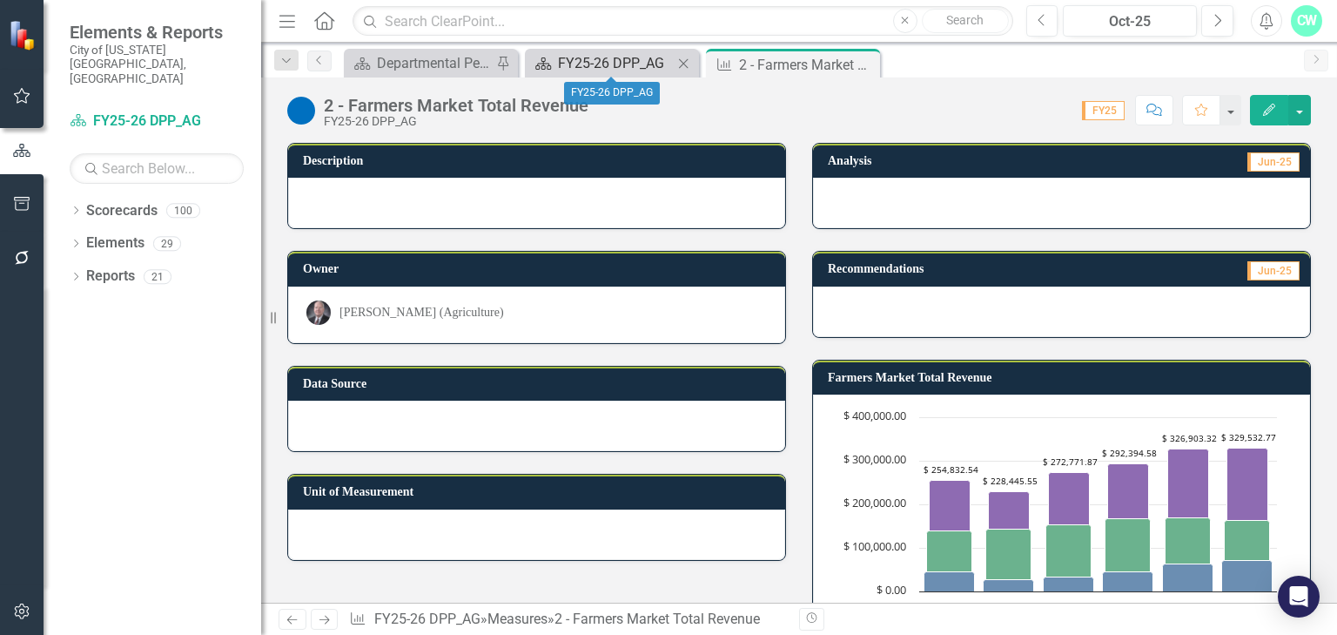
click at [630, 59] on div "FY25-26 DPP_AG" at bounding box center [615, 63] width 115 height 22
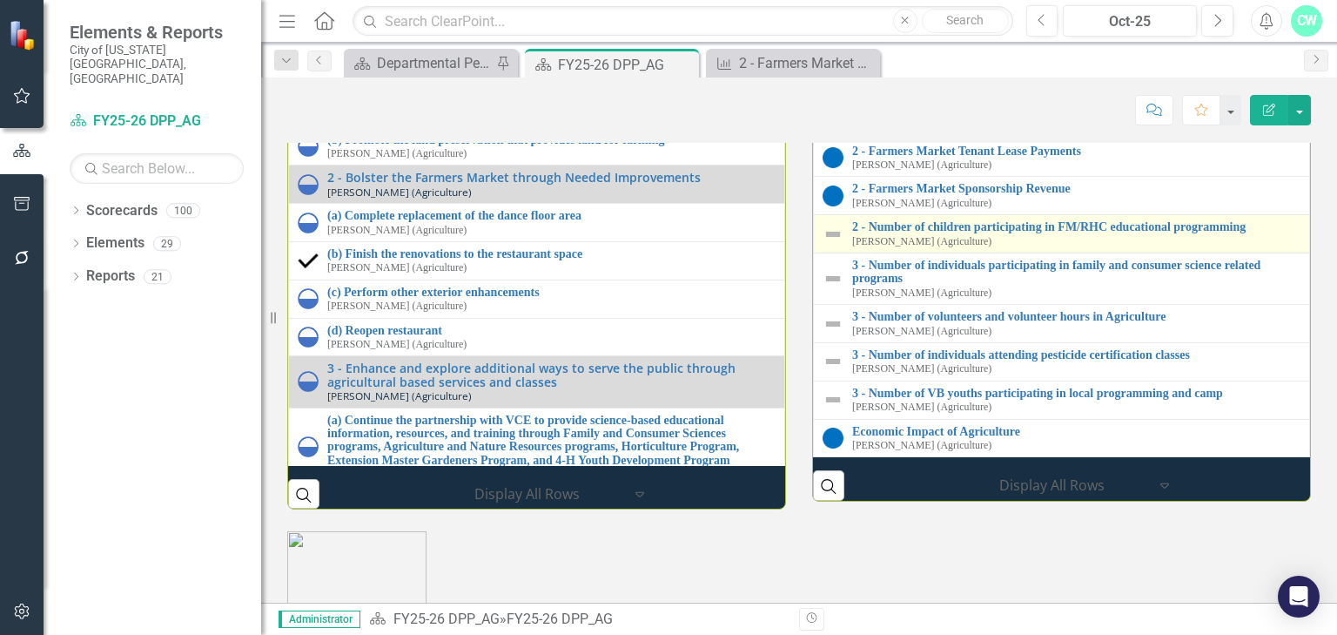
scroll to position [1849, 0]
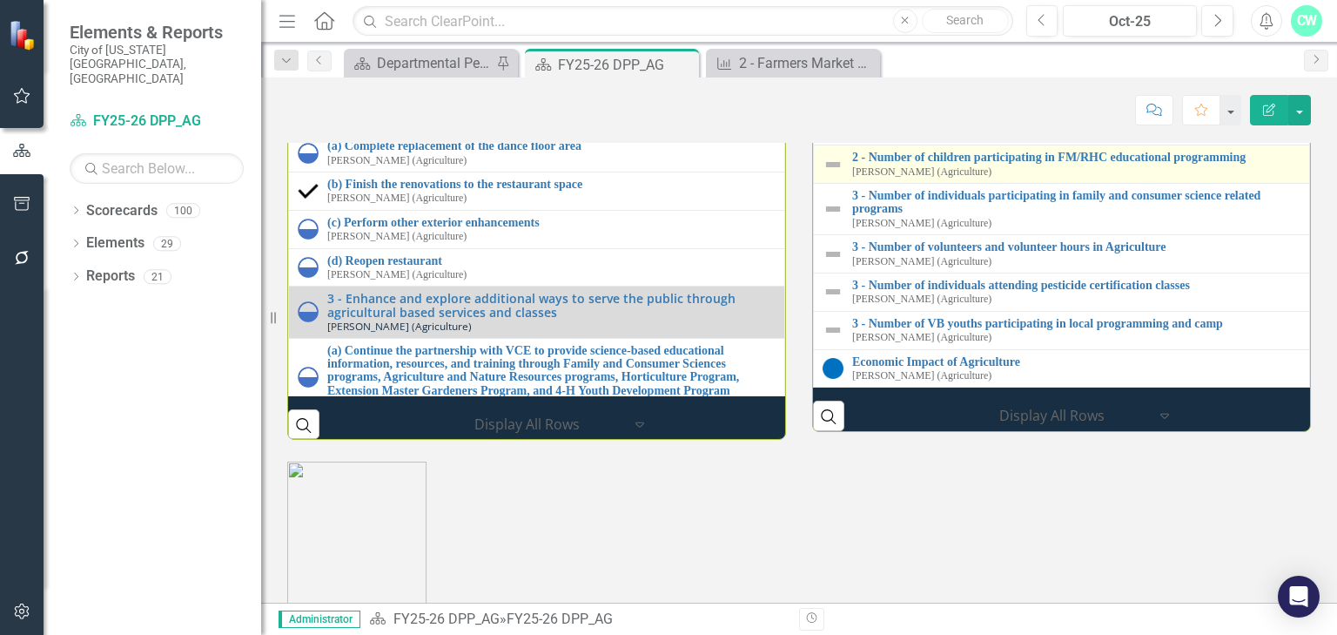
click at [830, 175] on img at bounding box center [833, 164] width 21 height 21
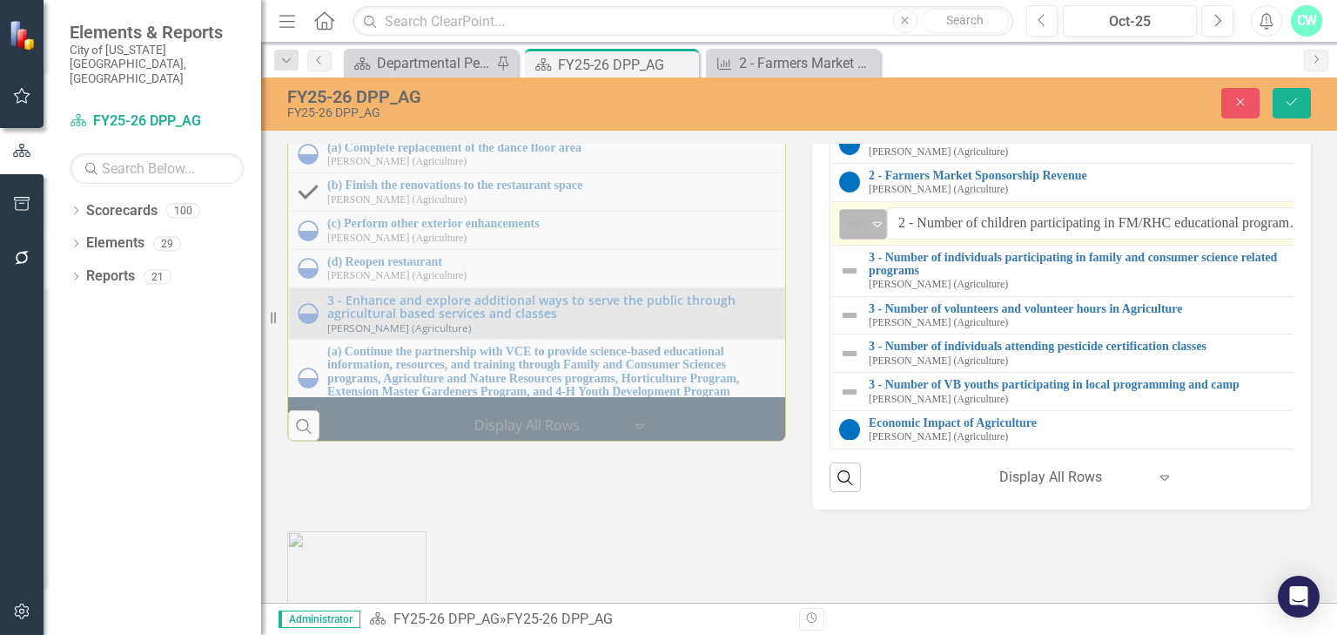
click at [847, 234] on img at bounding box center [854, 223] width 21 height 21
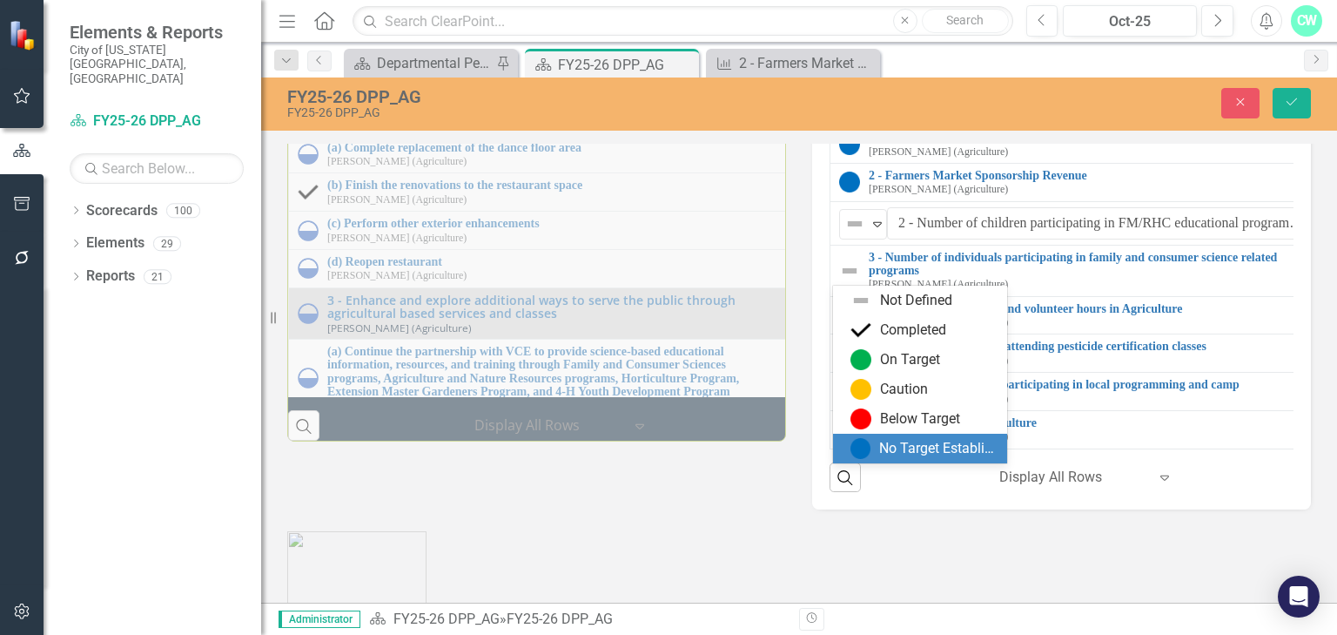
click at [877, 442] on div "No Target Established" at bounding box center [923, 448] width 146 height 21
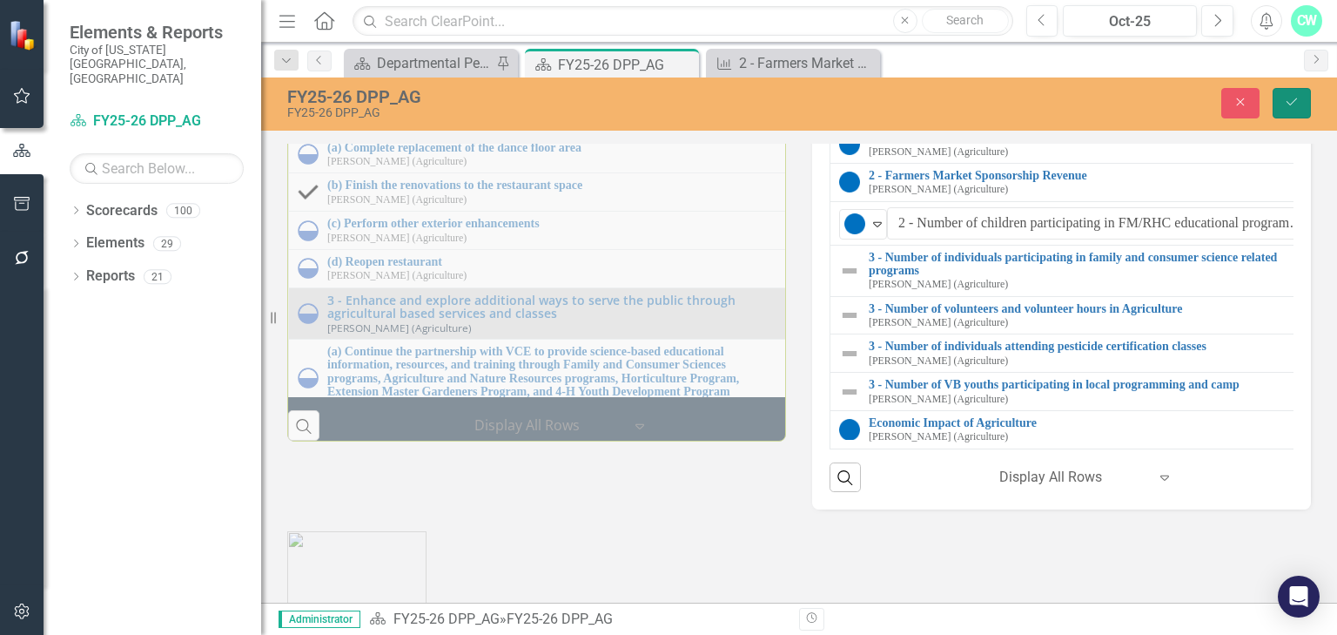
click at [1287, 100] on icon "Save" at bounding box center [1292, 102] width 16 height 12
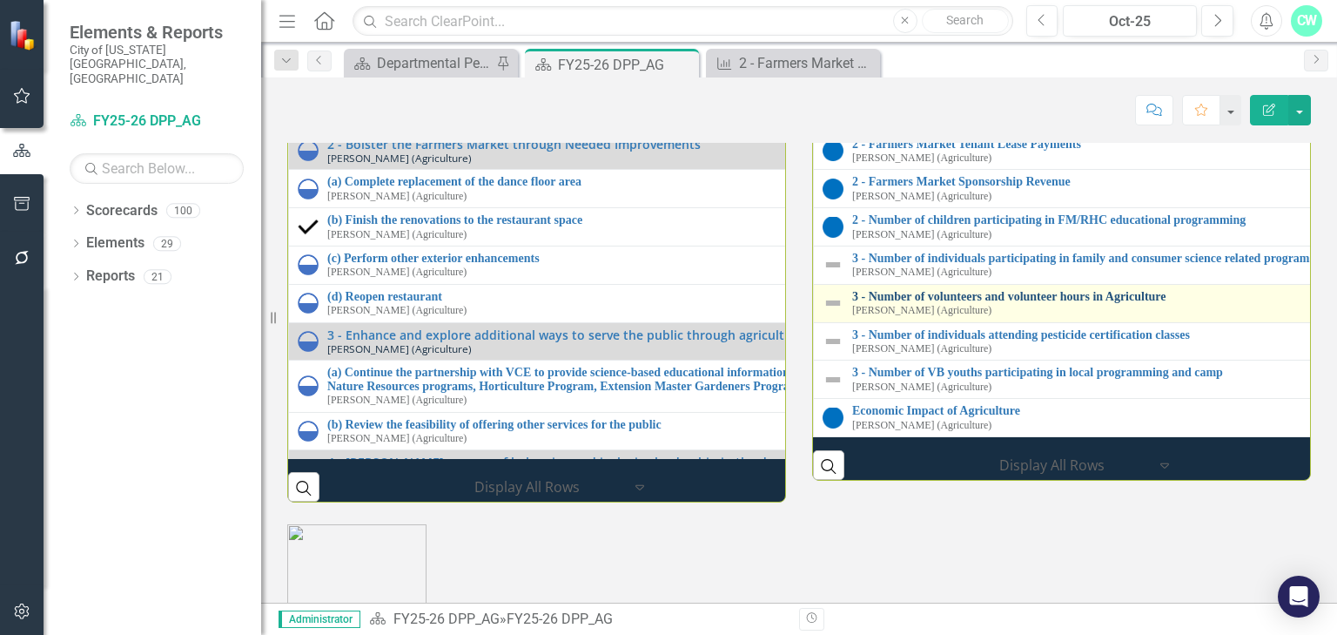
scroll to position [1811, 0]
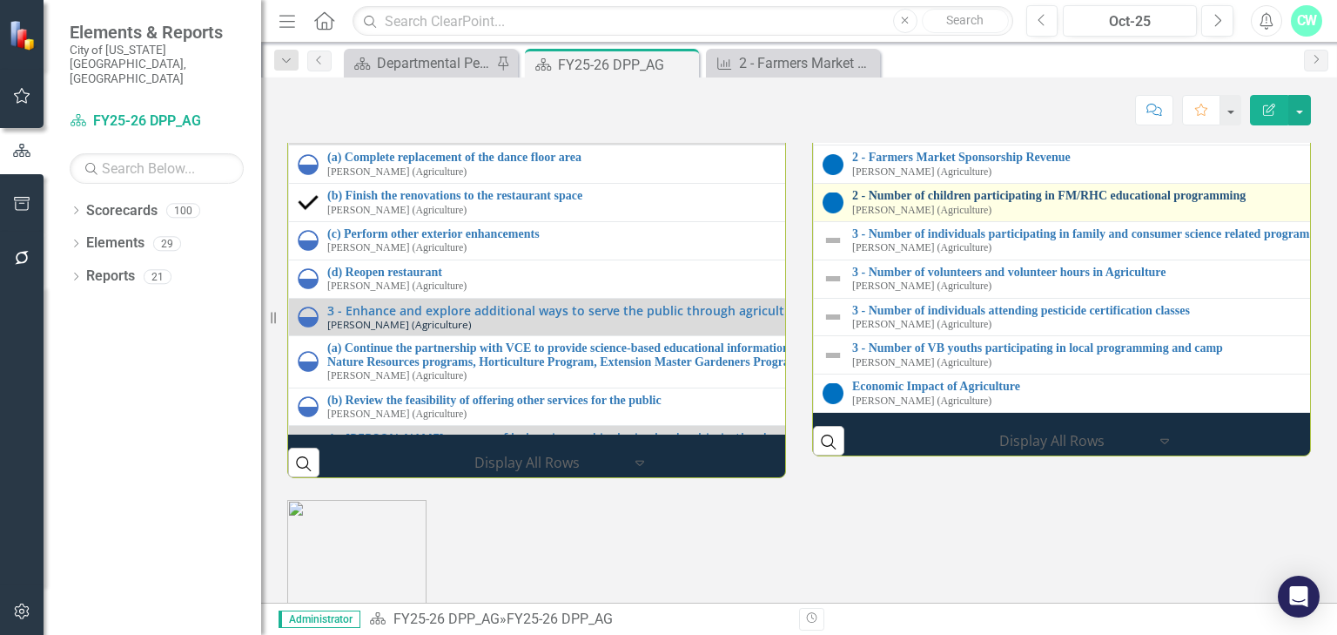
click at [891, 202] on link "2 - Number of children participating in FM/RHC educational programming" at bounding box center [1341, 195] width 978 height 13
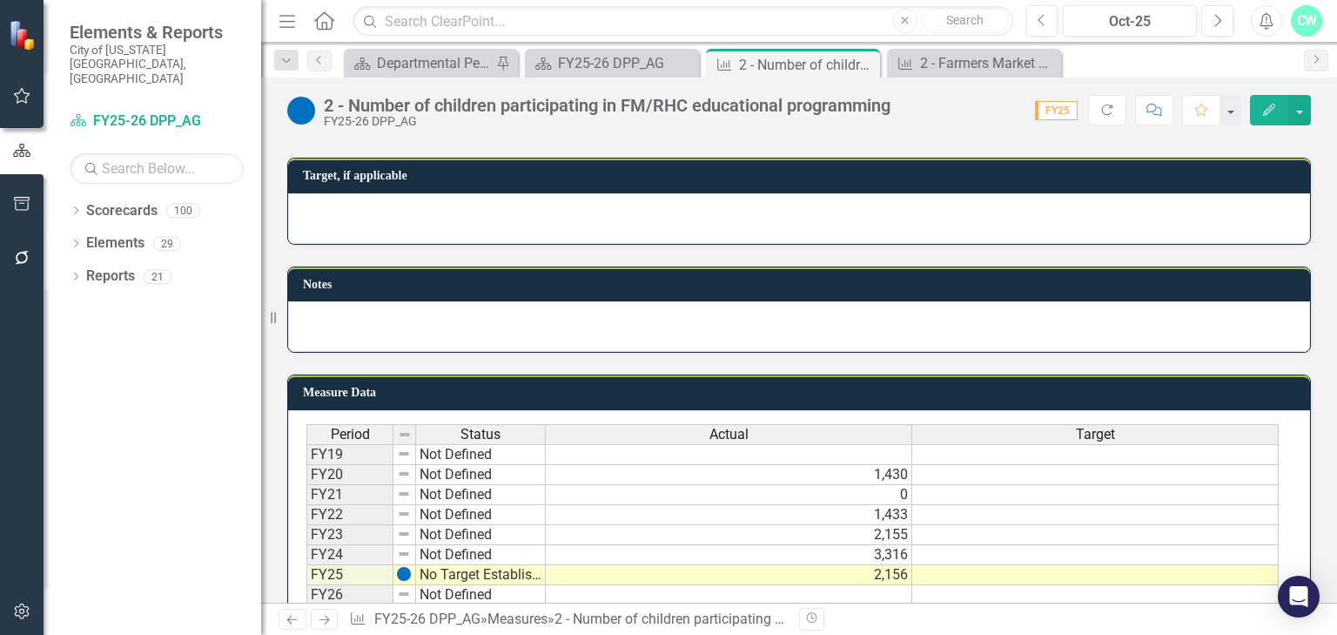
scroll to position [917, 0]
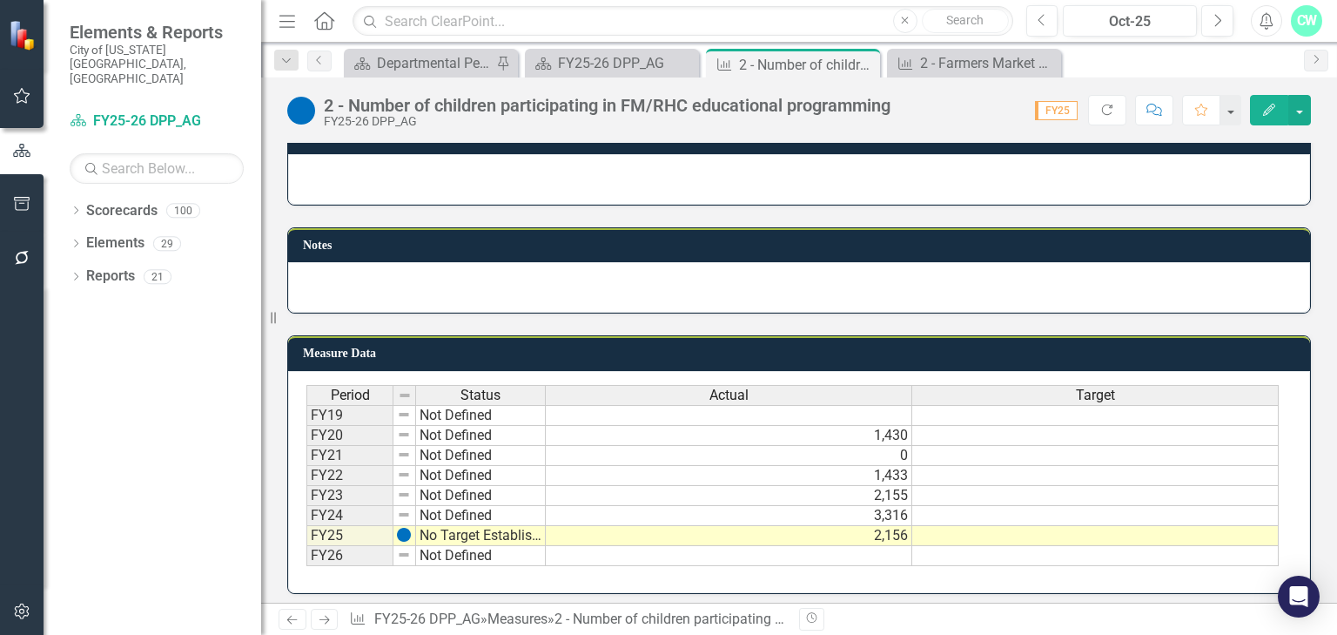
click at [884, 533] on td "2,156" at bounding box center [729, 536] width 366 height 20
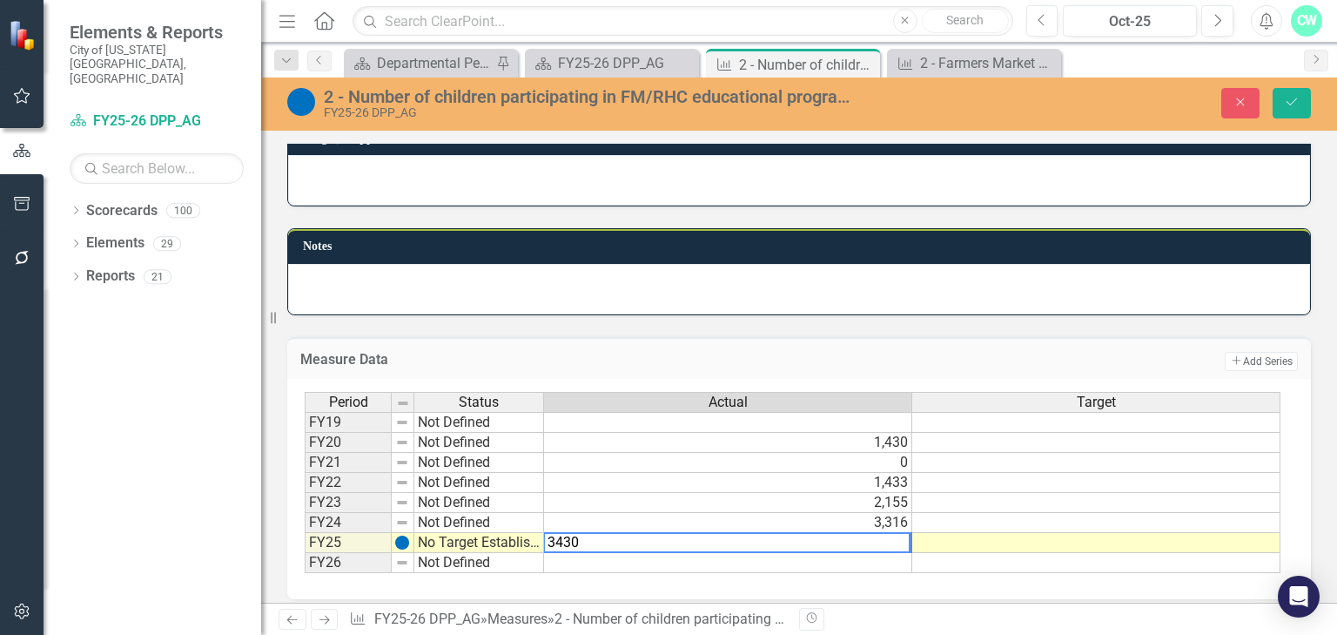
type textarea "3430"
click at [618, 338] on div "Measure Data Add Add Series" at bounding box center [799, 358] width 1024 height 43
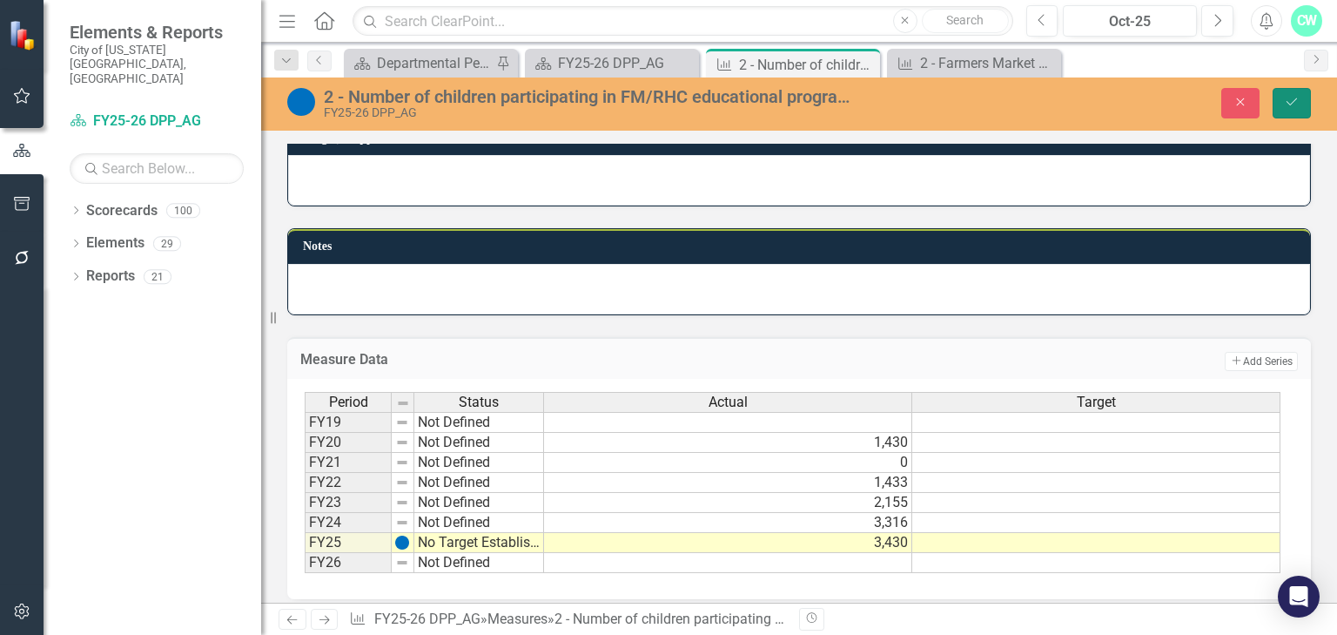
click at [1279, 100] on button "Save" at bounding box center [1292, 103] width 38 height 30
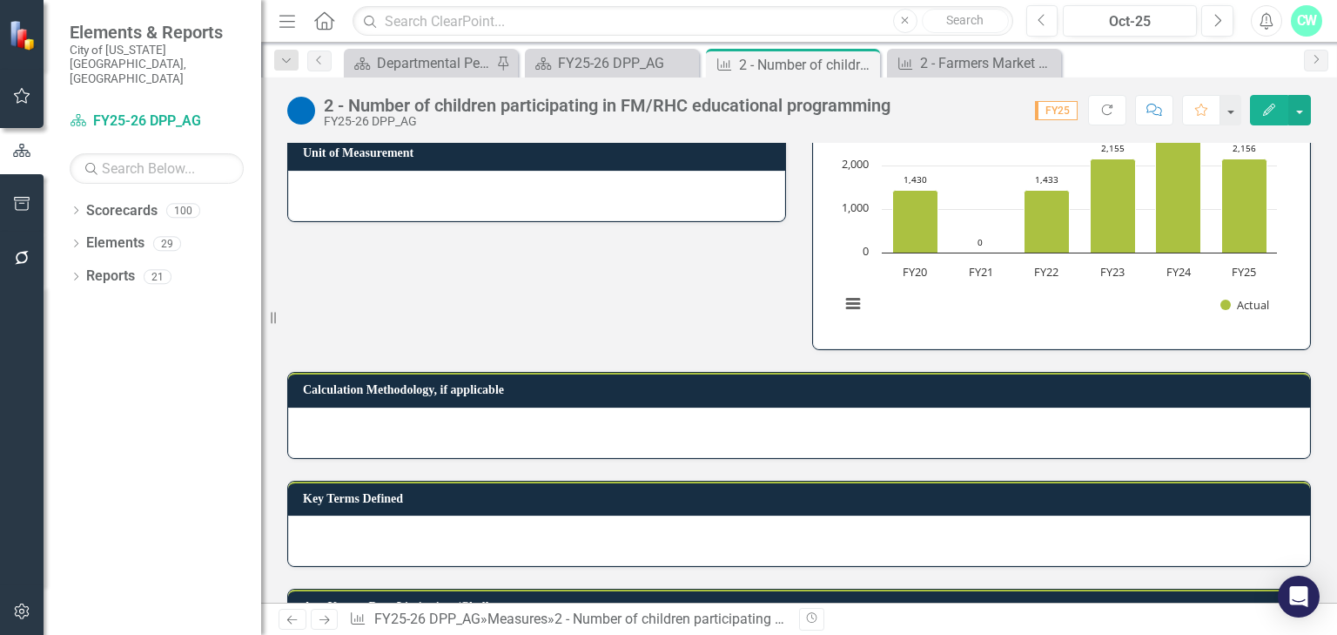
scroll to position [348, 0]
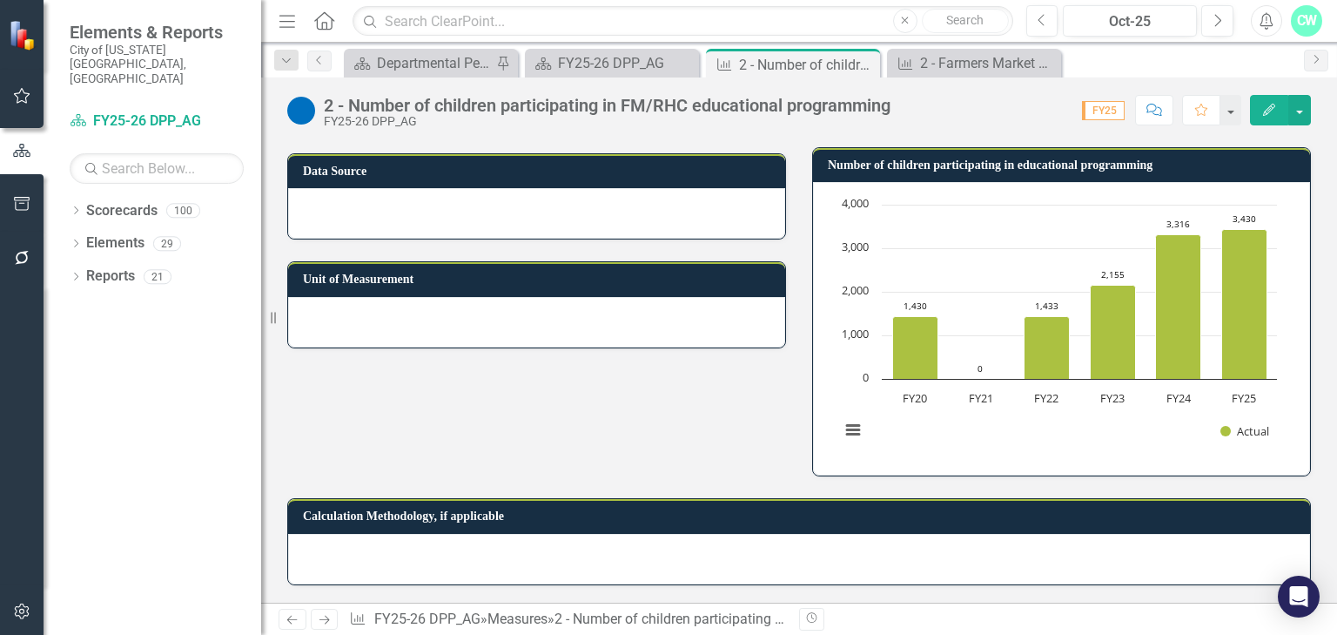
scroll to position [143, 0]
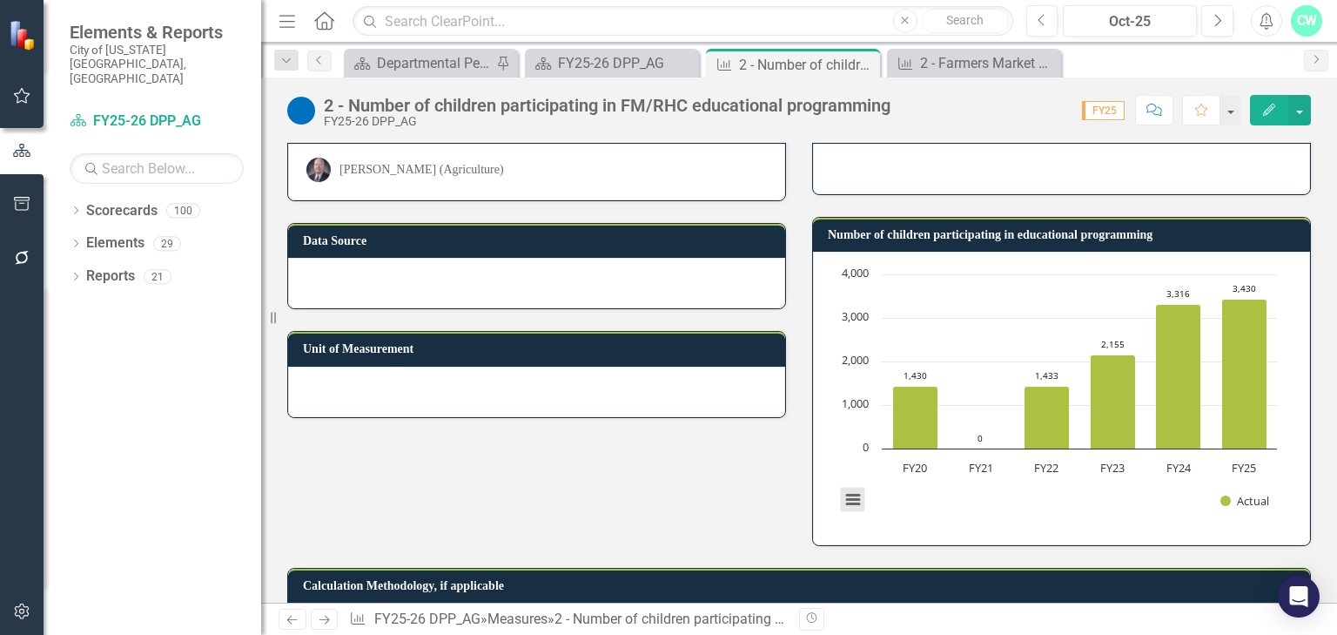
click at [853, 497] on button "View chart menu, Chart" at bounding box center [853, 499] width 24 height 24
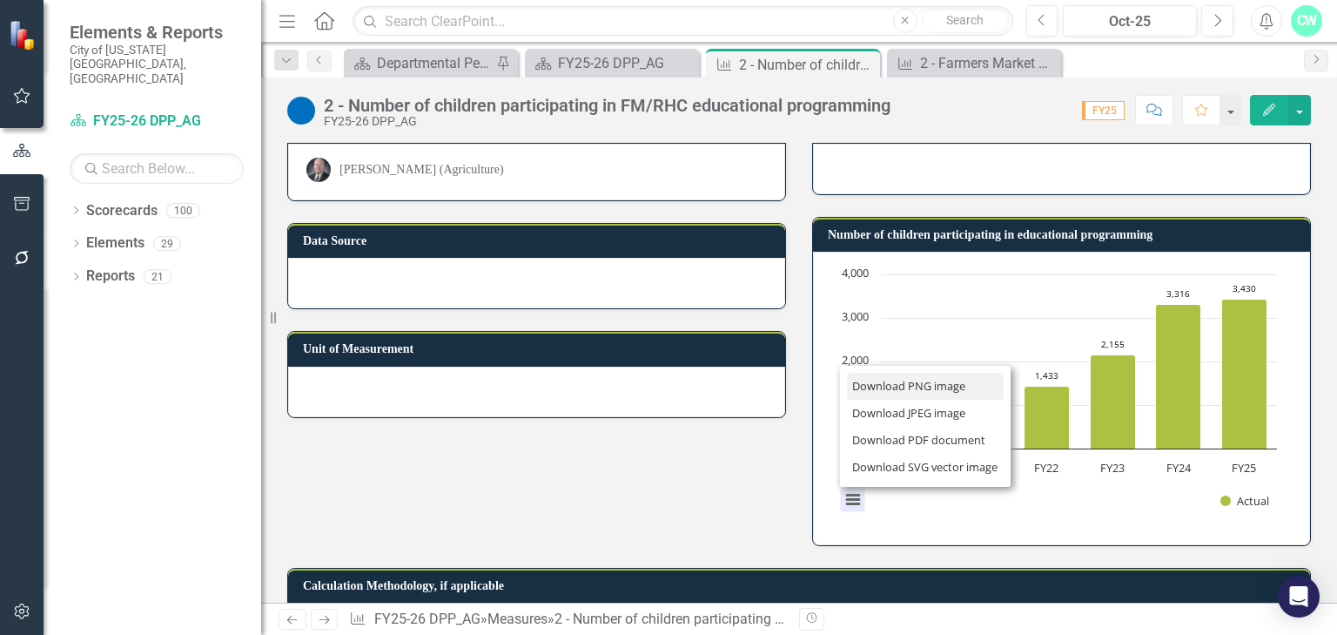
click at [884, 383] on li "Download PNG image" at bounding box center [925, 386] width 157 height 27
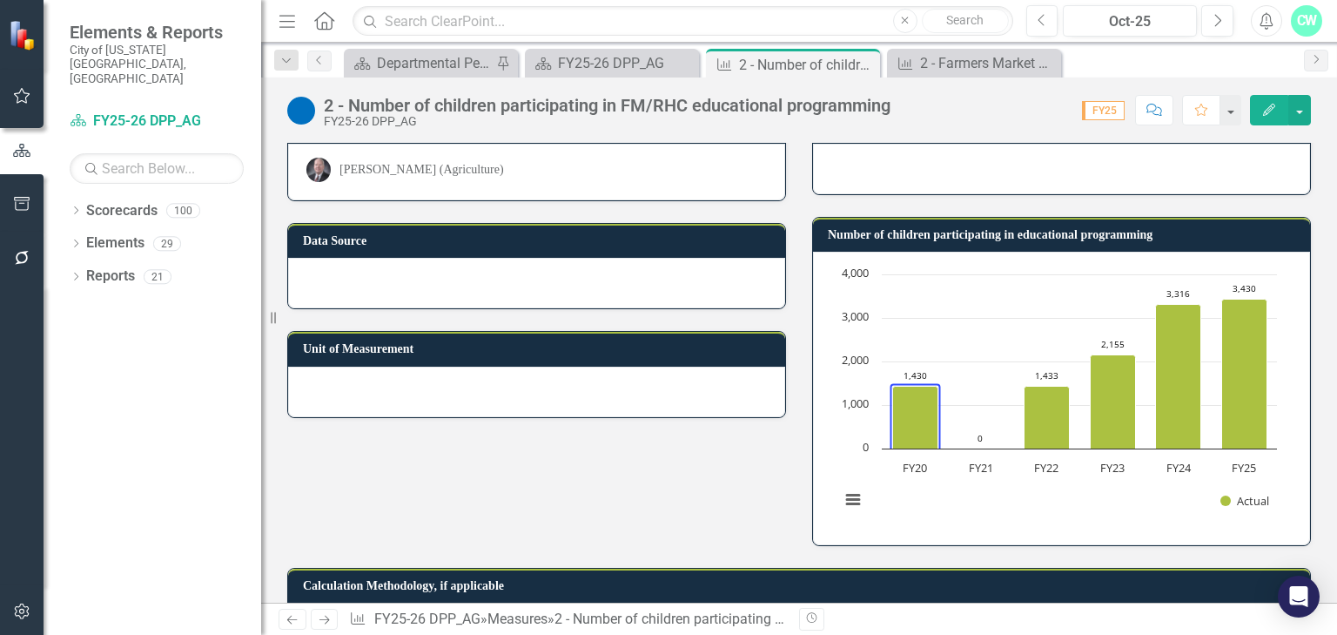
click at [1167, 77] on div "2 - Number of children participating in FM/RHC educational programming FY25-26 …" at bounding box center [799, 103] width 1076 height 52
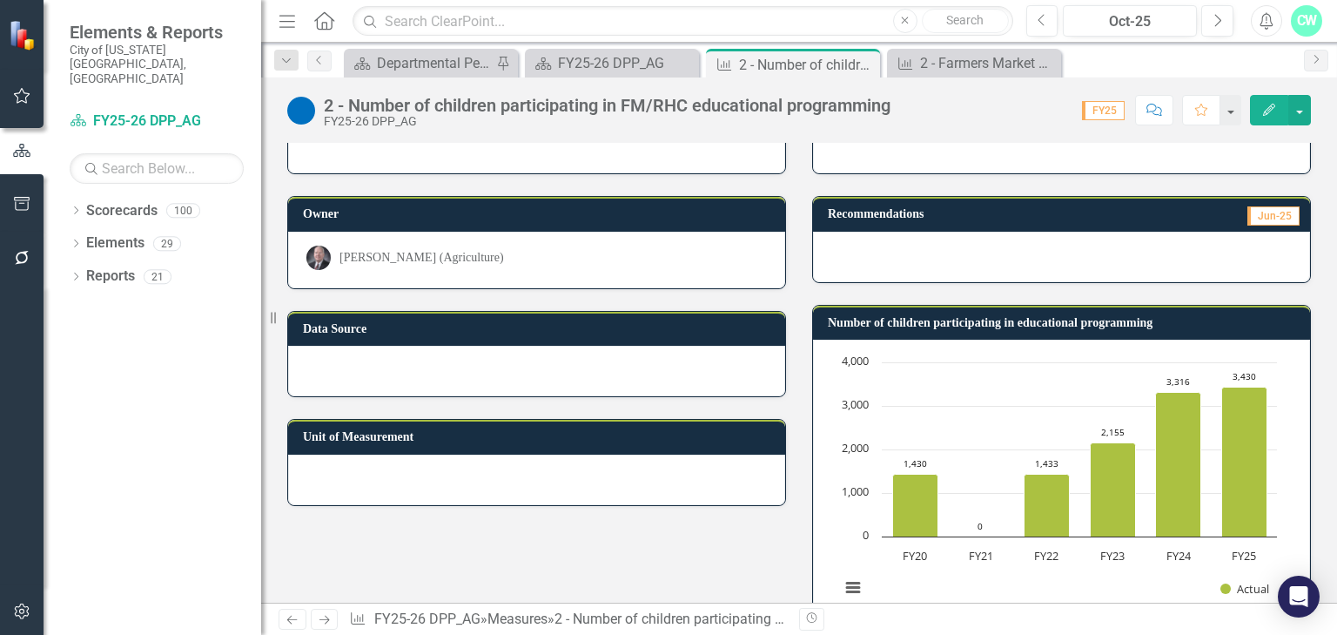
scroll to position [0, 0]
